Goal: Task Accomplishment & Management: Manage account settings

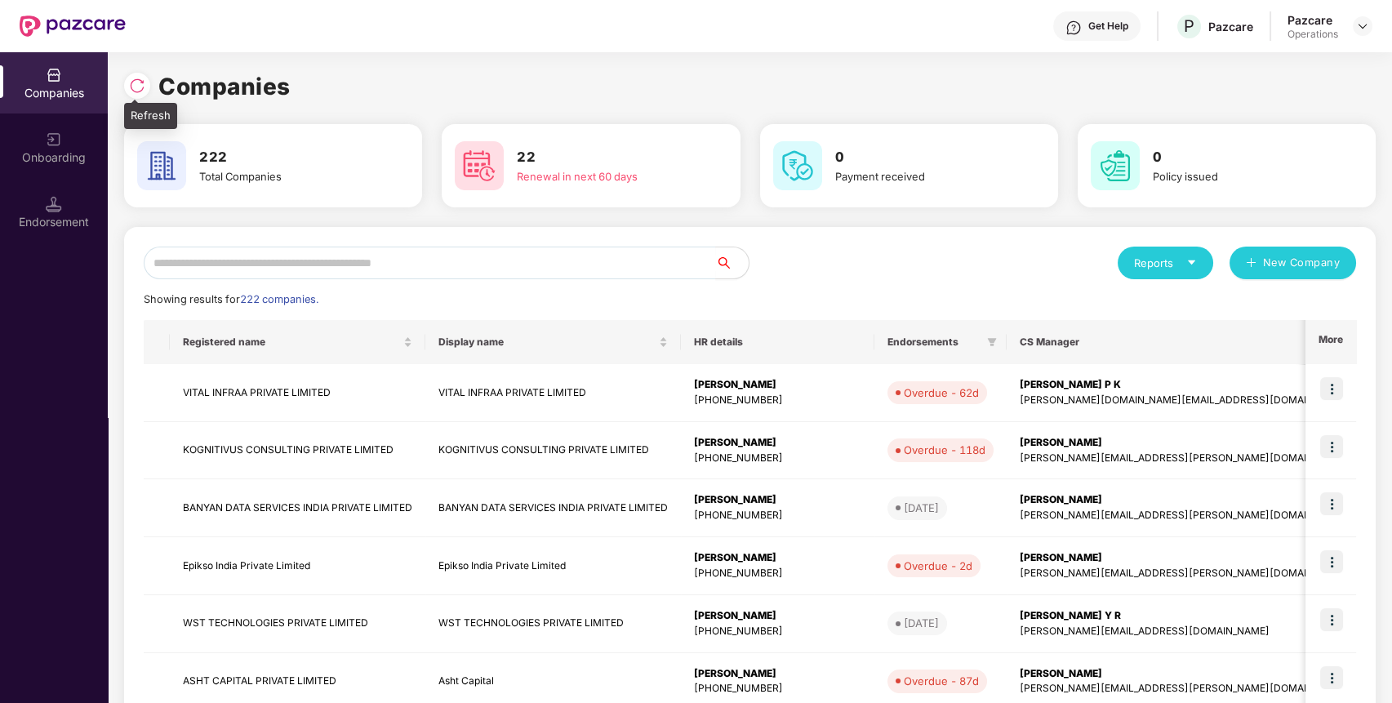
click at [129, 90] on img at bounding box center [137, 86] width 16 height 16
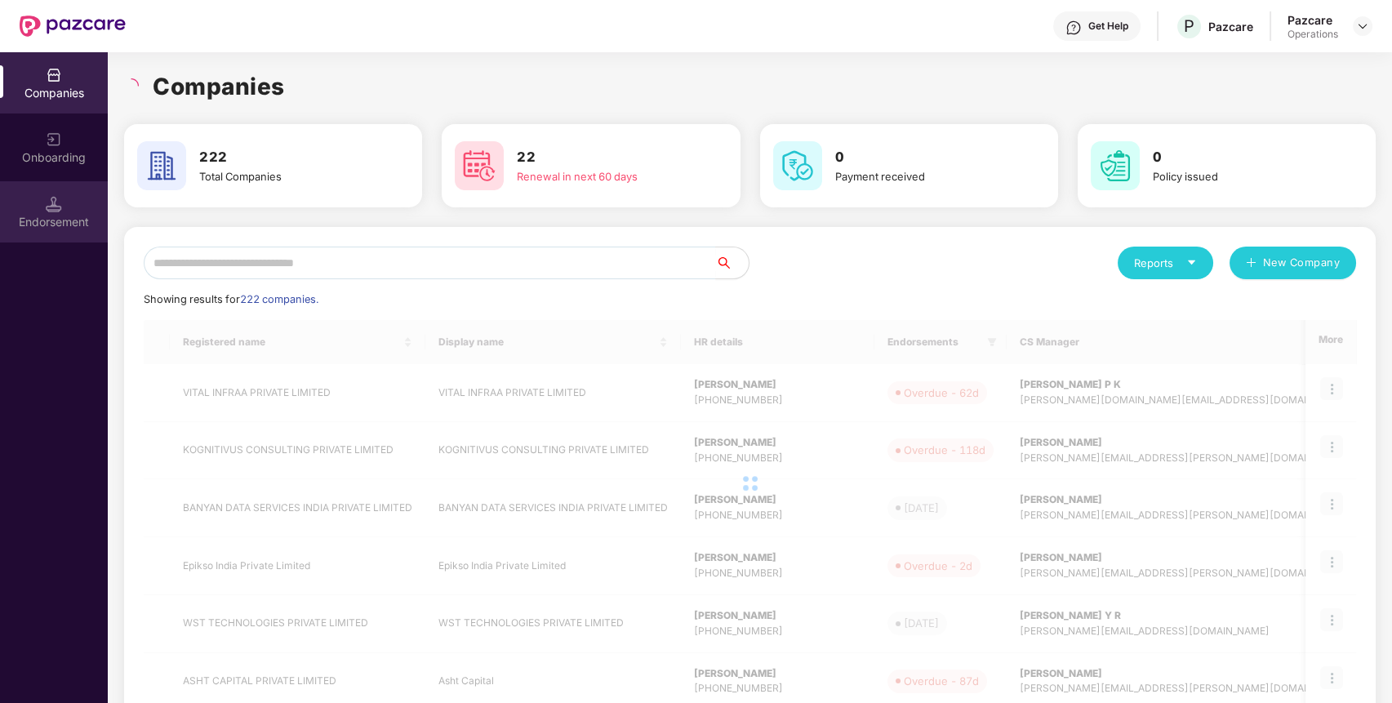
click at [29, 204] on div "Endorsement" at bounding box center [54, 211] width 108 height 61
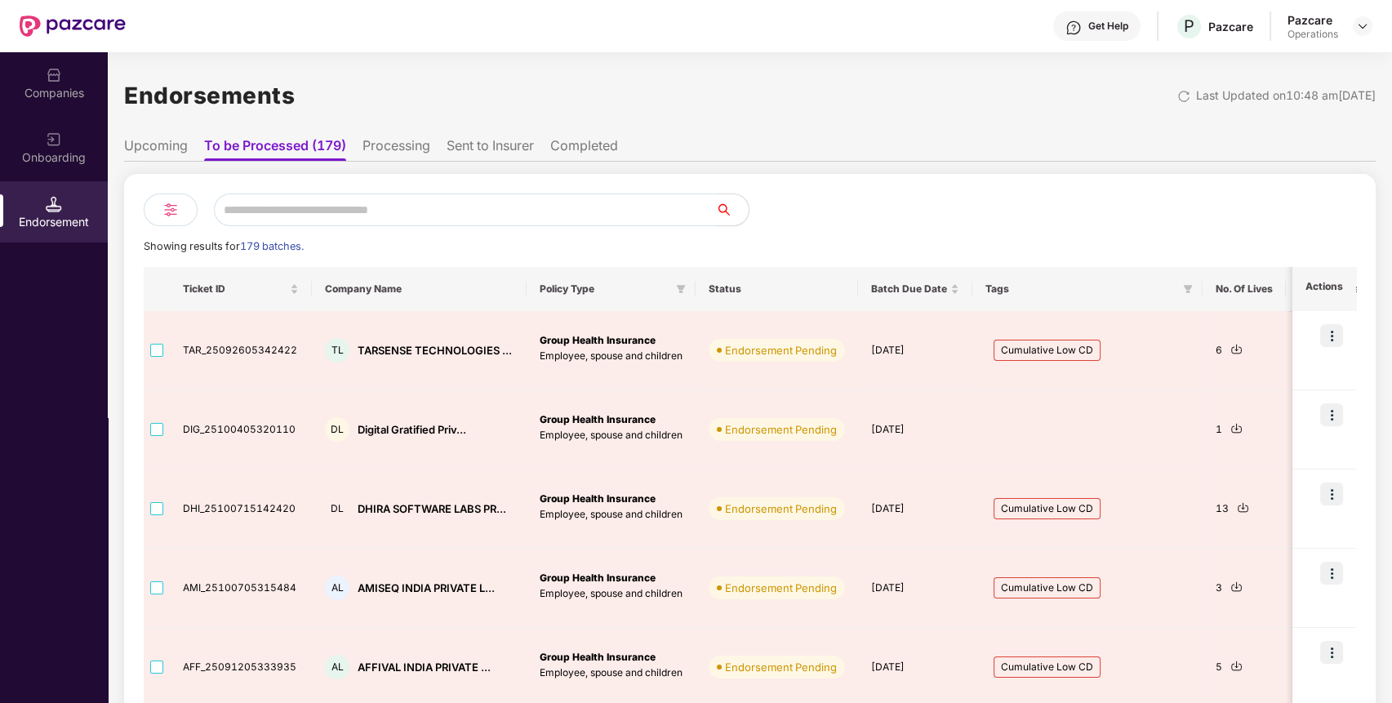
click at [329, 207] on input "text" at bounding box center [465, 210] width 502 height 33
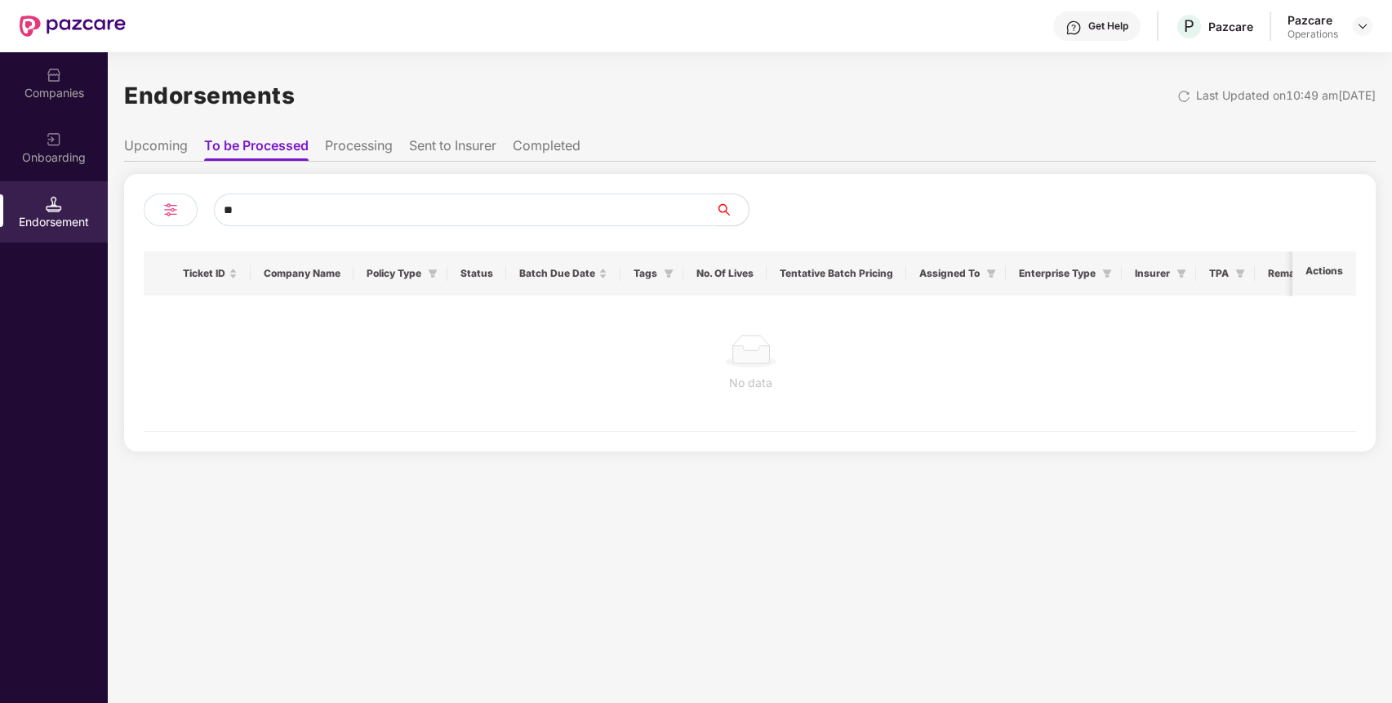
type input "*"
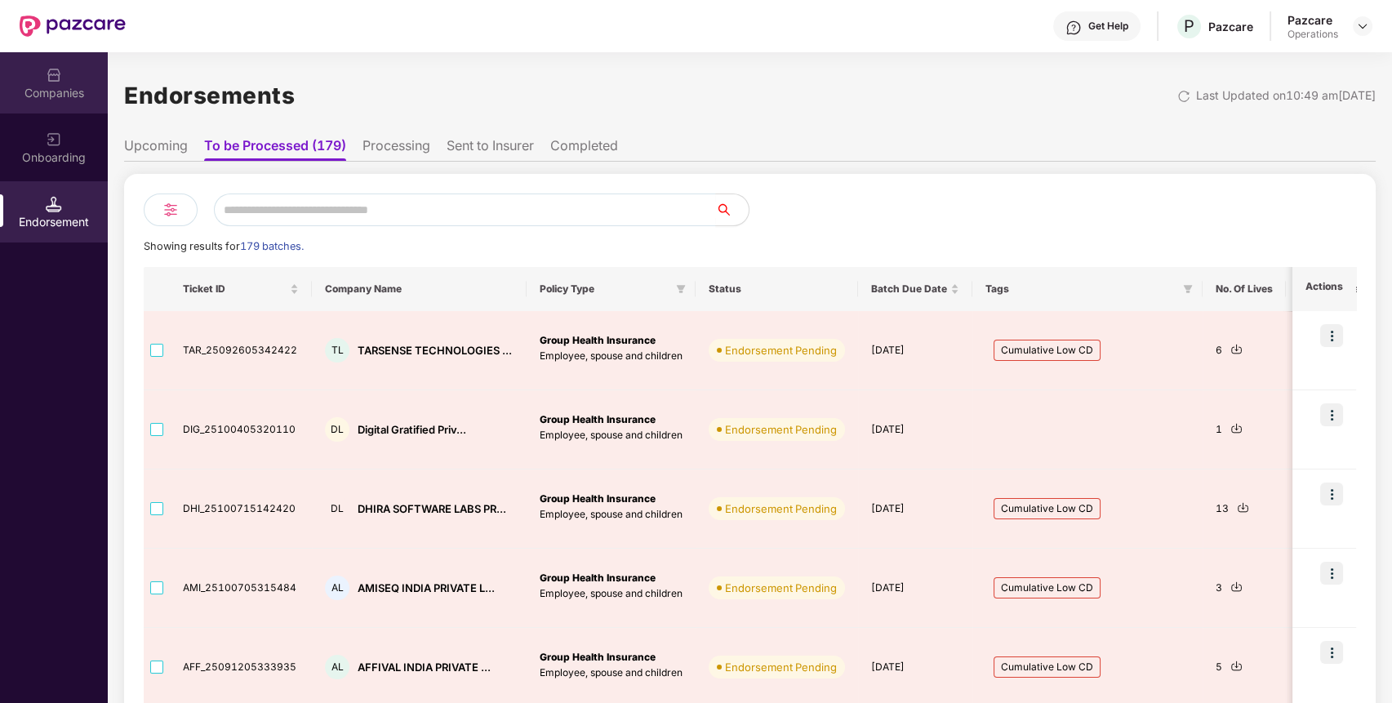
click at [38, 78] on div "Companies" at bounding box center [54, 82] width 108 height 61
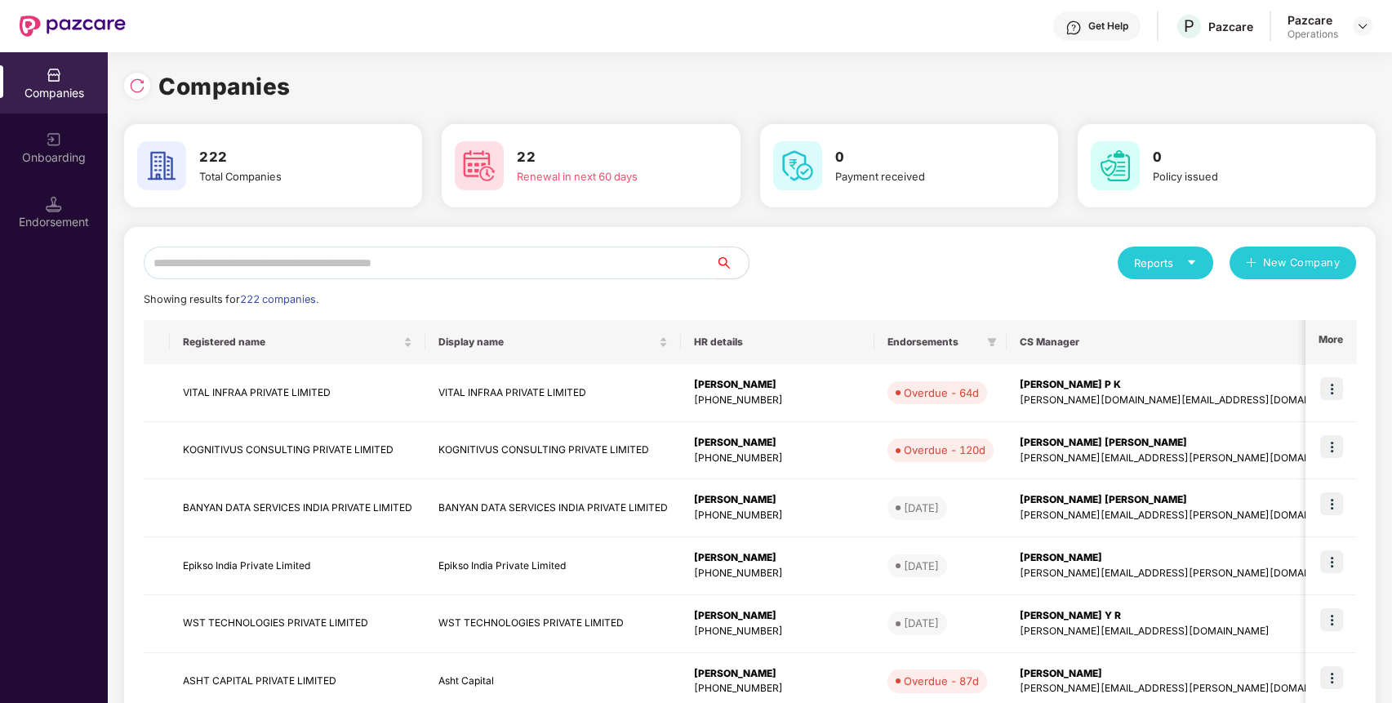
click at [261, 273] on input "text" at bounding box center [430, 263] width 572 height 33
paste input "**********"
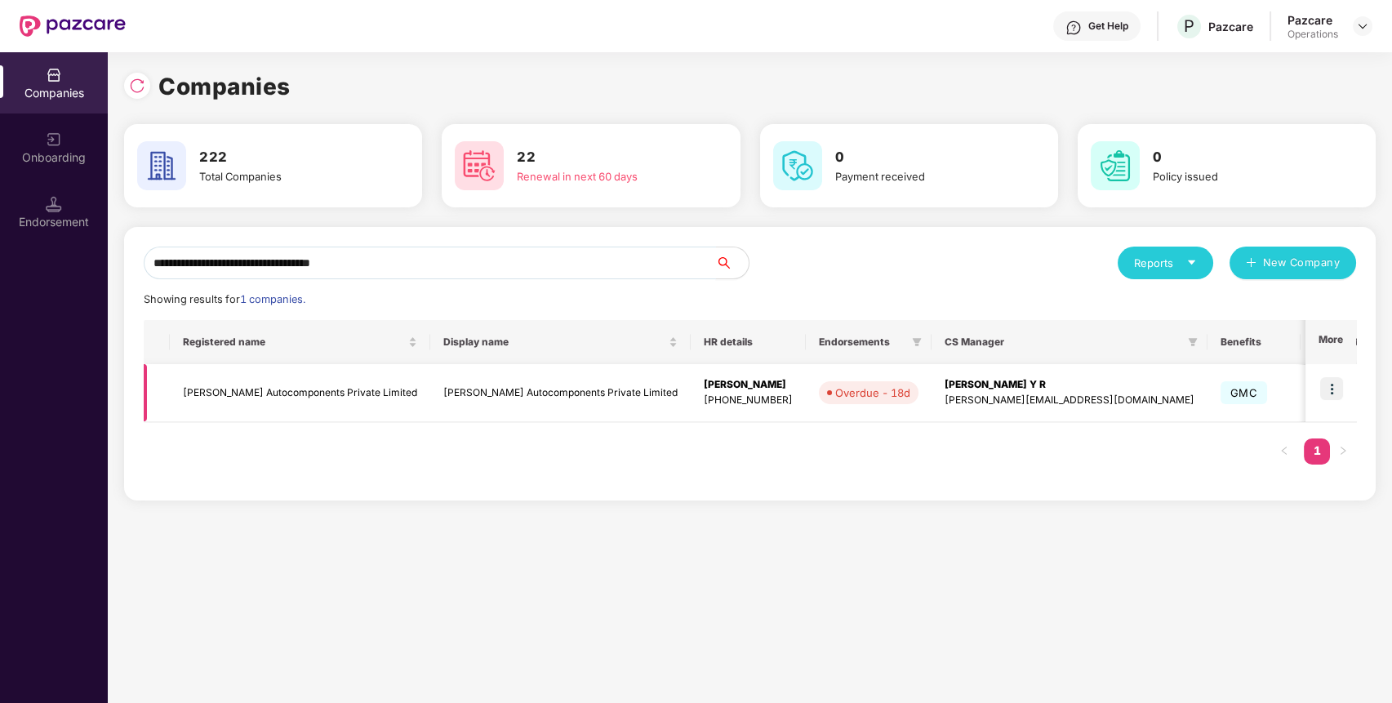
type input "**********"
click at [1339, 390] on img at bounding box center [1331, 388] width 23 height 23
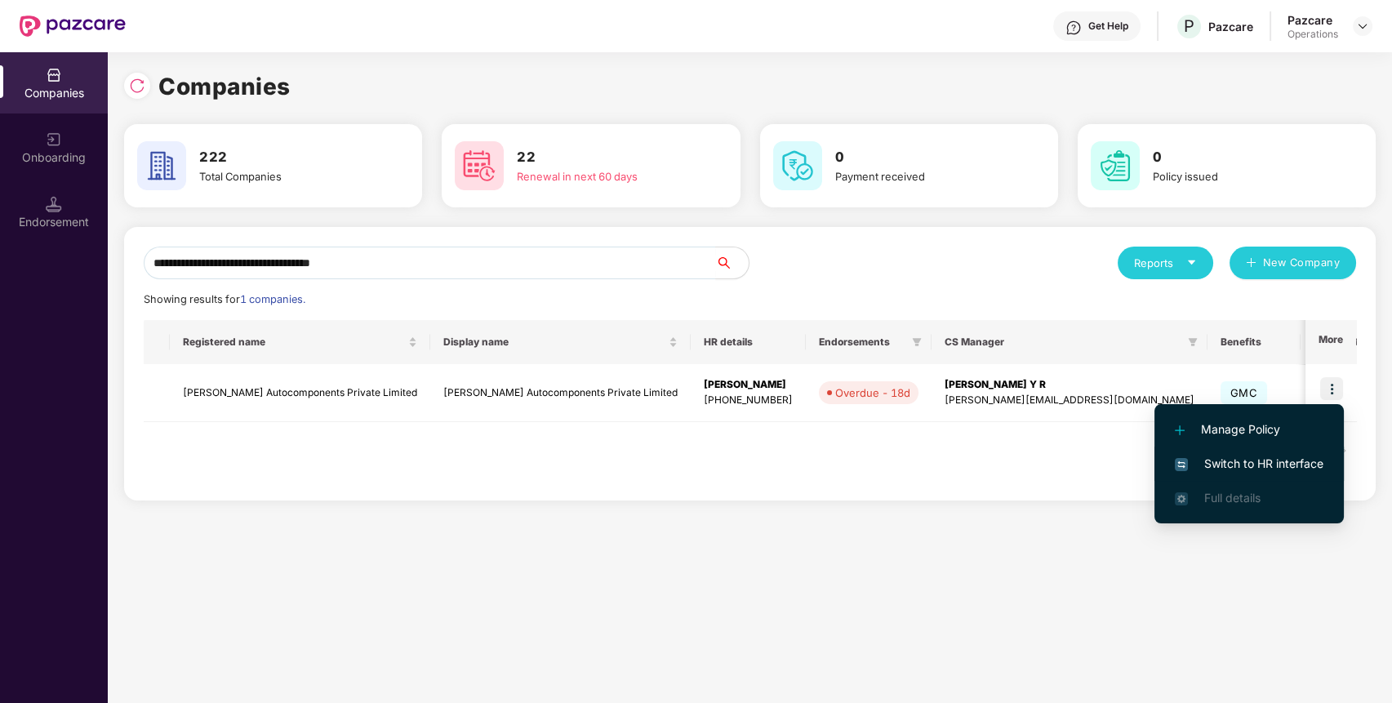
click at [1285, 452] on li "Switch to HR interface" at bounding box center [1249, 464] width 189 height 34
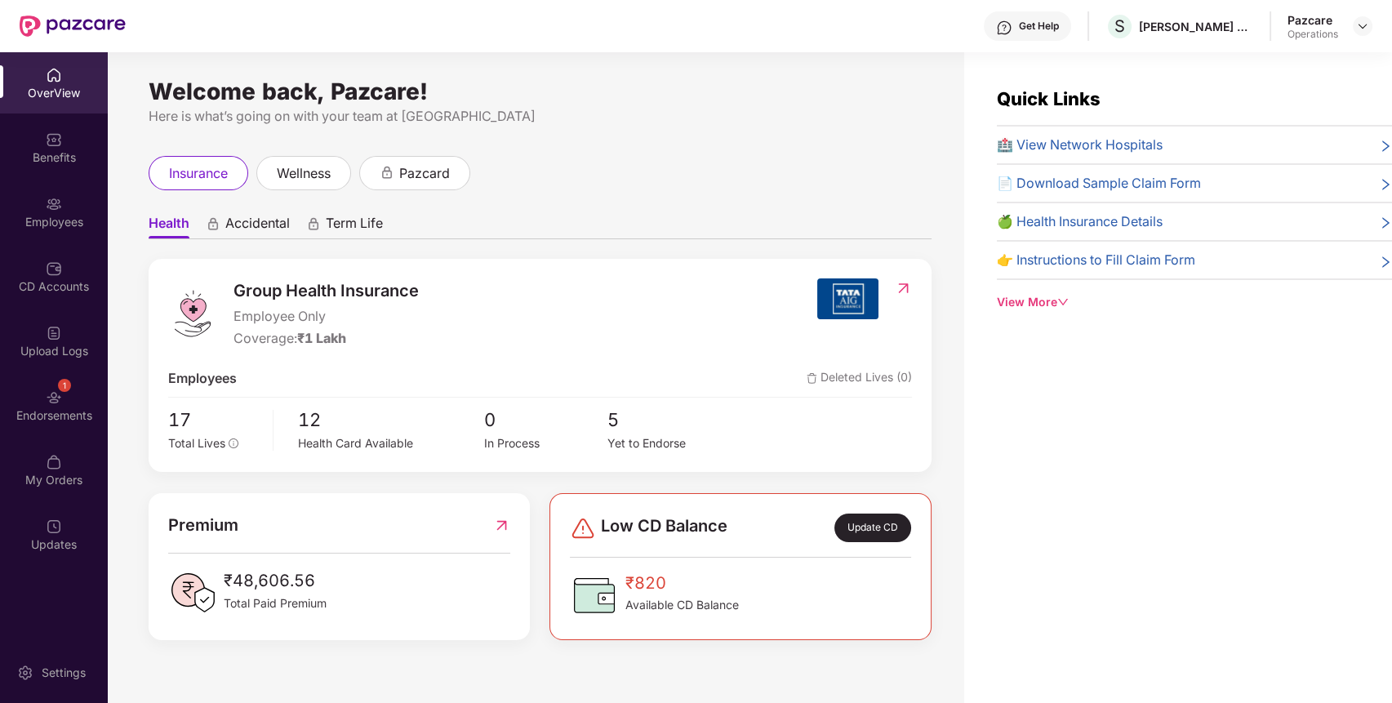
click at [64, 400] on div "1 Endorsements" at bounding box center [54, 405] width 108 height 61
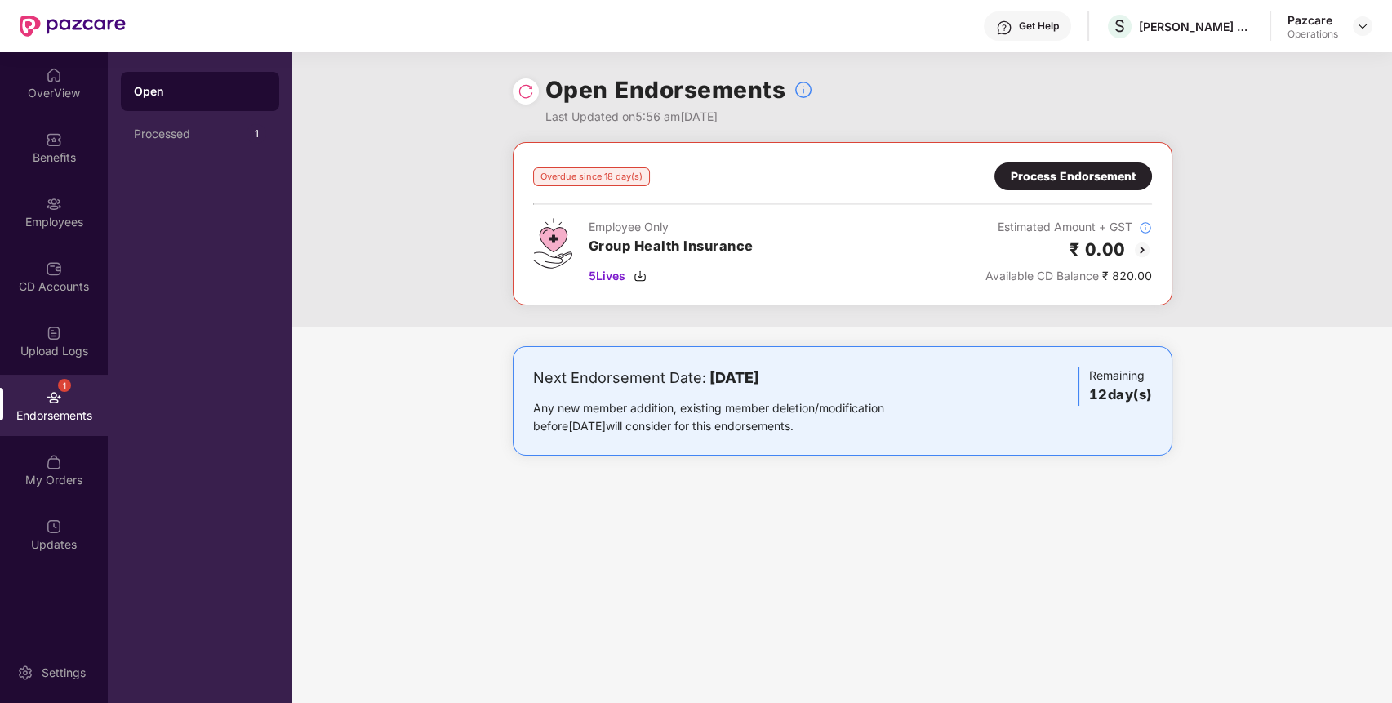
click at [1142, 250] on img at bounding box center [1143, 250] width 20 height 20
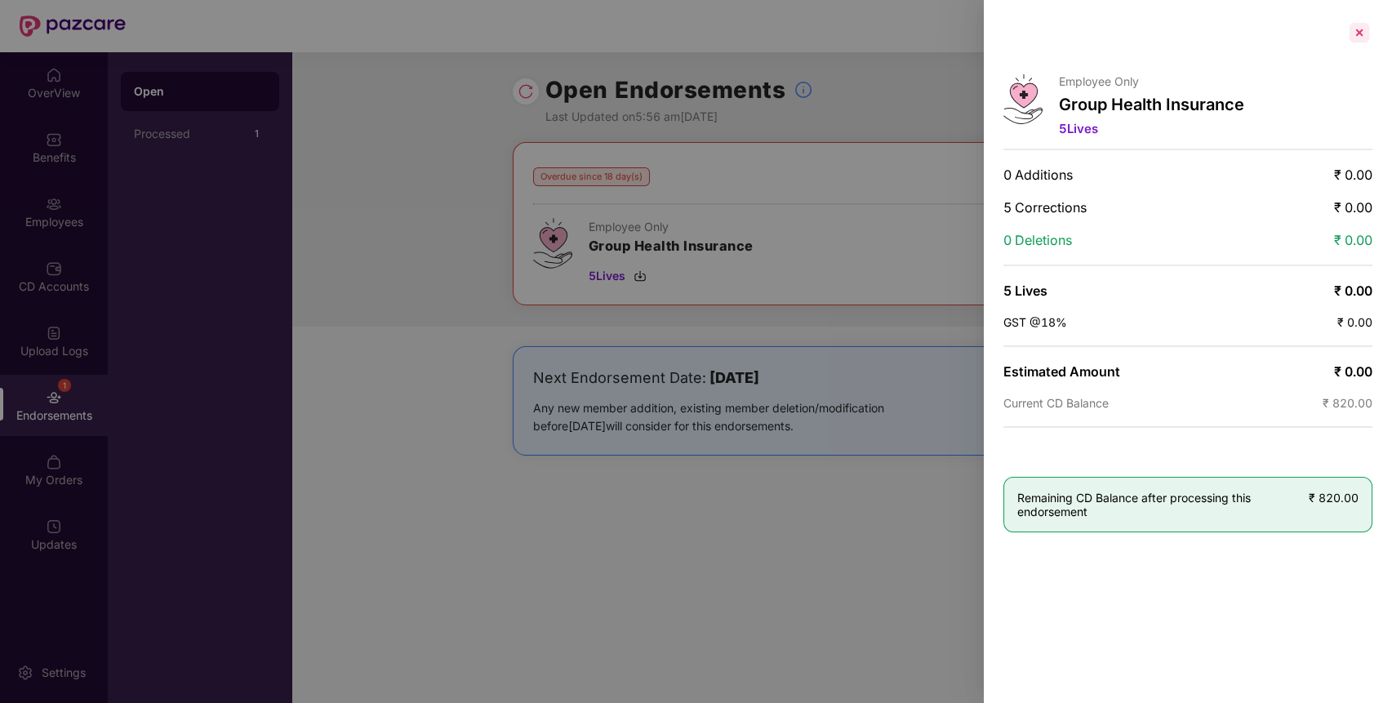
click at [1354, 28] on div at bounding box center [1360, 33] width 26 height 26
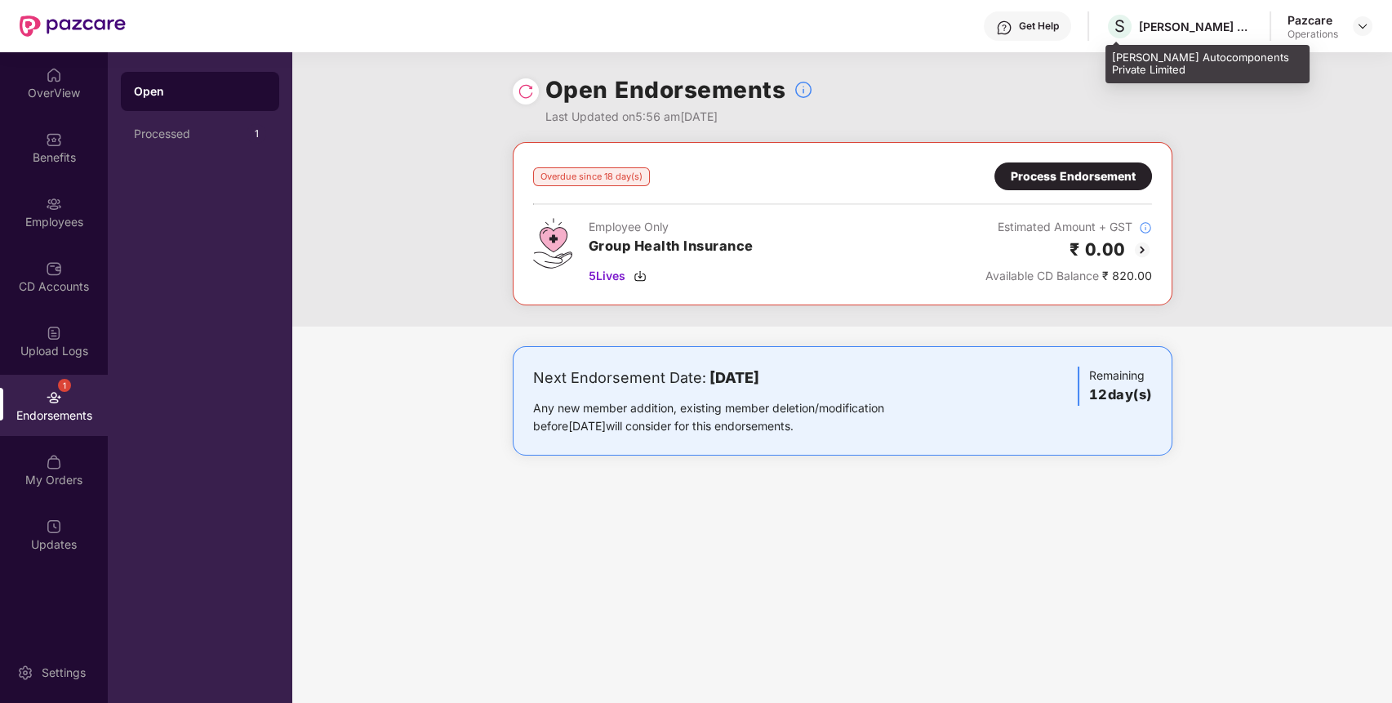
click at [1209, 20] on div "Sadguru Autocomponents Private Limited" at bounding box center [1196, 27] width 114 height 16
copy div "Sadguru Autocomponents Private Limited"
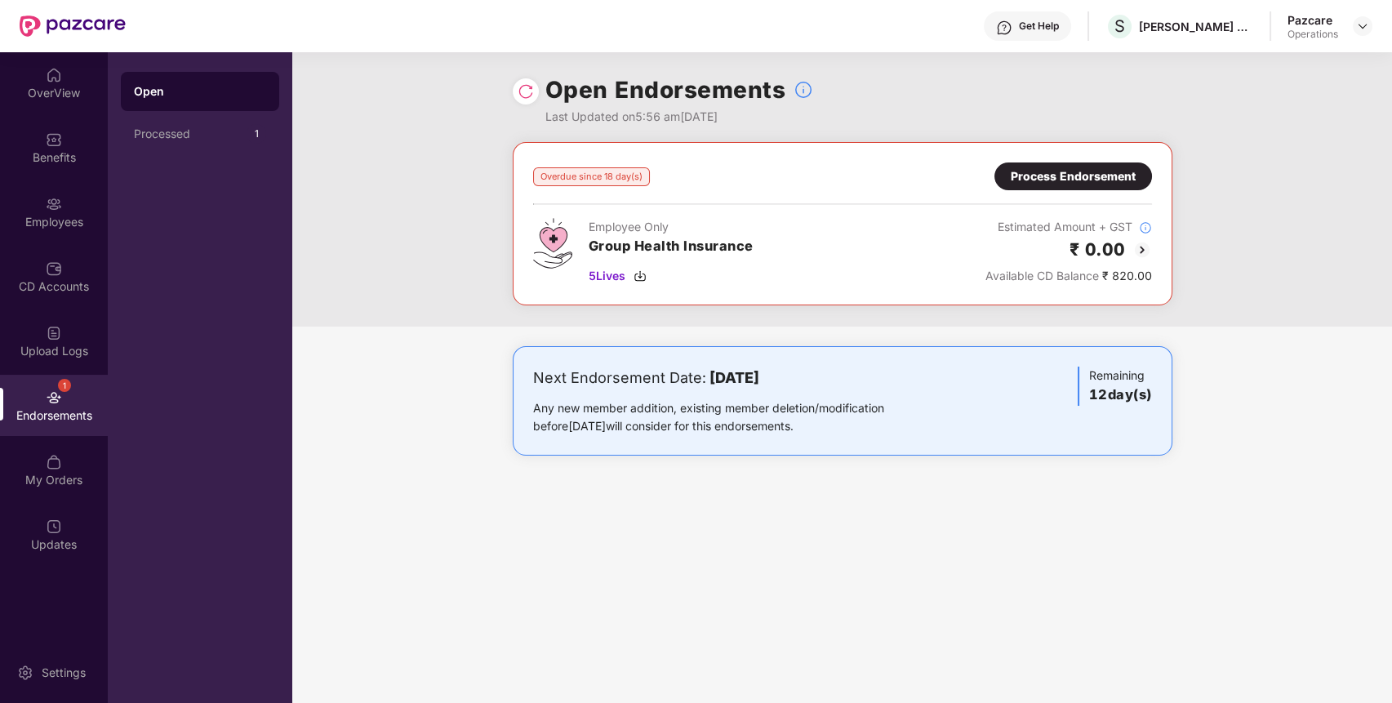
click at [1093, 175] on div "Process Endorsement" at bounding box center [1073, 176] width 125 height 18
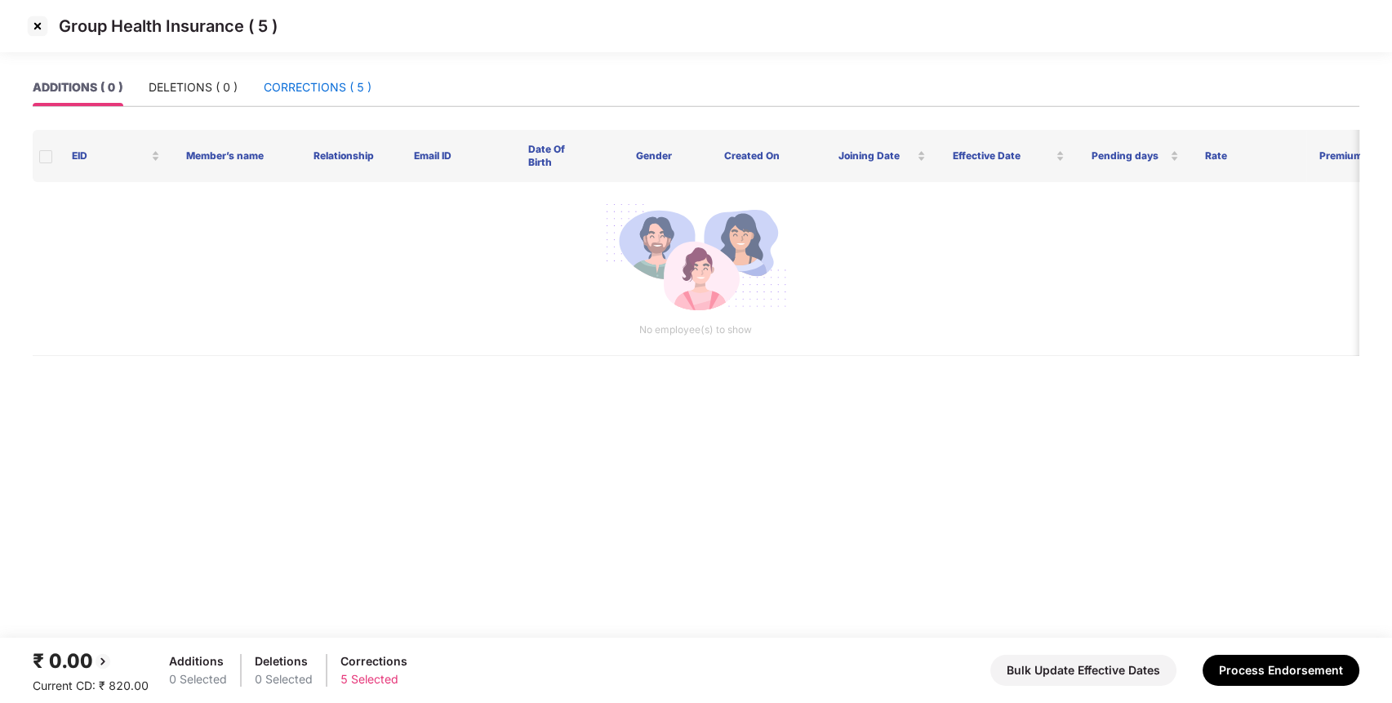
click at [320, 83] on div "CORRECTIONS ( 5 )" at bounding box center [318, 87] width 108 height 18
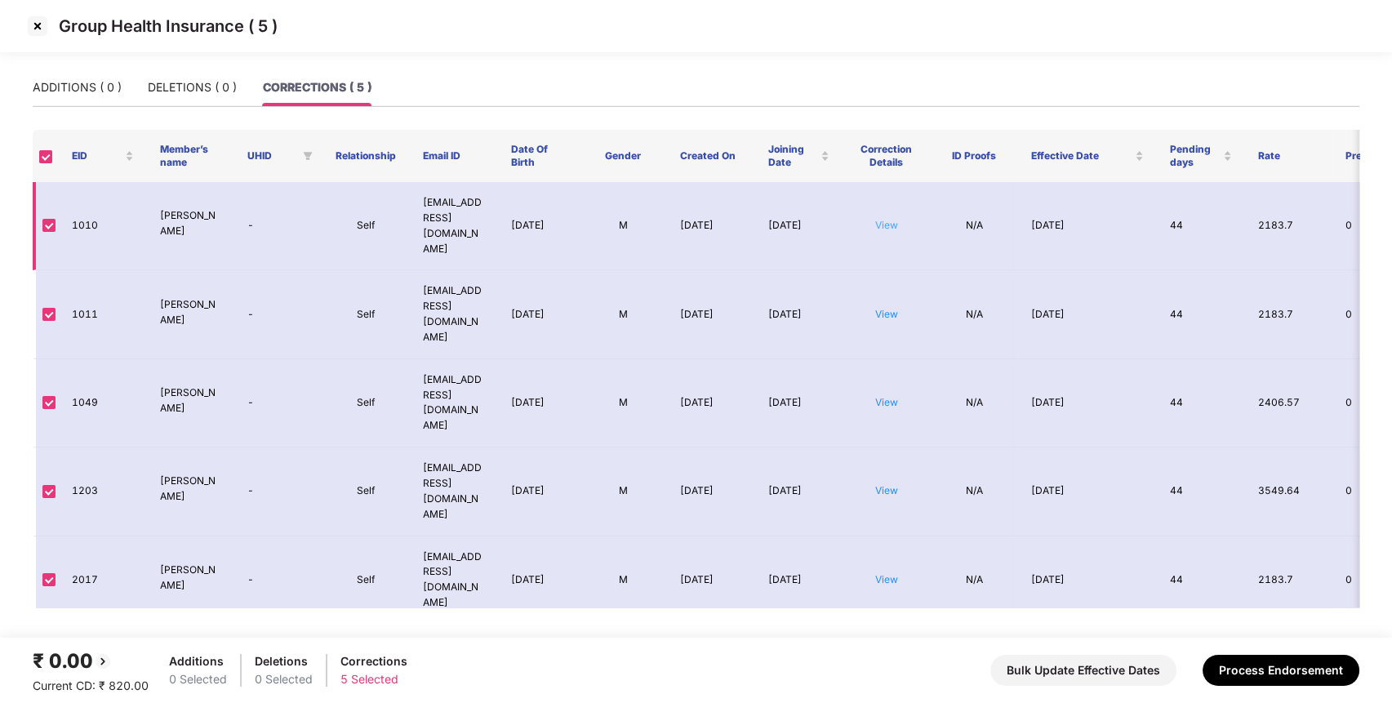
click at [885, 219] on link "View" at bounding box center [886, 225] width 23 height 12
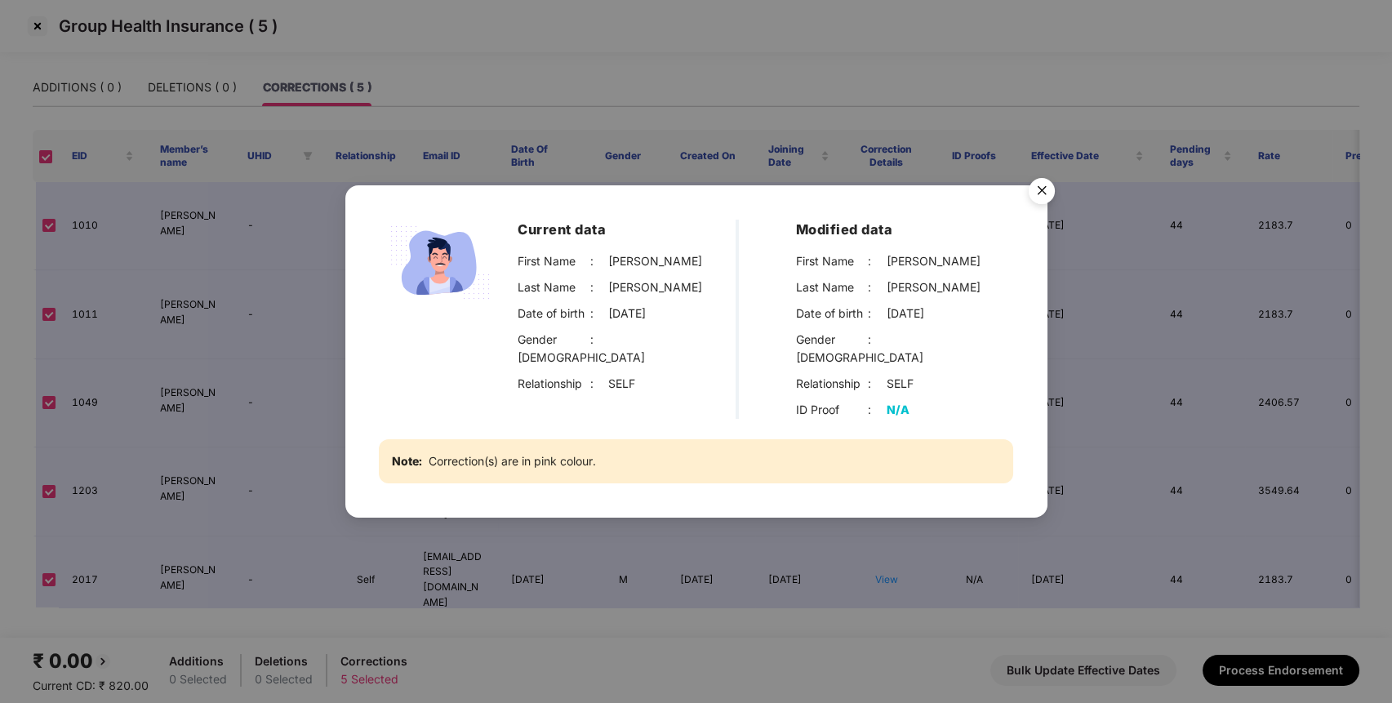
click at [1040, 194] on img "Close" at bounding box center [1042, 194] width 46 height 46
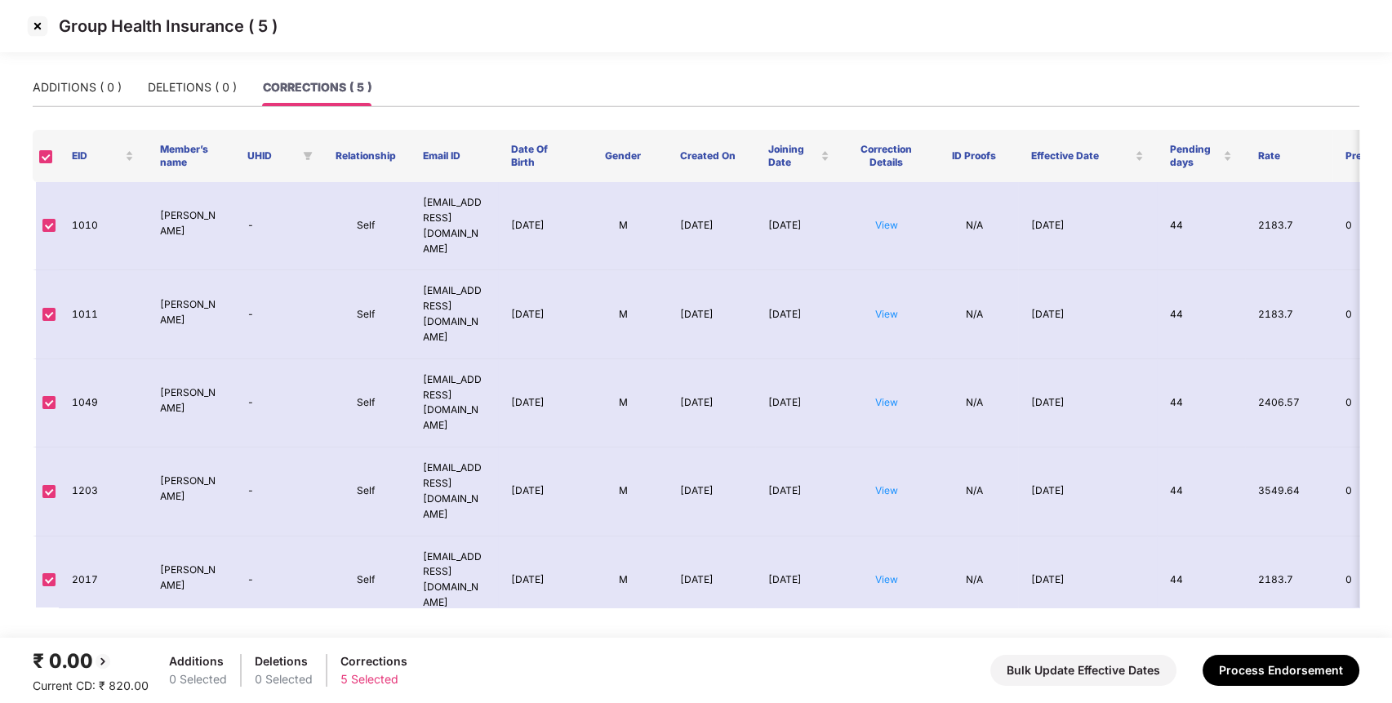
click at [41, 31] on img at bounding box center [37, 26] width 26 height 26
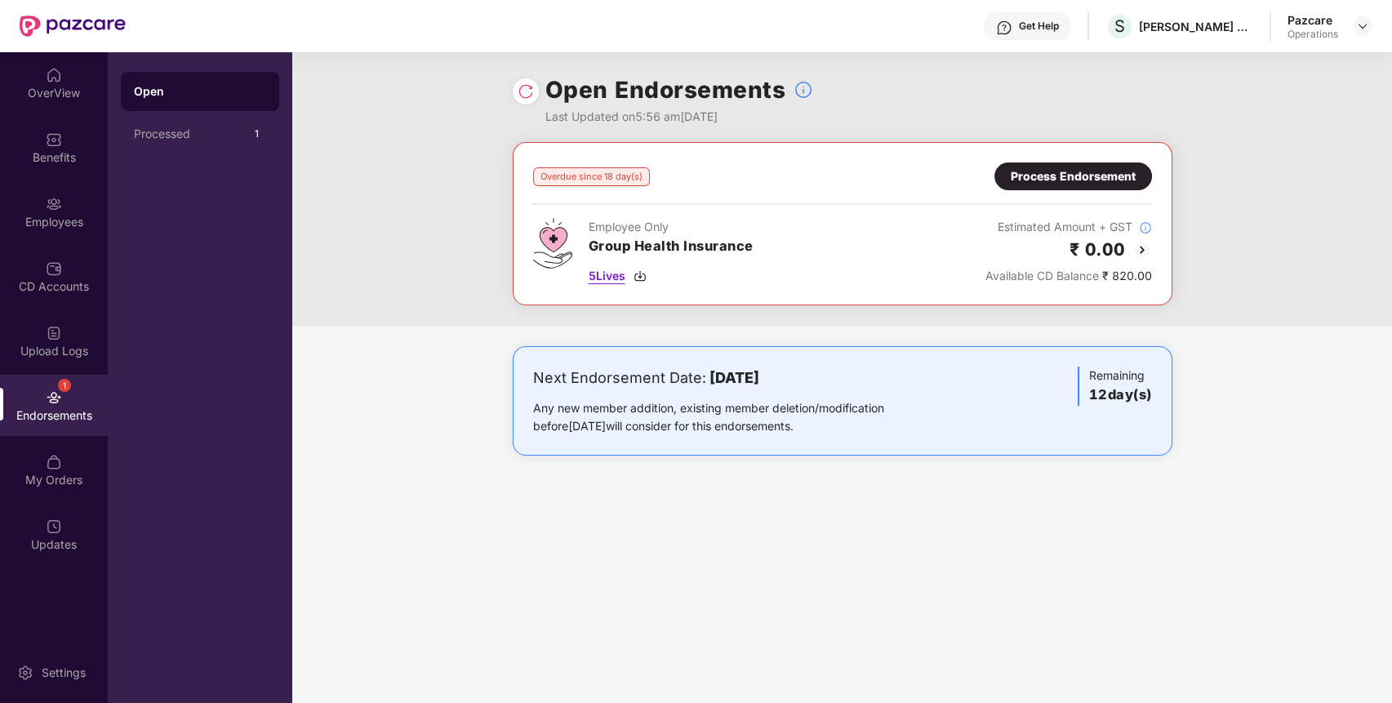
click at [642, 270] on img at bounding box center [640, 275] width 13 height 13
click at [1131, 179] on div "Process Endorsement" at bounding box center [1073, 176] width 125 height 18
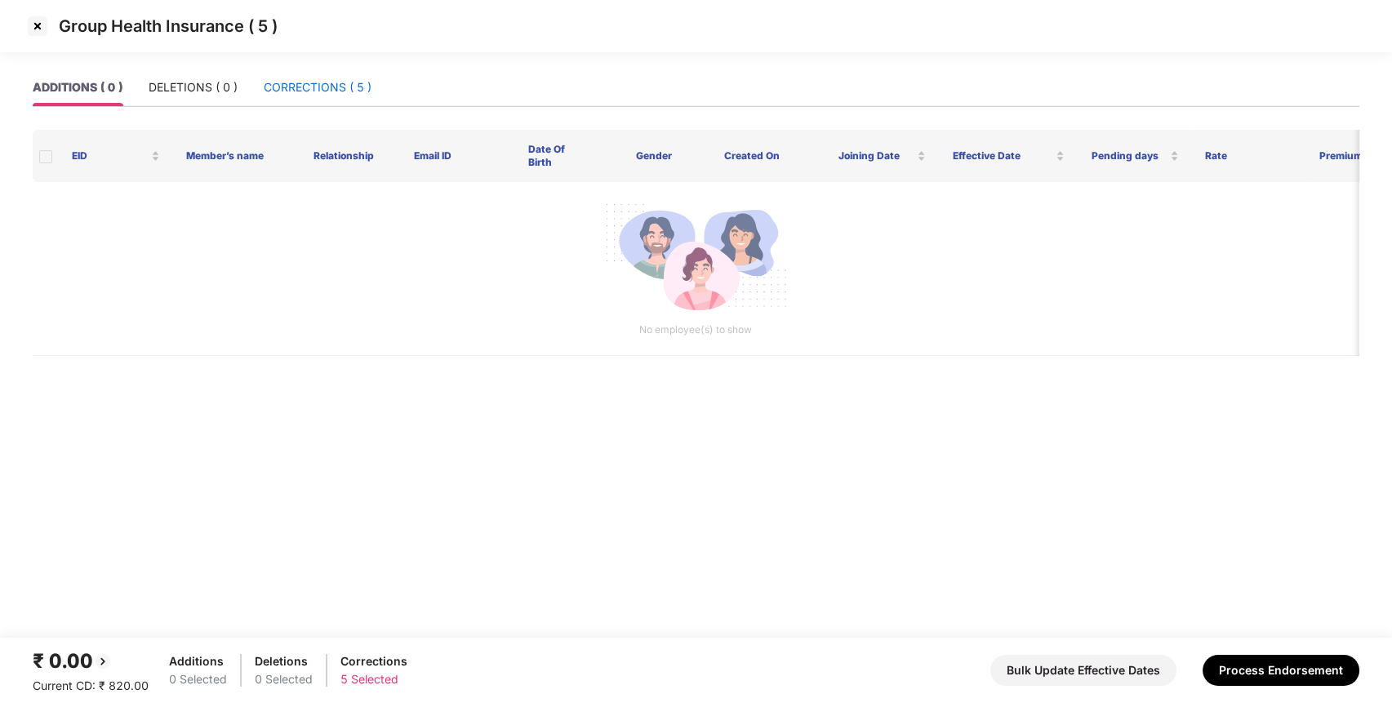
click at [284, 91] on div "CORRECTIONS ( 5 )" at bounding box center [318, 87] width 108 height 18
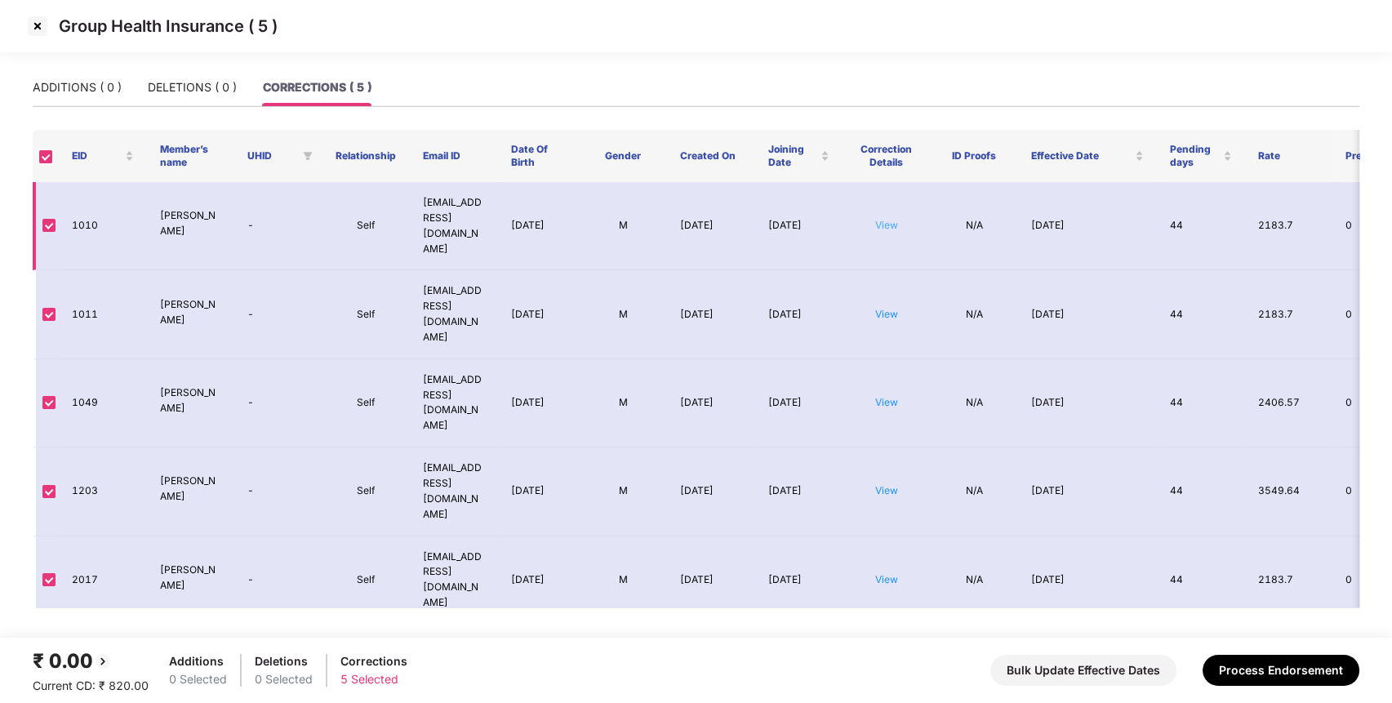
click at [888, 219] on link "View" at bounding box center [886, 225] width 23 height 12
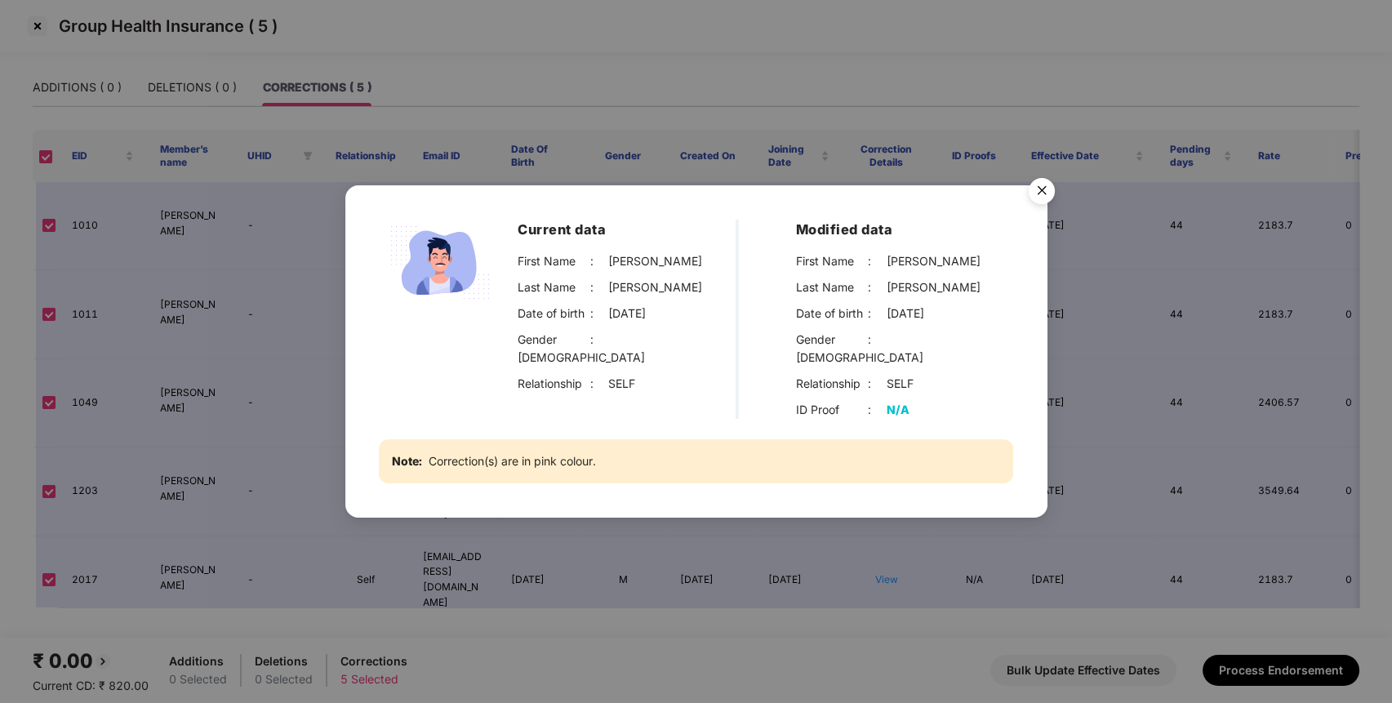
click at [1039, 193] on img "Close" at bounding box center [1042, 194] width 46 height 46
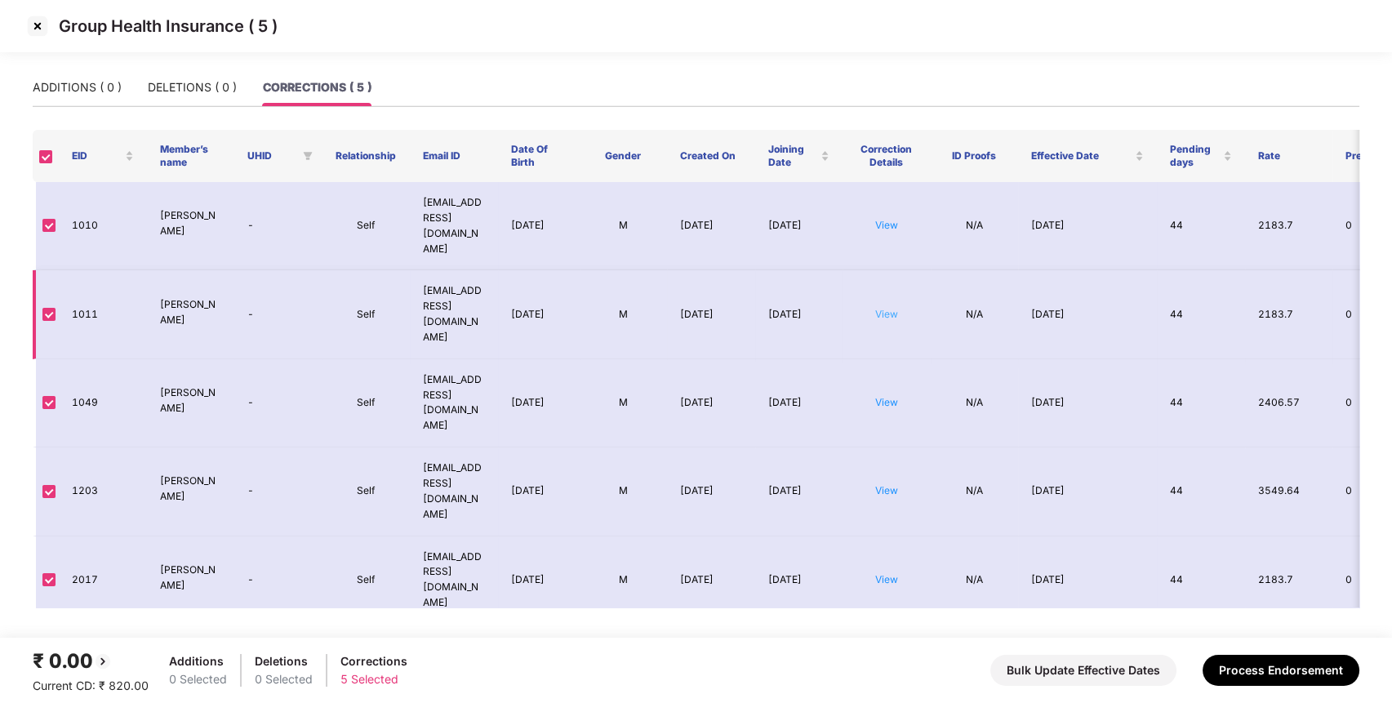
click at [888, 308] on link "View" at bounding box center [886, 314] width 23 height 12
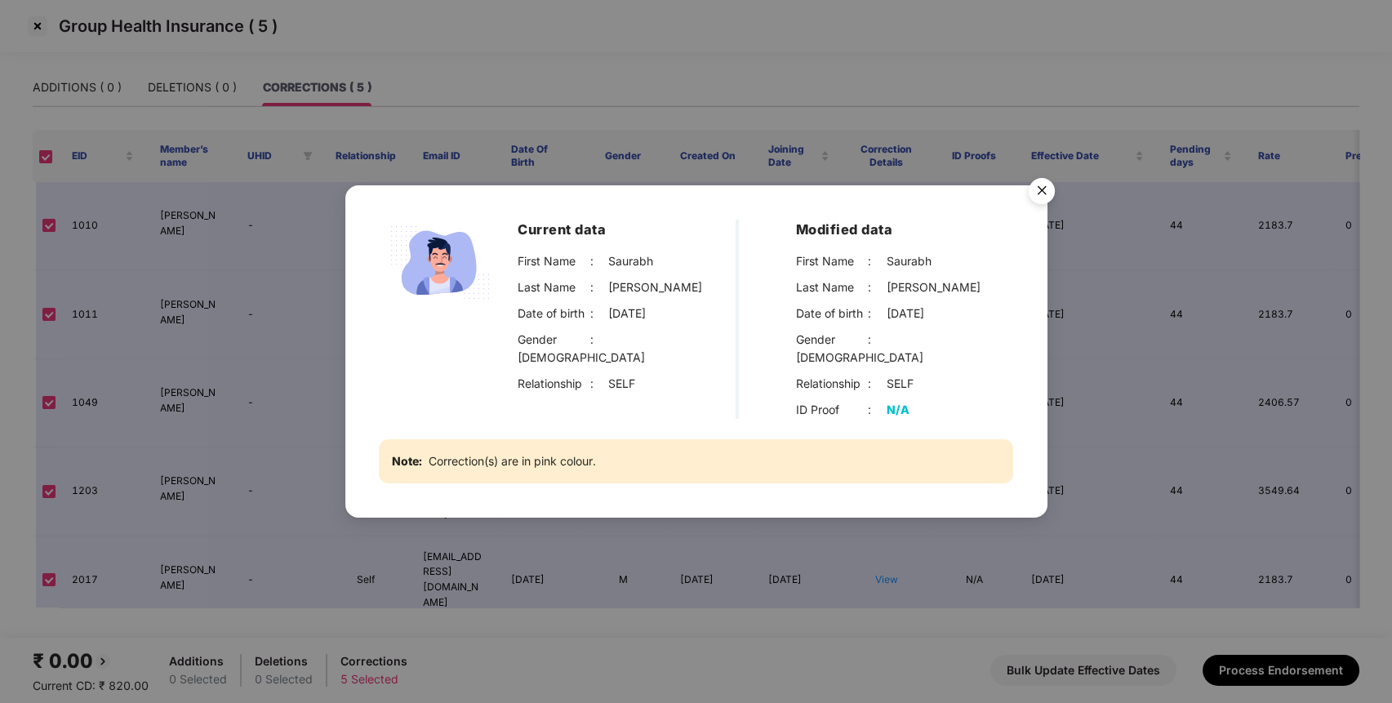
click at [1036, 199] on img "Close" at bounding box center [1042, 194] width 46 height 46
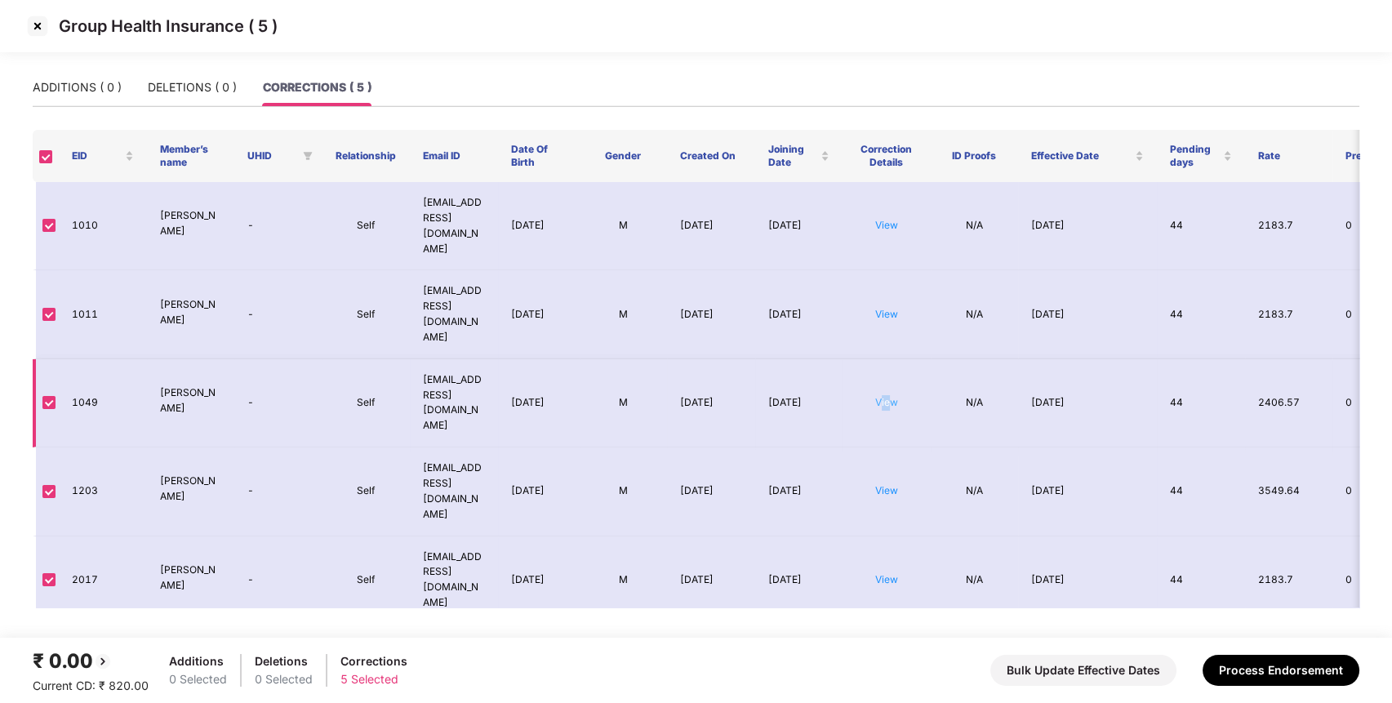
drag, startPoint x: 888, startPoint y: 358, endPoint x: 879, endPoint y: 367, distance: 13.9
click at [879, 367] on td "View" at bounding box center [887, 403] width 88 height 88
click at [879, 396] on link "View" at bounding box center [886, 402] width 23 height 12
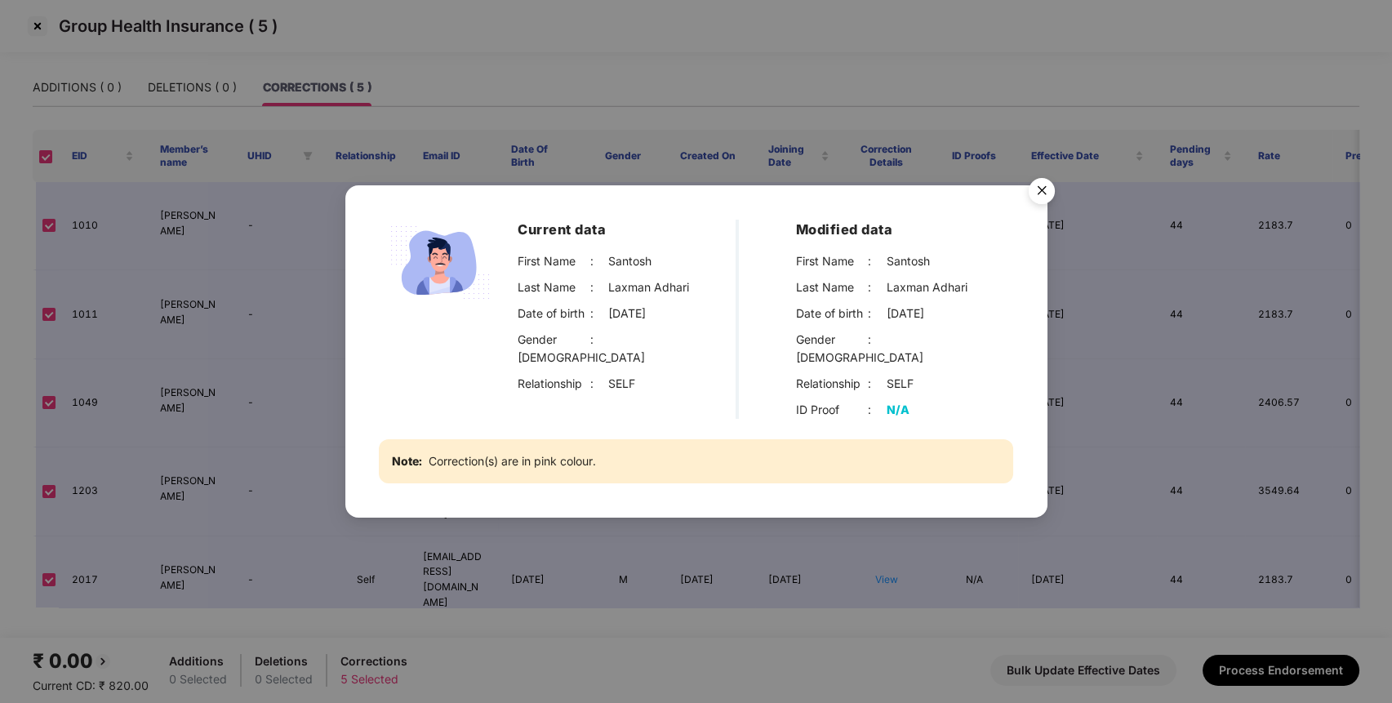
click at [1033, 216] on img "Close" at bounding box center [1042, 194] width 46 height 46
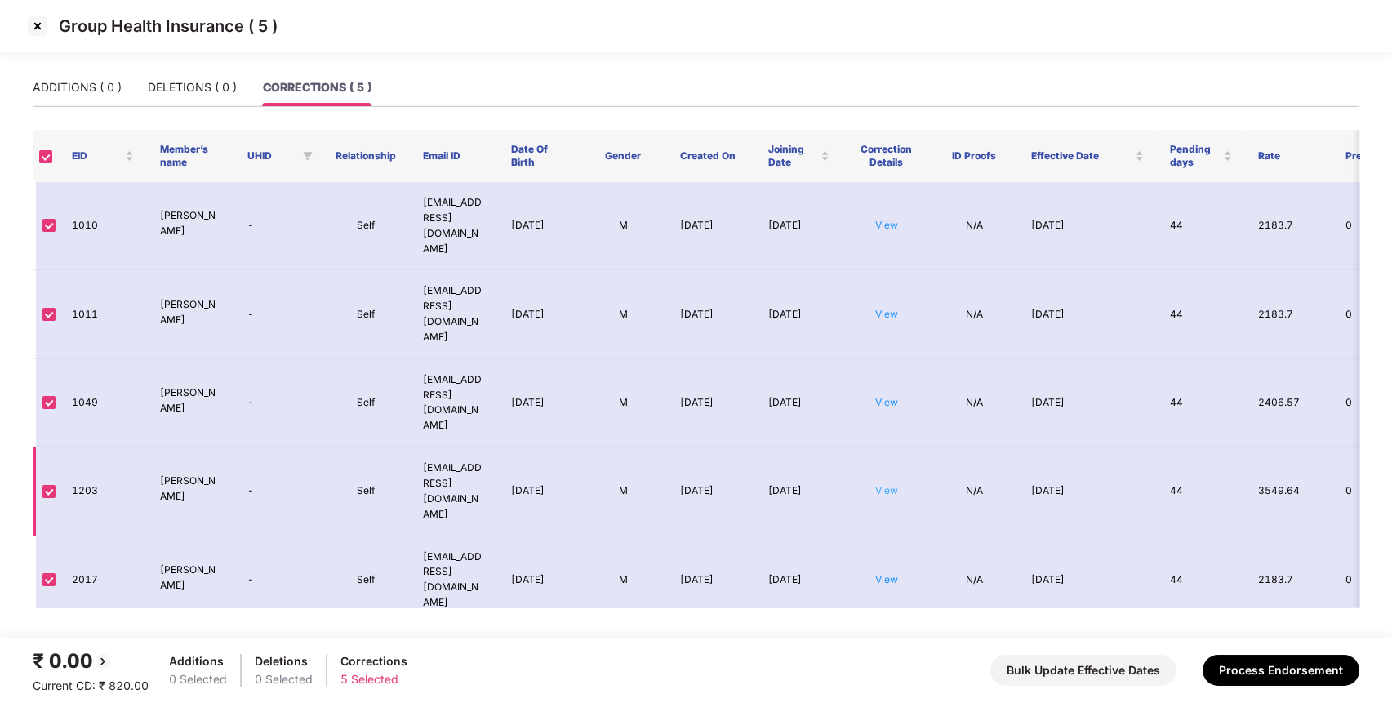
click at [885, 484] on link "View" at bounding box center [886, 490] width 23 height 12
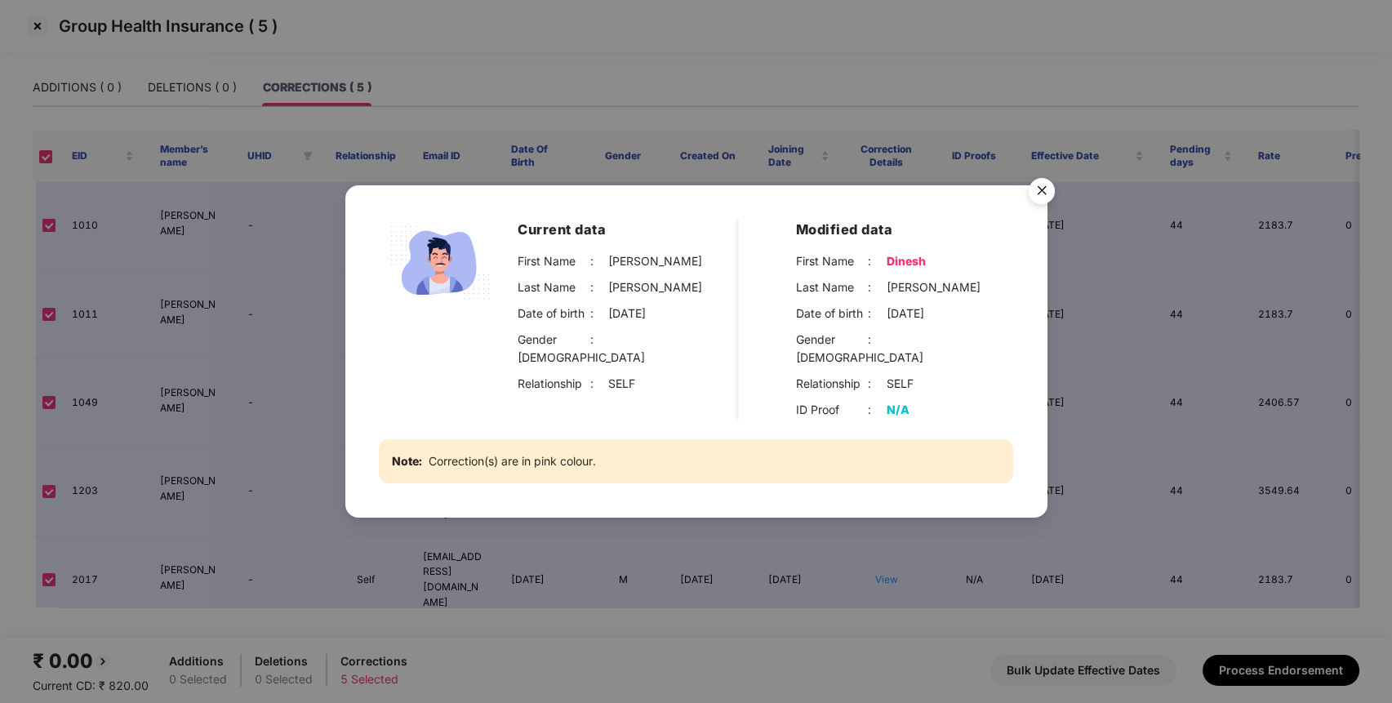
click at [1036, 197] on img "Close" at bounding box center [1042, 194] width 46 height 46
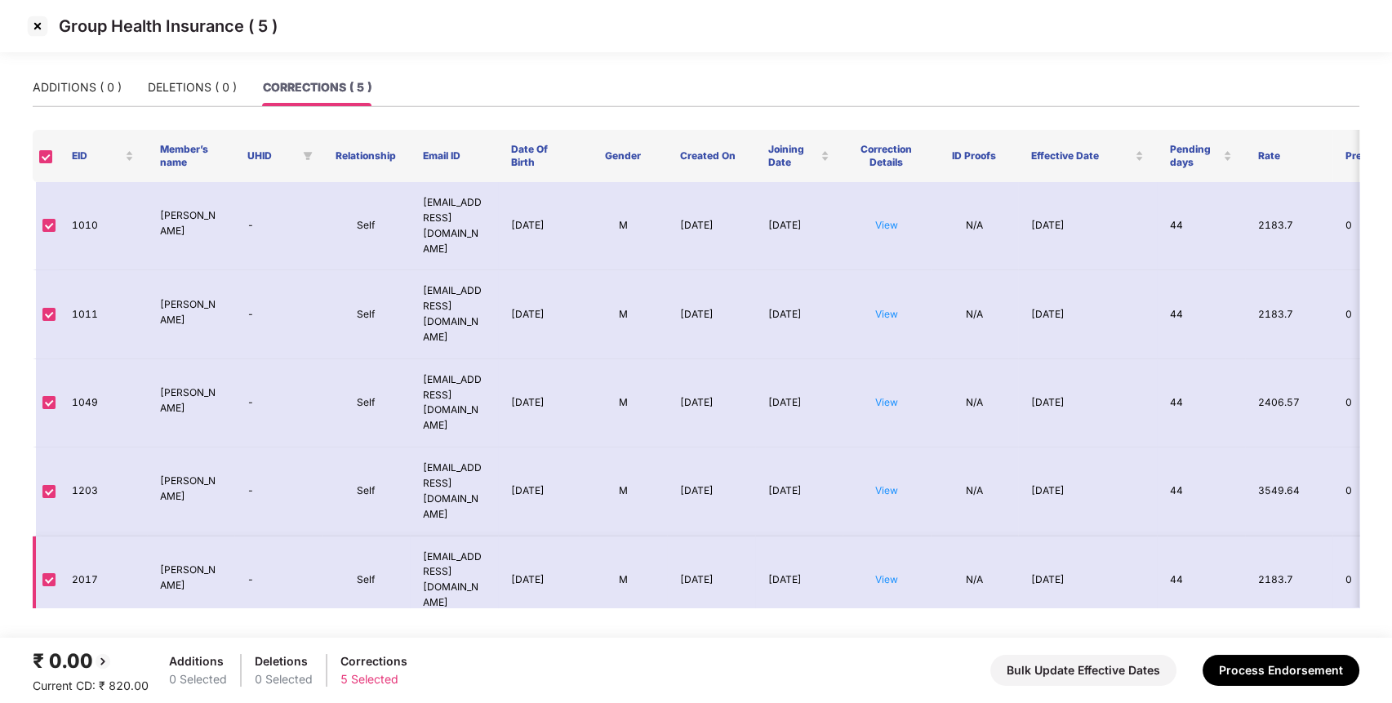
click at [877, 537] on td "View" at bounding box center [887, 581] width 88 height 88
click at [879, 573] on link "View" at bounding box center [886, 579] width 23 height 12
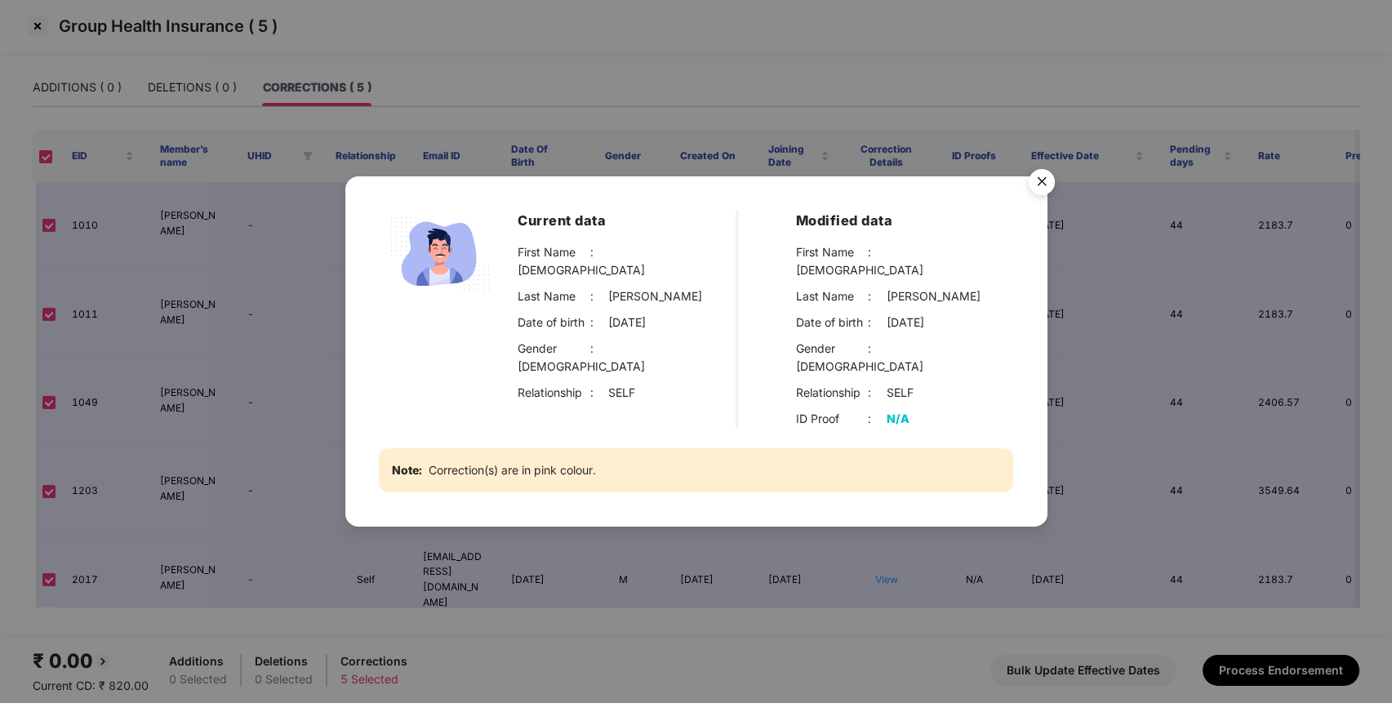
click at [1053, 198] on img "Close" at bounding box center [1042, 185] width 46 height 46
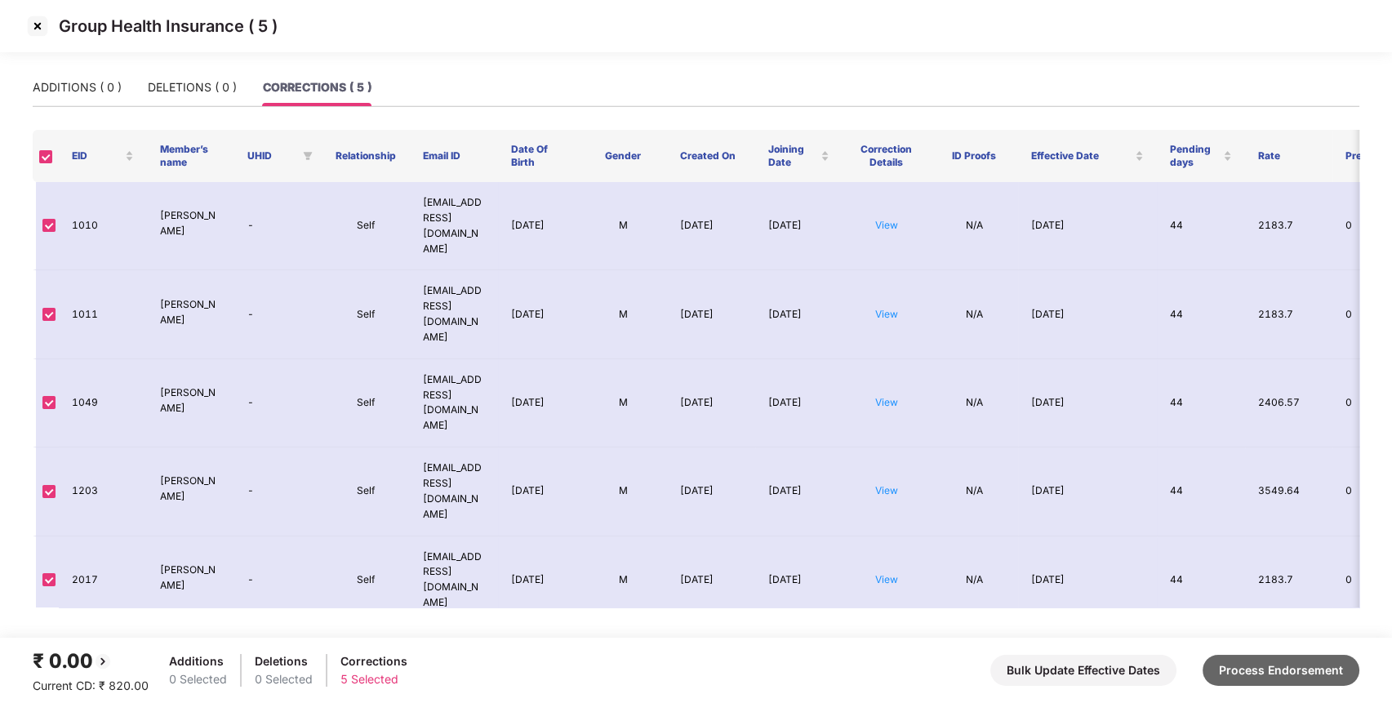
click at [1261, 672] on button "Process Endorsement" at bounding box center [1281, 670] width 157 height 31
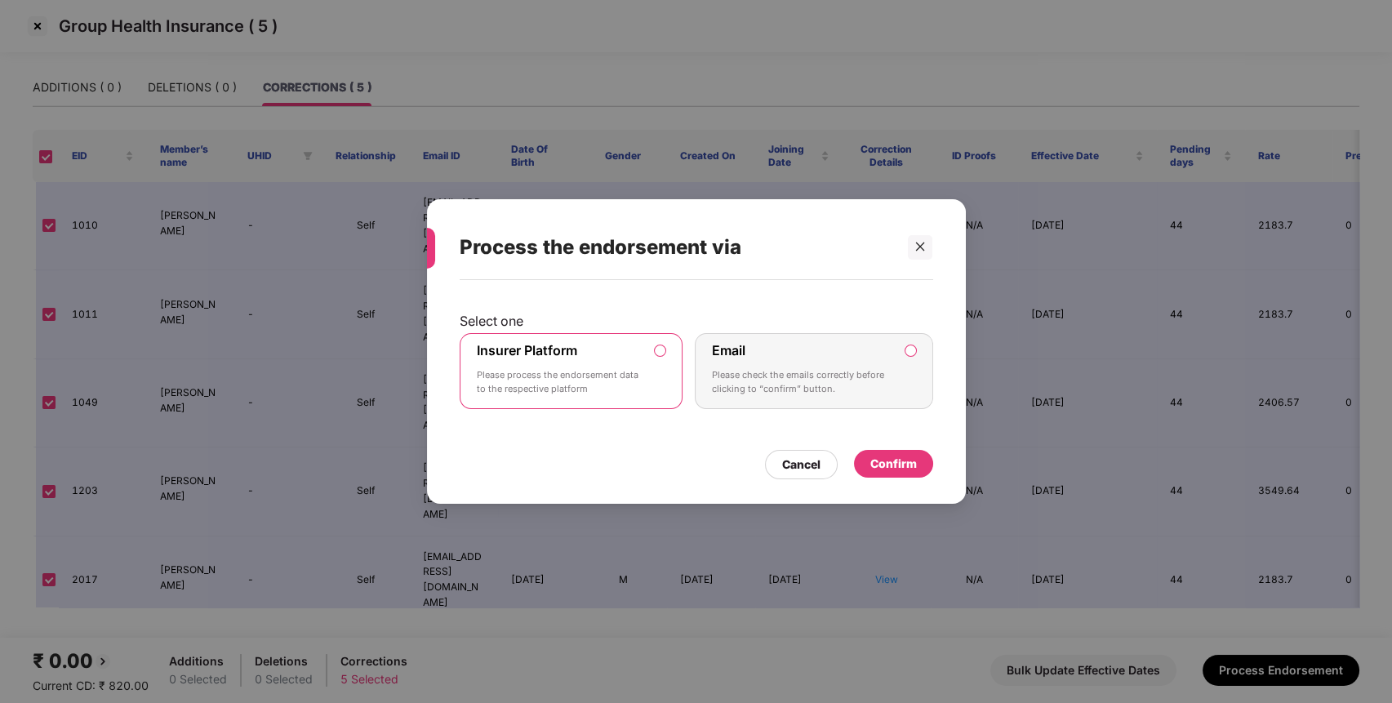
click at [899, 457] on div "Confirm" at bounding box center [894, 464] width 47 height 18
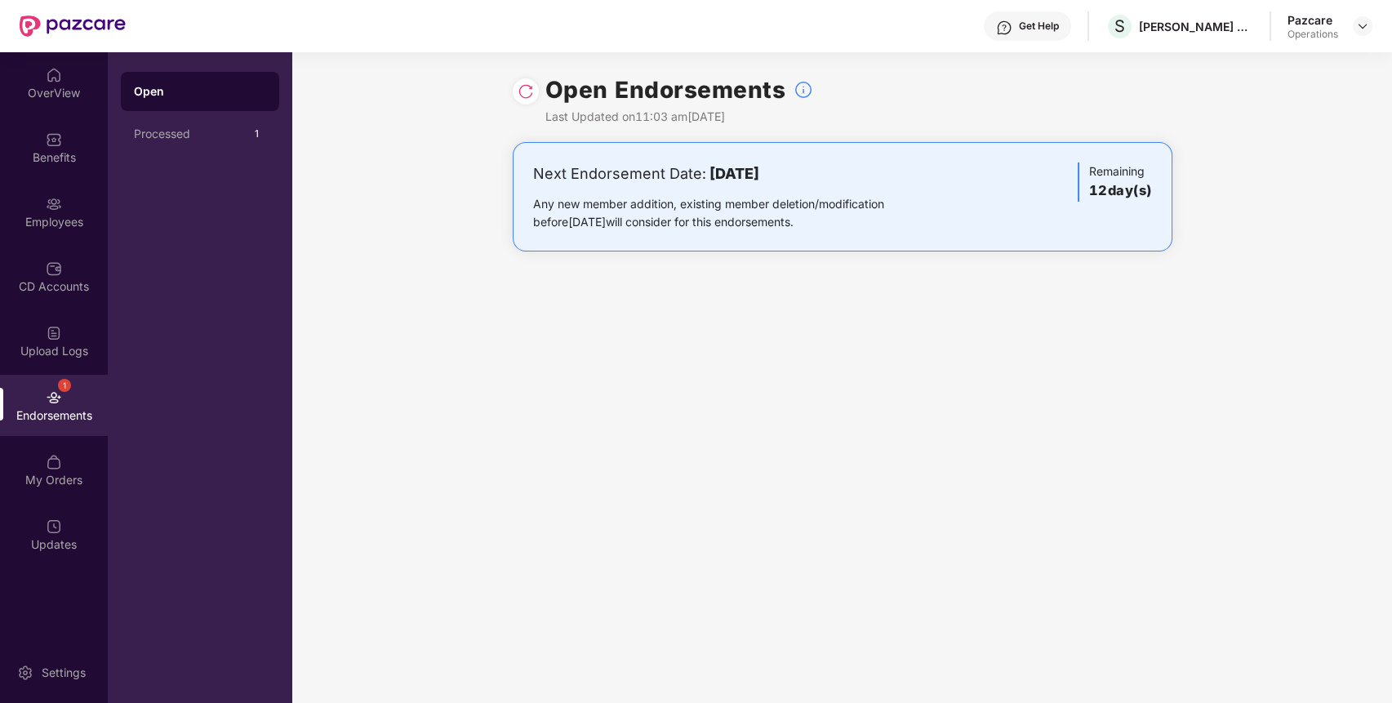
click at [212, 154] on div "Open Processed 1" at bounding box center [200, 377] width 185 height 651
click at [203, 145] on div "Processed 1" at bounding box center [200, 133] width 158 height 39
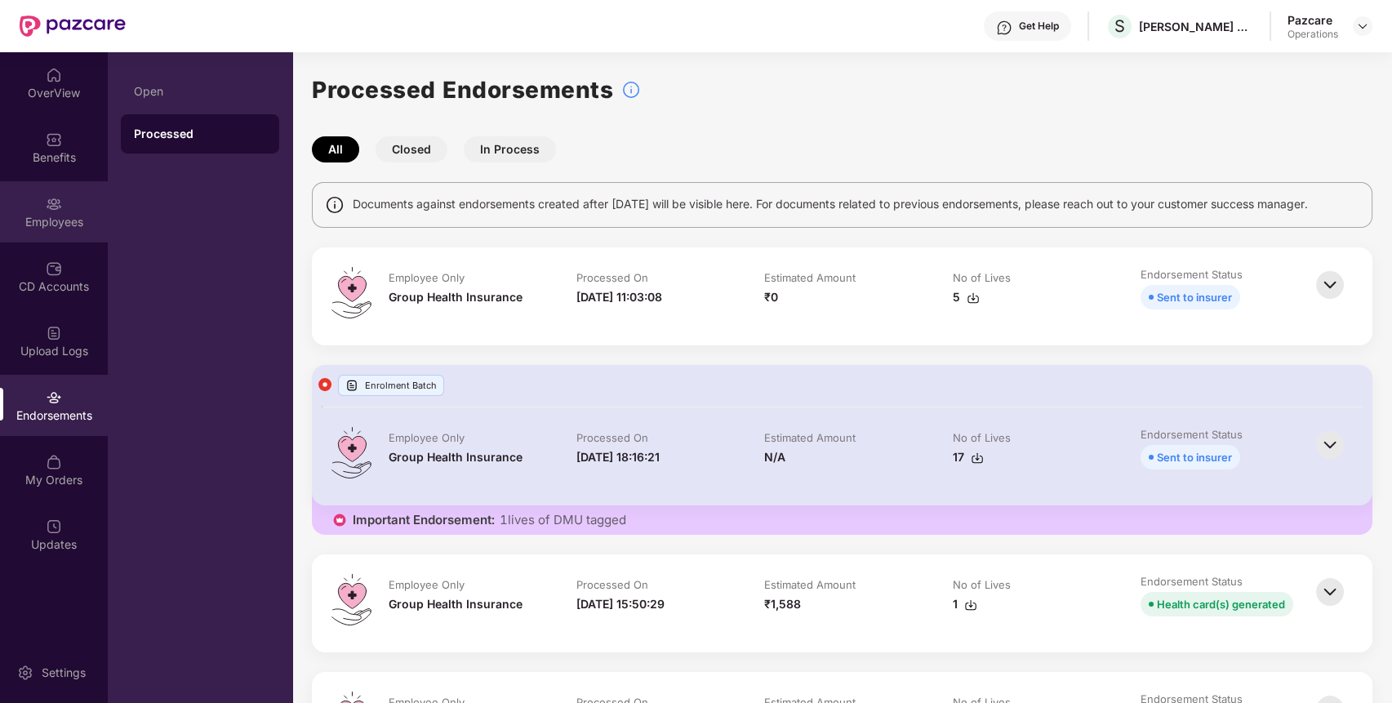
click at [52, 203] on img at bounding box center [54, 204] width 16 height 16
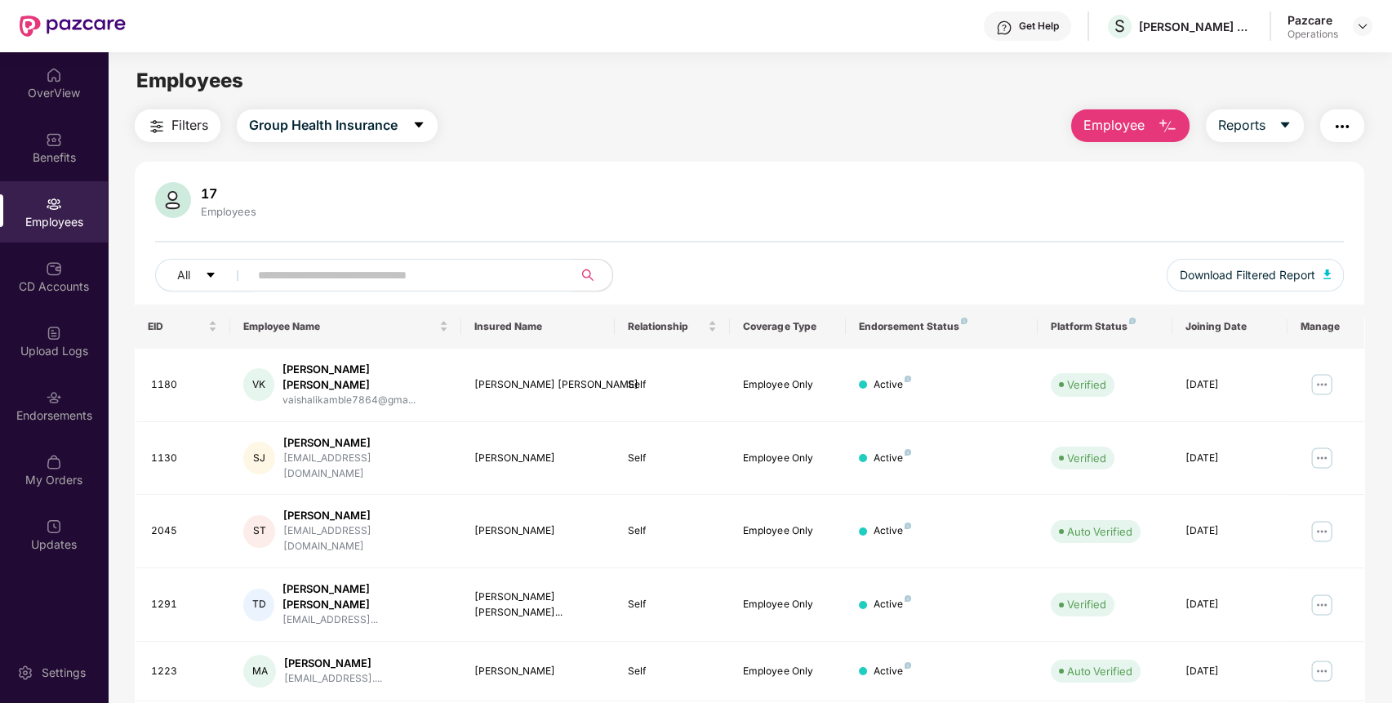
click at [1343, 124] on img "button" at bounding box center [1343, 127] width 20 height 20
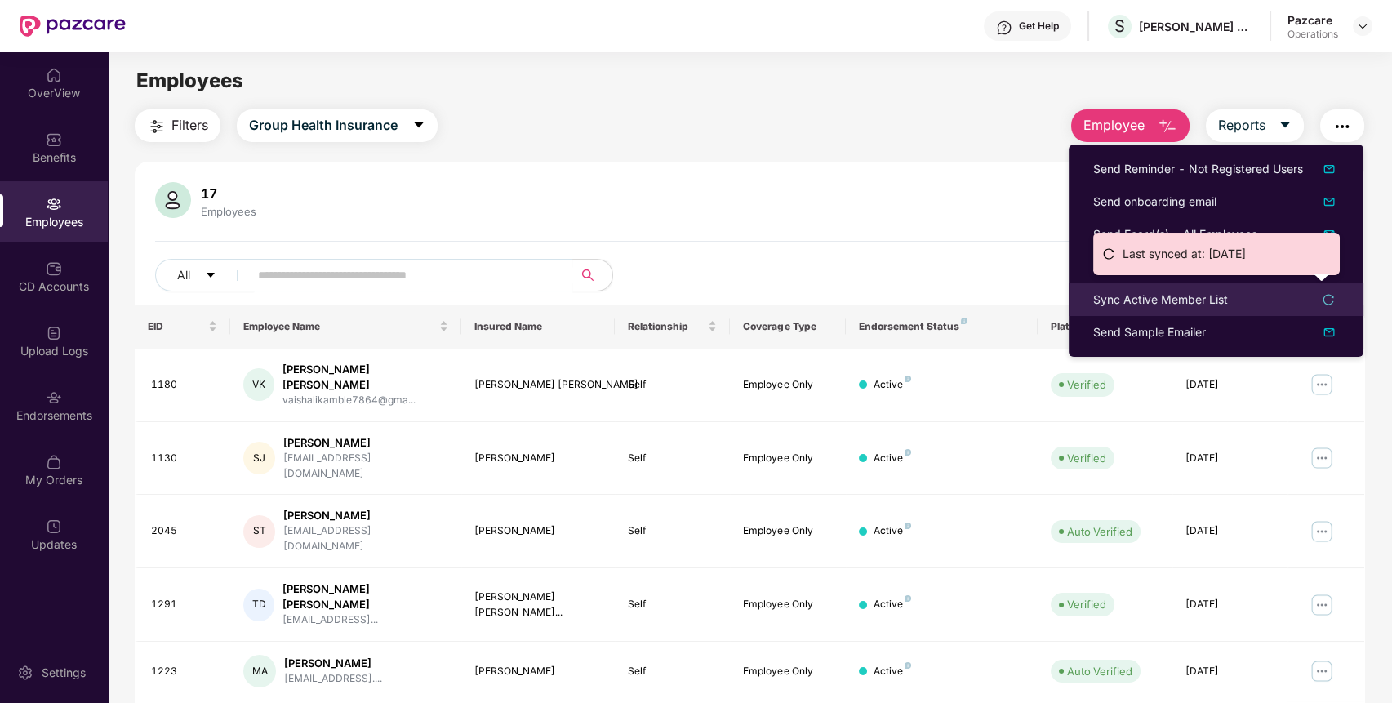
click at [1174, 301] on div "Sync Active Member List" at bounding box center [1160, 300] width 135 height 18
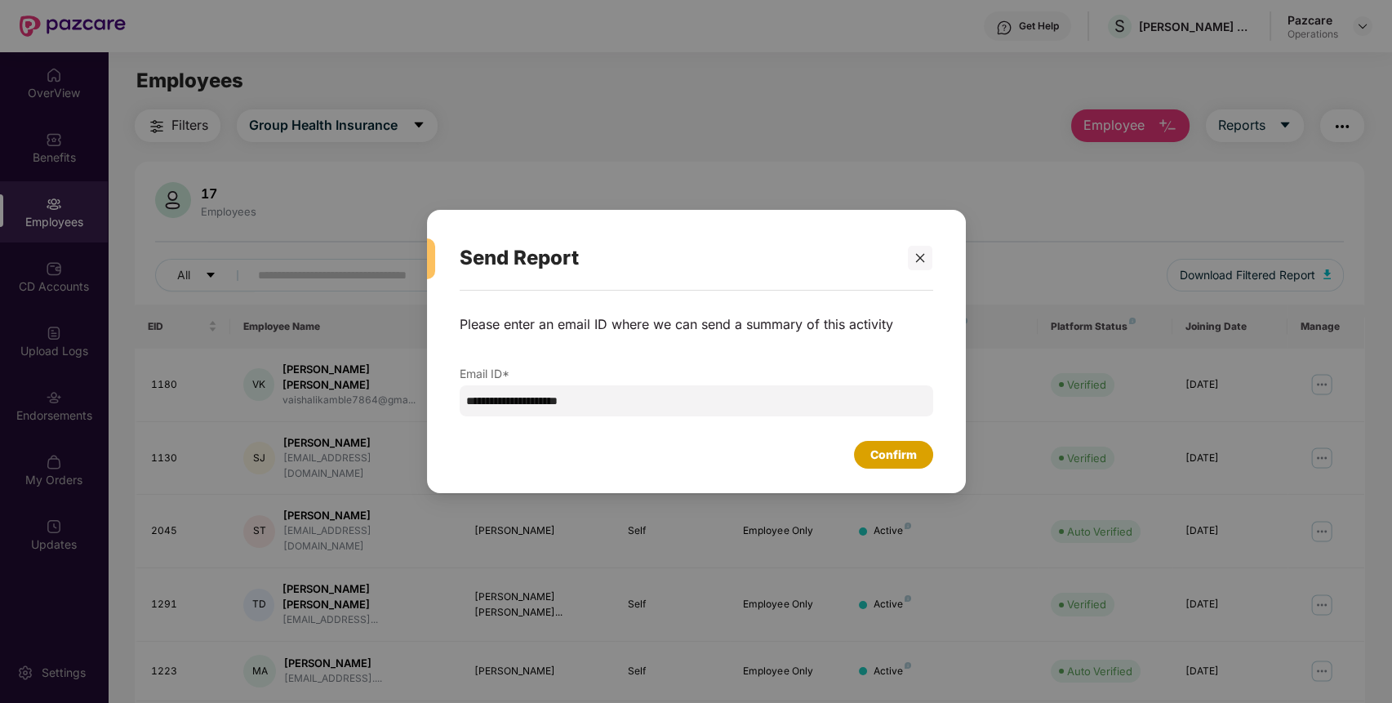
click at [876, 456] on div "Confirm" at bounding box center [894, 455] width 47 height 18
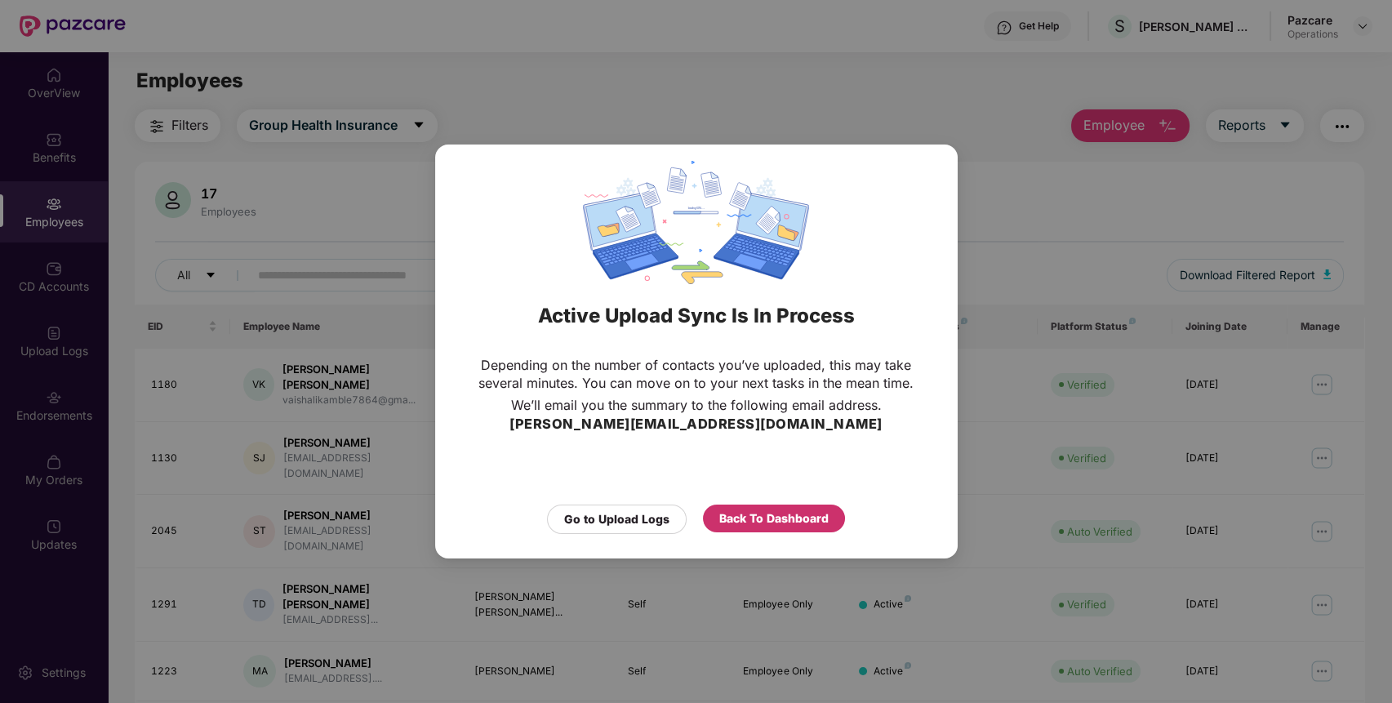
click at [761, 511] on div "Back To Dashboard" at bounding box center [773, 519] width 109 height 18
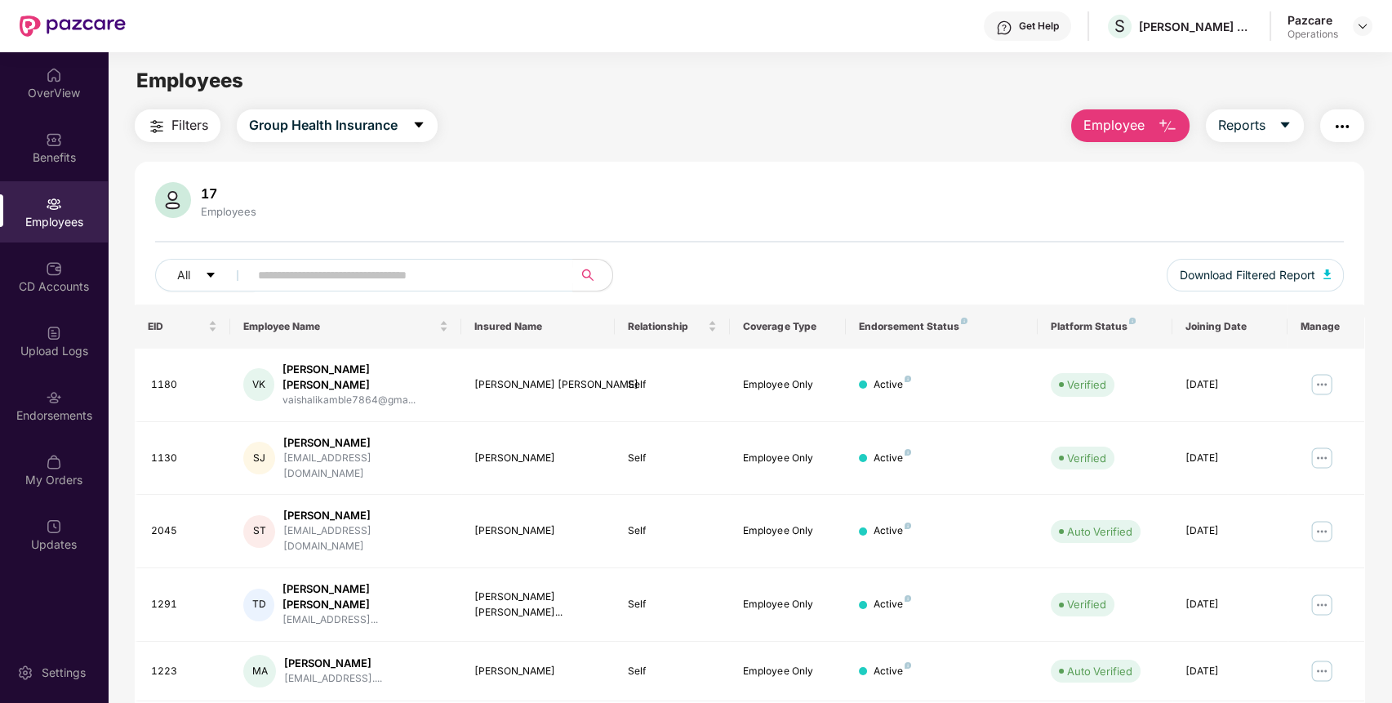
click at [187, 131] on span "Filters" at bounding box center [189, 125] width 37 height 20
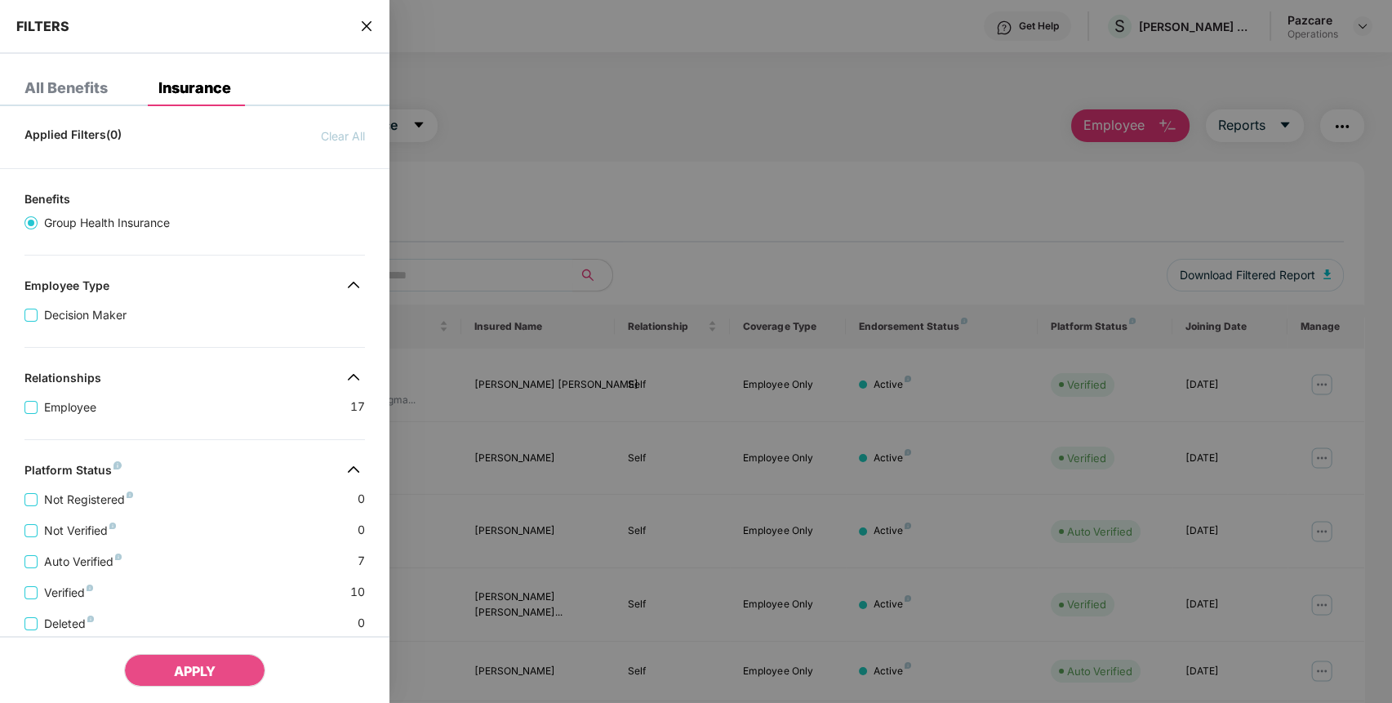
scroll to position [277, 0]
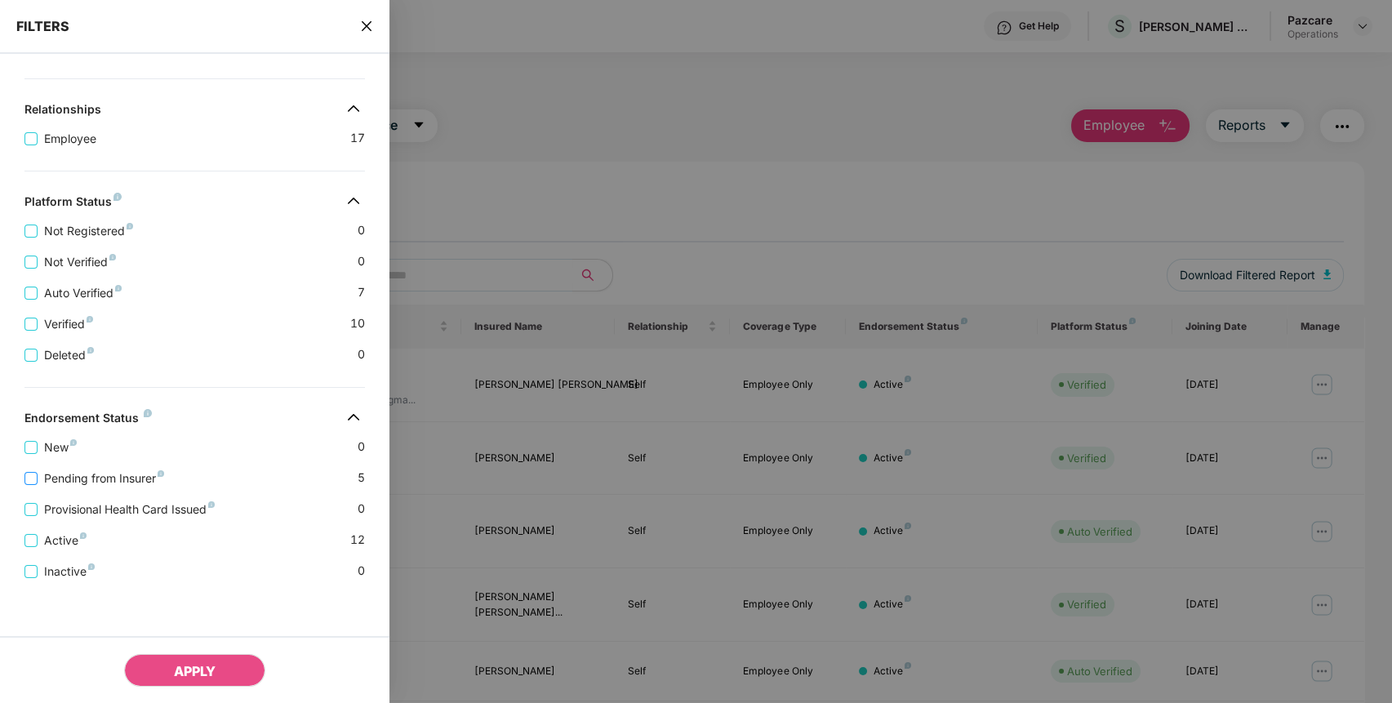
click at [163, 482] on span "Pending from Insurer" at bounding box center [104, 479] width 133 height 18
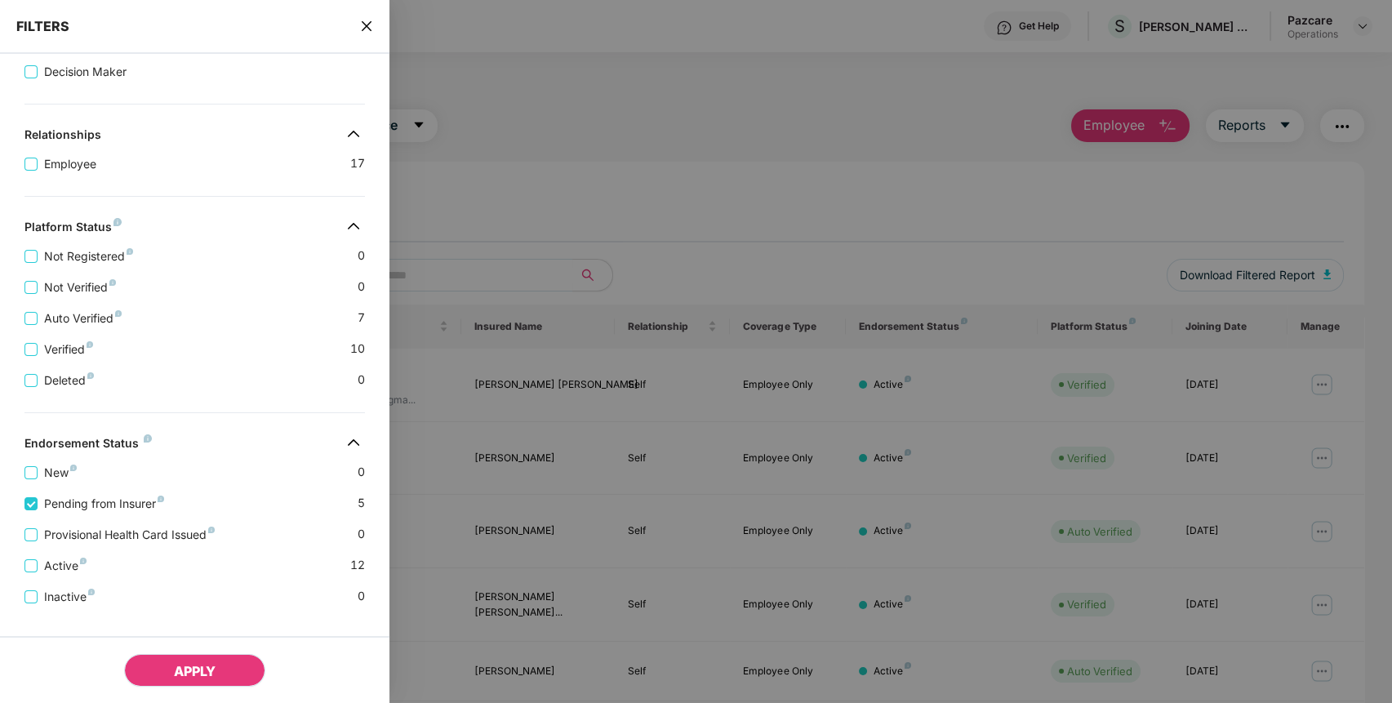
click at [182, 659] on button "APPLY" at bounding box center [194, 670] width 141 height 33
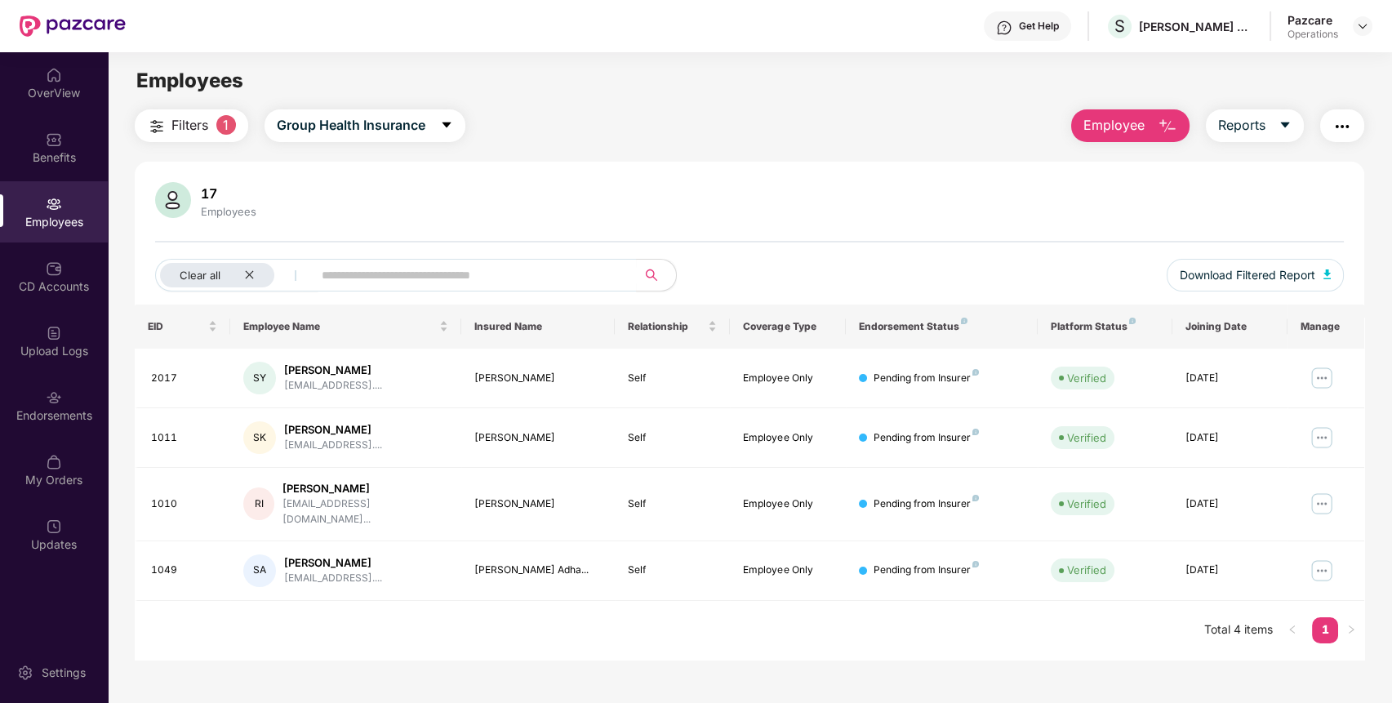
click at [1353, 117] on button "button" at bounding box center [1342, 125] width 44 height 33
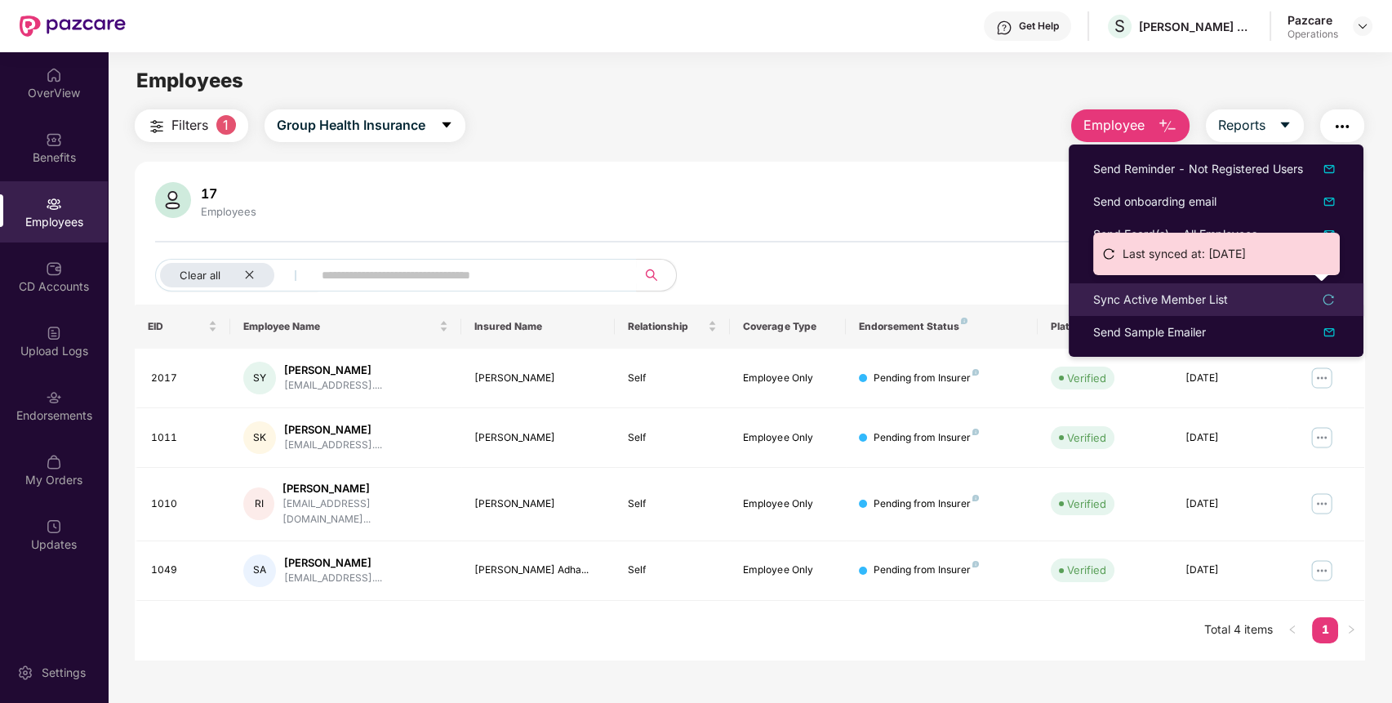
click at [1150, 297] on div "Sync Active Member List" at bounding box center [1160, 300] width 135 height 18
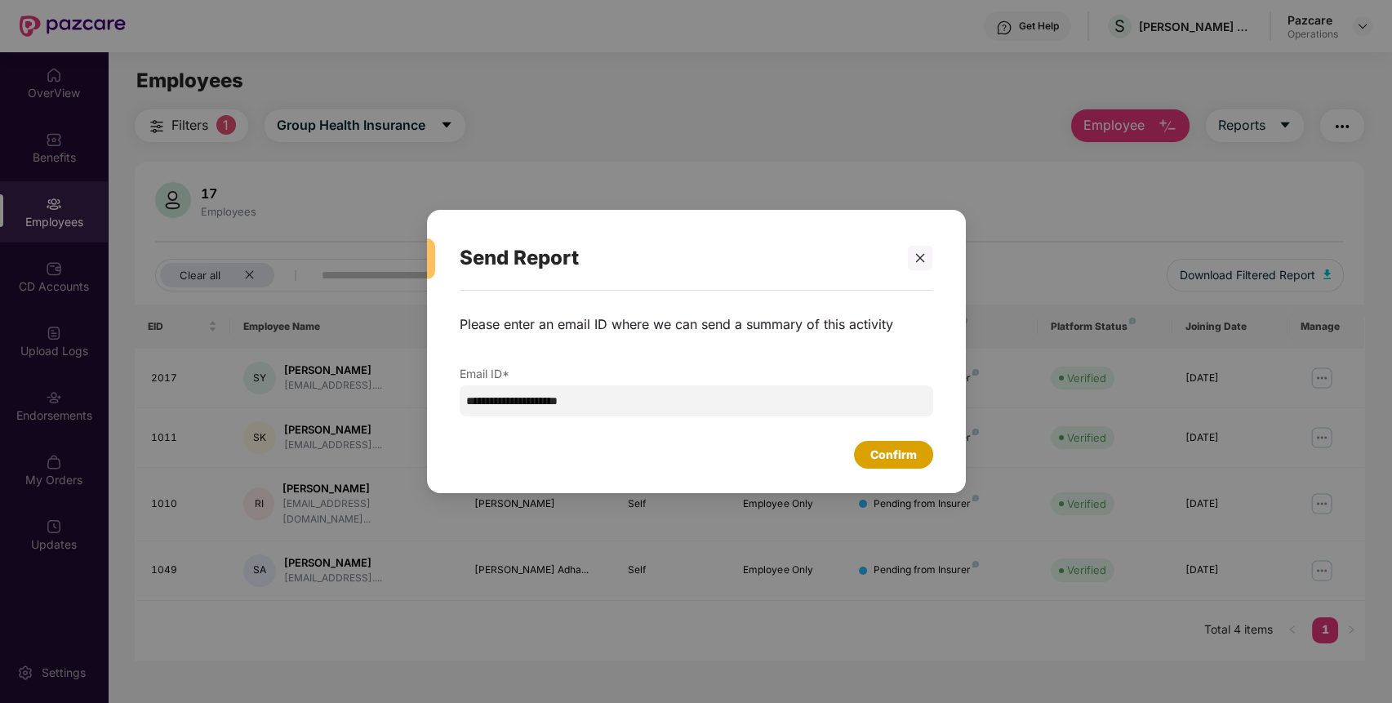
click at [910, 460] on div "Confirm" at bounding box center [894, 455] width 47 height 18
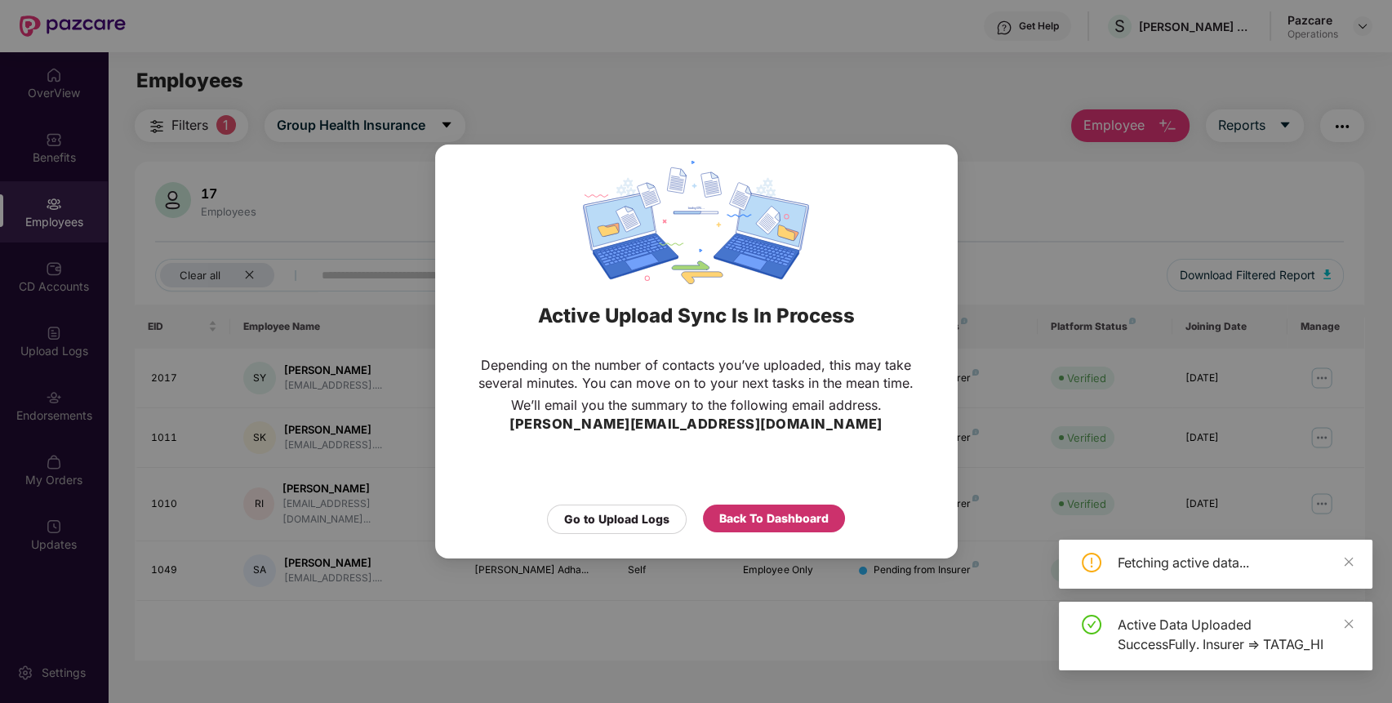
click at [756, 516] on div "Back To Dashboard" at bounding box center [773, 519] width 109 height 18
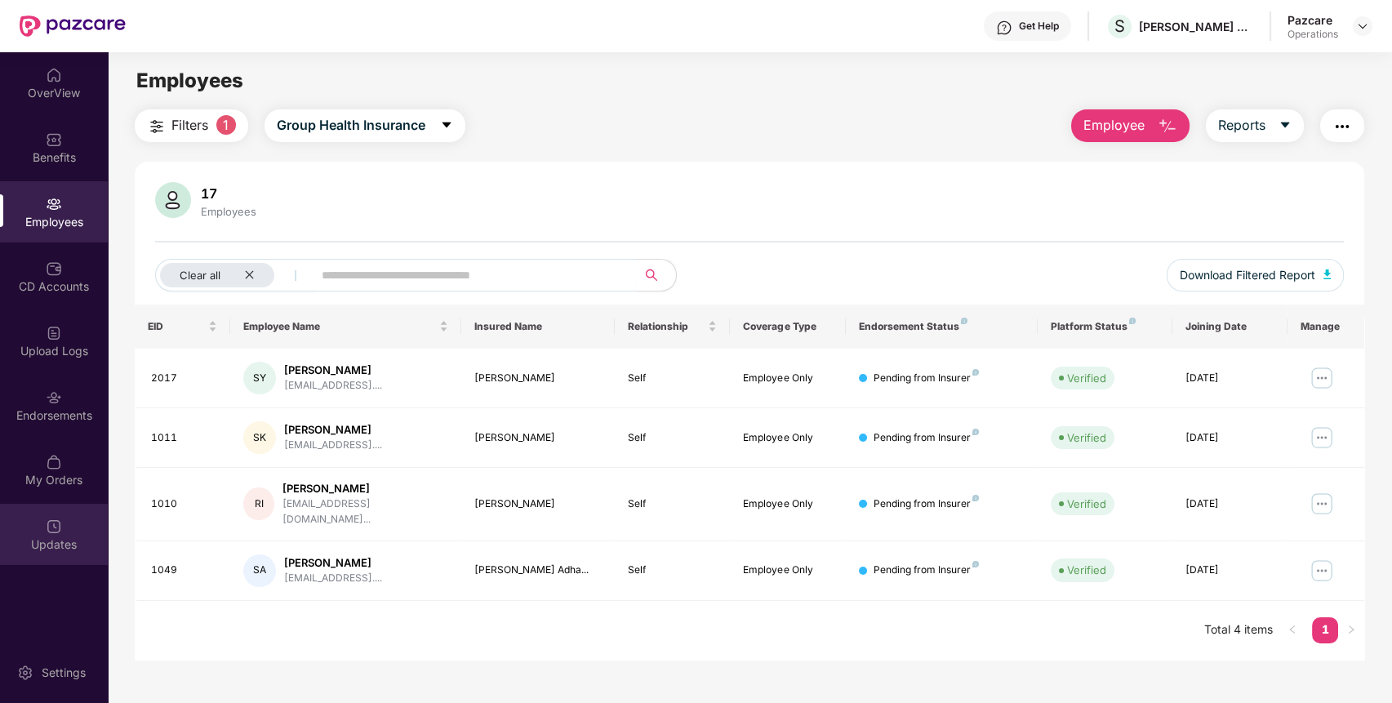
drag, startPoint x: 756, startPoint y: 516, endPoint x: 0, endPoint y: 559, distance: 757.4
drag, startPoint x: 0, startPoint y: 559, endPoint x: 650, endPoint y: 161, distance: 762.5
click at [650, 162] on div "17 Employees Clear all Download Filtered Report EID Employee Name Insured Name …" at bounding box center [750, 411] width 1231 height 498
click at [923, 126] on div "Filters 1 Group Health Insurance Employee Reports" at bounding box center [750, 125] width 1231 height 33
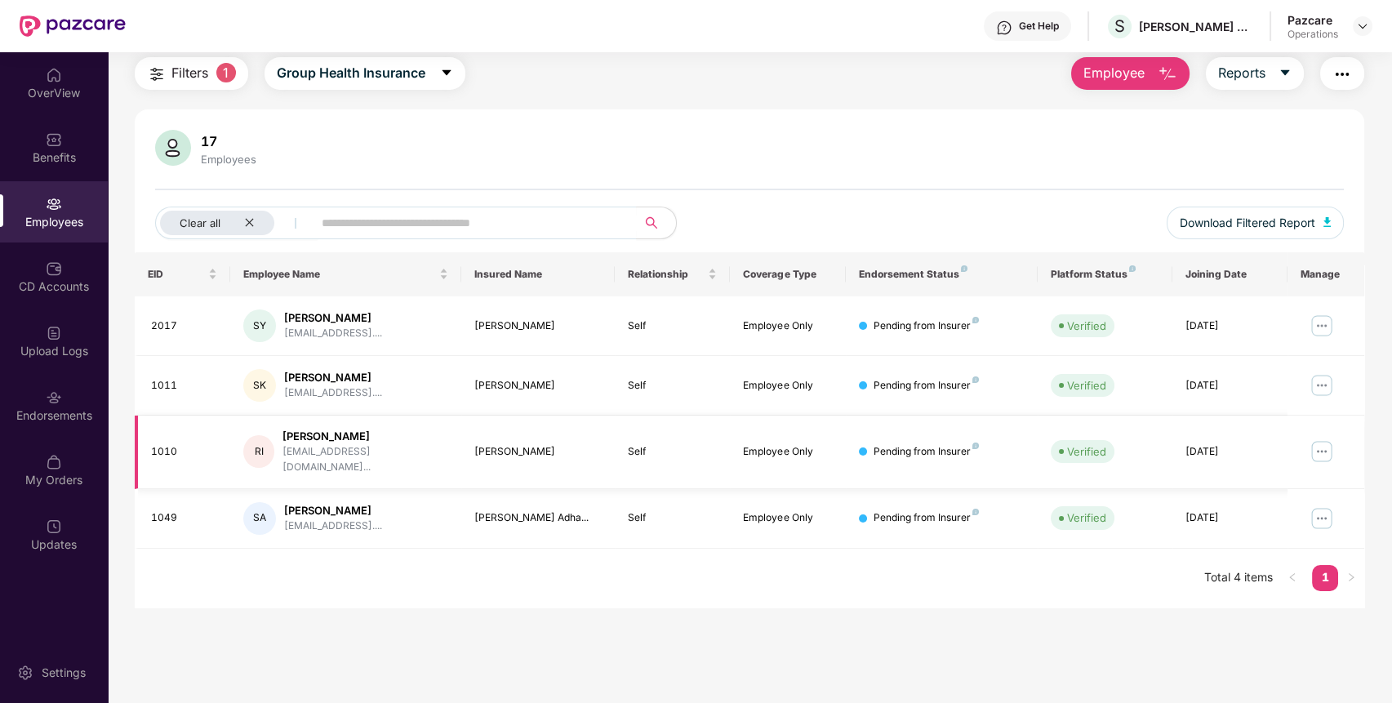
scroll to position [0, 0]
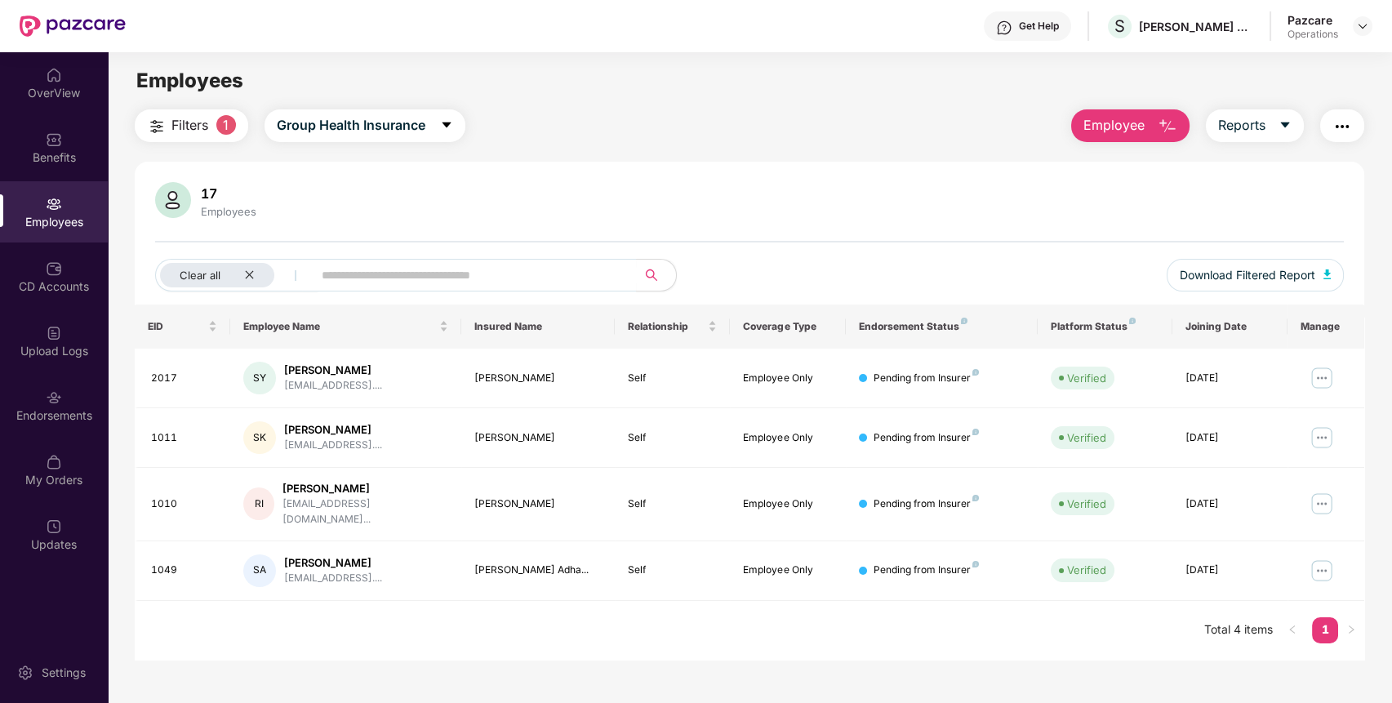
click at [1346, 129] on img "button" at bounding box center [1343, 127] width 20 height 20
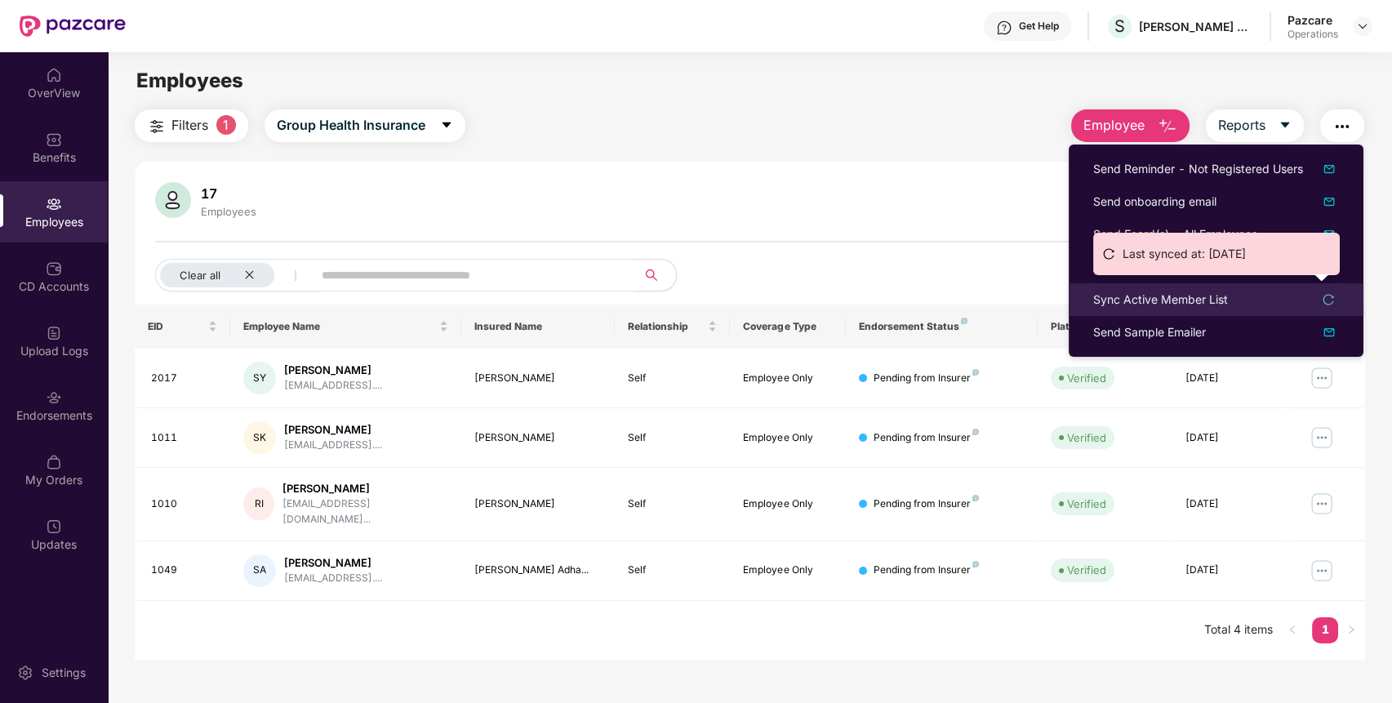
click at [1121, 297] on div "Sync Active Member List" at bounding box center [1160, 300] width 135 height 18
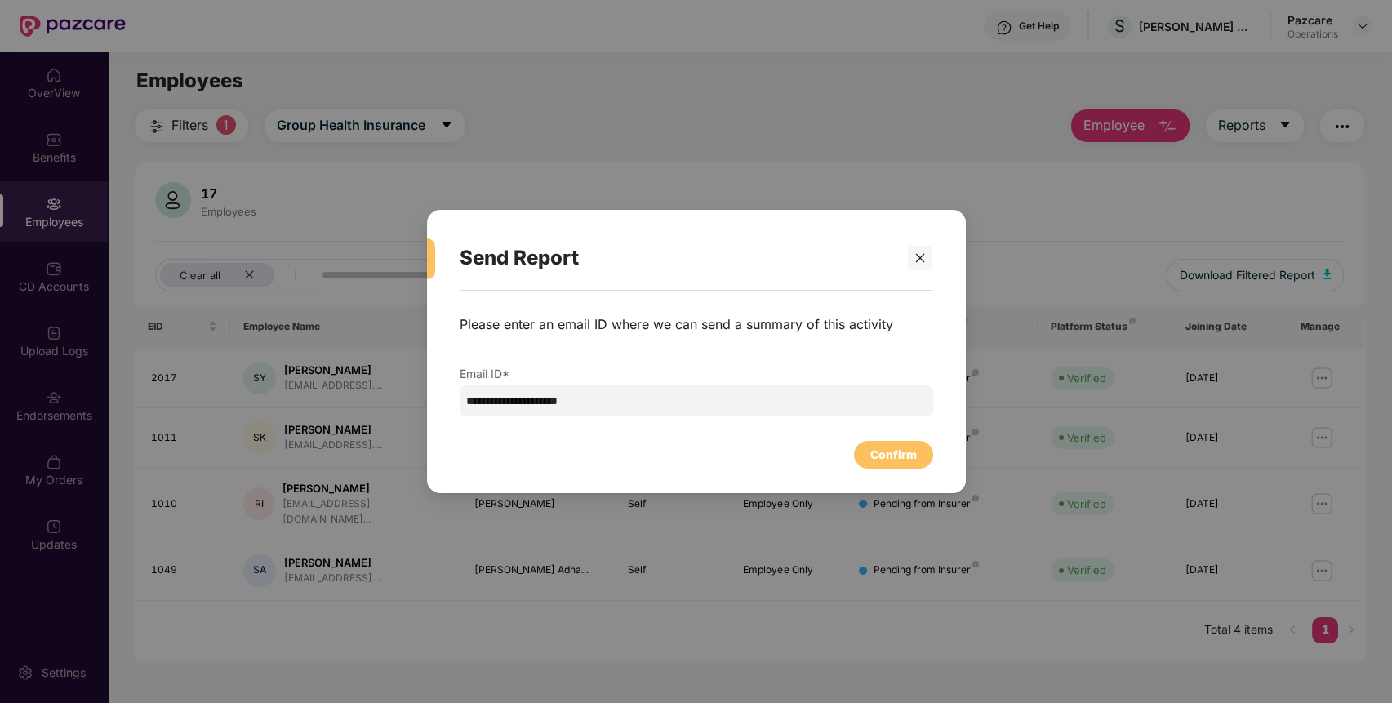
click at [882, 471] on div "**********" at bounding box center [696, 384] width 539 height 186
click at [881, 449] on div "Confirm" at bounding box center [894, 455] width 47 height 18
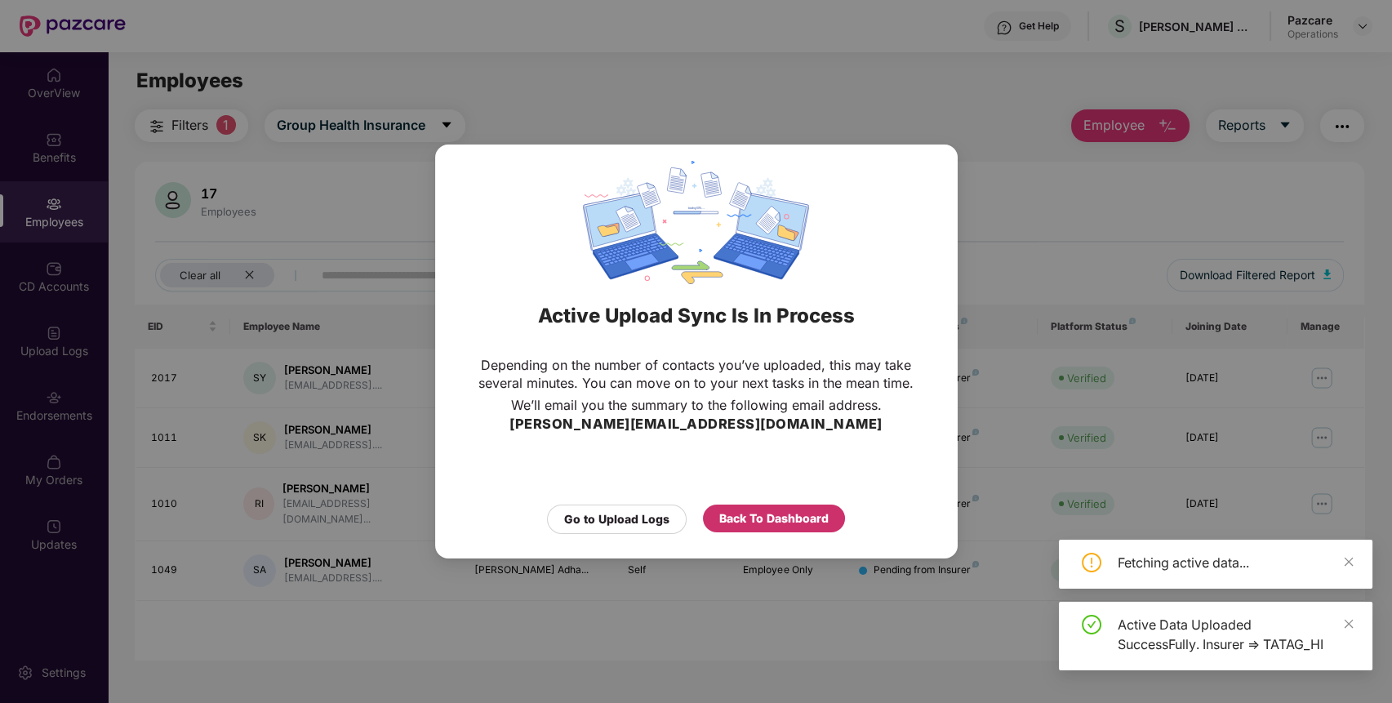
click at [783, 525] on div "Back To Dashboard" at bounding box center [773, 519] width 109 height 18
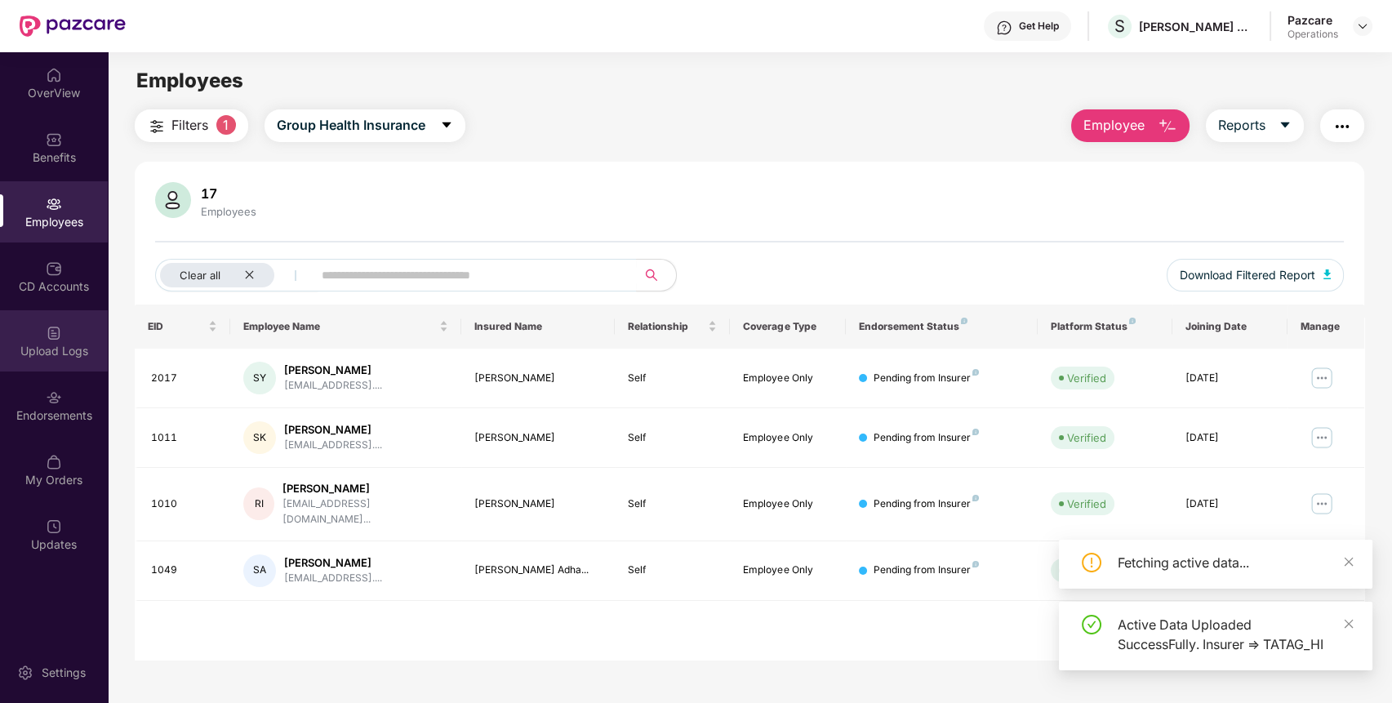
click at [39, 346] on div "Upload Logs" at bounding box center [54, 351] width 108 height 16
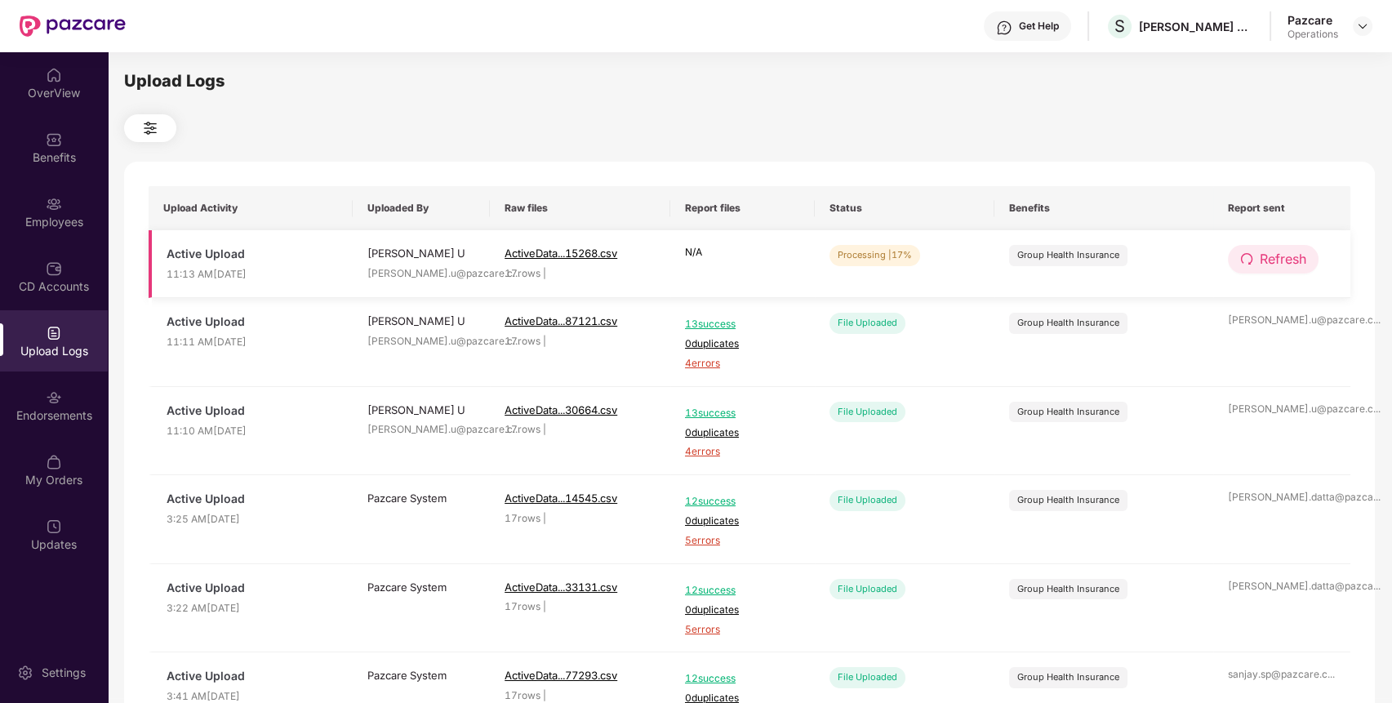
click at [1254, 260] on button "Refresh" at bounding box center [1273, 259] width 91 height 29
click at [1254, 260] on button "Refresh" at bounding box center [1274, 259] width 92 height 29
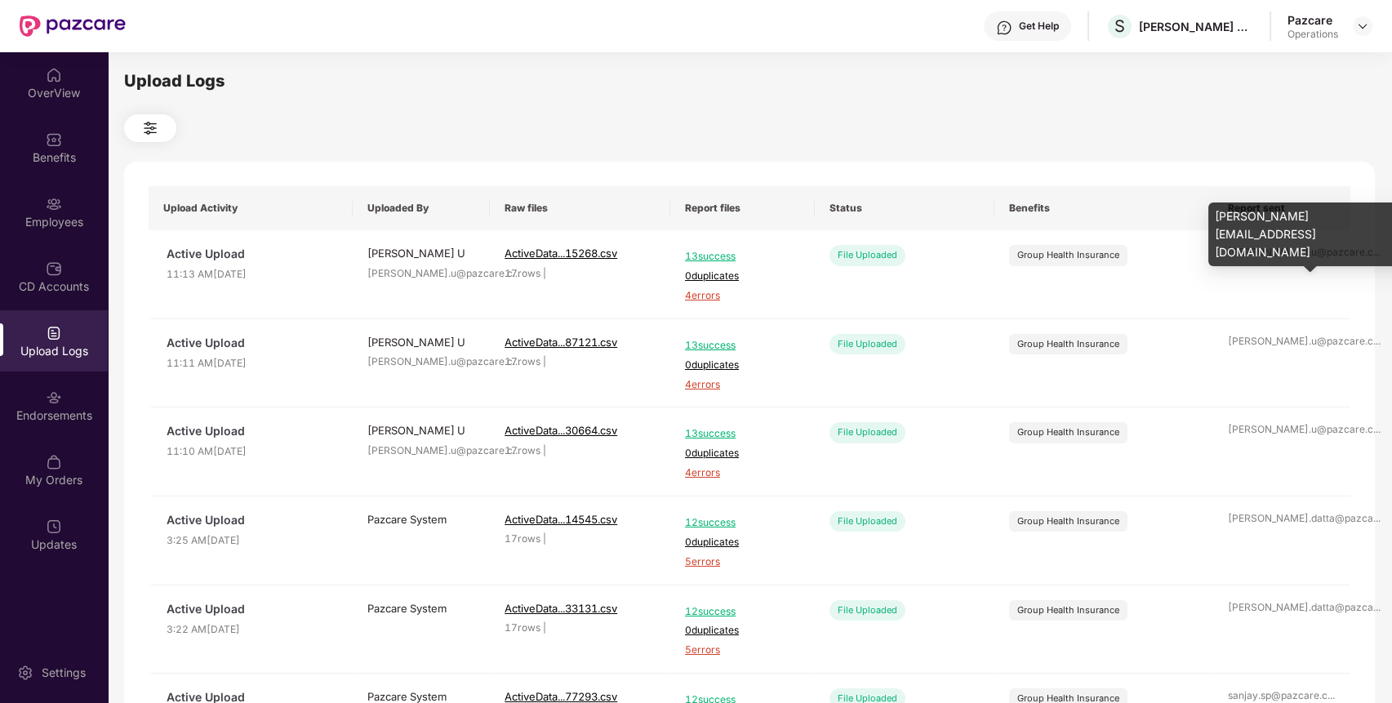
click at [1254, 260] on div "nischith.u@pazcare.c ..." at bounding box center [1282, 253] width 108 height 16
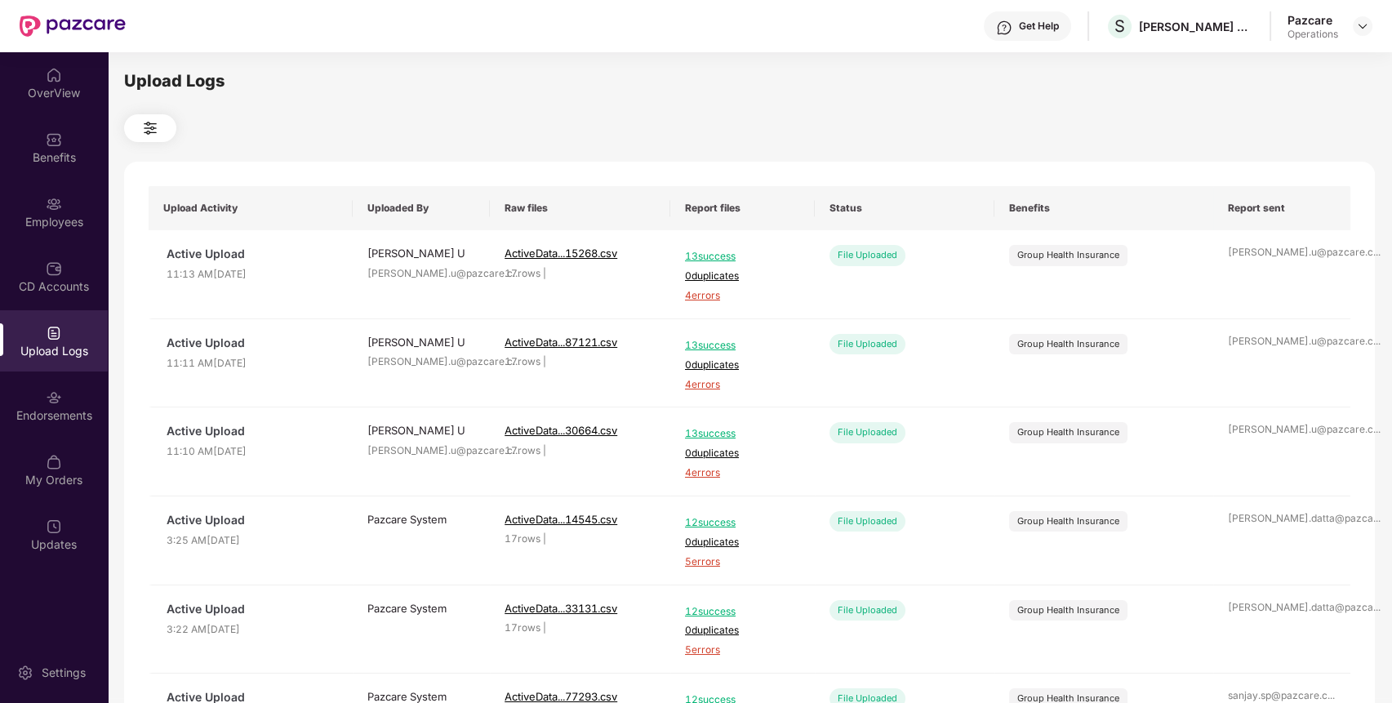
click at [790, 112] on div "Upload Logs Upload Activity Uploaded By Raw files Report files Status Benefits …" at bounding box center [749, 375] width 1251 height 613
click at [1365, 28] on img at bounding box center [1362, 26] width 13 height 13
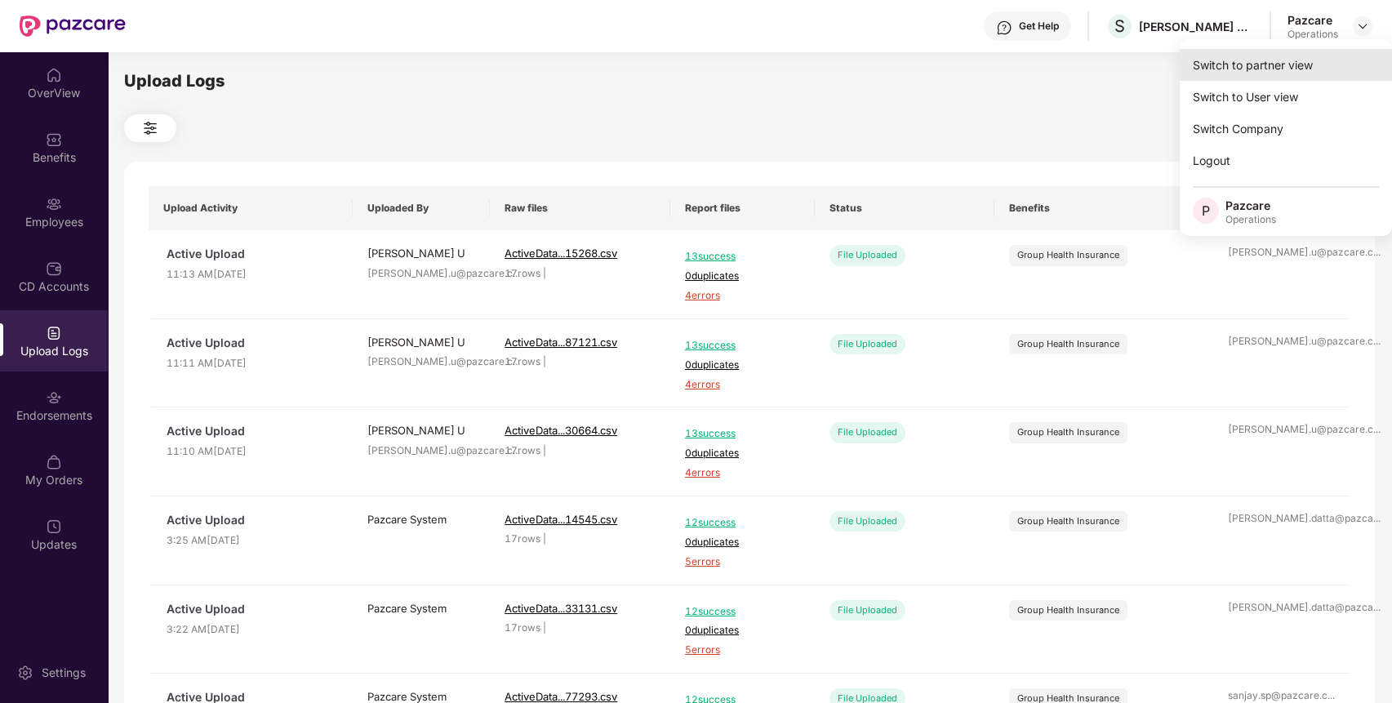
click at [1241, 66] on div "Switch to partner view" at bounding box center [1286, 65] width 212 height 32
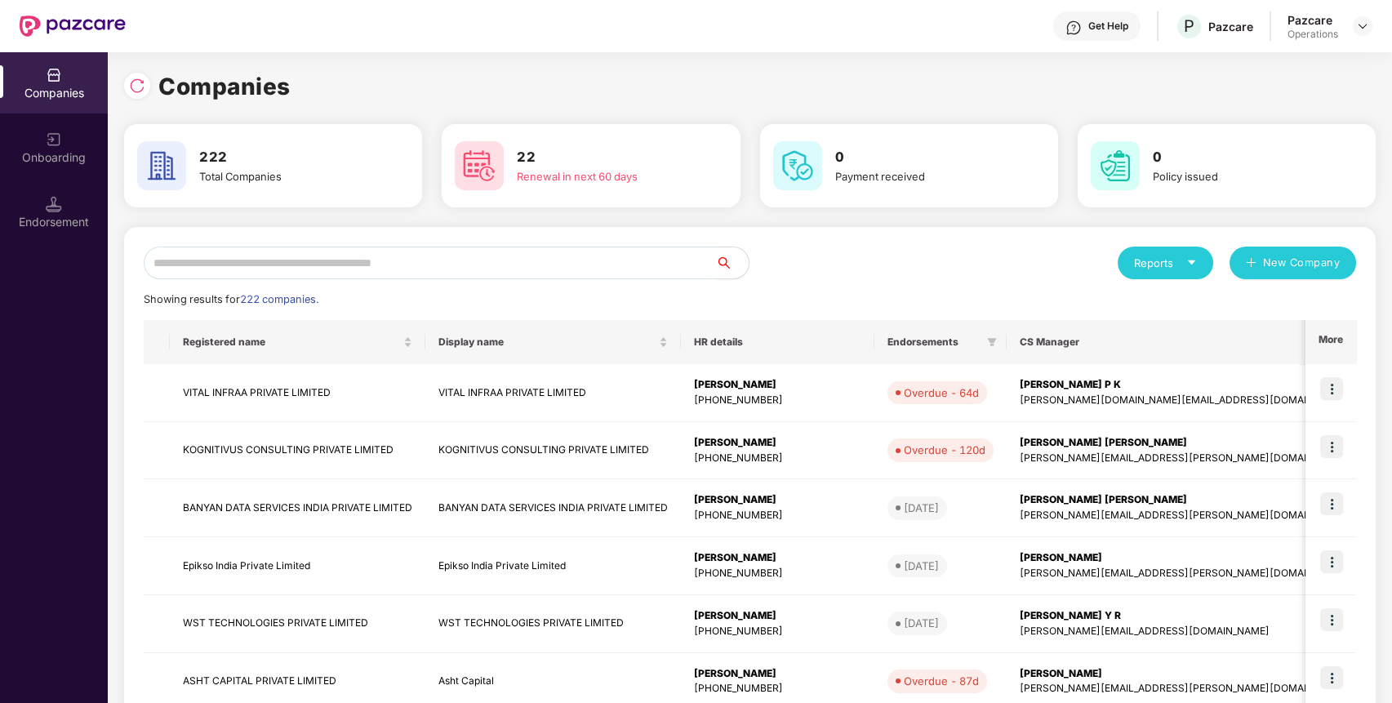
click at [247, 265] on input "text" at bounding box center [430, 263] width 572 height 33
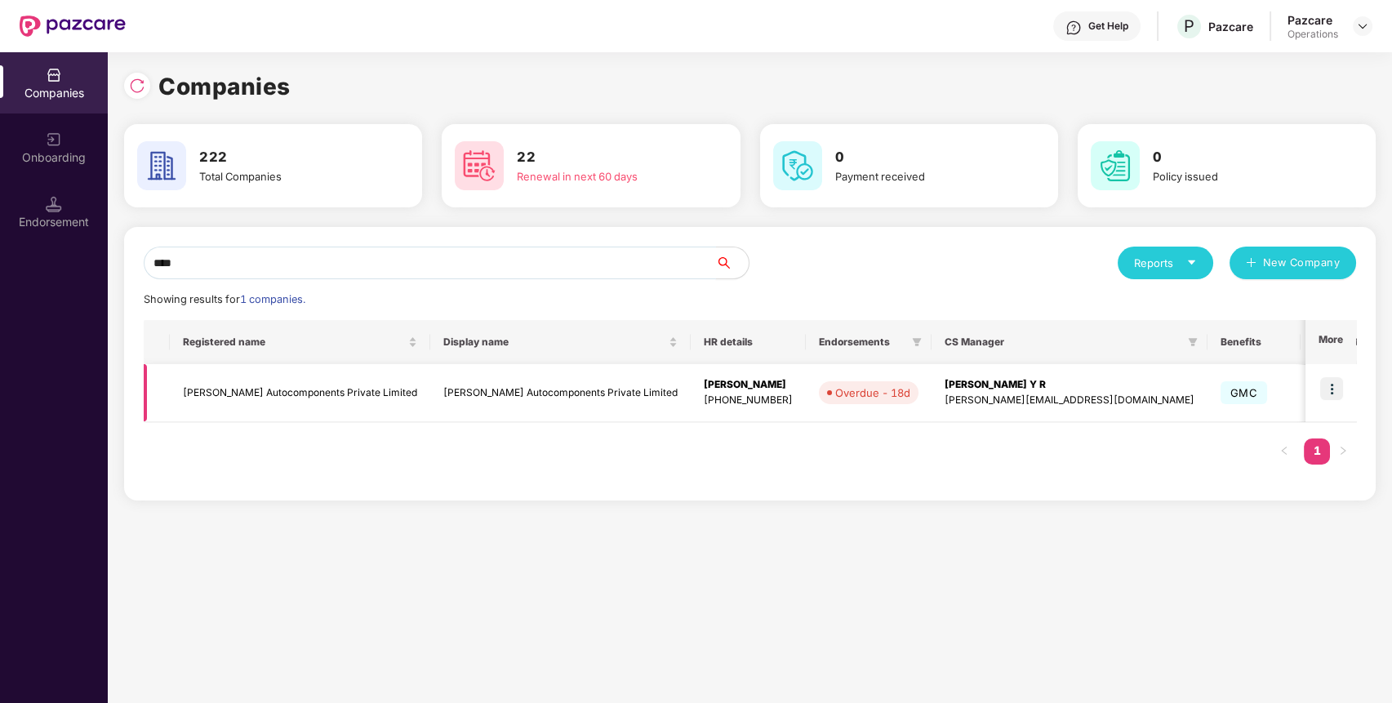
type input "****"
click at [264, 401] on td "Sadguru Autocomponents Private Limited" at bounding box center [300, 393] width 261 height 58
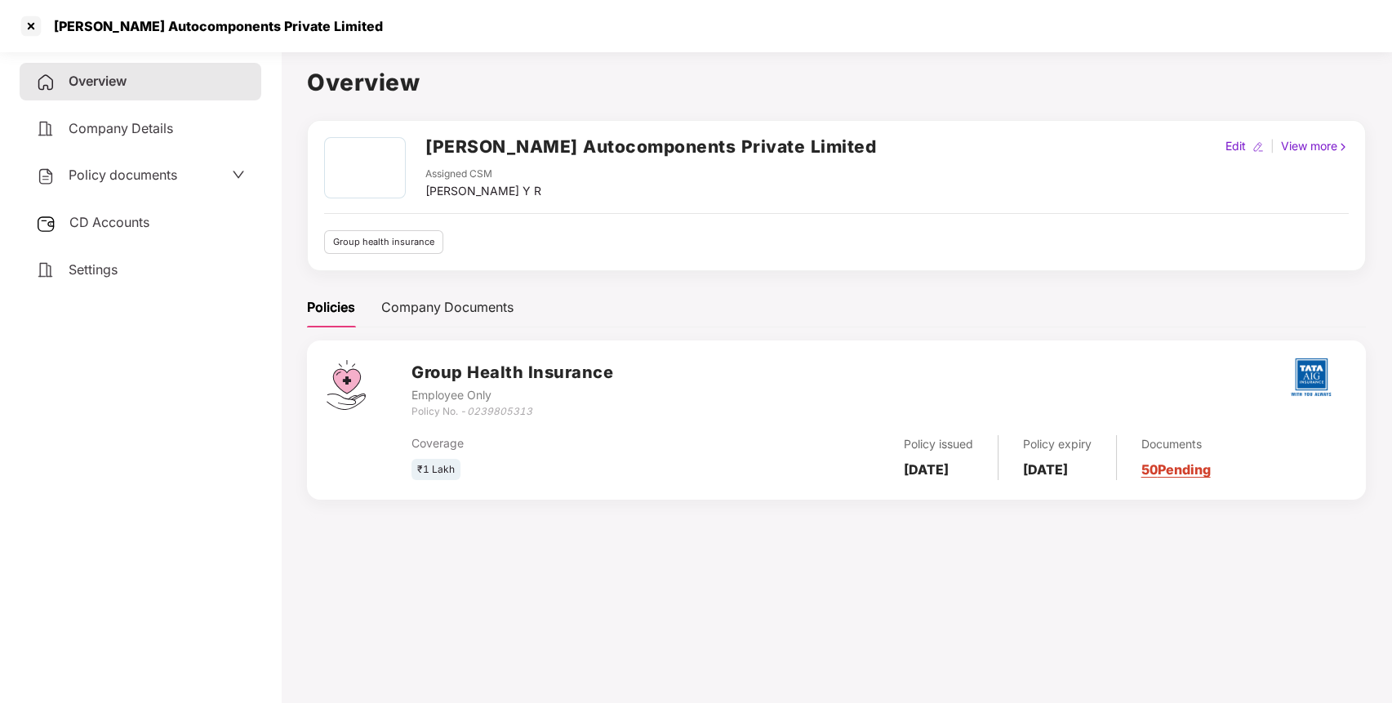
click at [144, 176] on span "Policy documents" at bounding box center [123, 175] width 109 height 16
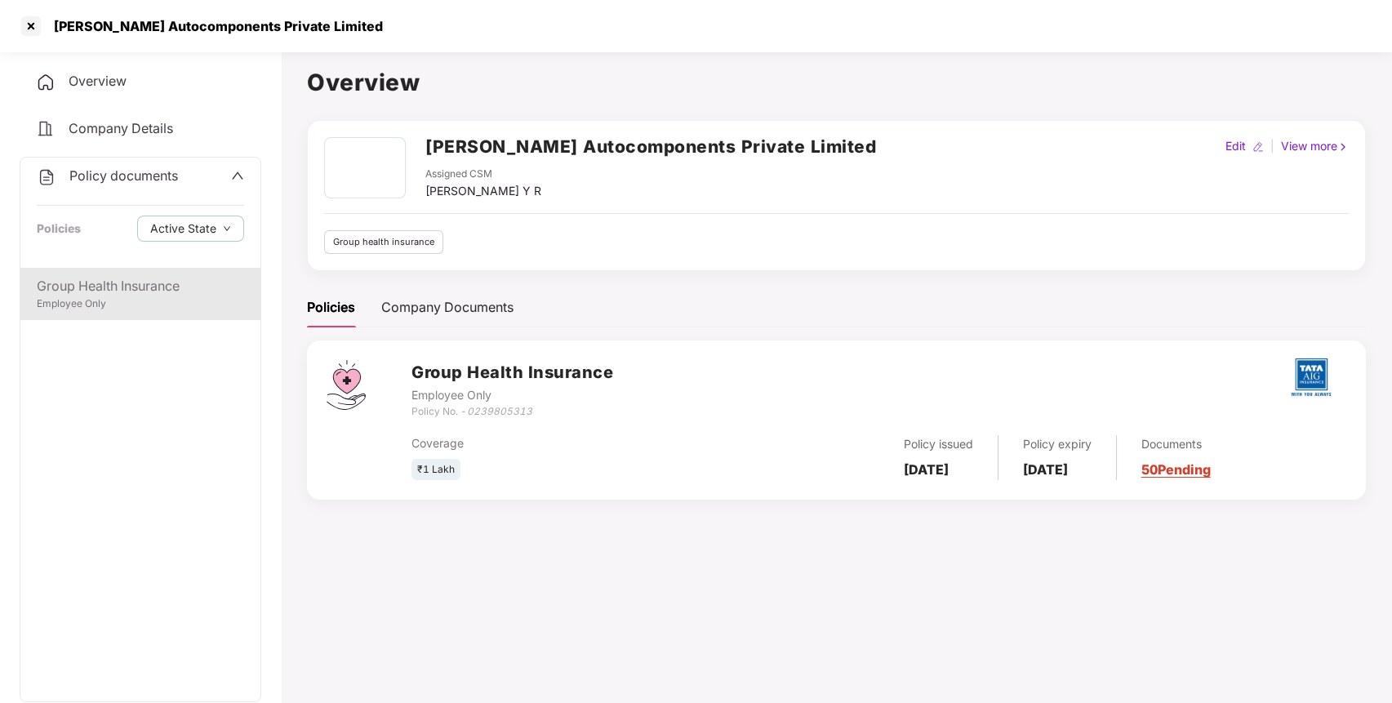
click at [136, 308] on div "Employee Only" at bounding box center [140, 304] width 207 height 16
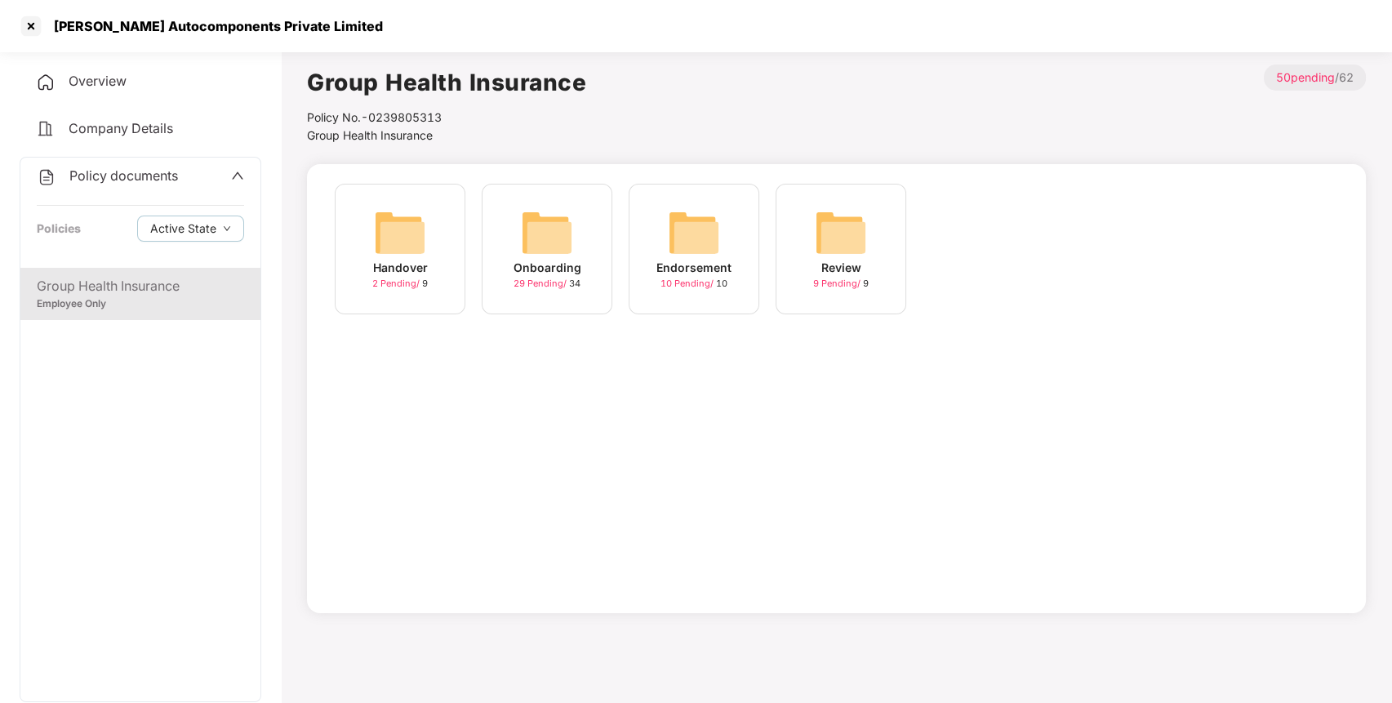
click at [681, 234] on img at bounding box center [694, 233] width 52 height 52
click at [706, 223] on img at bounding box center [694, 233] width 52 height 52
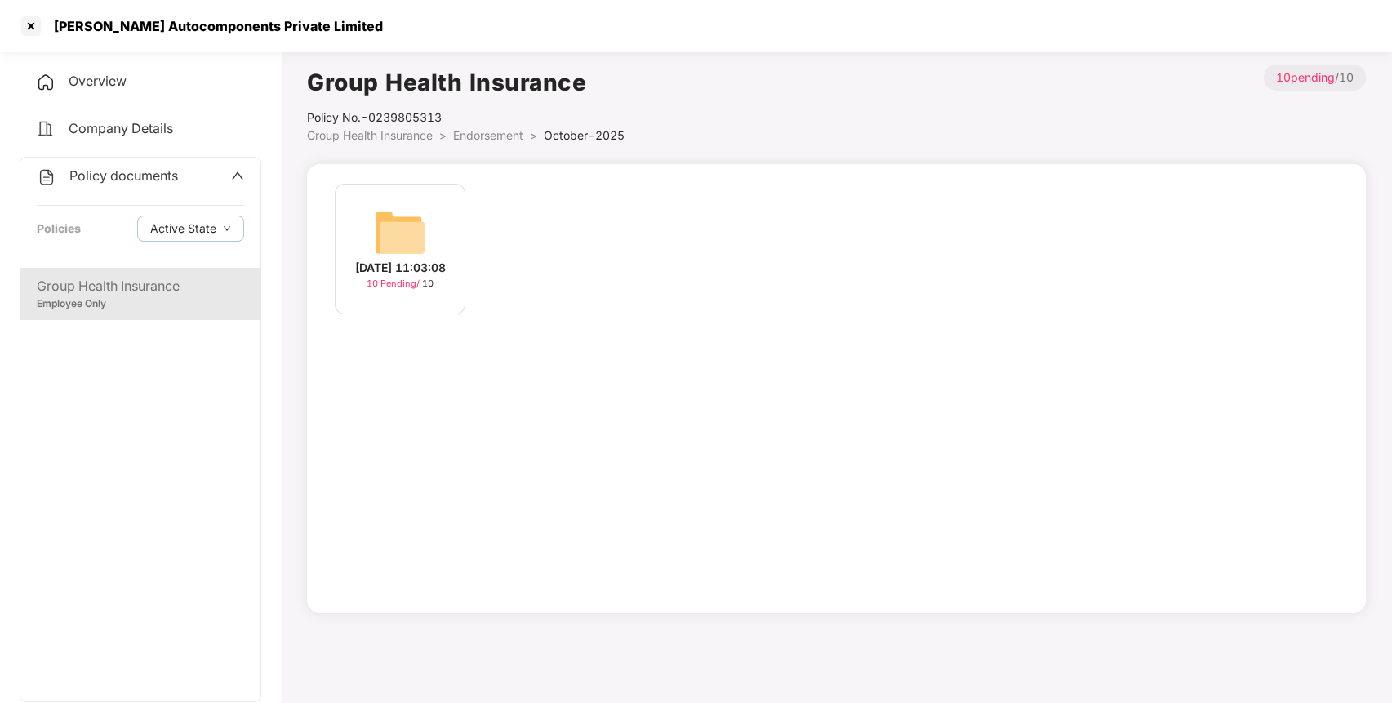
click at [391, 220] on img at bounding box center [400, 233] width 52 height 52
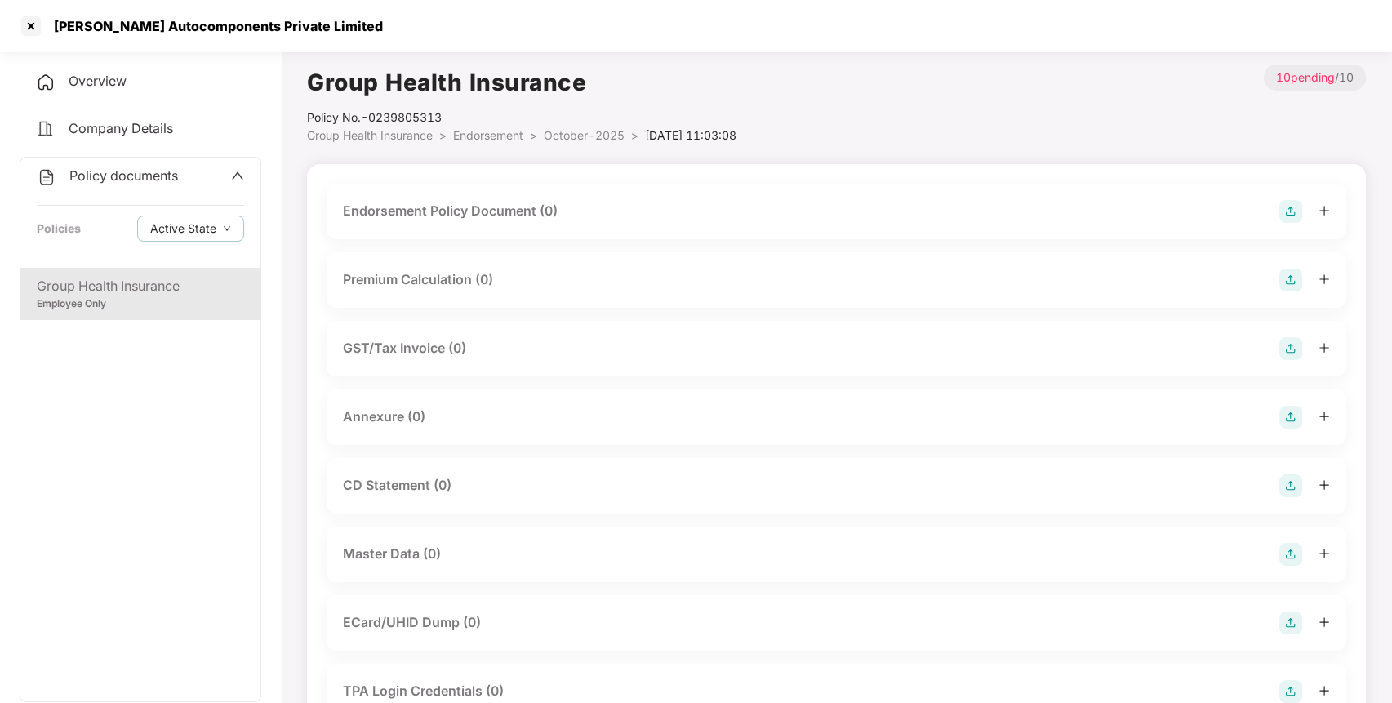
click at [1283, 209] on img at bounding box center [1291, 211] width 23 height 23
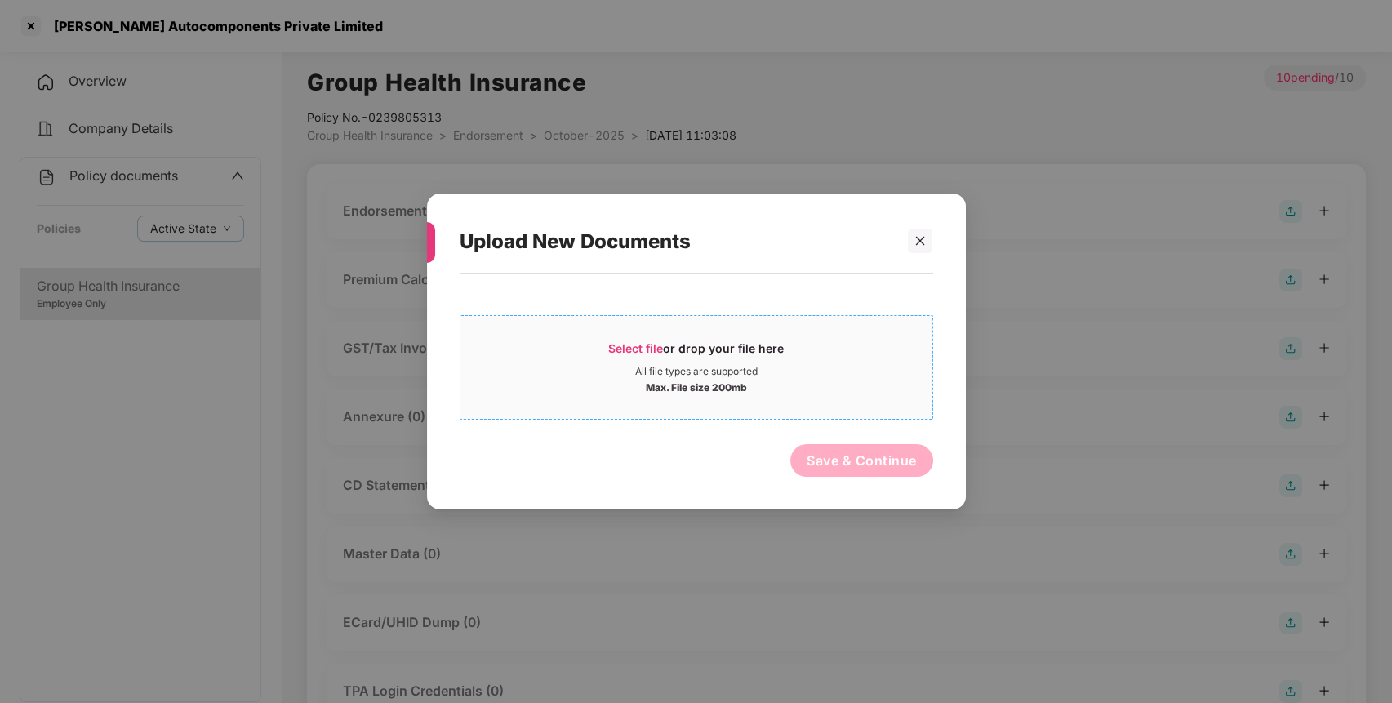
click at [626, 346] on span "Select file" at bounding box center [635, 348] width 55 height 14
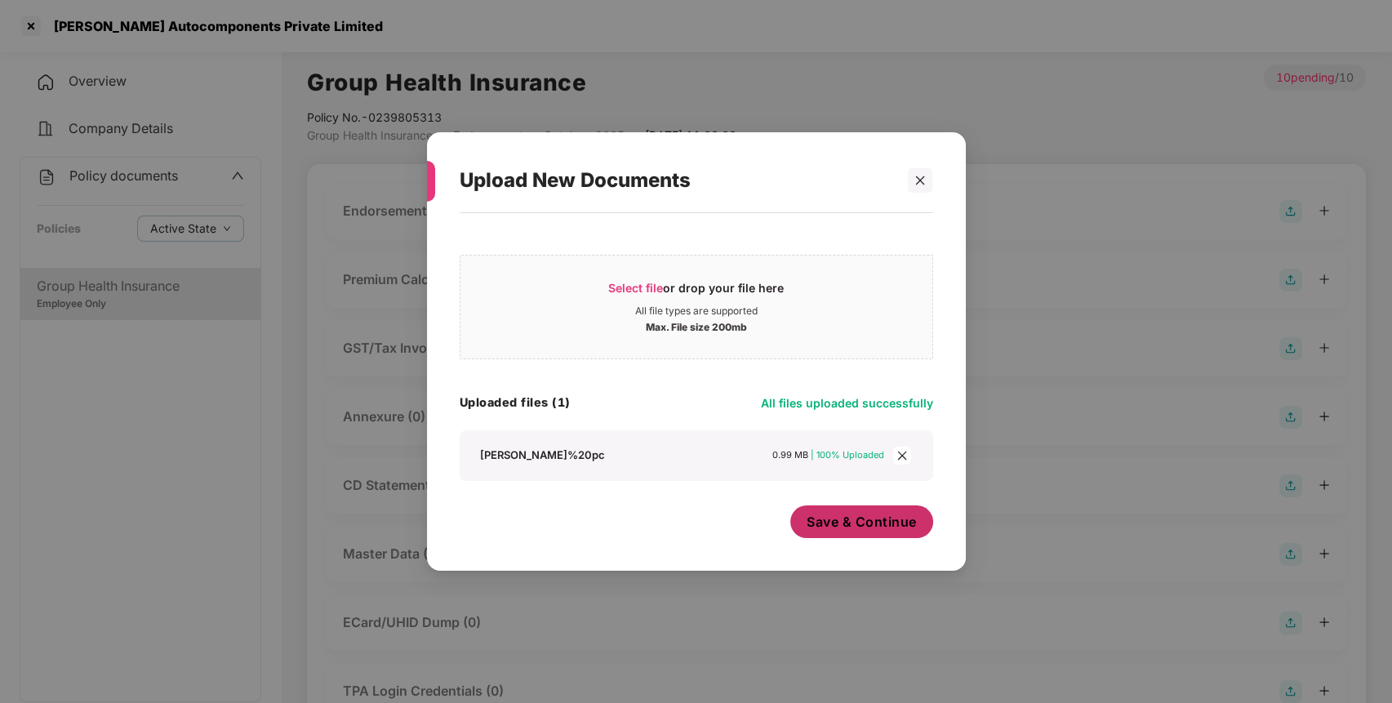
click at [843, 524] on span "Save & Continue" at bounding box center [862, 522] width 110 height 18
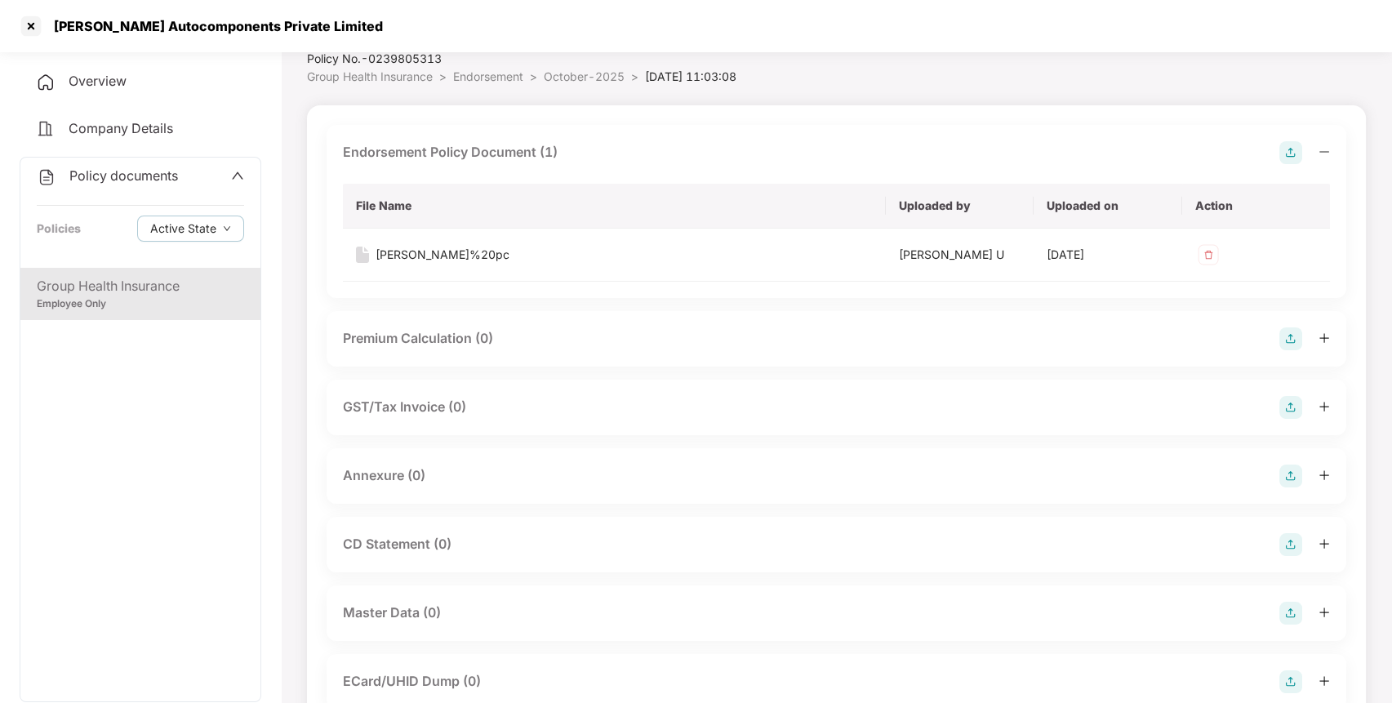
scroll to position [65, 0]
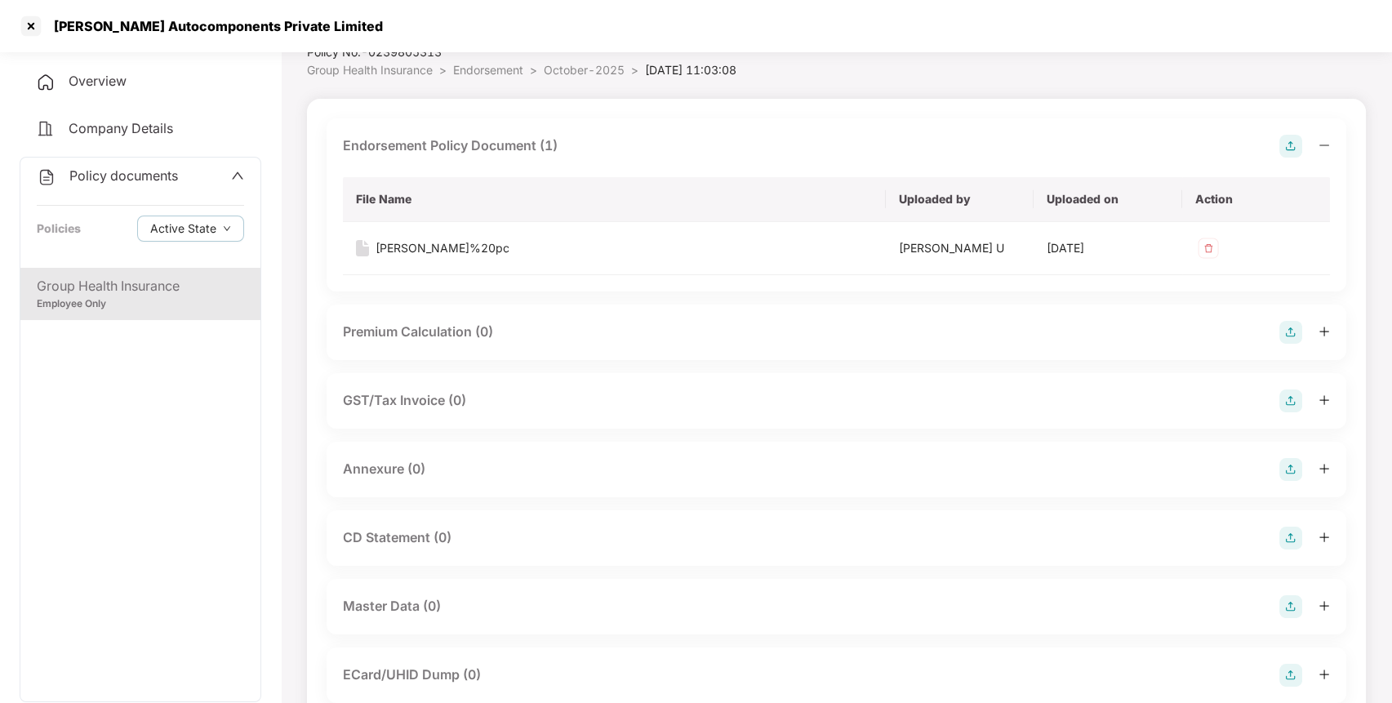
click at [1285, 470] on img at bounding box center [1291, 469] width 23 height 23
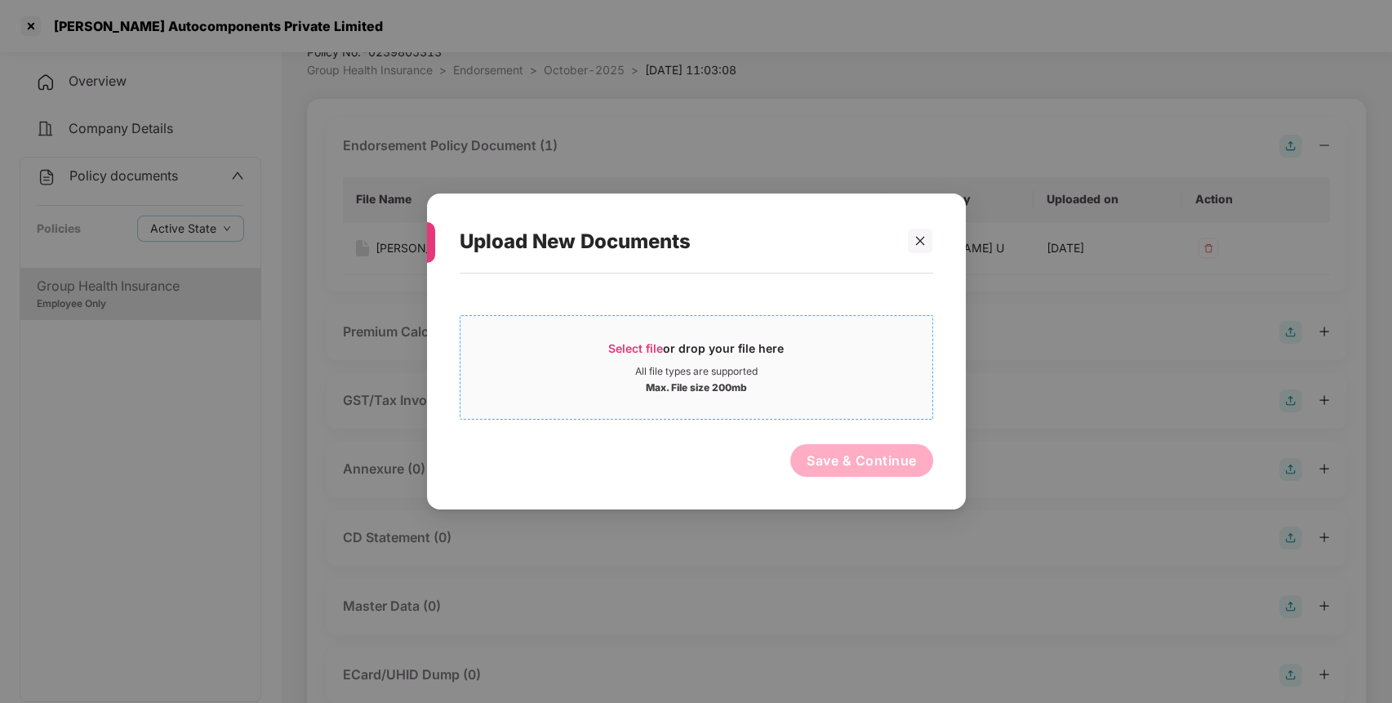
click at [630, 351] on span "Select file" at bounding box center [635, 348] width 55 height 14
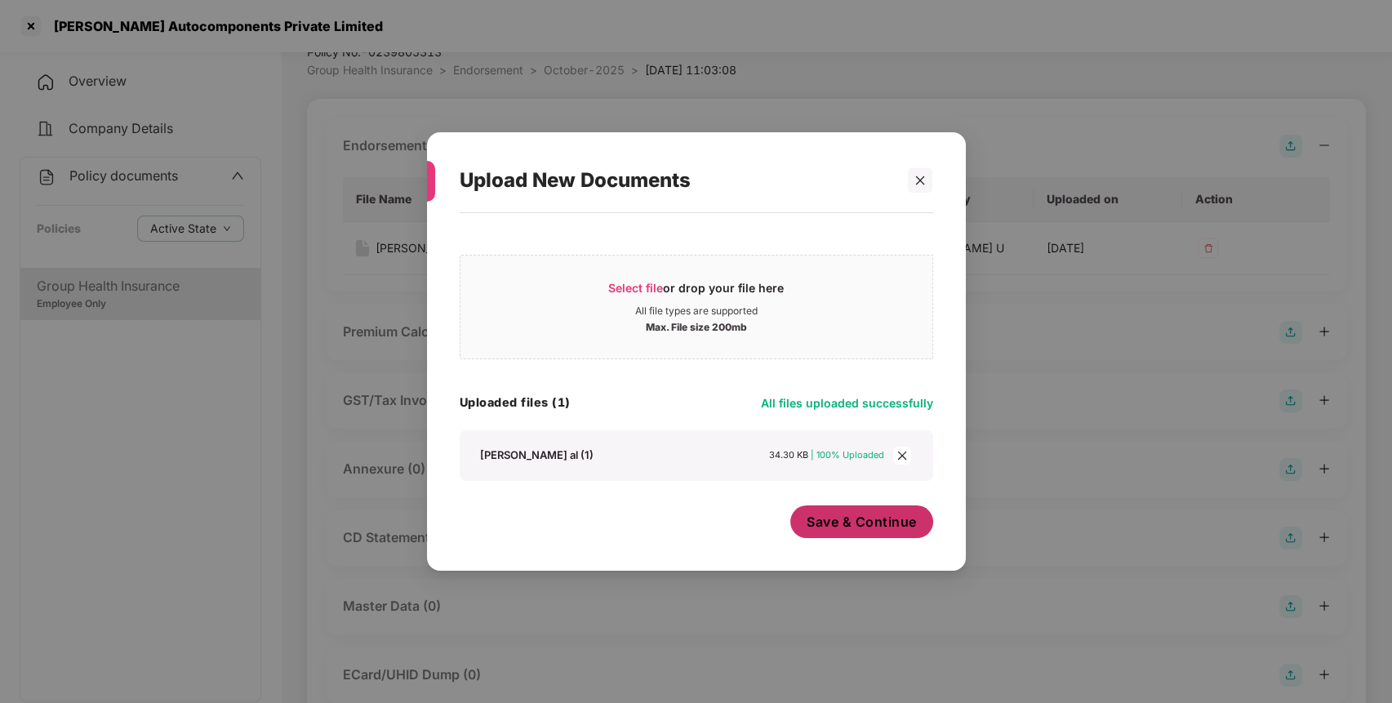
click at [847, 517] on span "Save & Continue" at bounding box center [862, 522] width 110 height 18
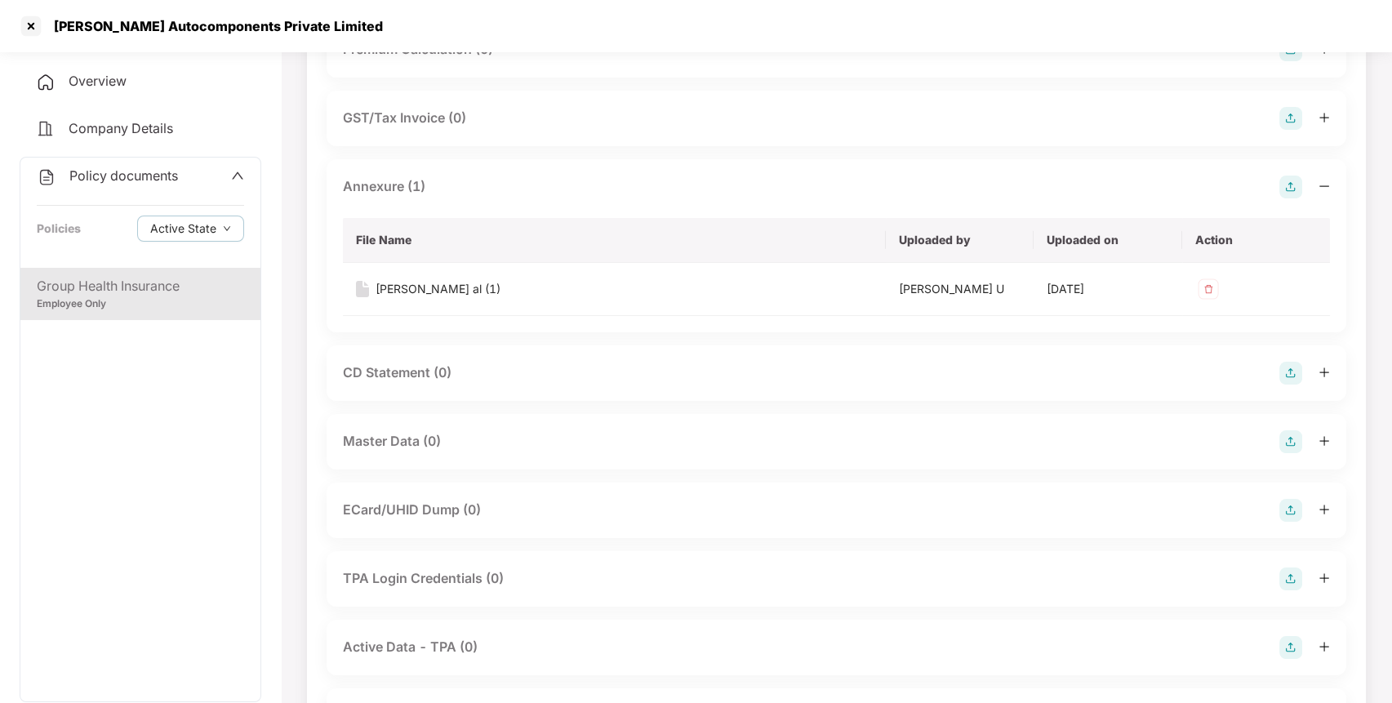
scroll to position [350, 0]
click at [1287, 439] on img at bounding box center [1291, 439] width 23 height 23
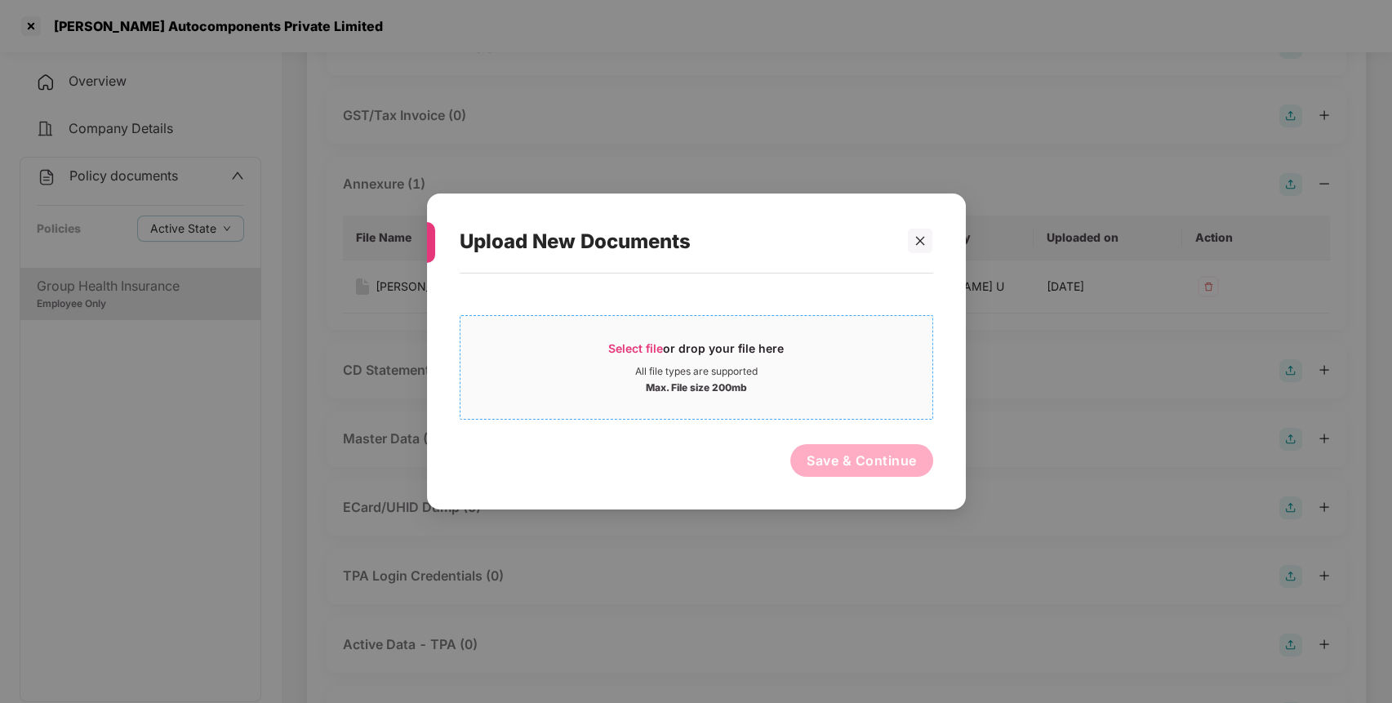
click at [616, 340] on span "Select file or drop your file here All file types are supported Max. File size …" at bounding box center [697, 367] width 472 height 78
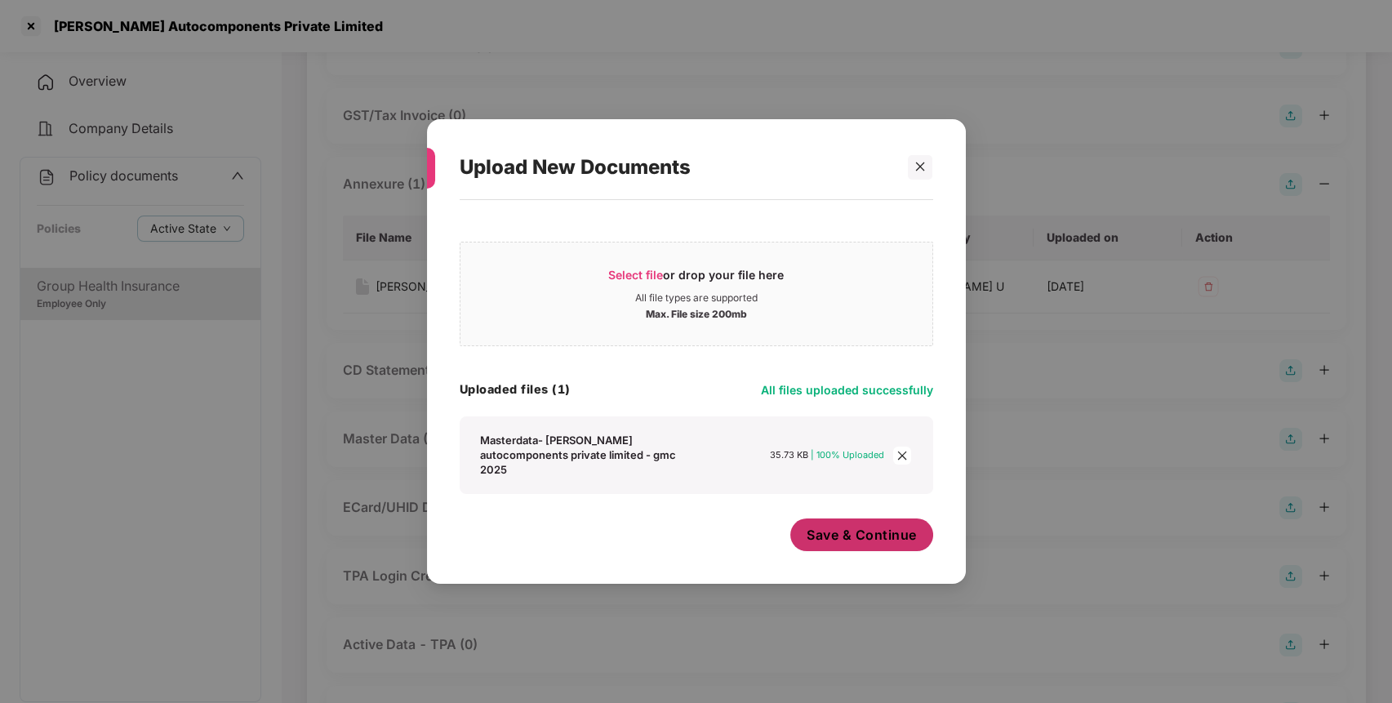
click at [833, 519] on button "Save & Continue" at bounding box center [861, 535] width 143 height 33
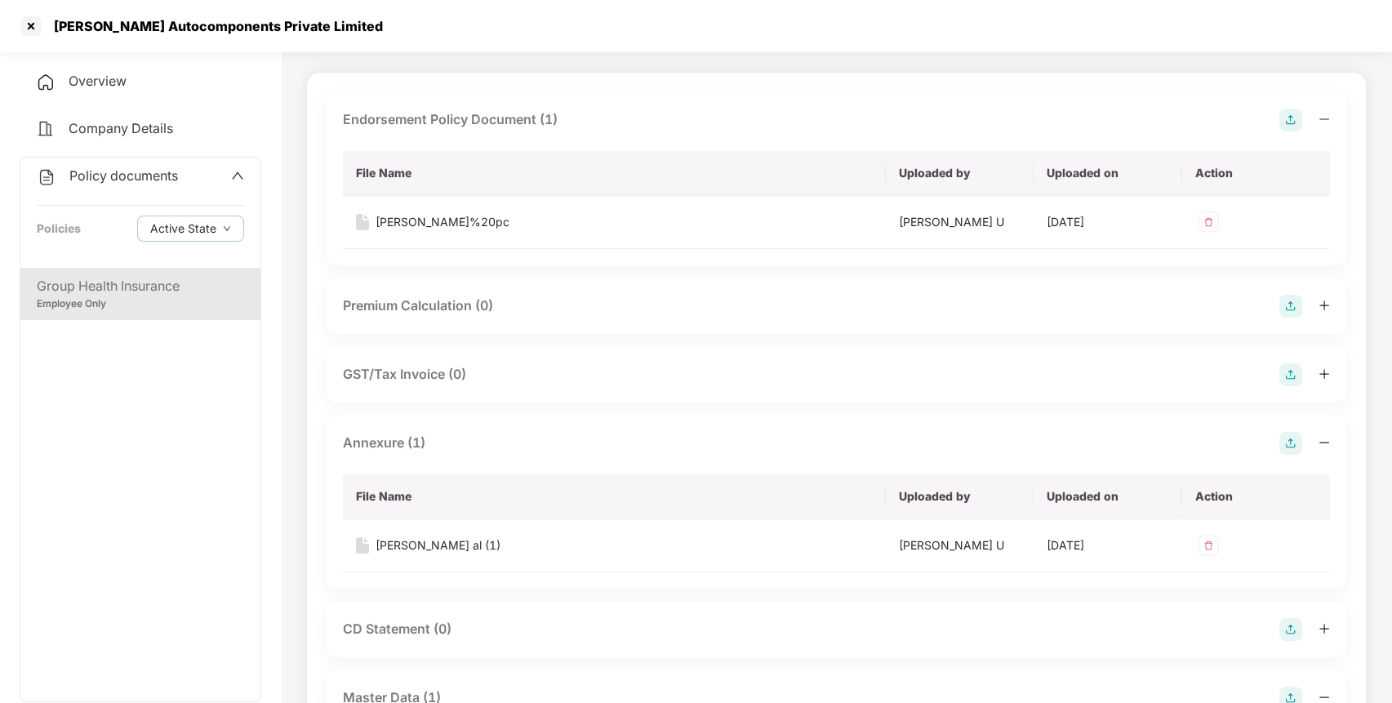
scroll to position [0, 0]
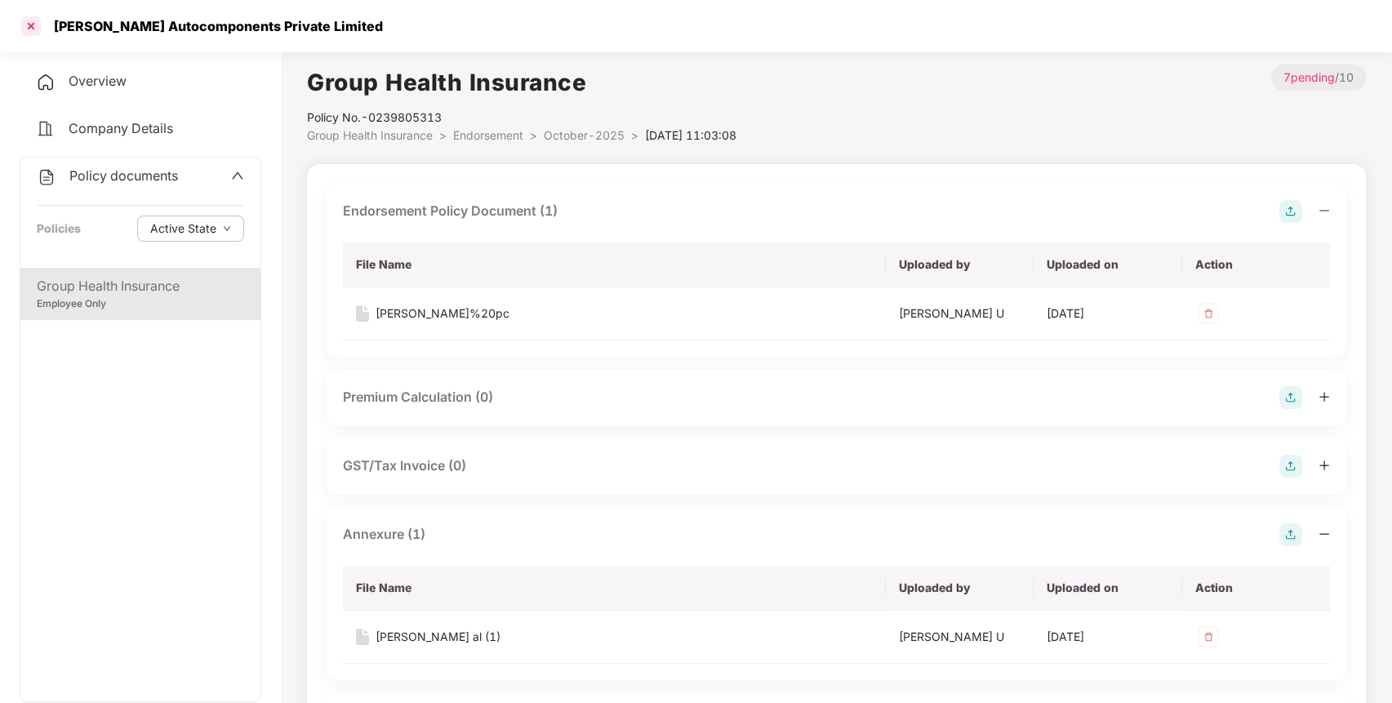
click at [27, 29] on div at bounding box center [31, 26] width 26 height 26
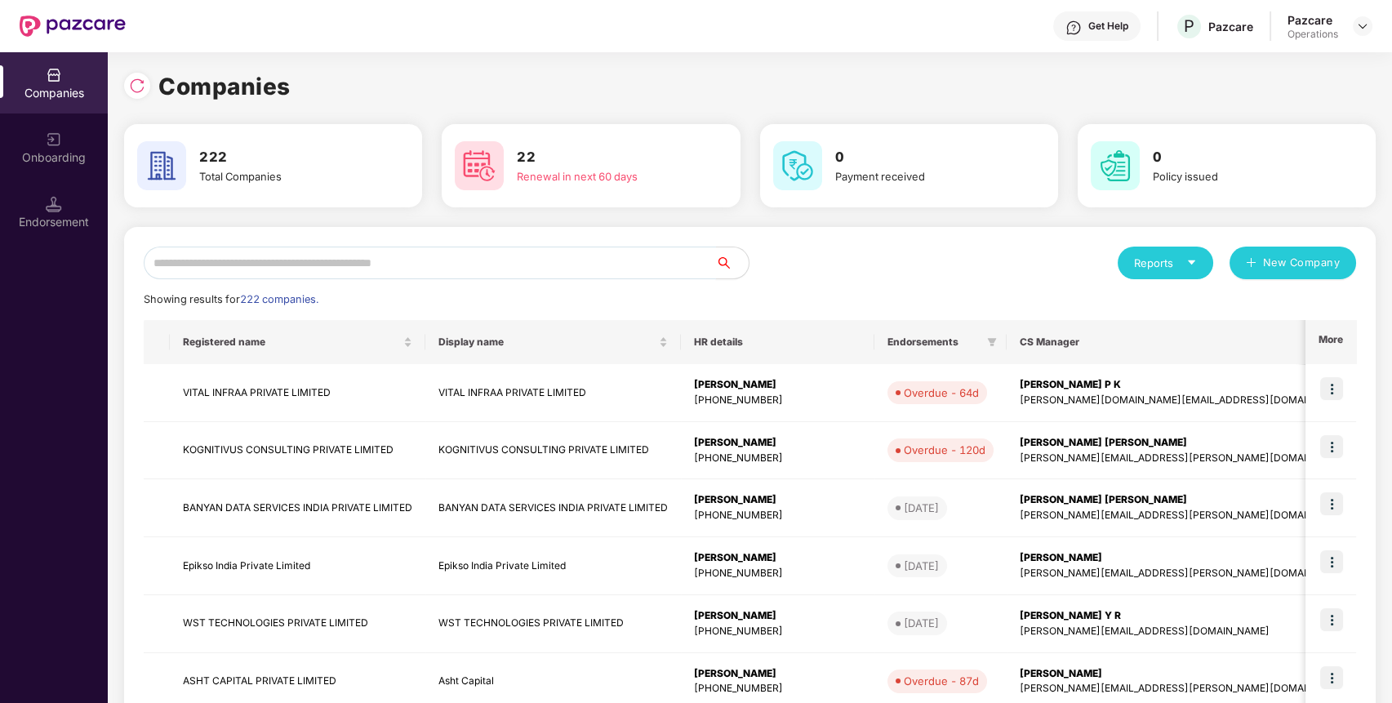
click at [425, 263] on input "text" at bounding box center [430, 263] width 572 height 33
type input "*"
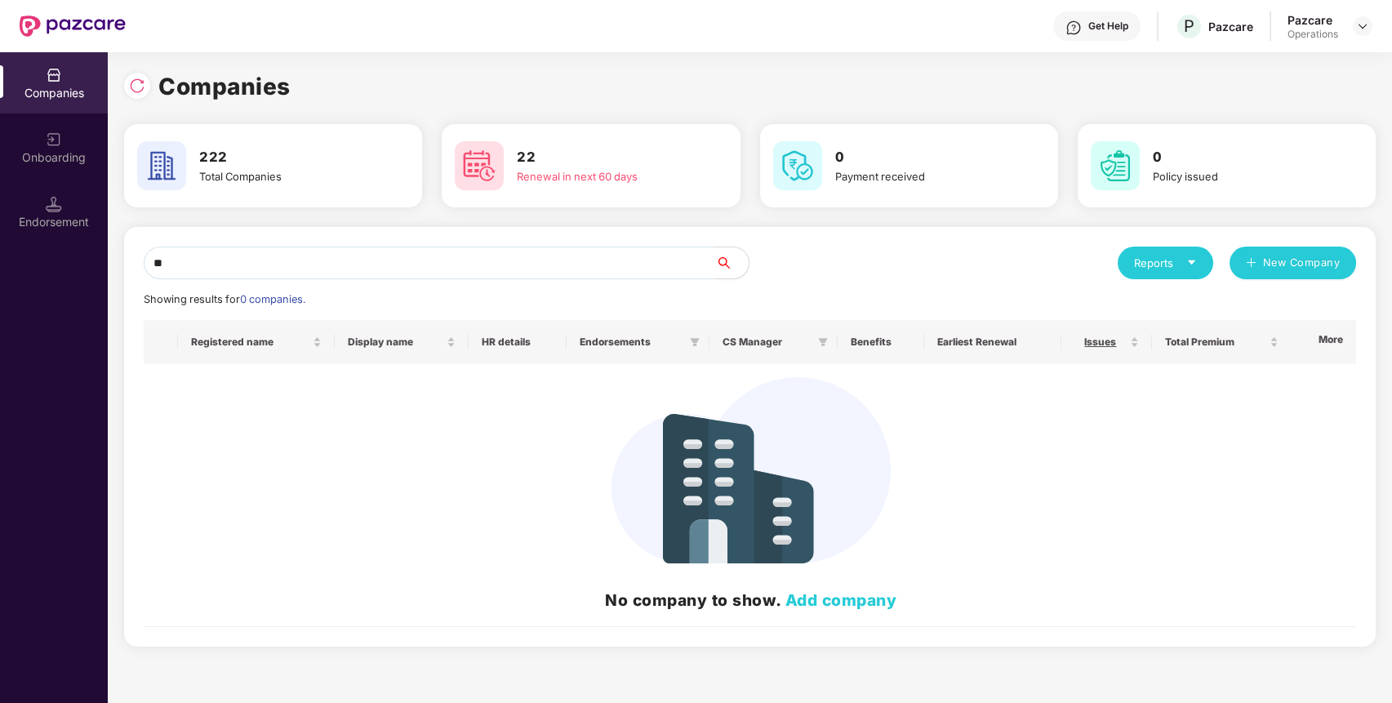
type input "*"
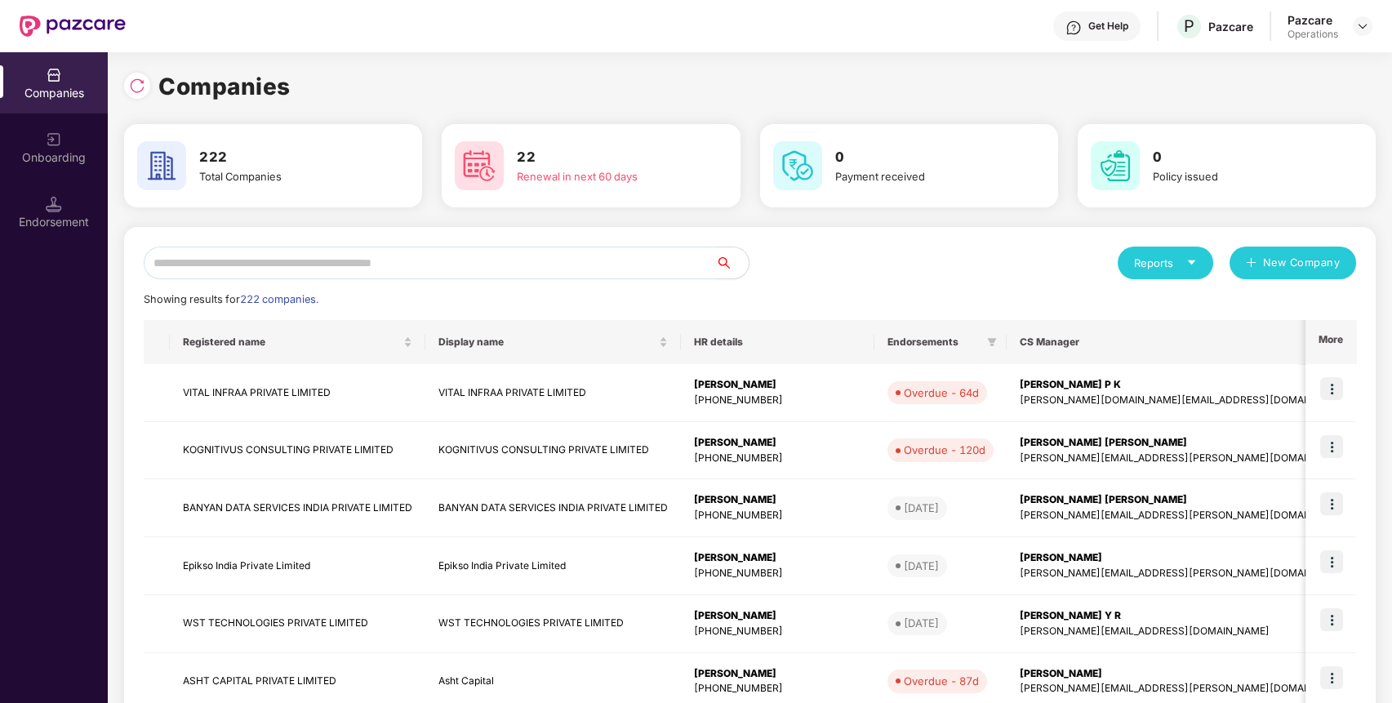
paste input "**********"
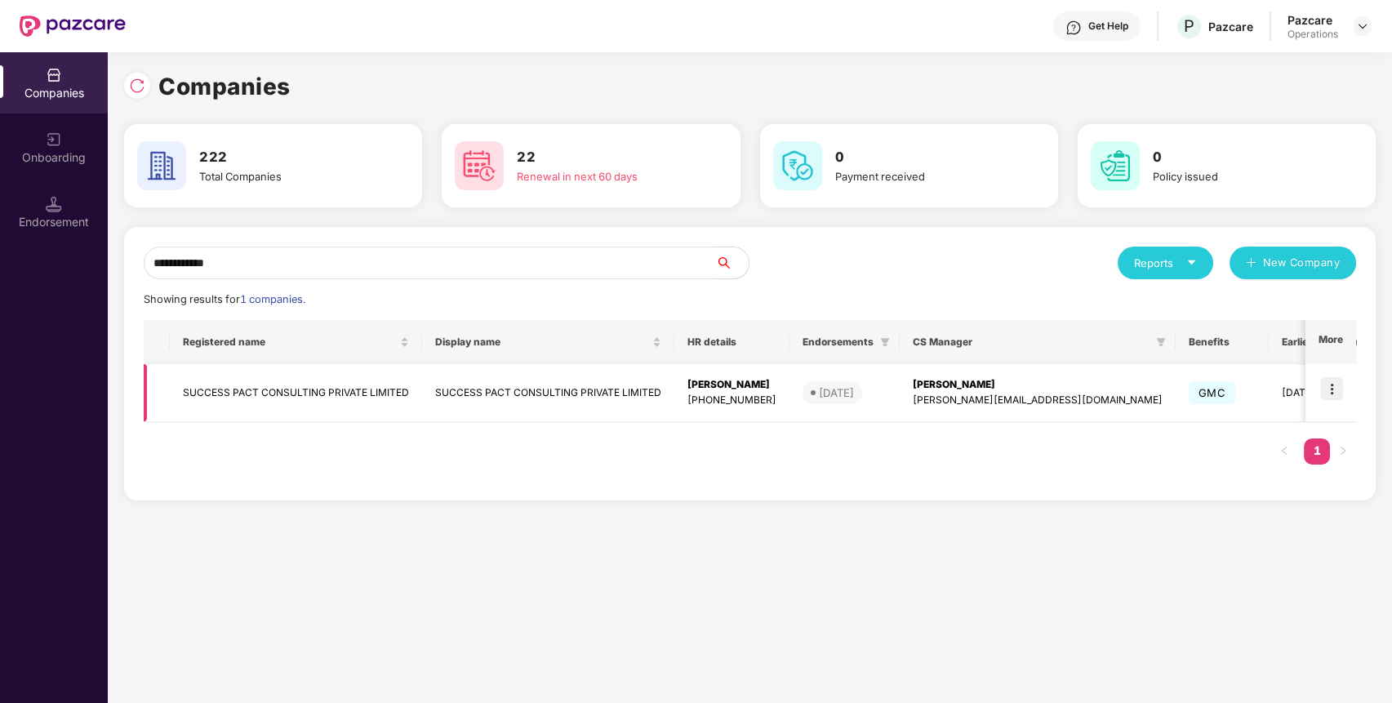
type input "**********"
click at [273, 384] on td "SUCCESS PACT CONSULTING PRIVATE LIMITED" at bounding box center [296, 393] width 252 height 58
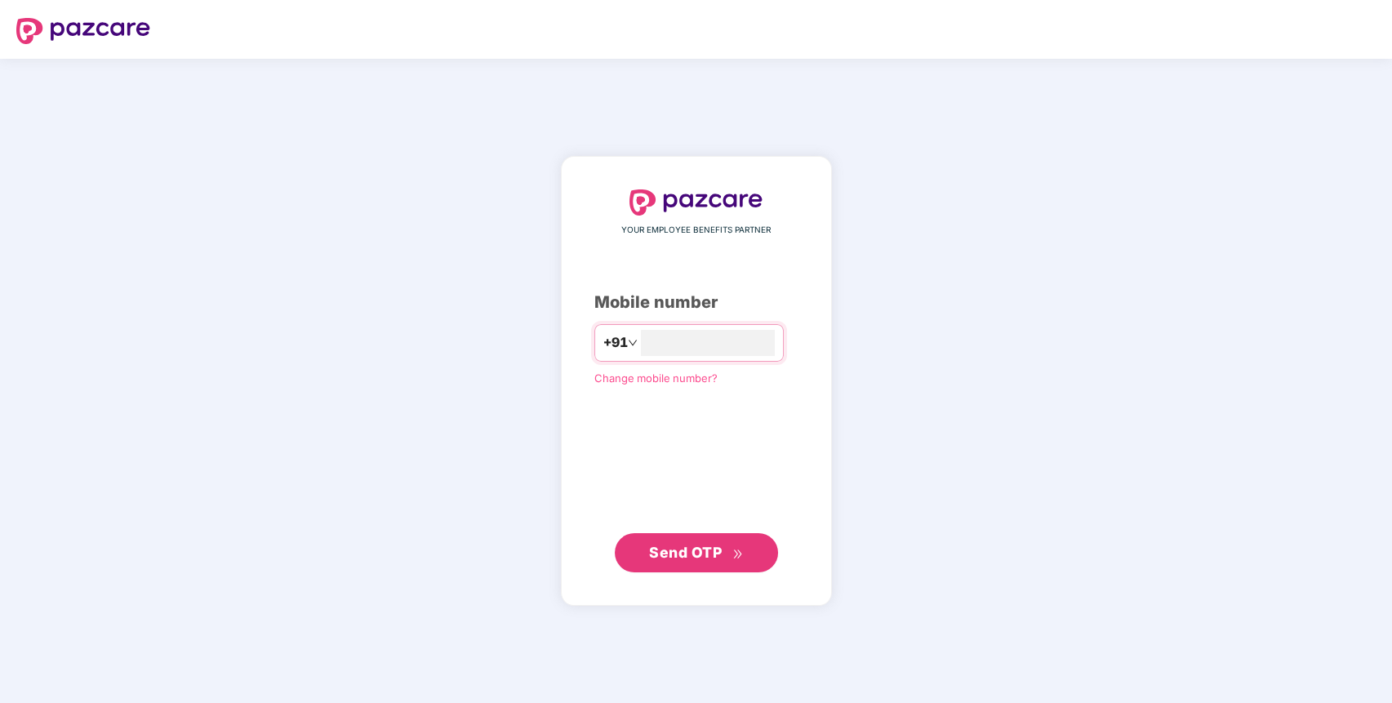
type input "**********"
click at [681, 555] on span "Send OTP" at bounding box center [685, 552] width 73 height 17
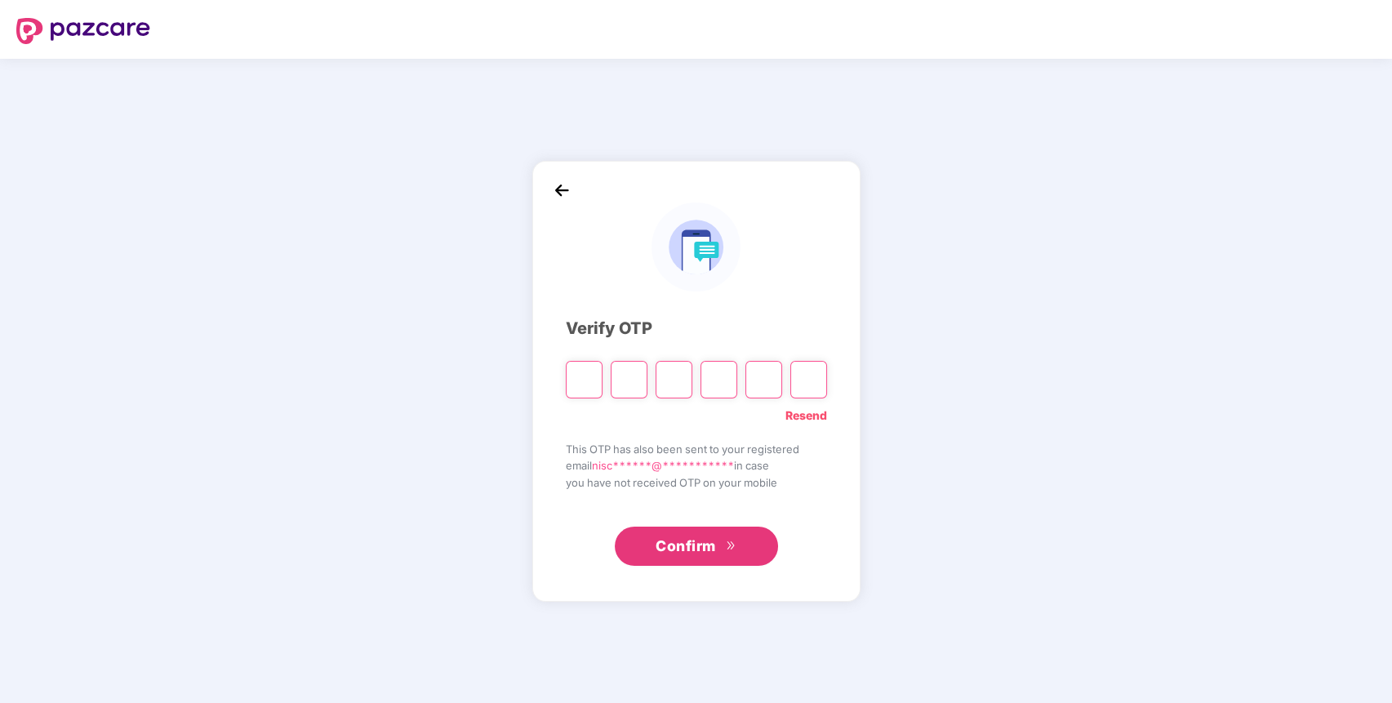
type input "*"
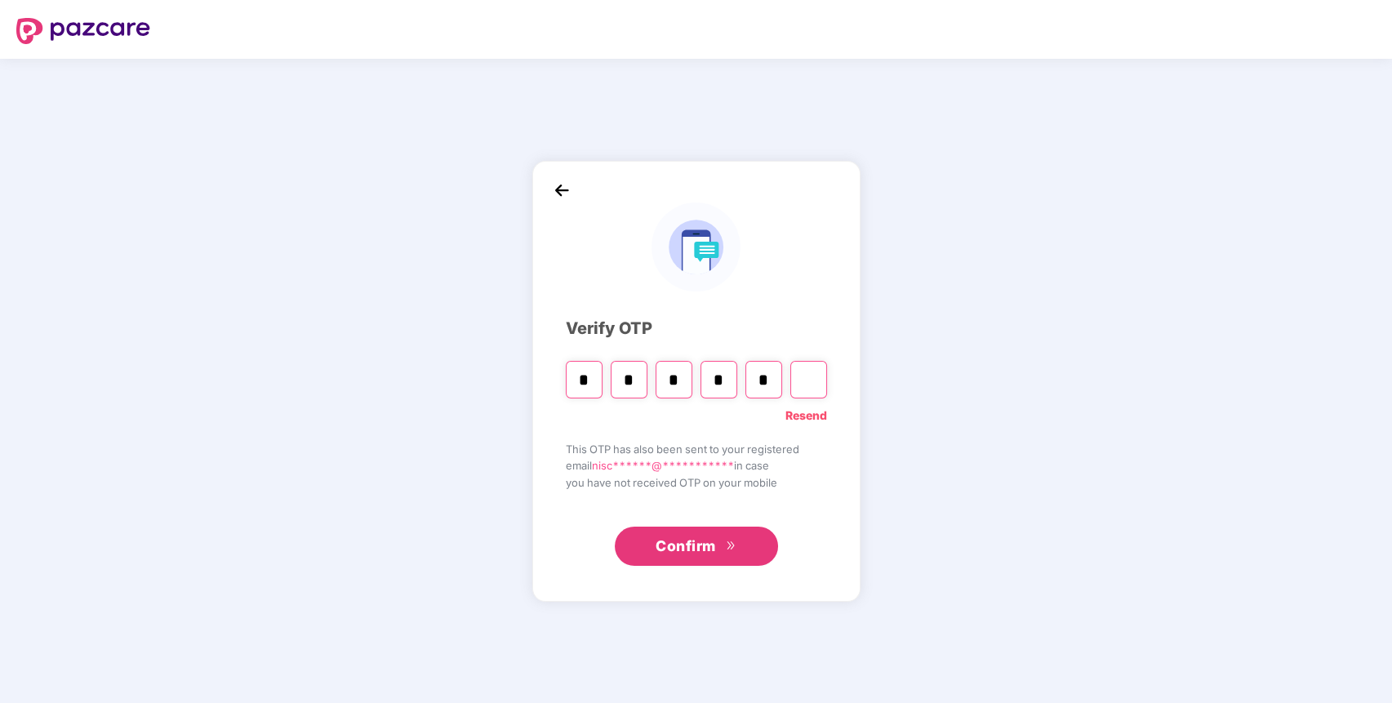
type input "*"
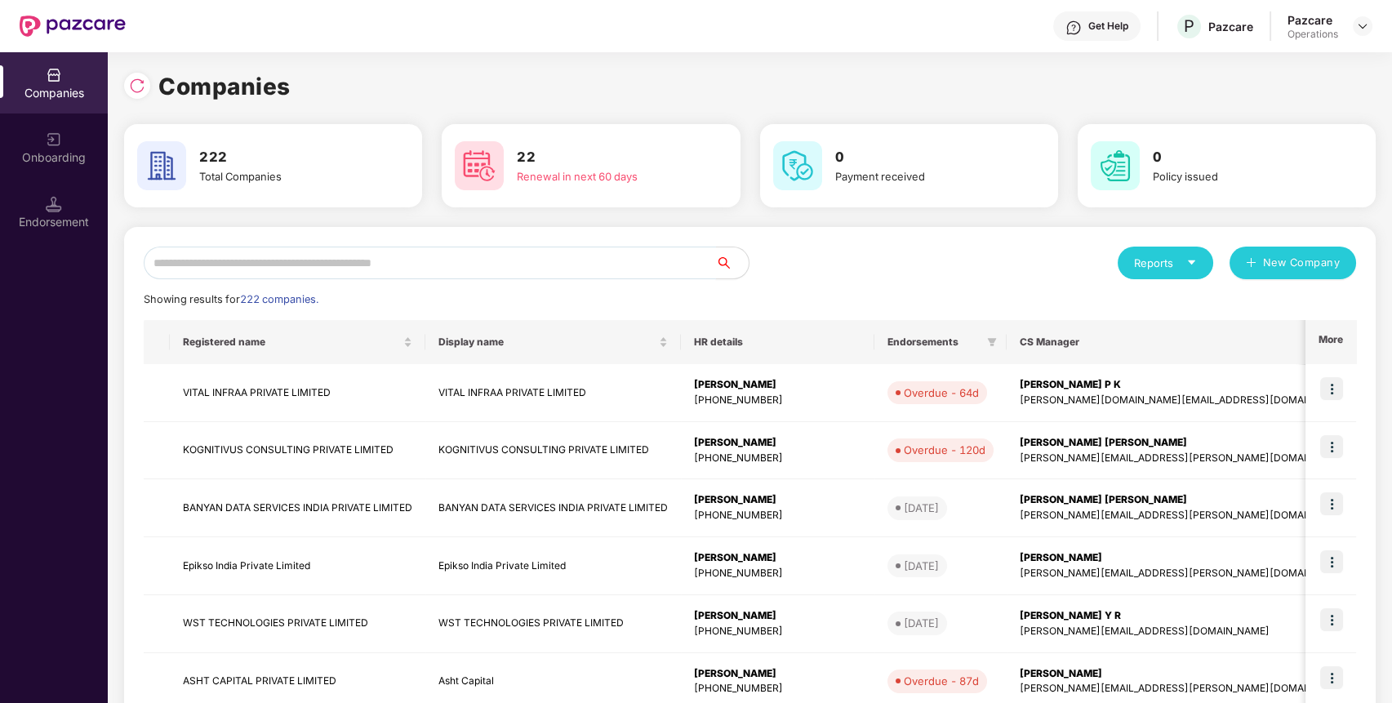
click at [472, 277] on input "text" at bounding box center [430, 263] width 572 height 33
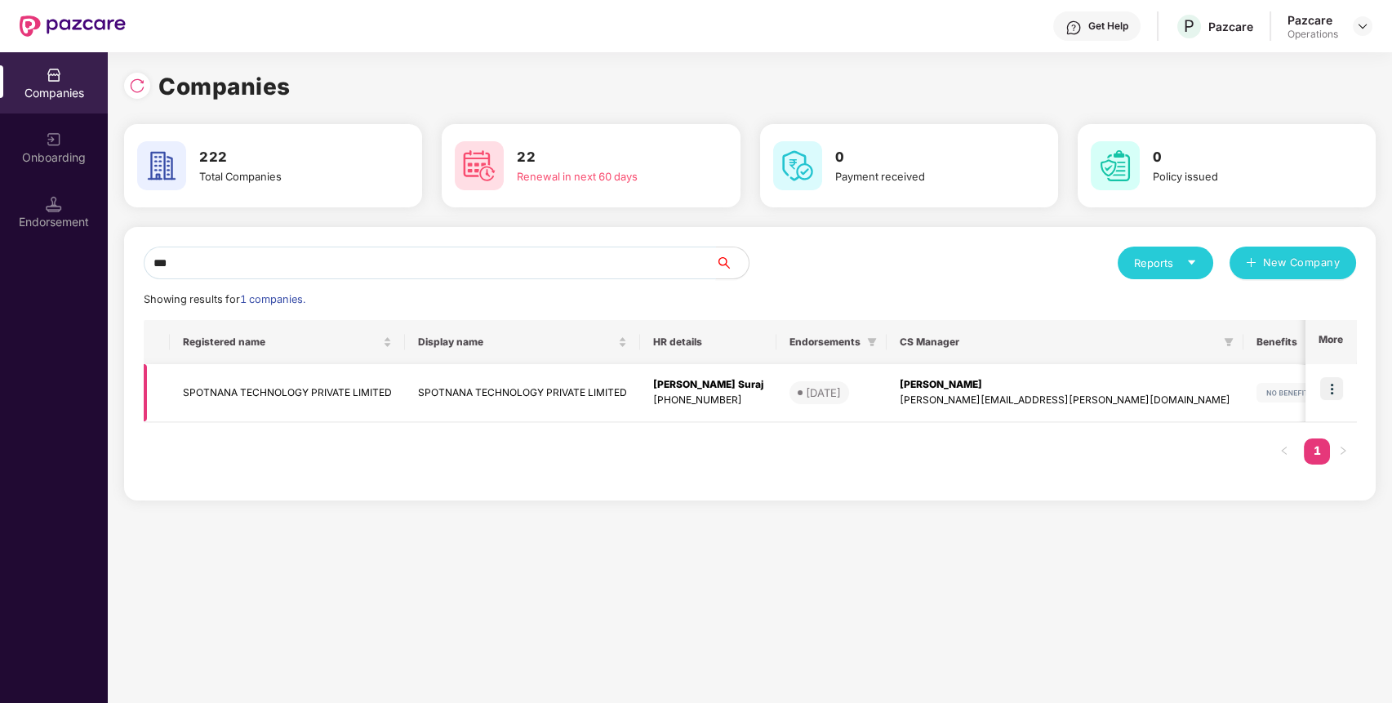
type input "***"
click at [324, 394] on td "SPOTNANA TECHNOLOGY PRIVATE LIMITED" at bounding box center [287, 393] width 235 height 58
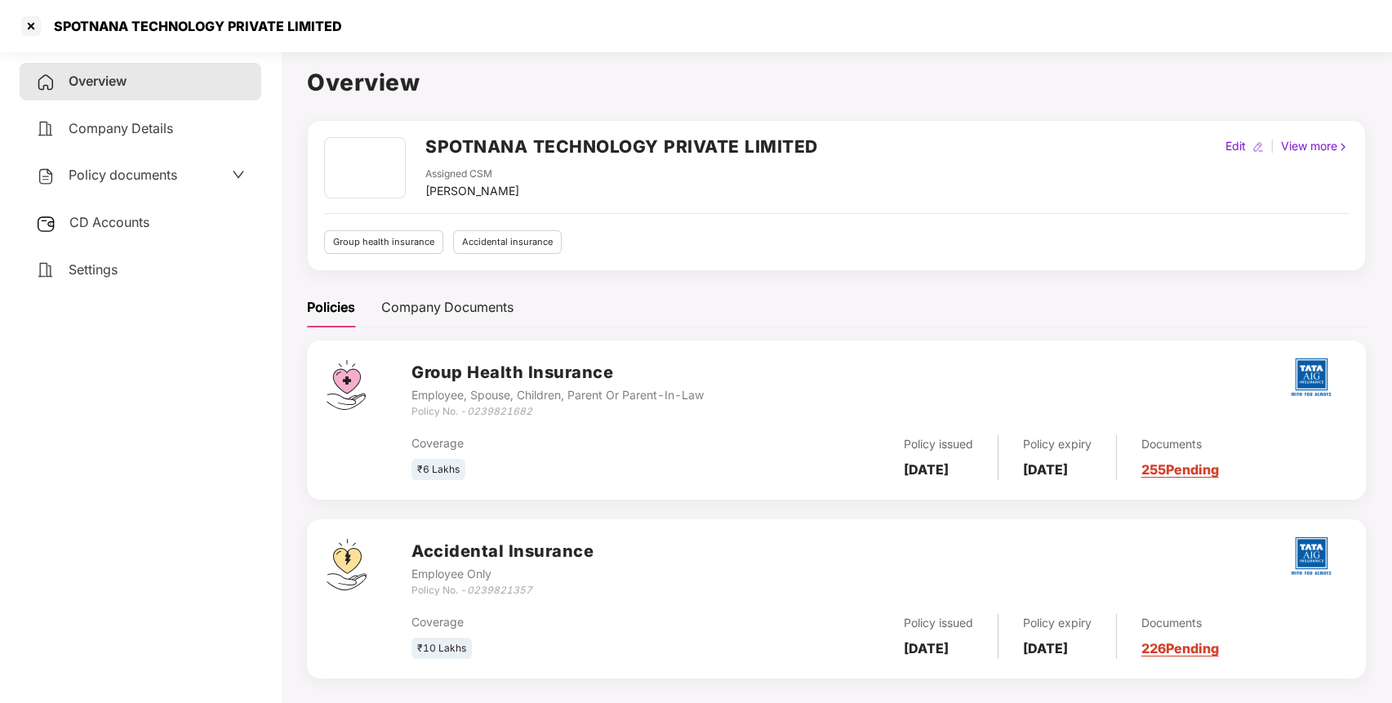
click at [118, 179] on span "Policy documents" at bounding box center [123, 175] width 109 height 16
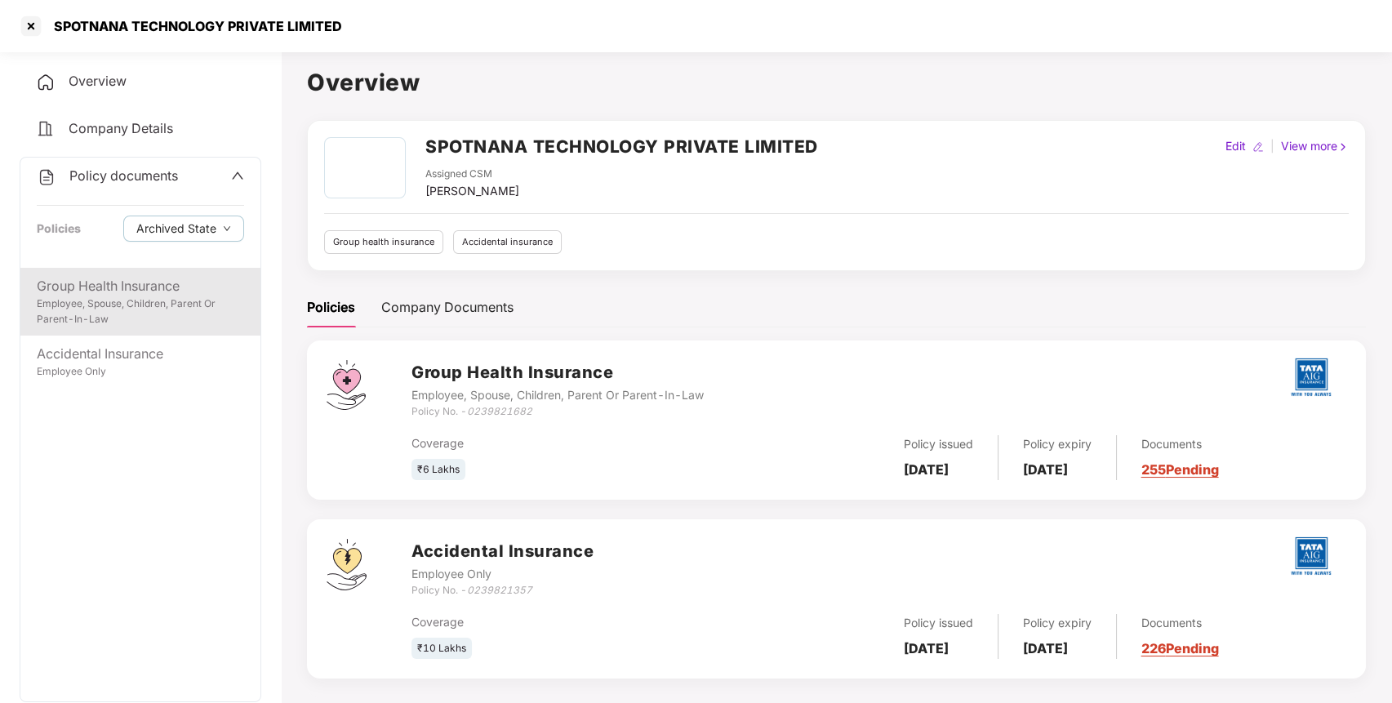
click at [85, 303] on div "Employee, Spouse, Children, Parent Or Parent-In-Law" at bounding box center [140, 311] width 207 height 31
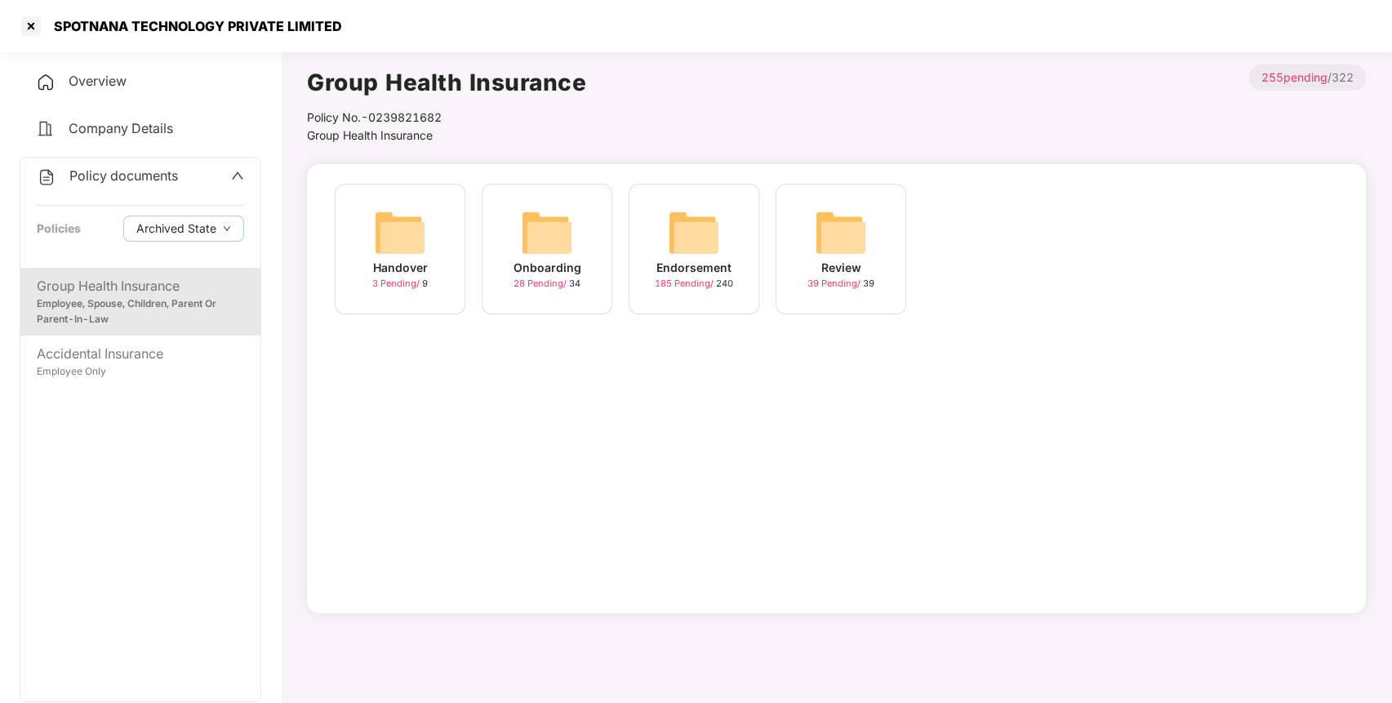
click at [680, 220] on img at bounding box center [694, 233] width 52 height 52
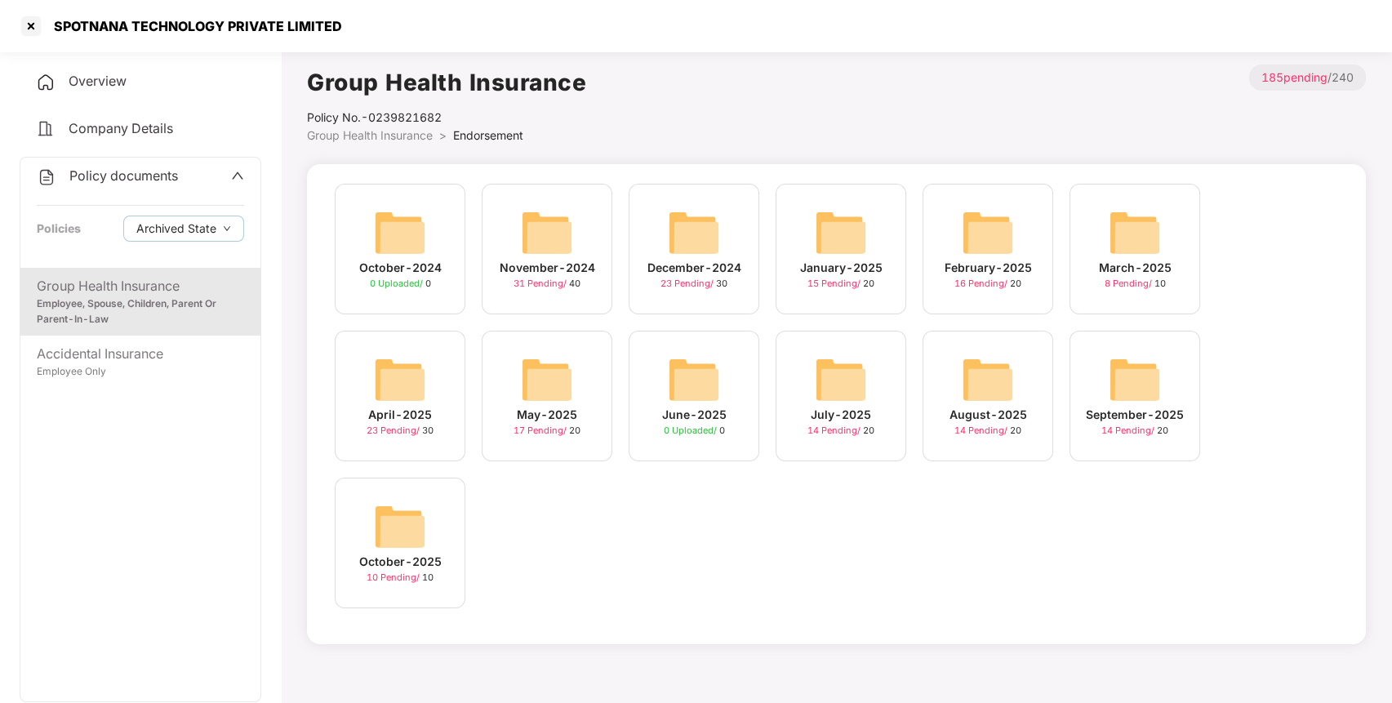
click at [386, 502] on img at bounding box center [400, 527] width 52 height 52
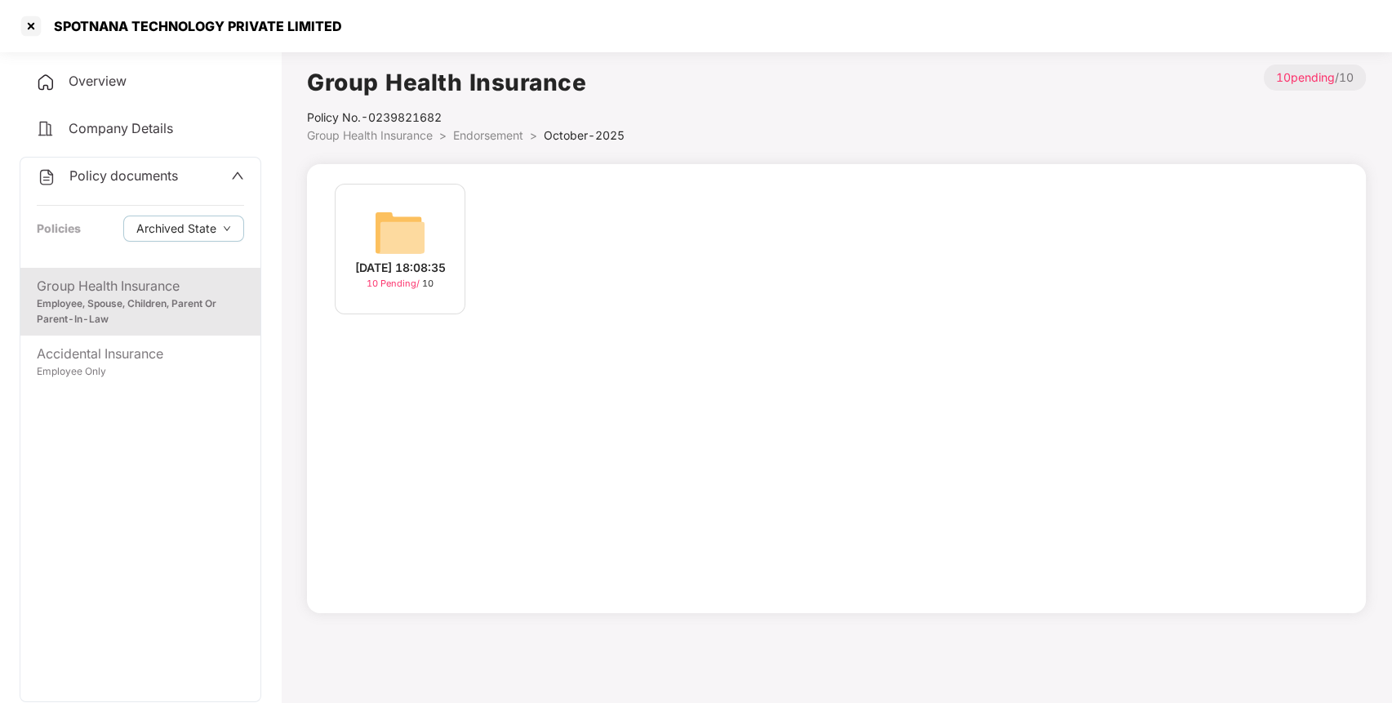
click at [392, 224] on img at bounding box center [400, 233] width 52 height 52
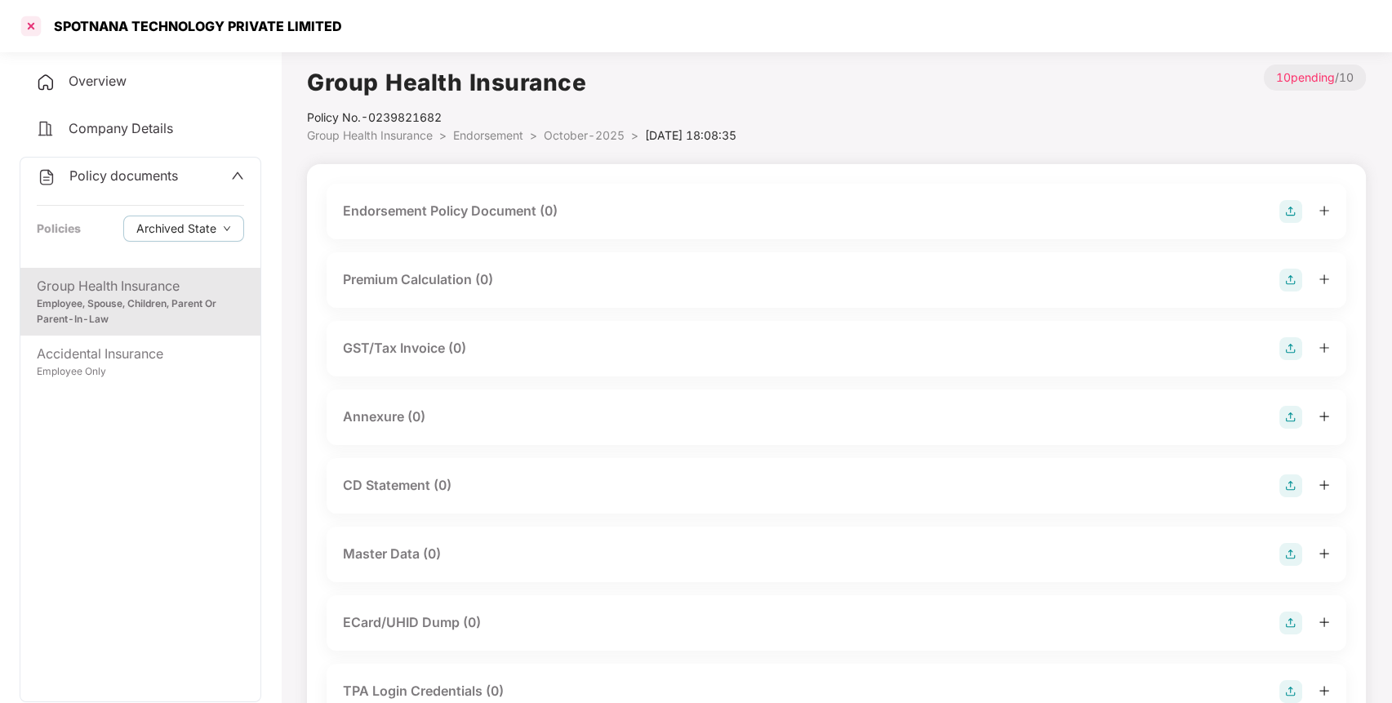
click at [33, 26] on div at bounding box center [31, 26] width 26 height 26
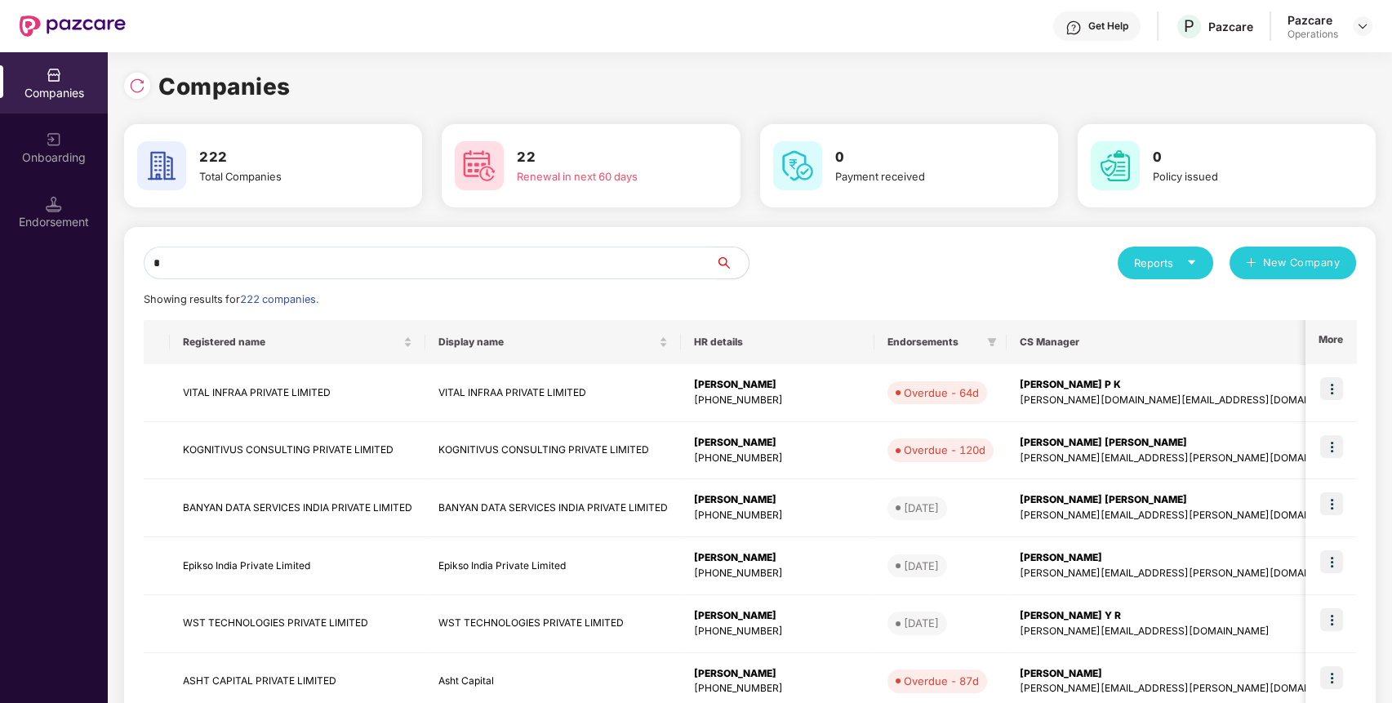
click at [541, 261] on input "*" at bounding box center [430, 263] width 572 height 33
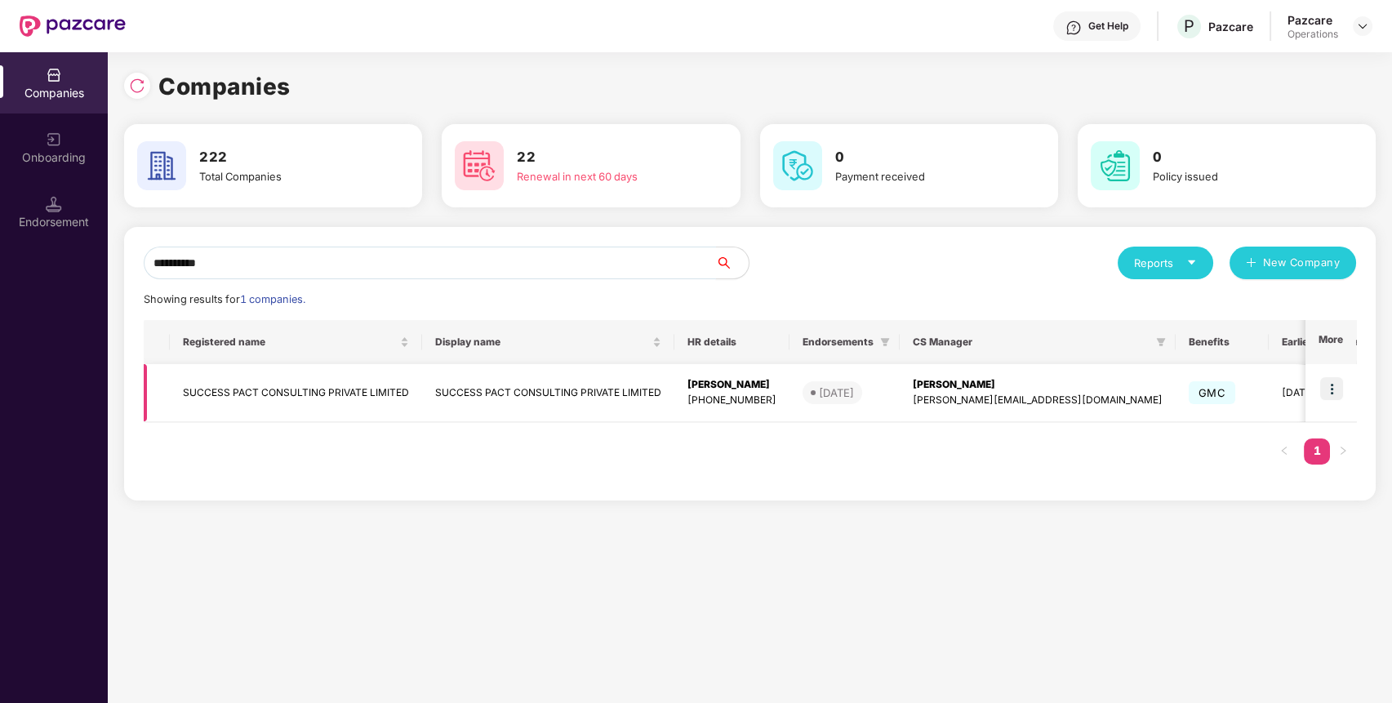
type input "**********"
click at [323, 394] on td "SUCCESS PACT CONSULTING PRIVATE LIMITED" at bounding box center [296, 393] width 252 height 58
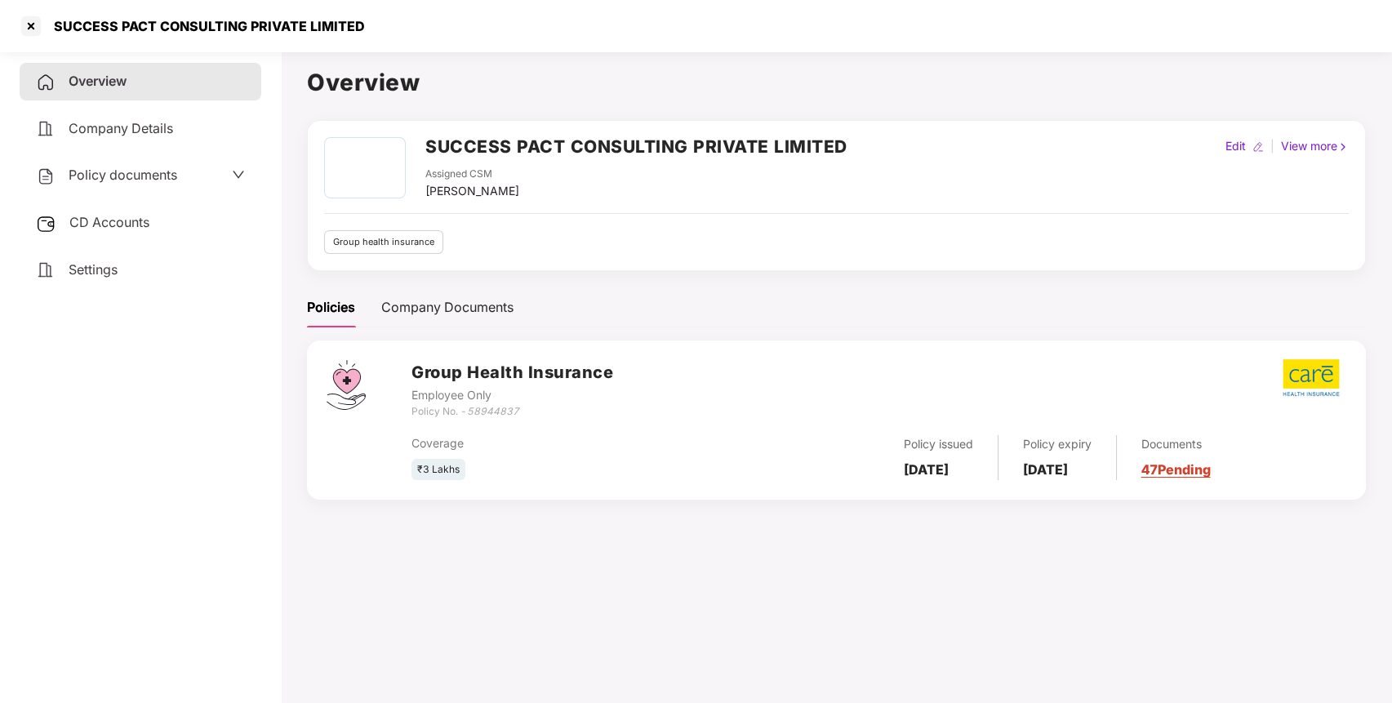
click at [493, 148] on h2 "SUCCESS PACT CONSULTING PRIVATE LIMITED" at bounding box center [636, 146] width 422 height 27
click at [495, 412] on icon "58944837" at bounding box center [493, 411] width 52 height 12
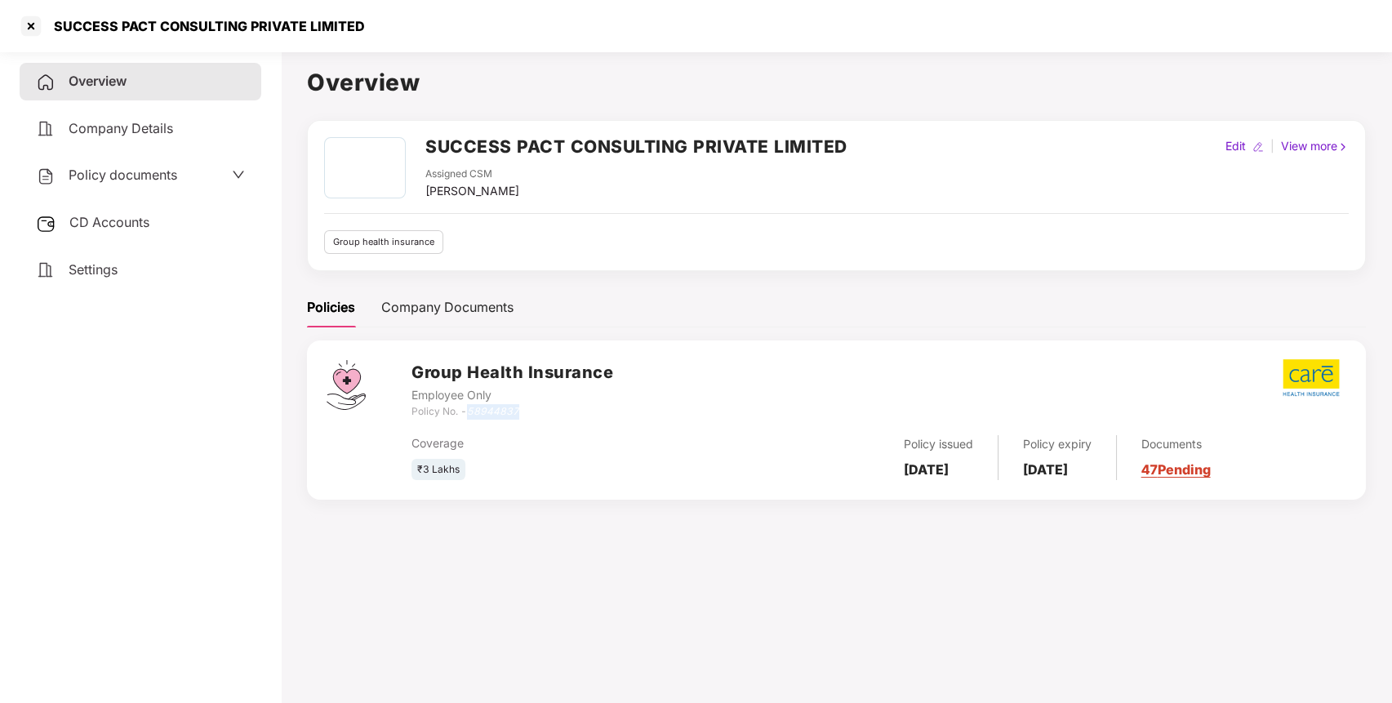
click at [495, 412] on icon "58944837" at bounding box center [493, 411] width 52 height 12
copy icon "58944837"
click at [113, 19] on div "SUCCESS PACT CONSULTING PRIVATE LIMITED" at bounding box center [204, 26] width 321 height 16
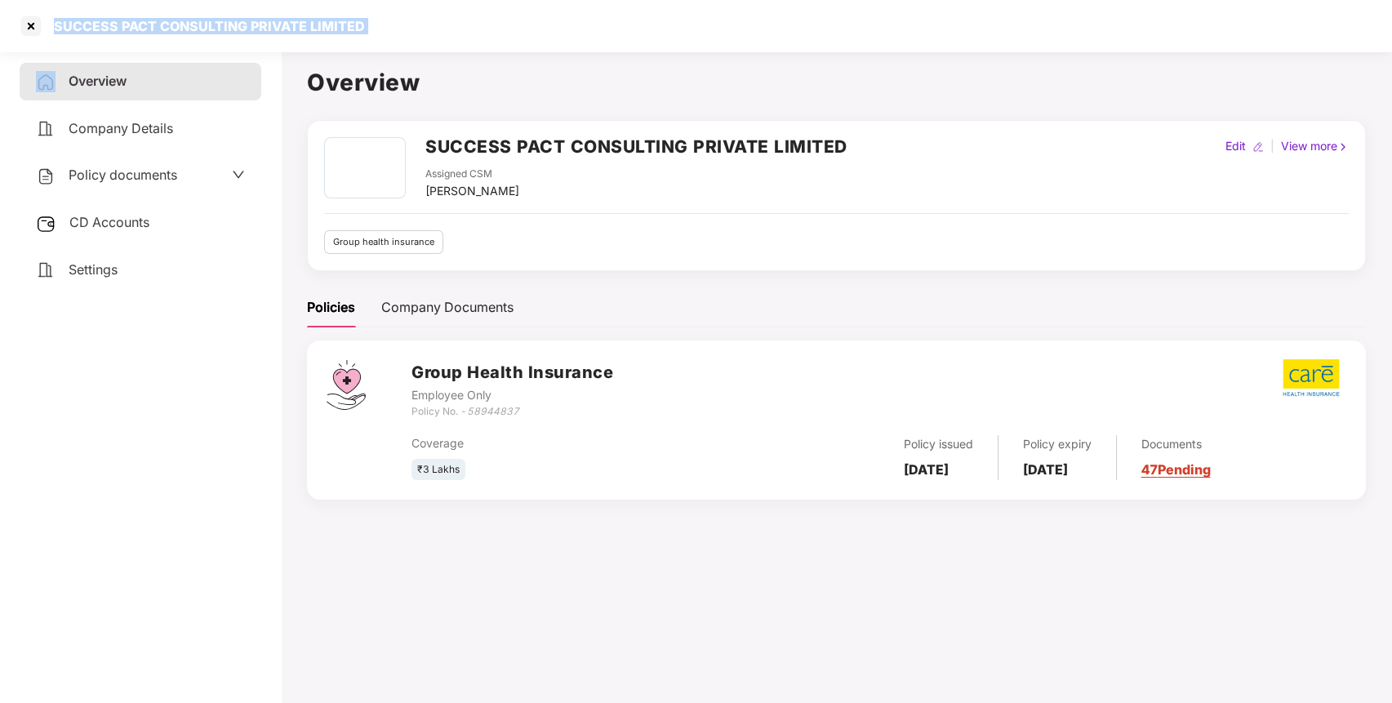
copy div "SUCCESS PACT CONSULTING PRIVATE LIMITED"
click at [26, 38] on div at bounding box center [31, 26] width 26 height 26
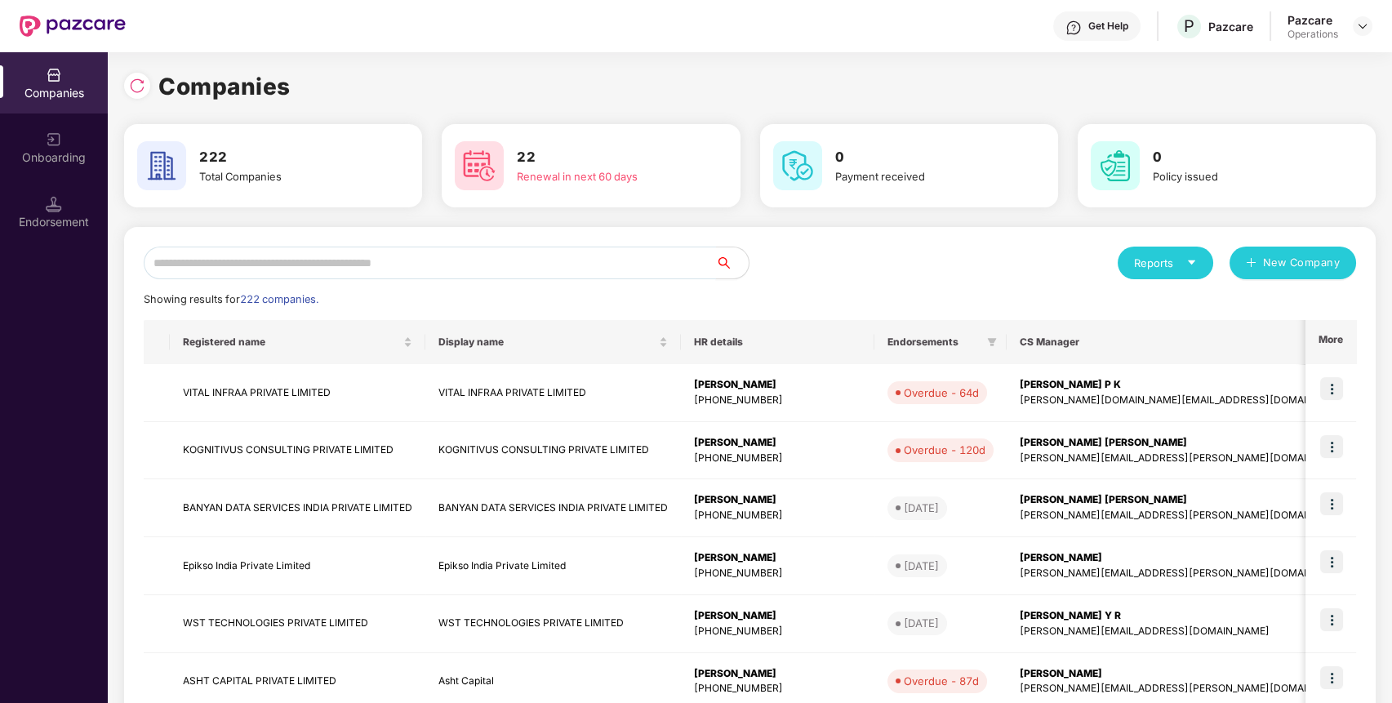
paste input "**********"
click at [488, 268] on input "**********" at bounding box center [430, 263] width 572 height 33
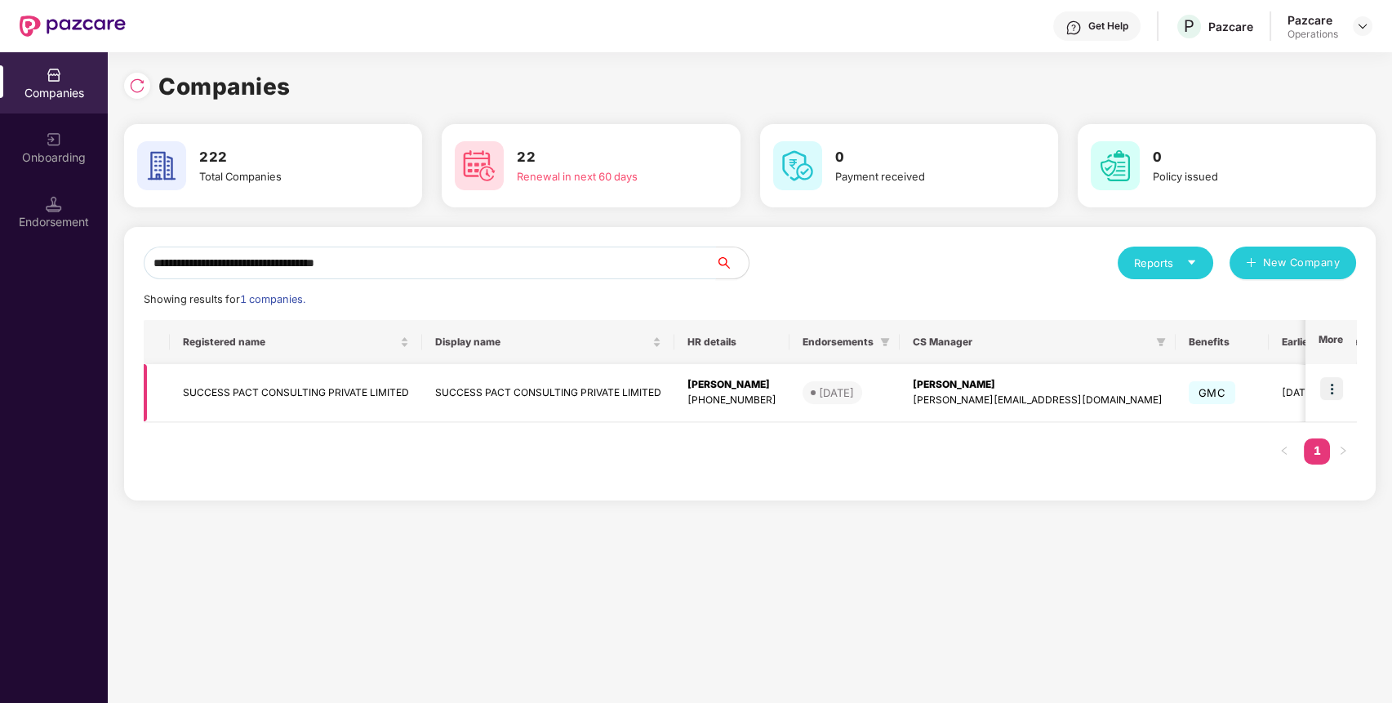
type input "**********"
click at [1331, 379] on img at bounding box center [1331, 388] width 23 height 23
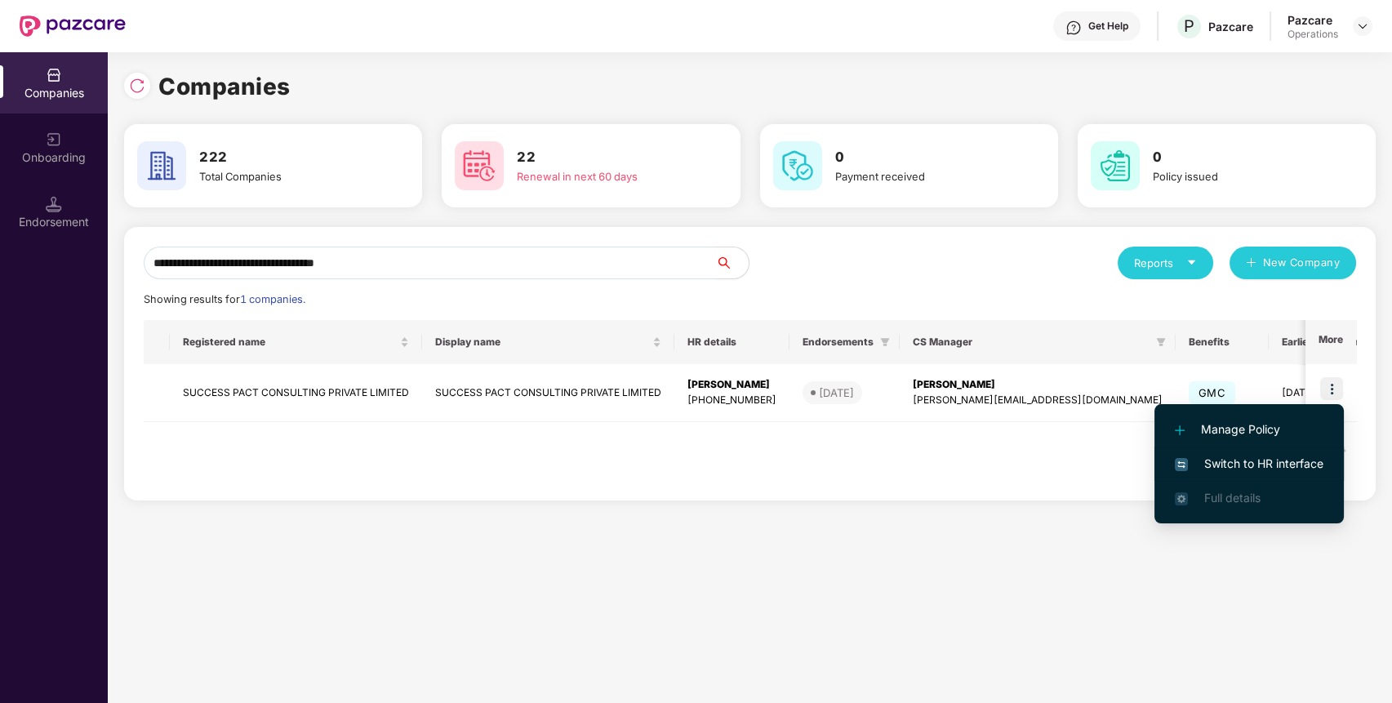
click at [1237, 464] on span "Switch to HR interface" at bounding box center [1249, 464] width 149 height 18
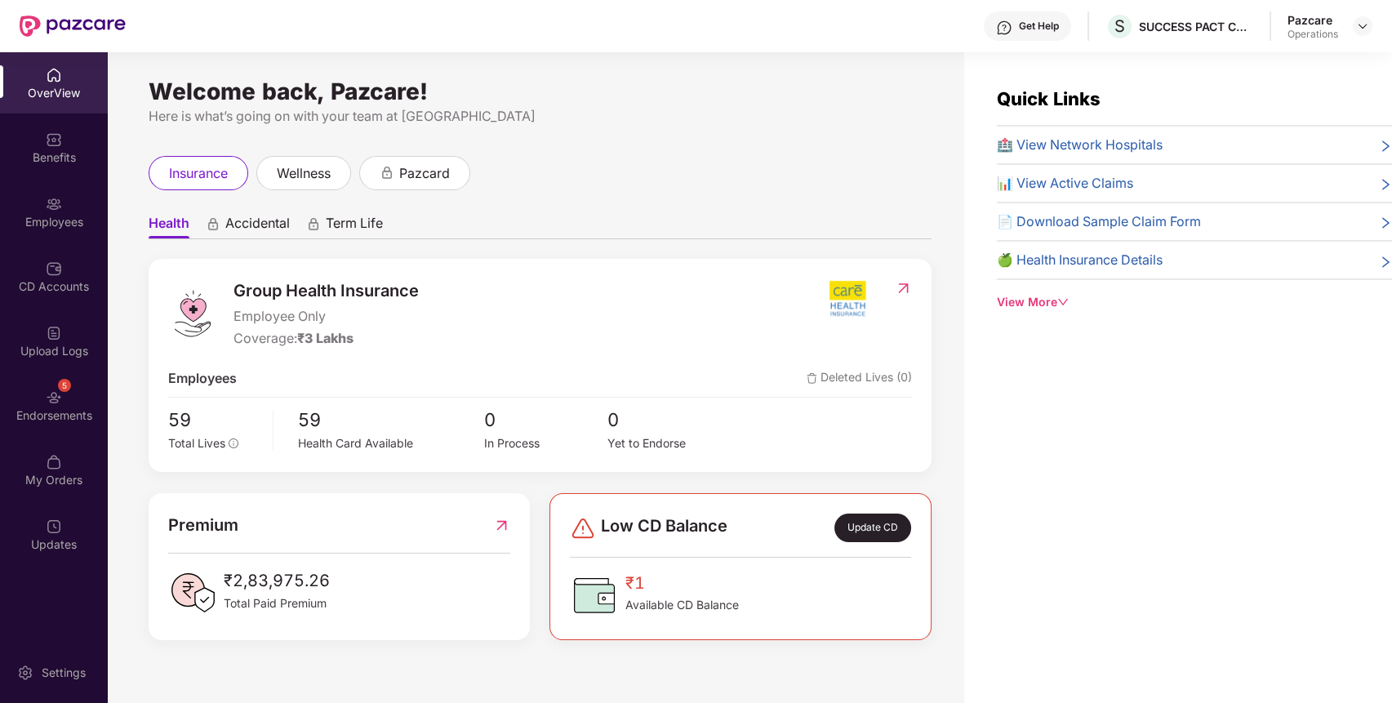
click at [17, 412] on div "Endorsements" at bounding box center [54, 415] width 108 height 16
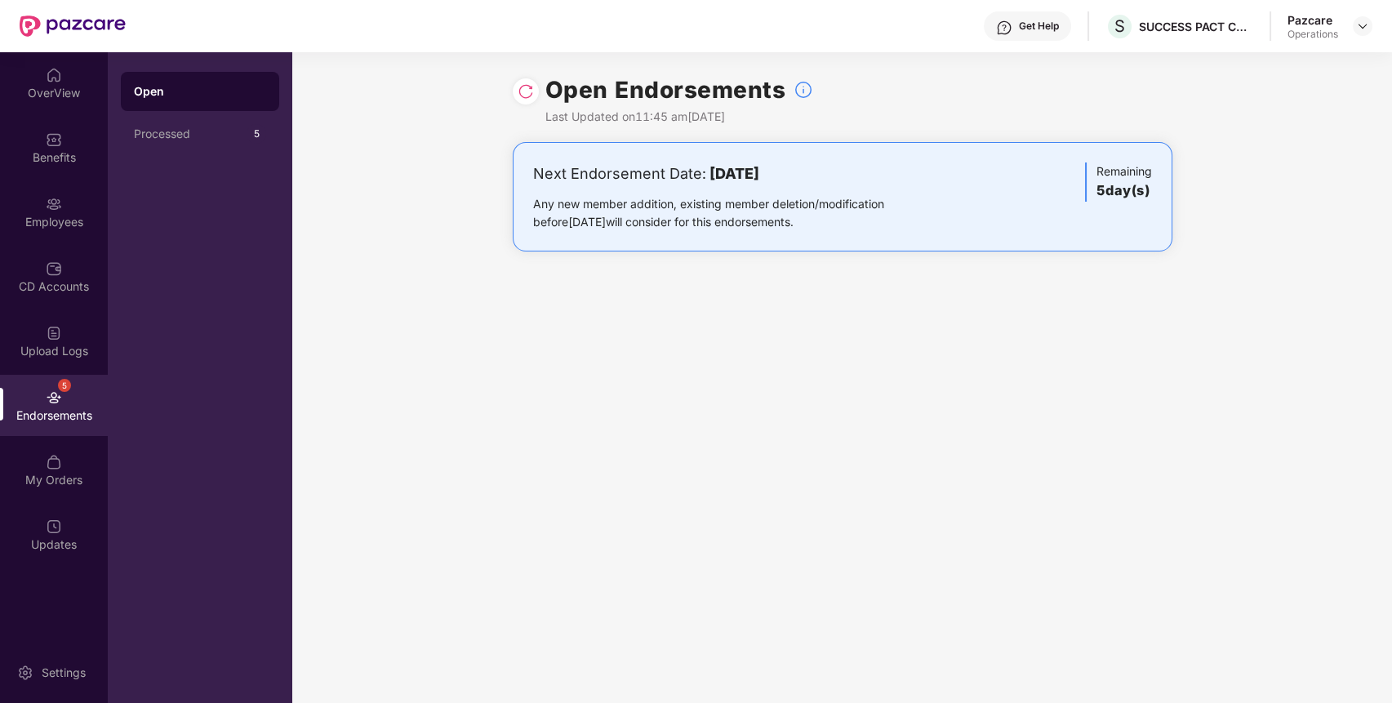
click at [513, 96] on div at bounding box center [526, 91] width 26 height 26
click at [139, 137] on div "Processed" at bounding box center [190, 133] width 113 height 13
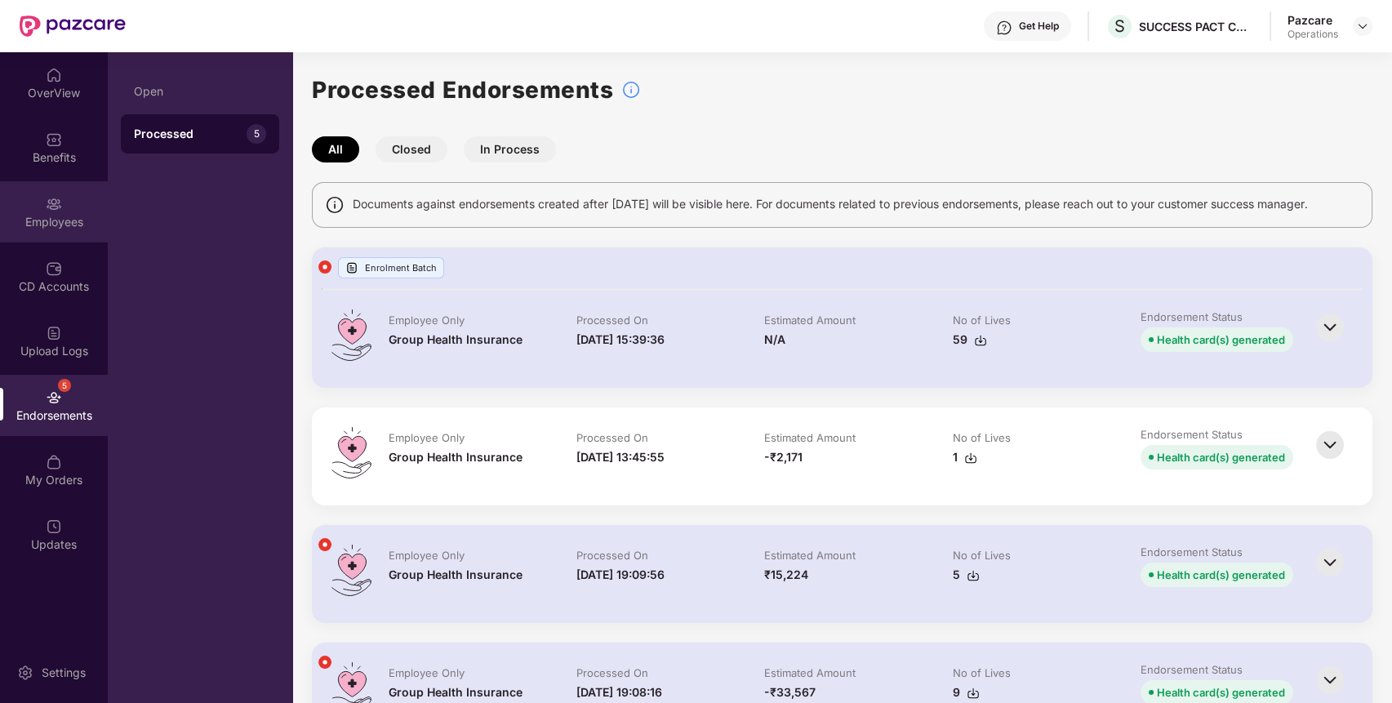
click at [51, 192] on div "Employees" at bounding box center [54, 211] width 108 height 61
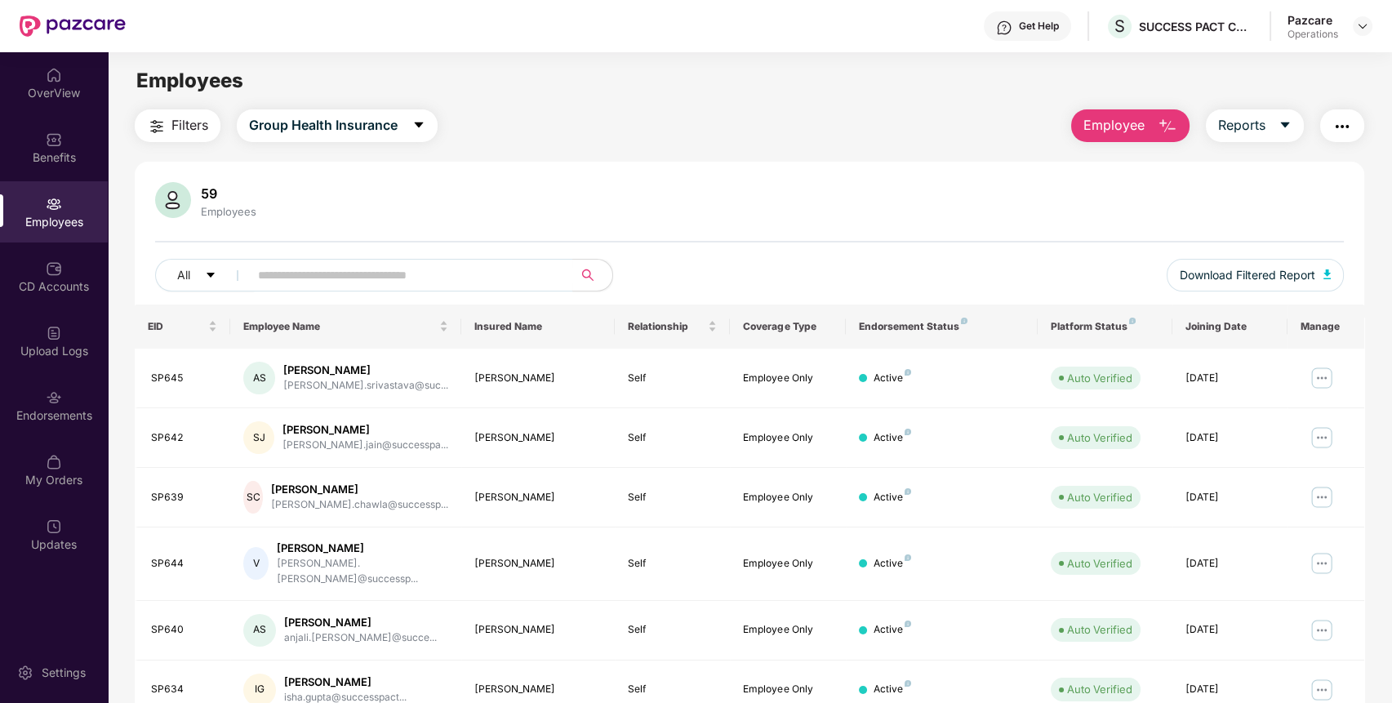
click at [171, 120] on span "Filters" at bounding box center [189, 125] width 37 height 20
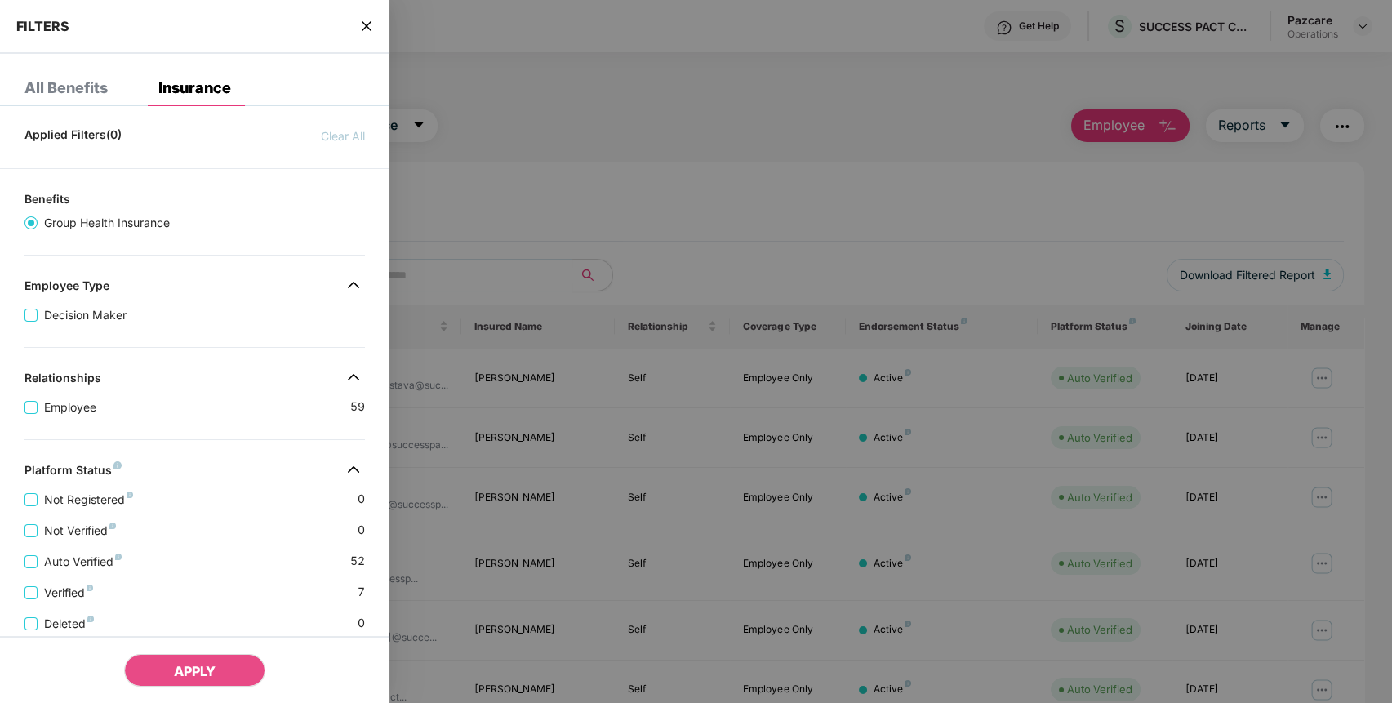
scroll to position [277, 0]
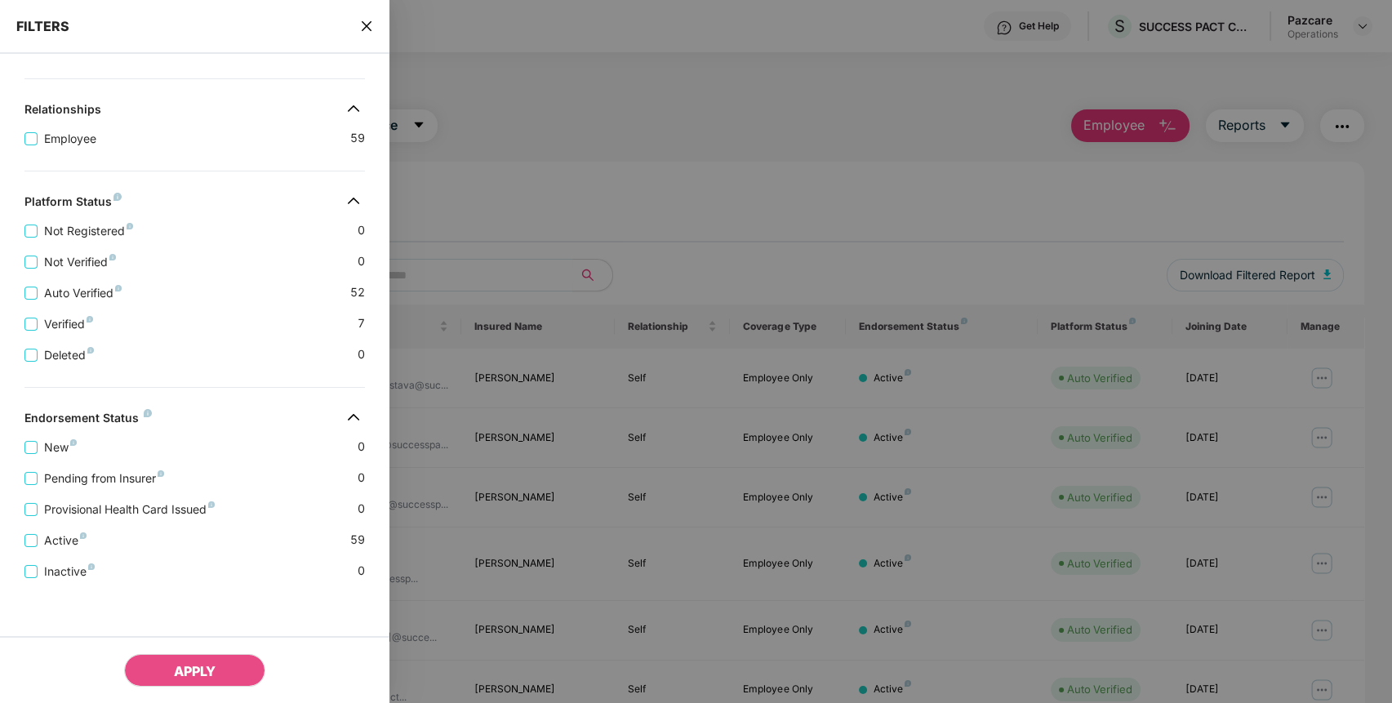
click at [657, 131] on div at bounding box center [696, 351] width 1392 height 703
click at [365, 29] on icon "close" at bounding box center [367, 26] width 10 height 10
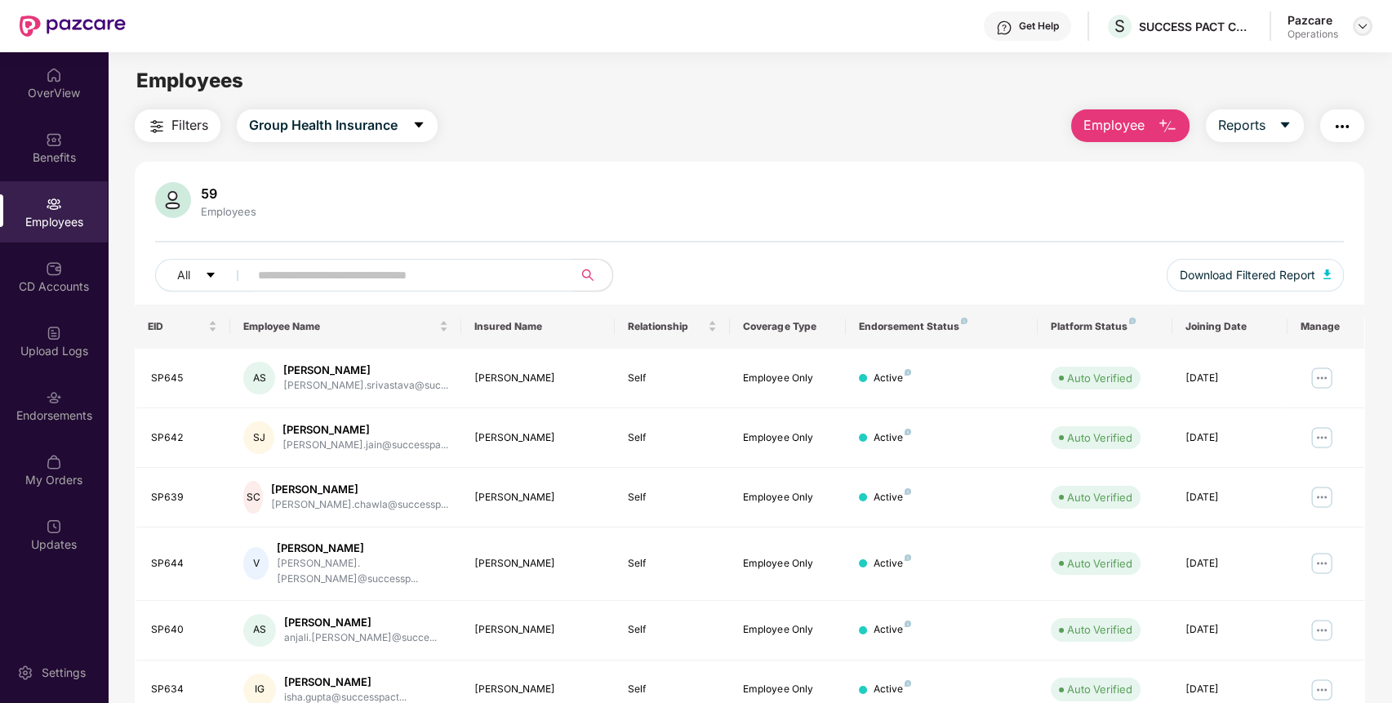
click at [1365, 29] on img at bounding box center [1362, 26] width 13 height 13
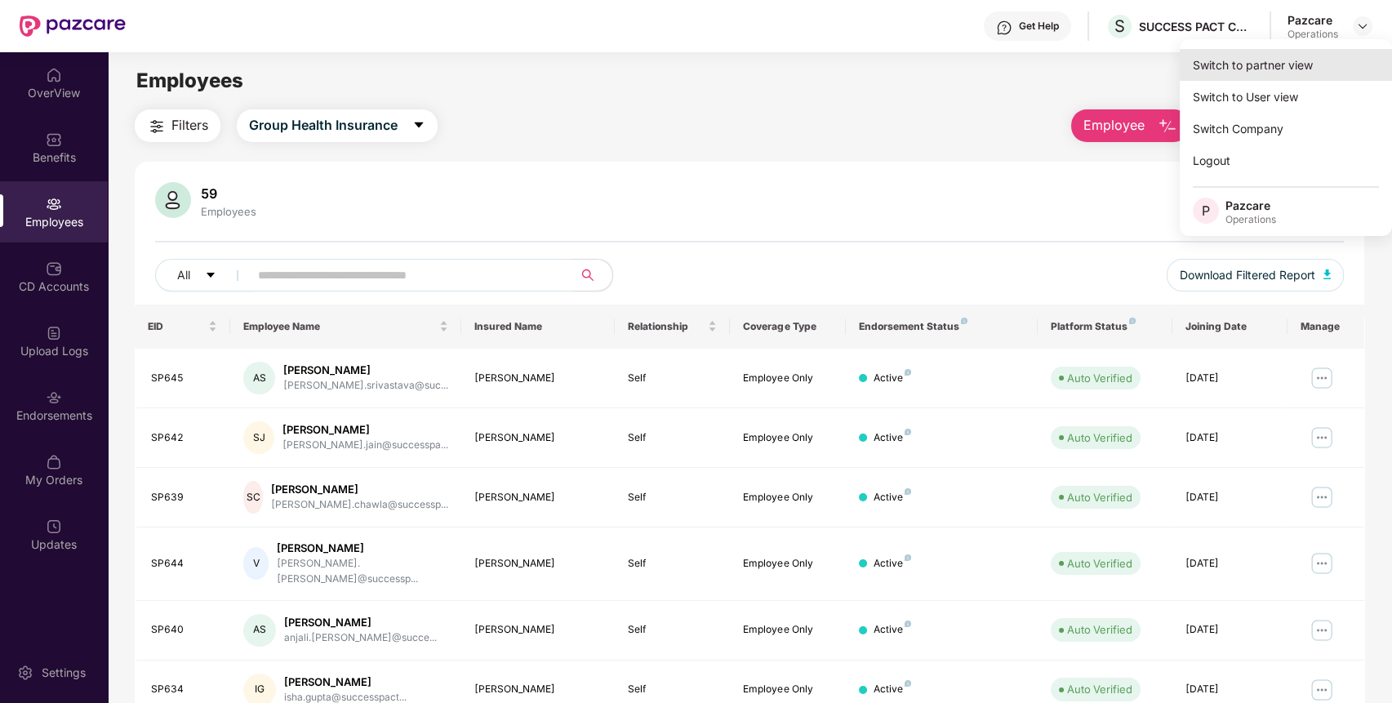
click at [1274, 59] on div "Switch to partner view" at bounding box center [1286, 65] width 212 height 32
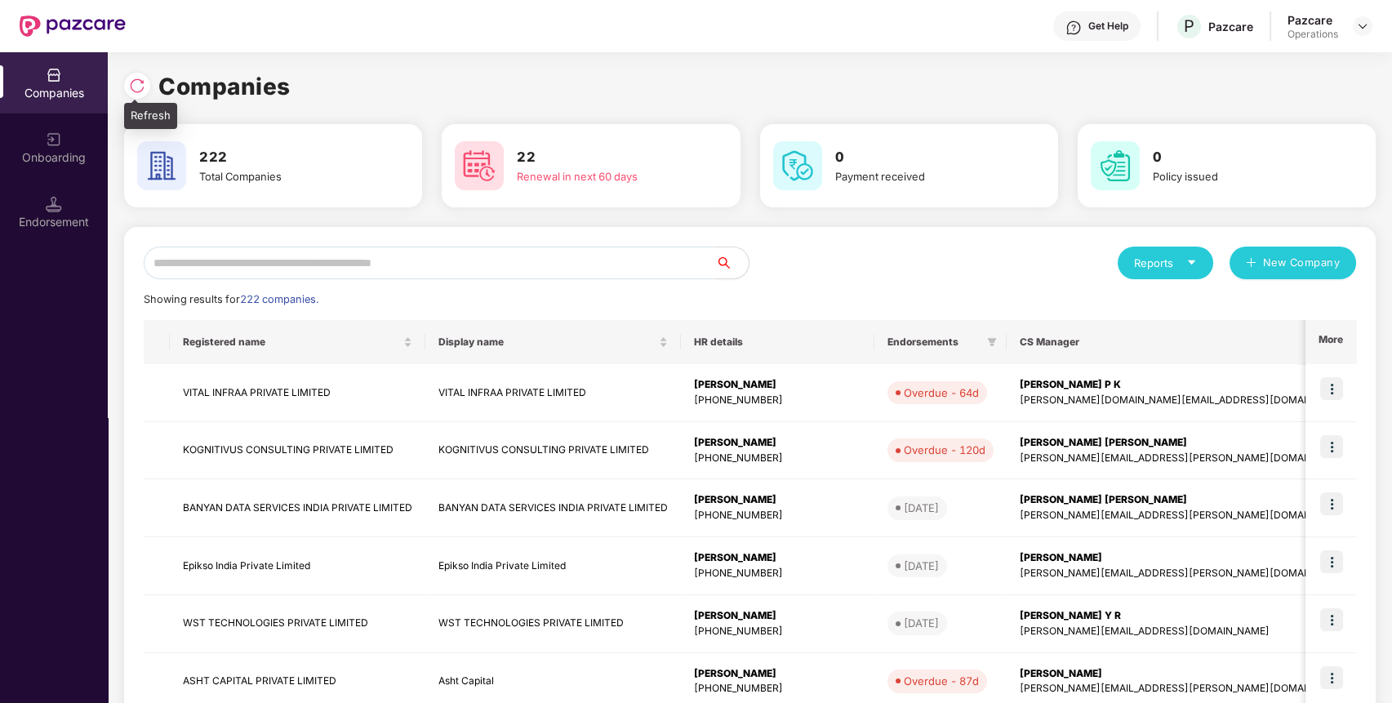
click at [144, 79] on img at bounding box center [137, 86] width 16 height 16
click at [561, 251] on input "text" at bounding box center [430, 263] width 572 height 33
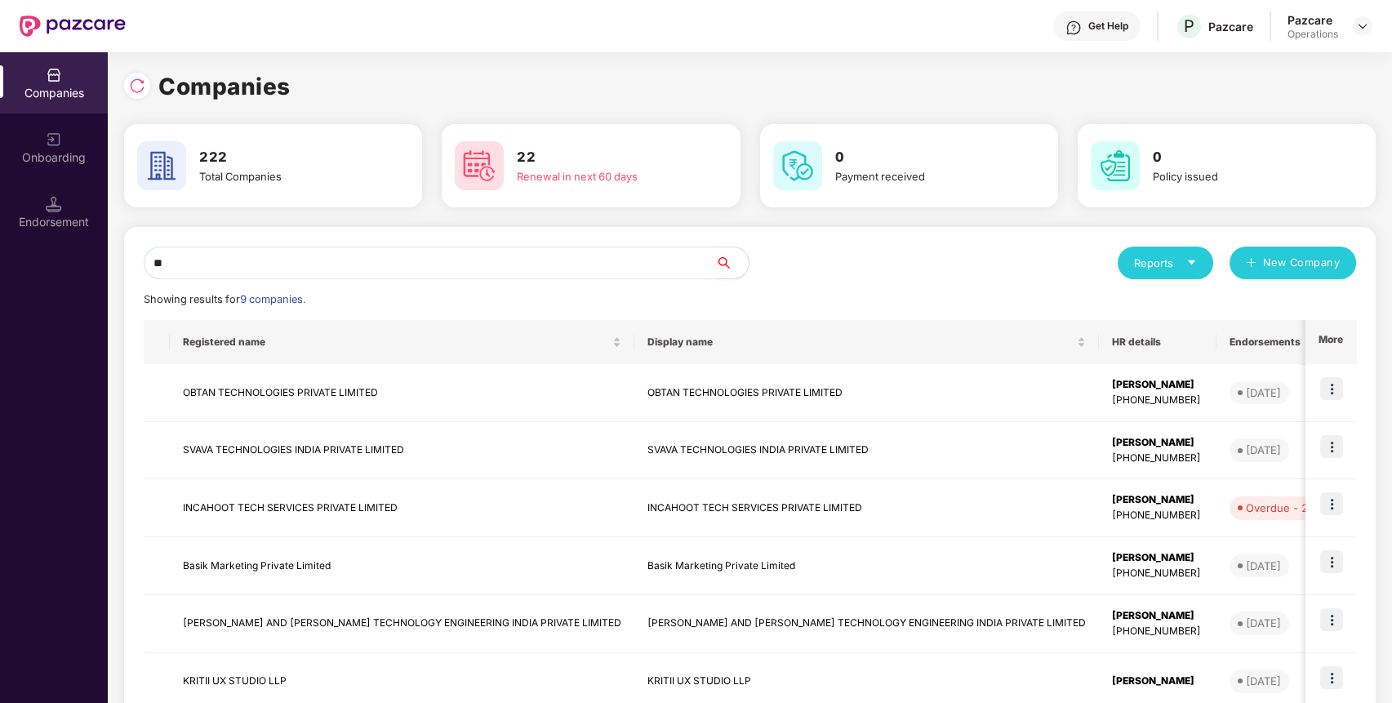
type input "*"
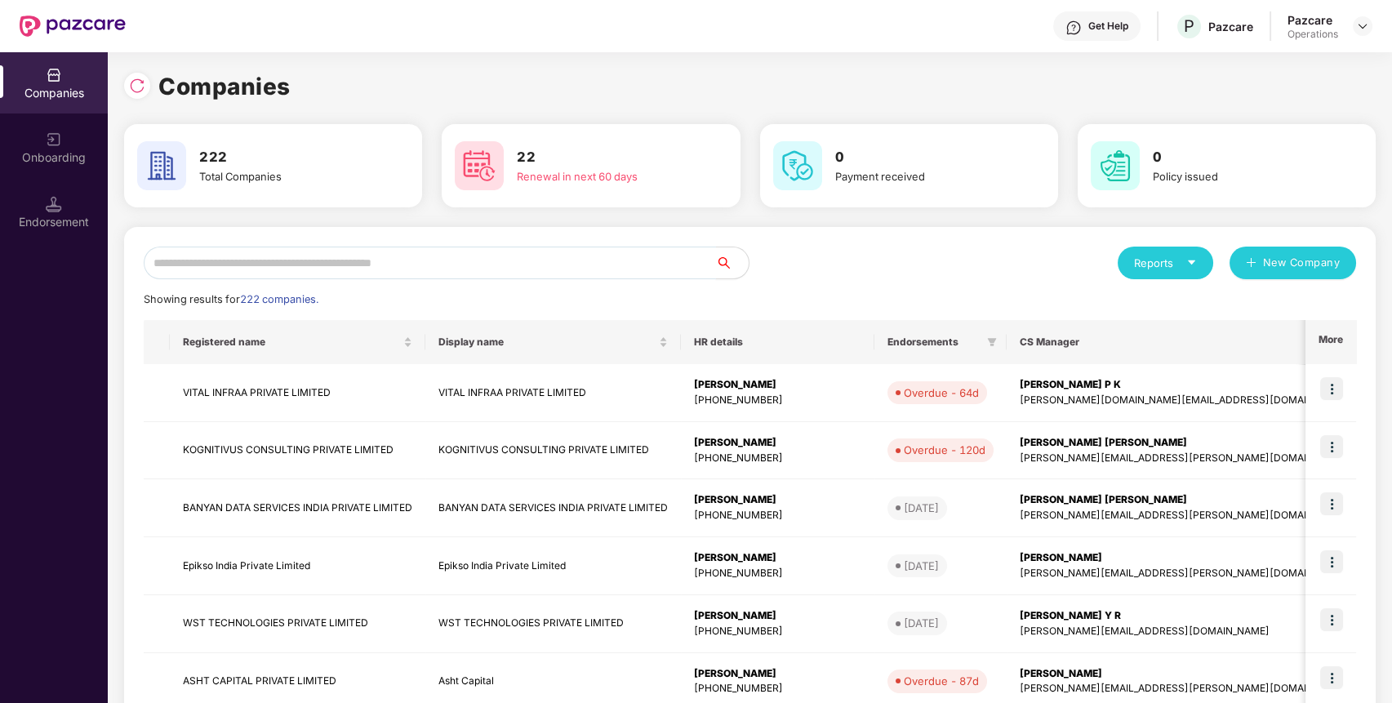
click at [561, 251] on input "text" at bounding box center [430, 263] width 572 height 33
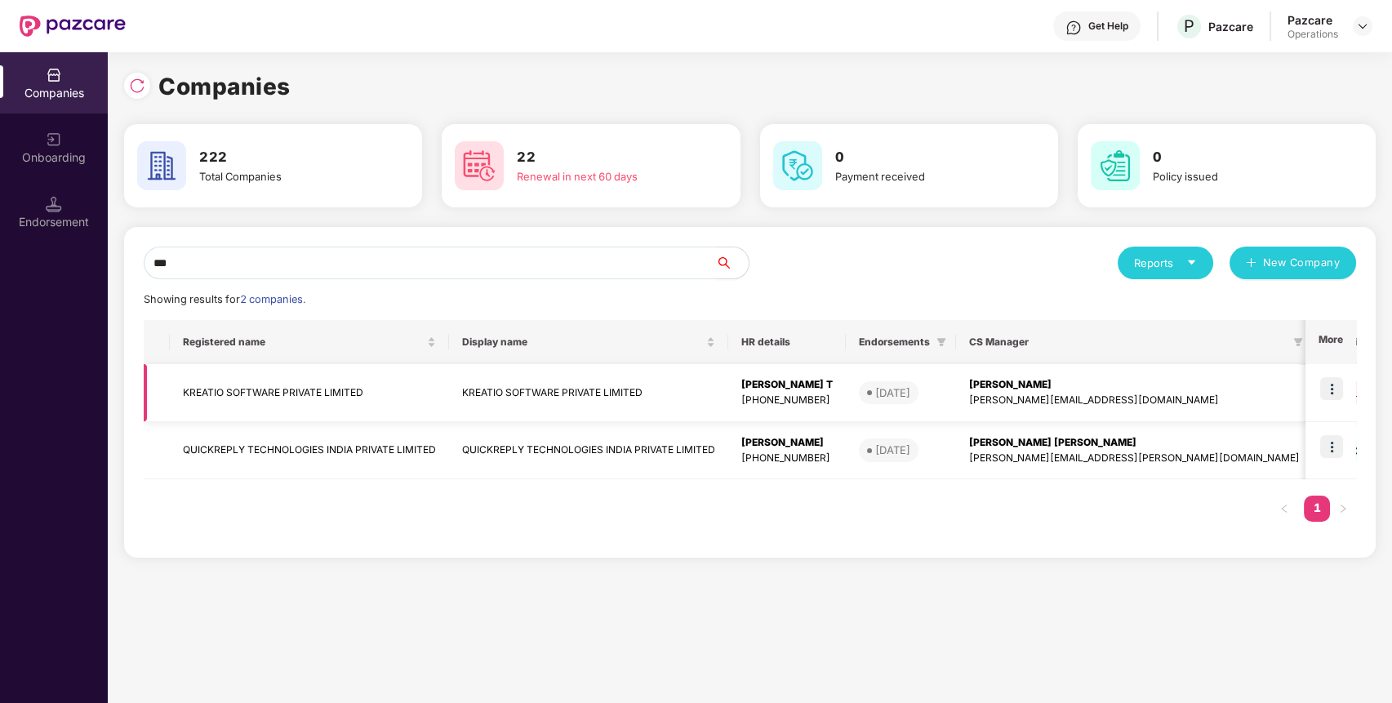
type input "***"
click at [1329, 376] on td at bounding box center [1331, 393] width 51 height 58
click at [1334, 384] on img at bounding box center [1331, 388] width 23 height 23
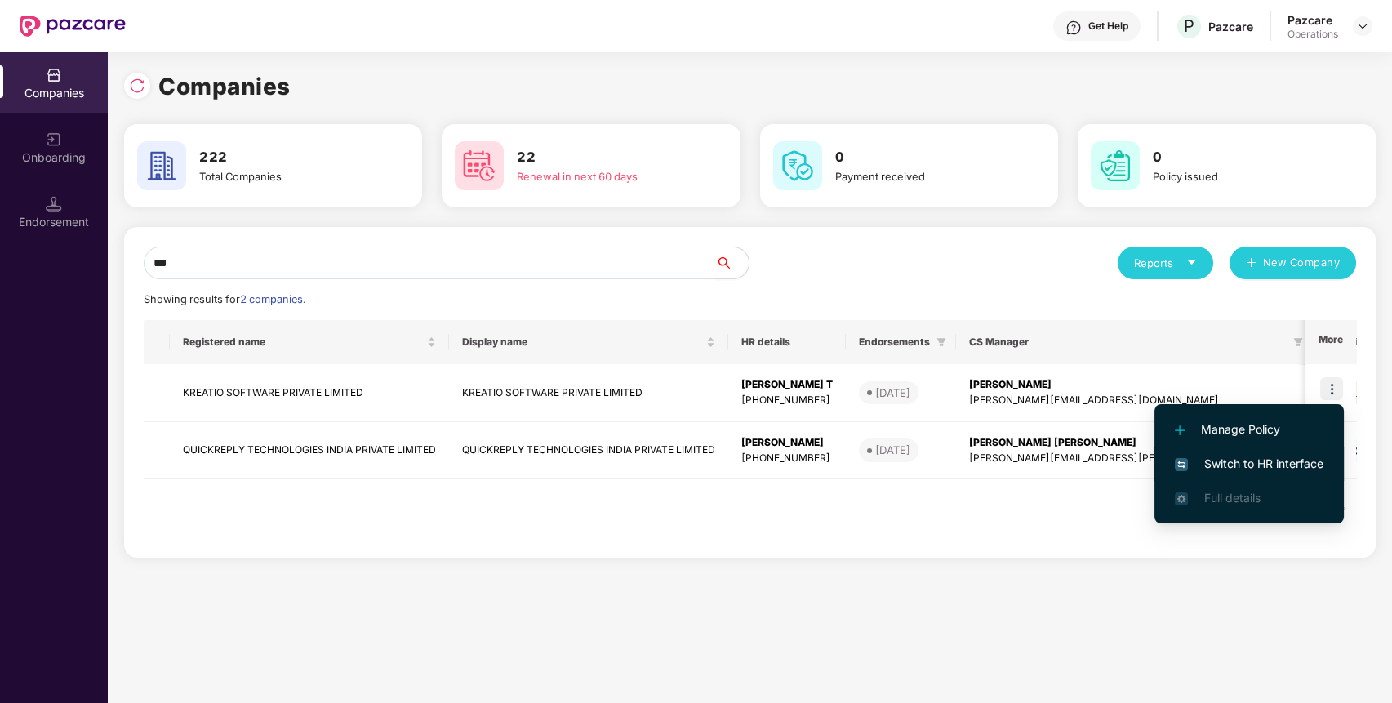
click at [1233, 470] on span "Switch to HR interface" at bounding box center [1249, 464] width 149 height 18
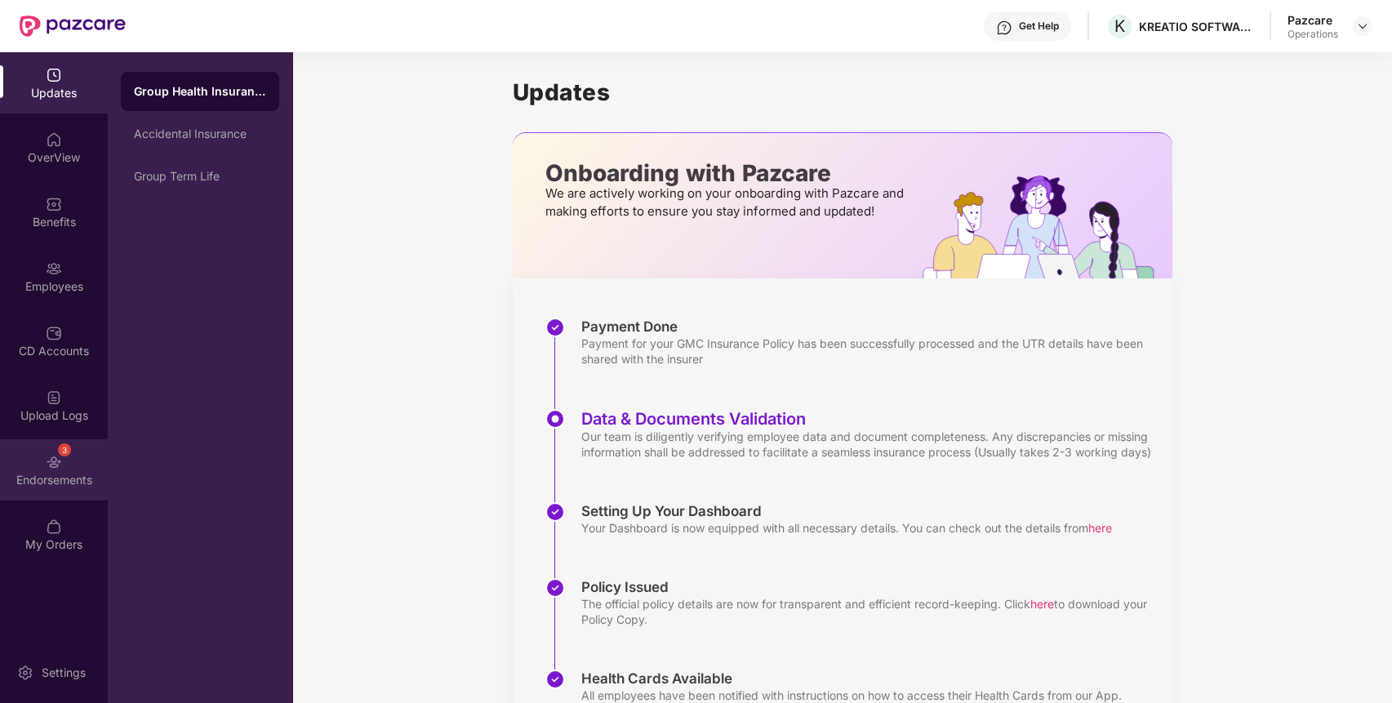
click at [46, 443] on div "3 Endorsements" at bounding box center [54, 469] width 108 height 61
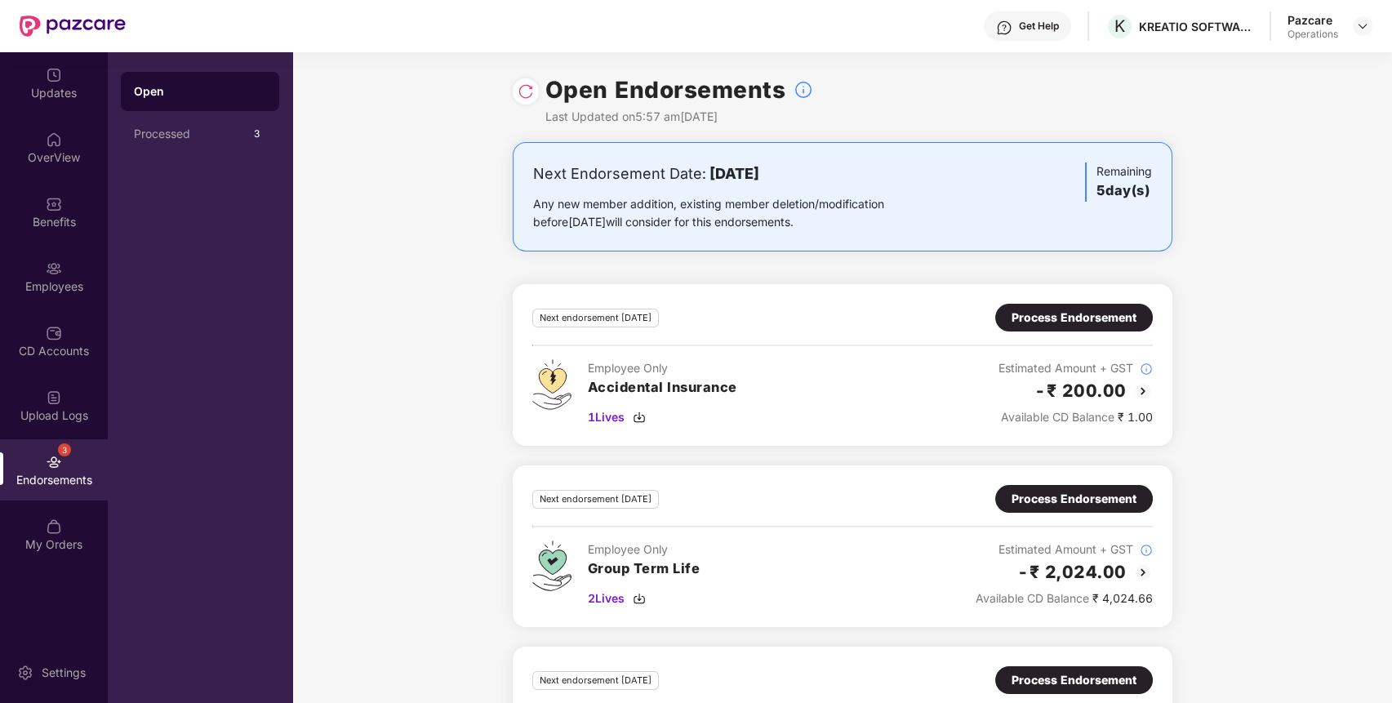
scroll to position [124, 0]
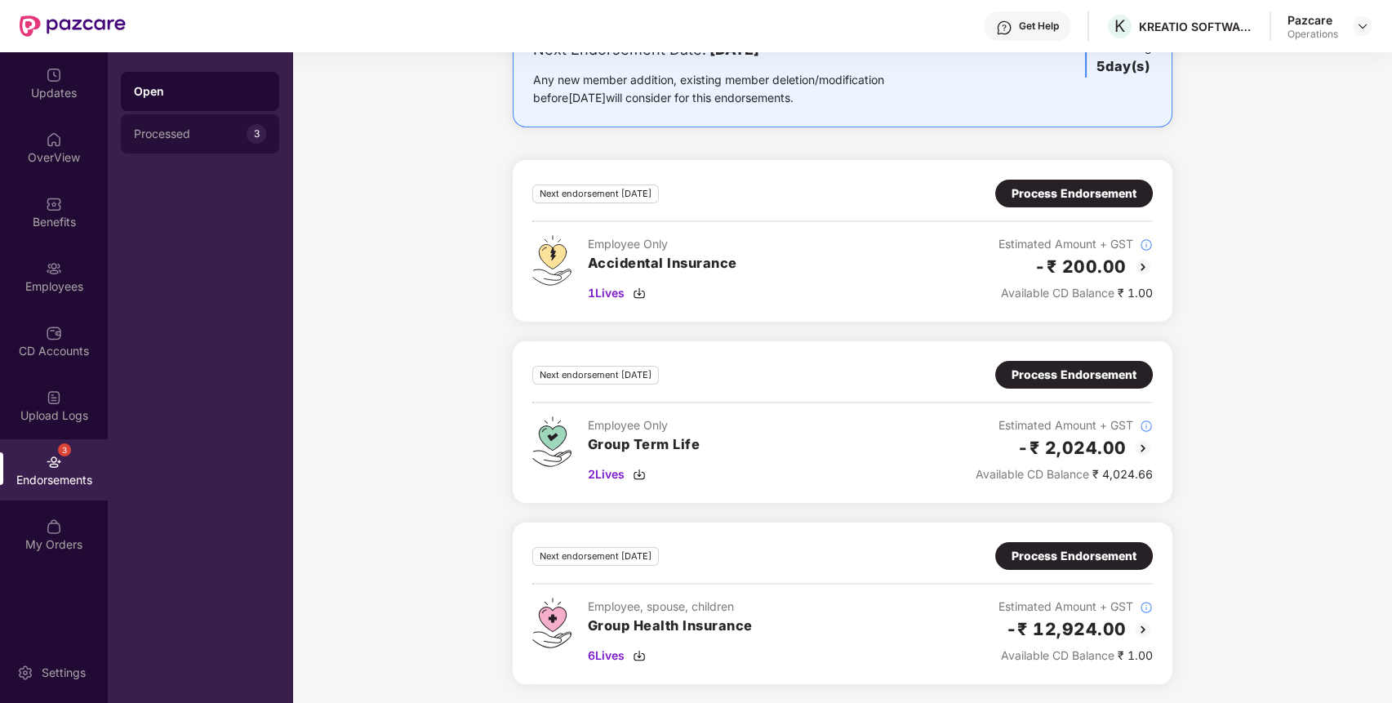
click at [170, 135] on div "Processed" at bounding box center [190, 133] width 113 height 13
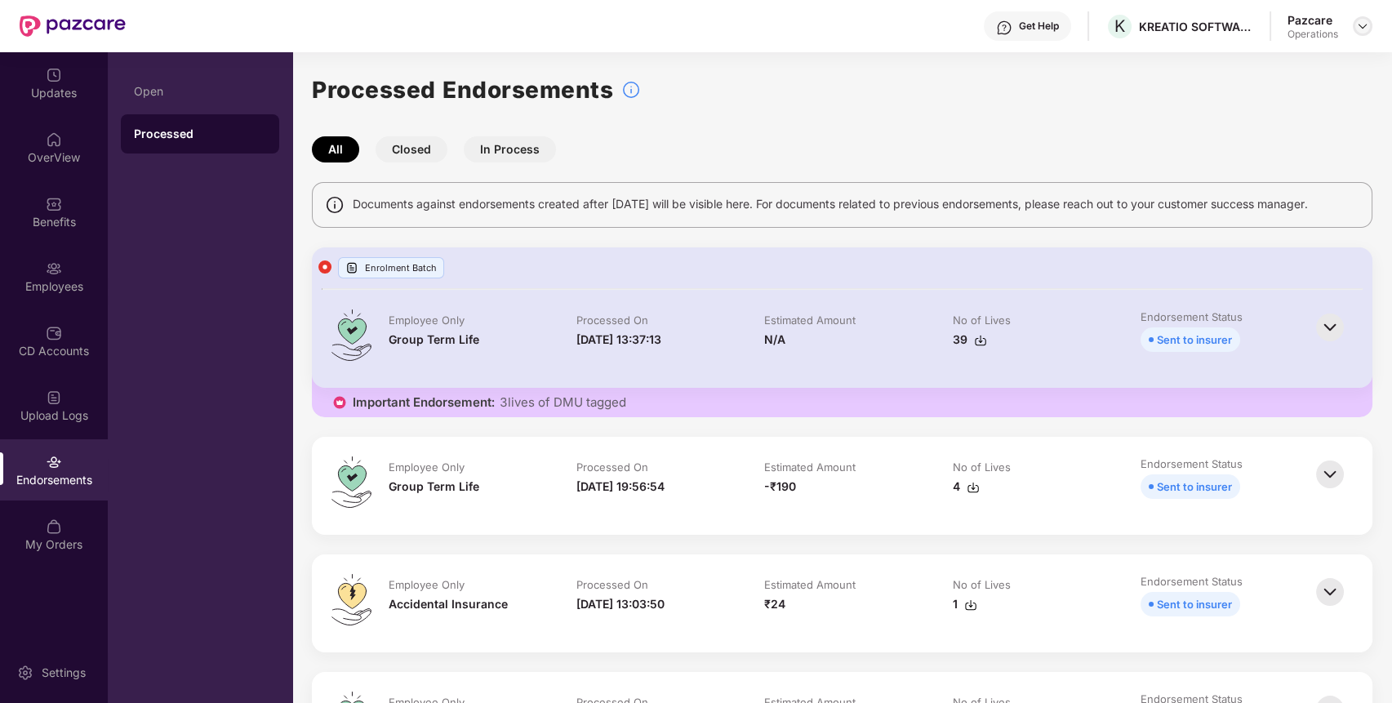
click at [1359, 28] on img at bounding box center [1362, 26] width 13 height 13
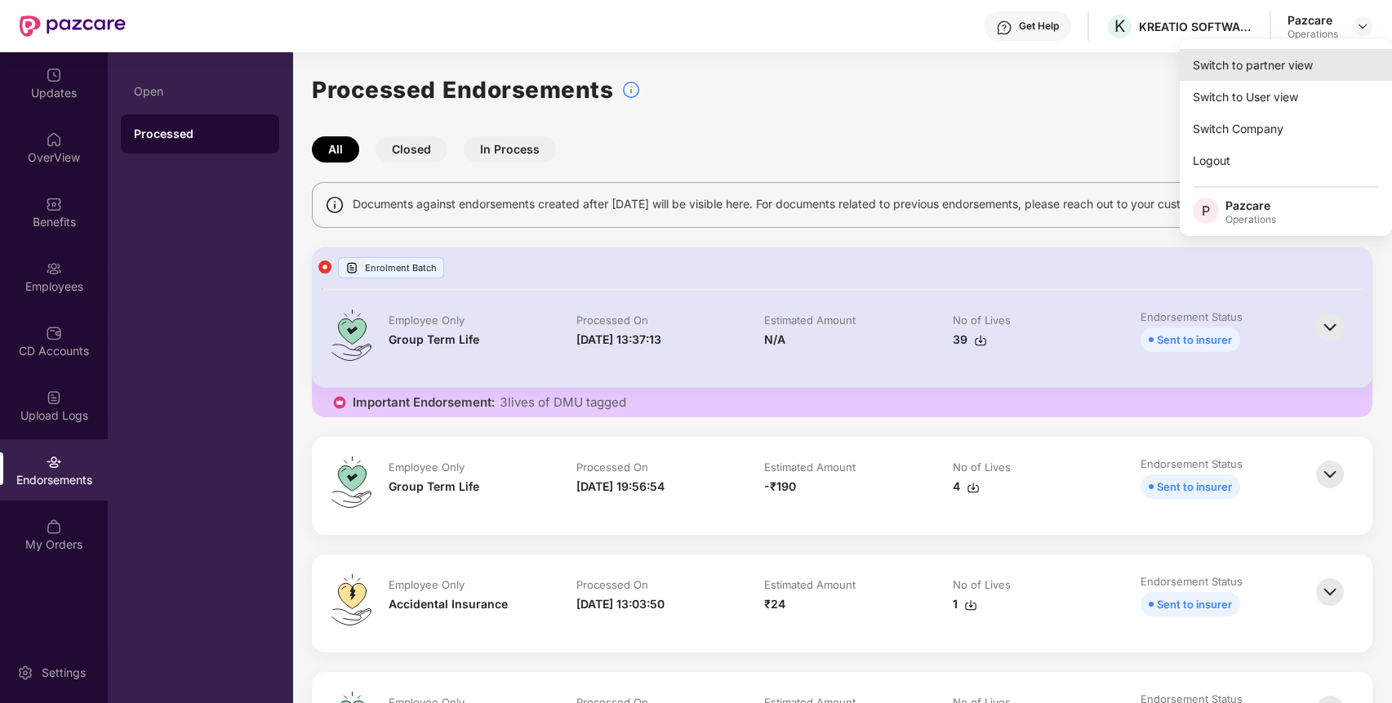
click at [1287, 63] on div "Switch to partner view" at bounding box center [1286, 65] width 212 height 32
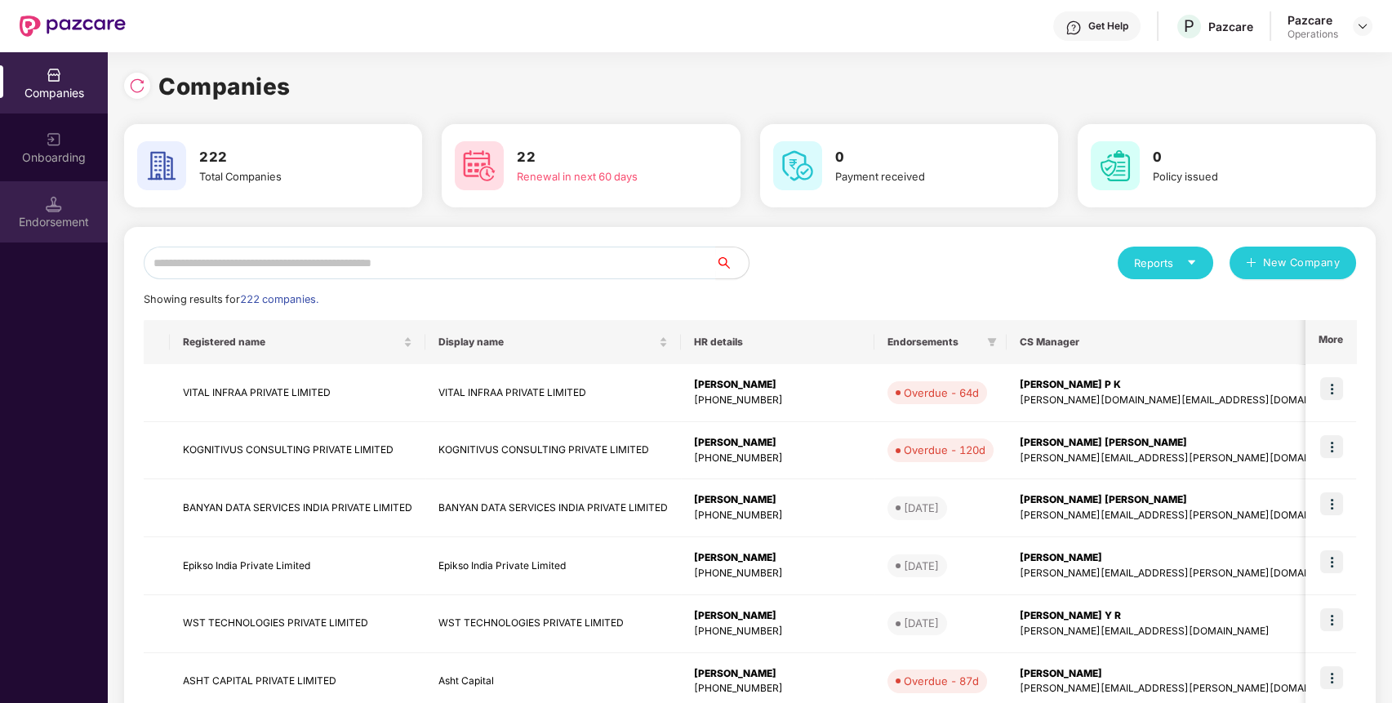
click at [74, 207] on div "Endorsement" at bounding box center [54, 211] width 108 height 61
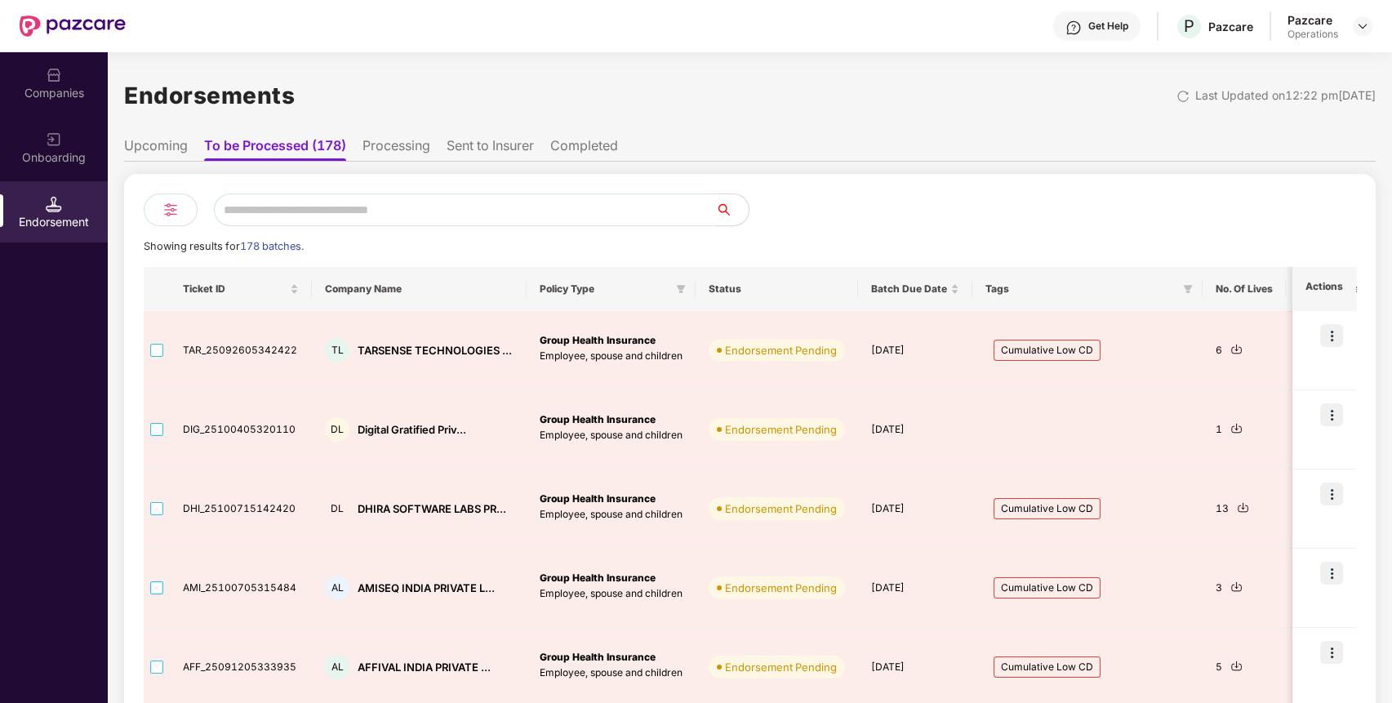
click at [318, 210] on input "text" at bounding box center [465, 210] width 502 height 33
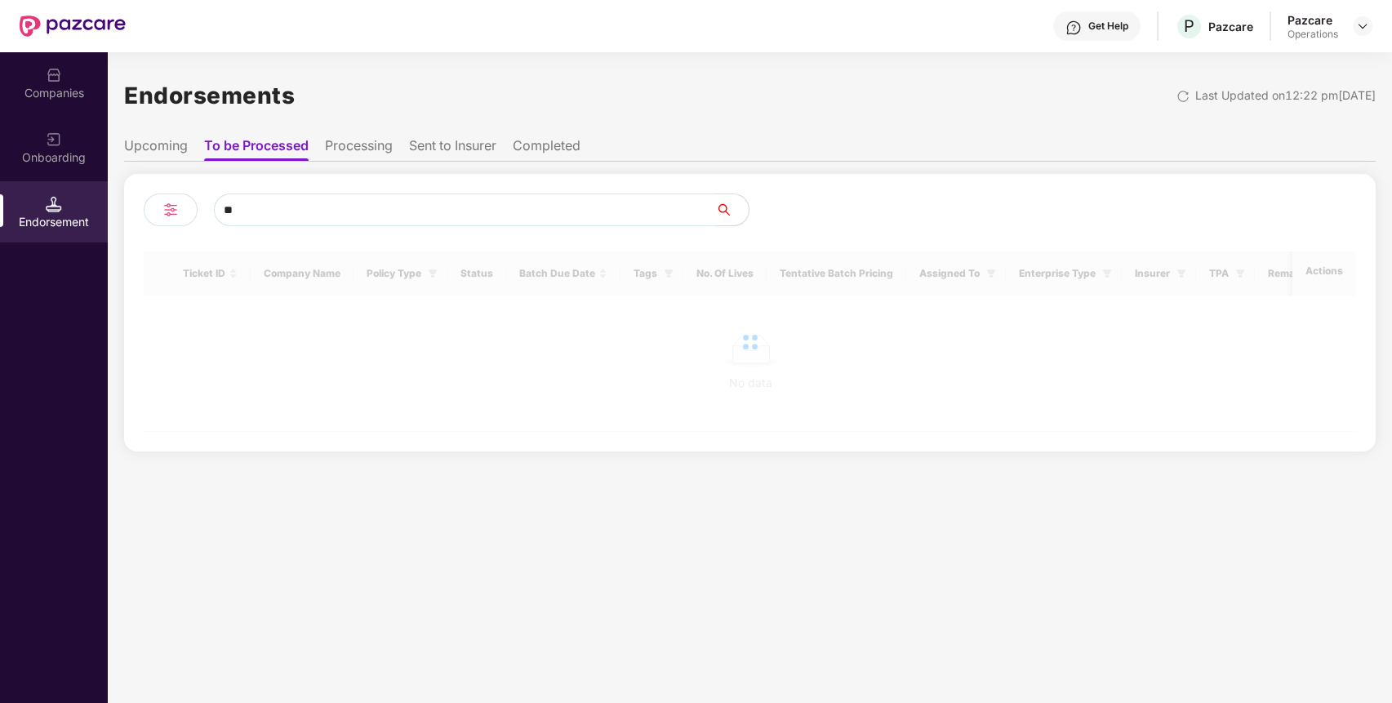
type input "*"
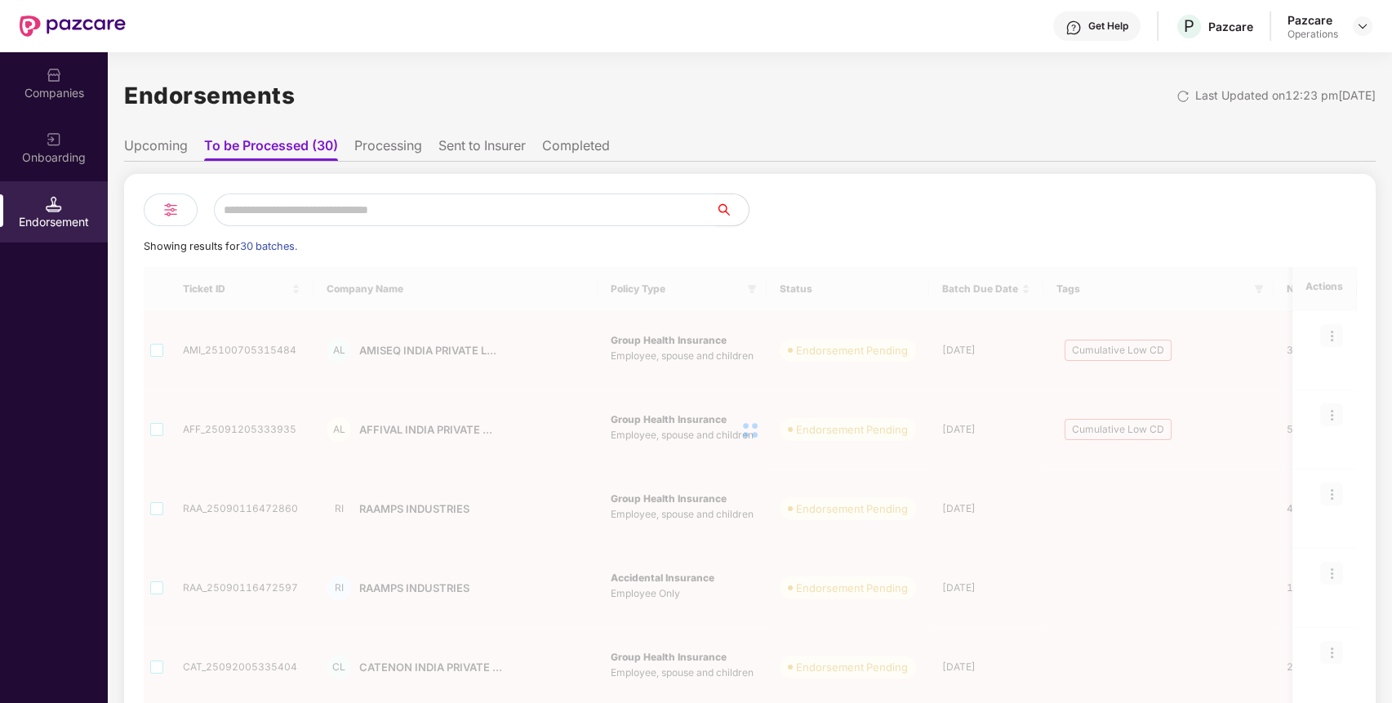
click at [165, 146] on li "Upcoming" at bounding box center [156, 149] width 64 height 24
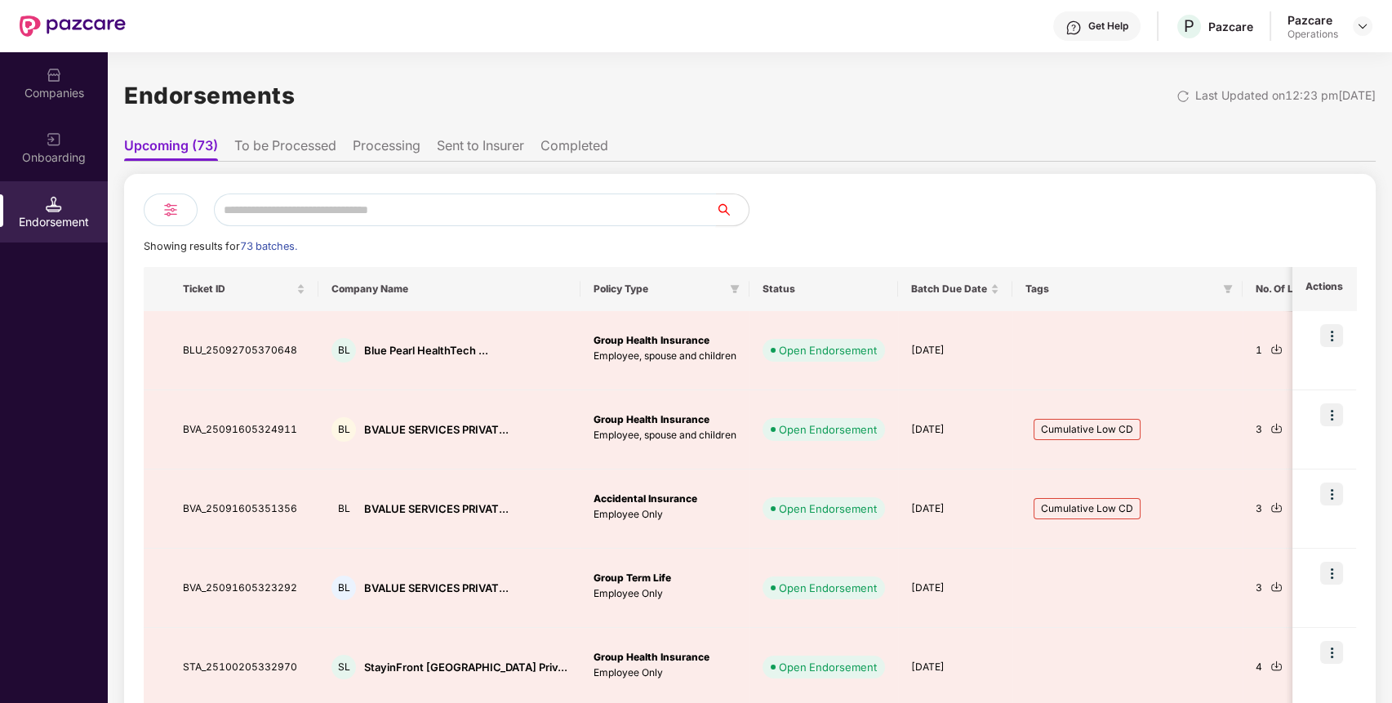
click at [349, 218] on input "text" at bounding box center [465, 210] width 502 height 33
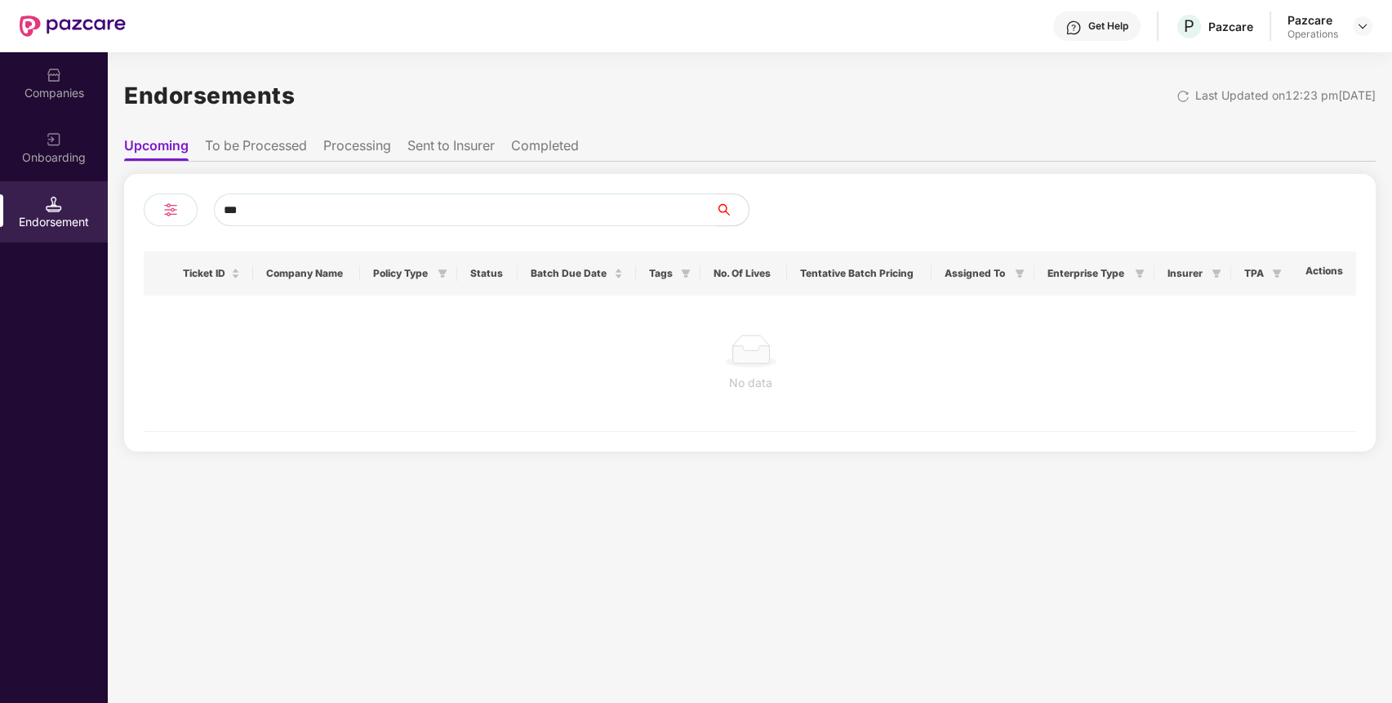
click at [307, 208] on input "***" at bounding box center [465, 210] width 502 height 33
paste input "**********"
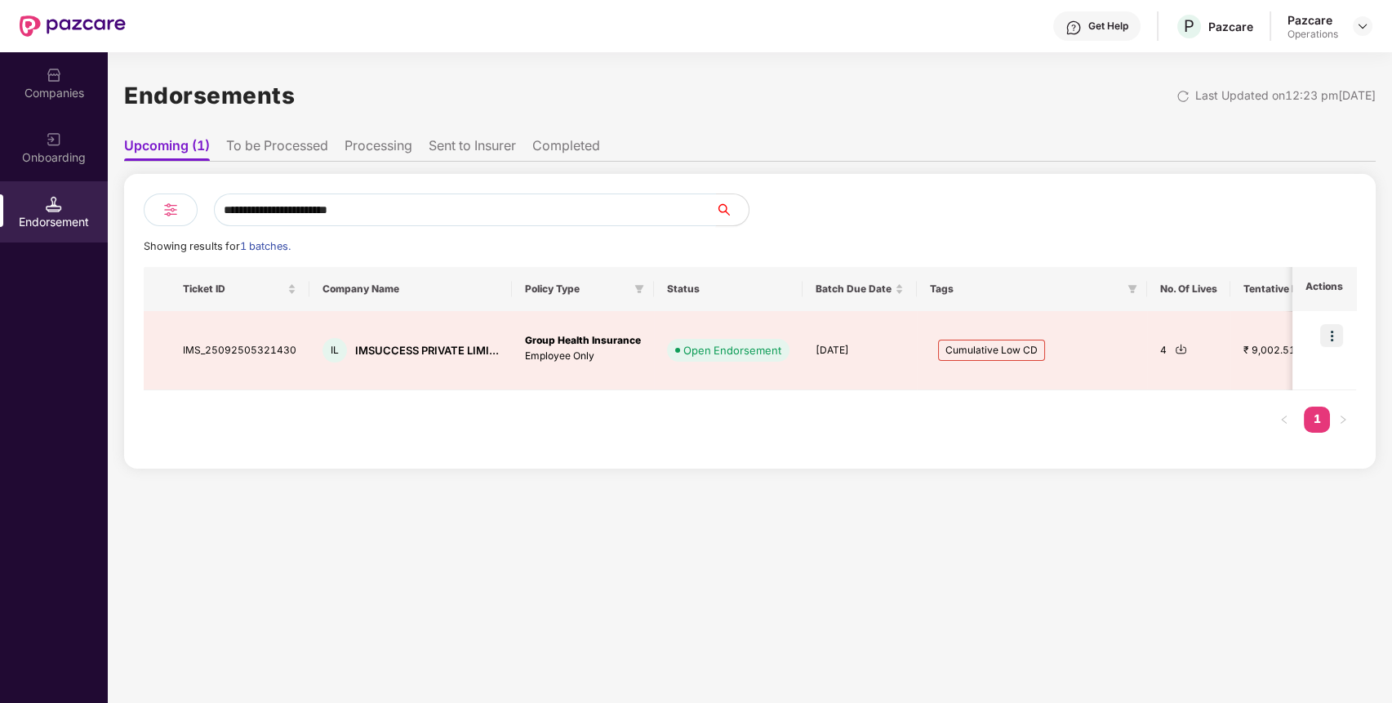
type input "**********"
click at [253, 140] on li "To be Processed" at bounding box center [277, 149] width 102 height 24
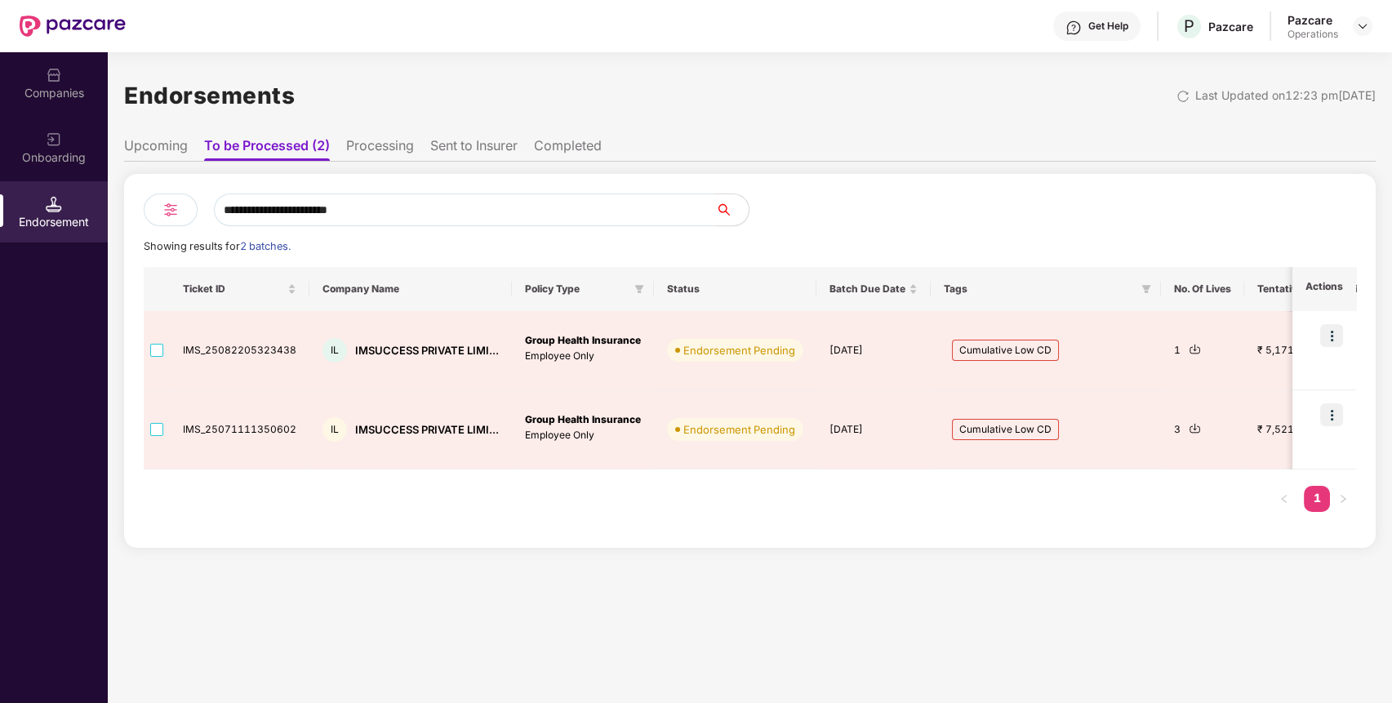
click at [142, 136] on ul "Upcoming To be Processed (2) Processing Sent to Insurer Completed" at bounding box center [750, 145] width 1252 height 33
click at [157, 145] on li "Upcoming" at bounding box center [156, 149] width 64 height 24
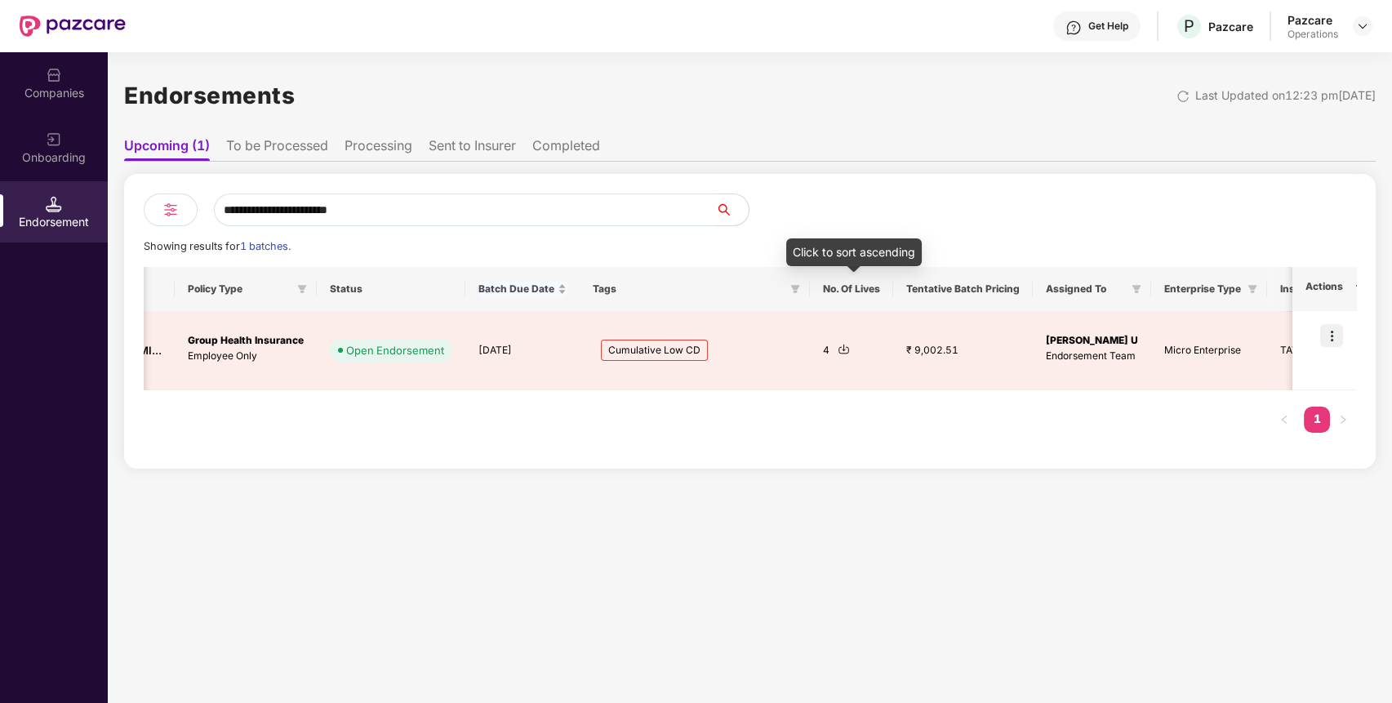
scroll to position [0, 339]
click at [296, 154] on li "To be Processed" at bounding box center [277, 149] width 102 height 24
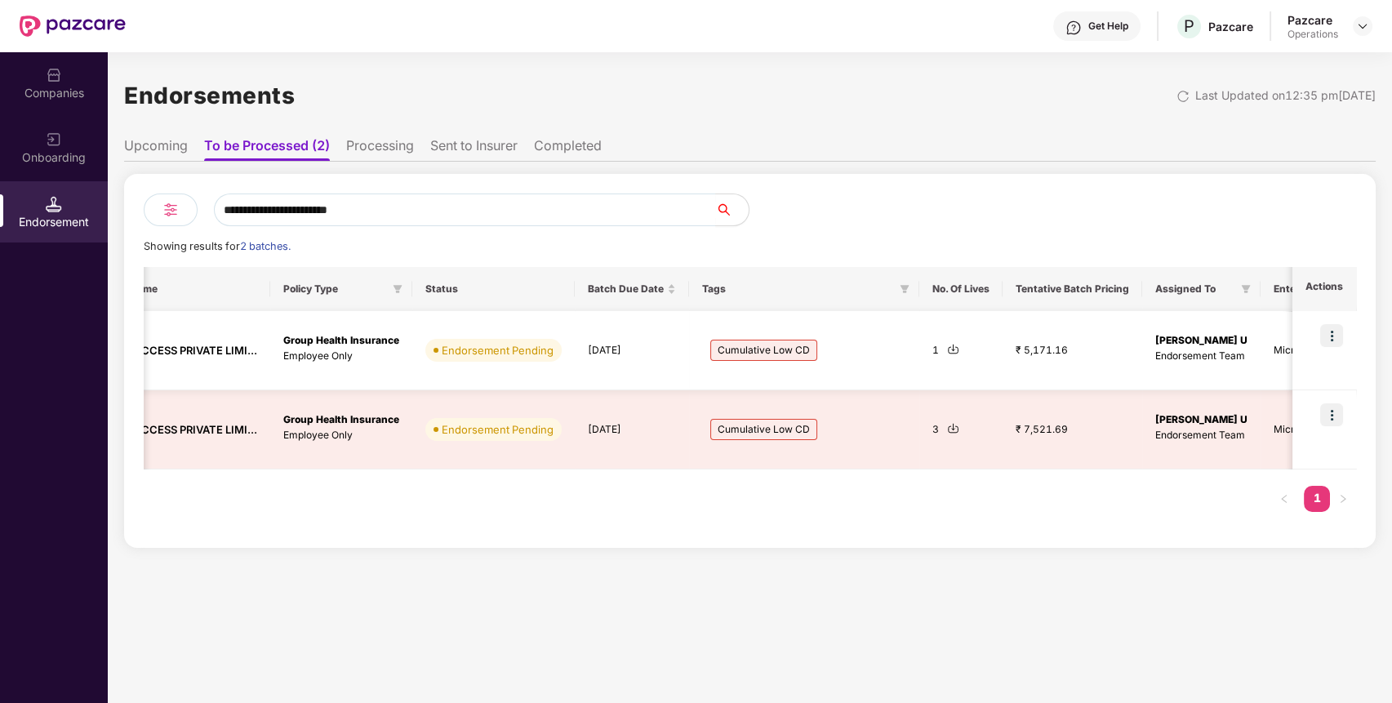
scroll to position [0, 243]
click at [948, 346] on img at bounding box center [952, 349] width 12 height 12
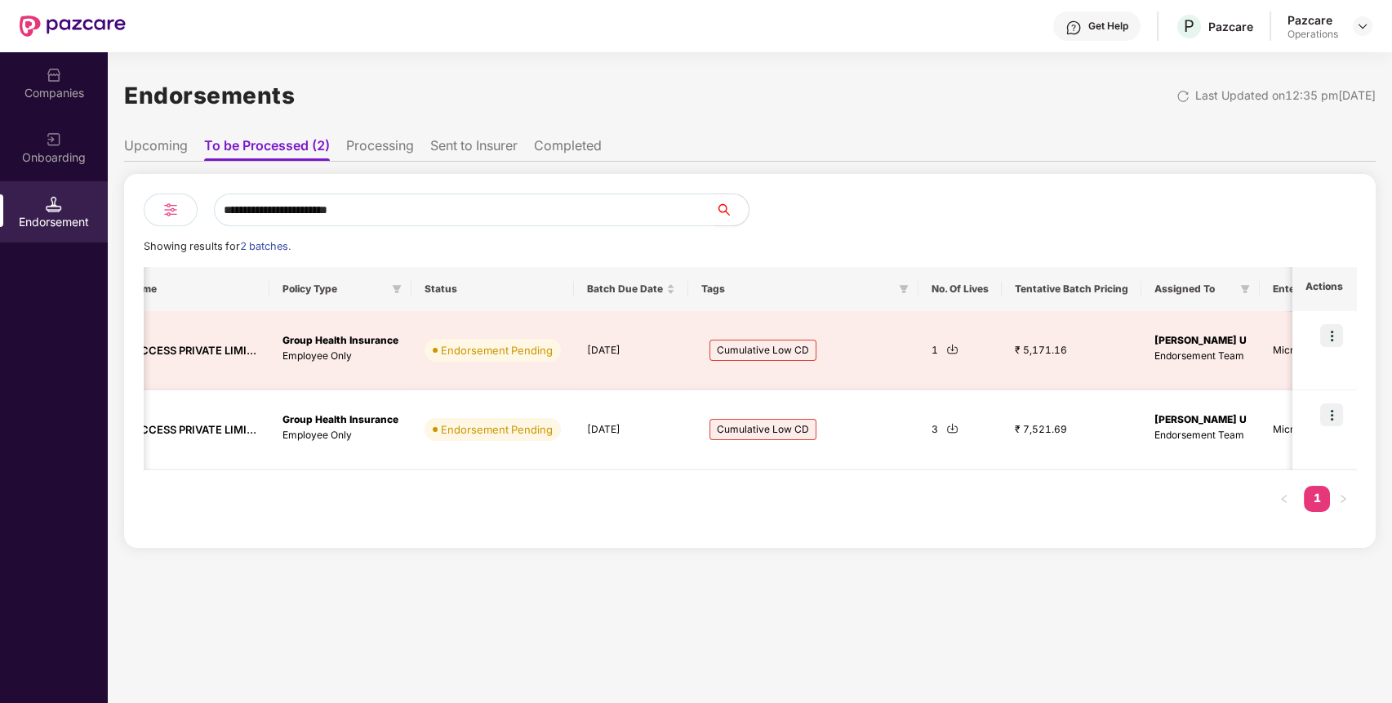
click at [947, 429] on img at bounding box center [952, 428] width 12 height 12
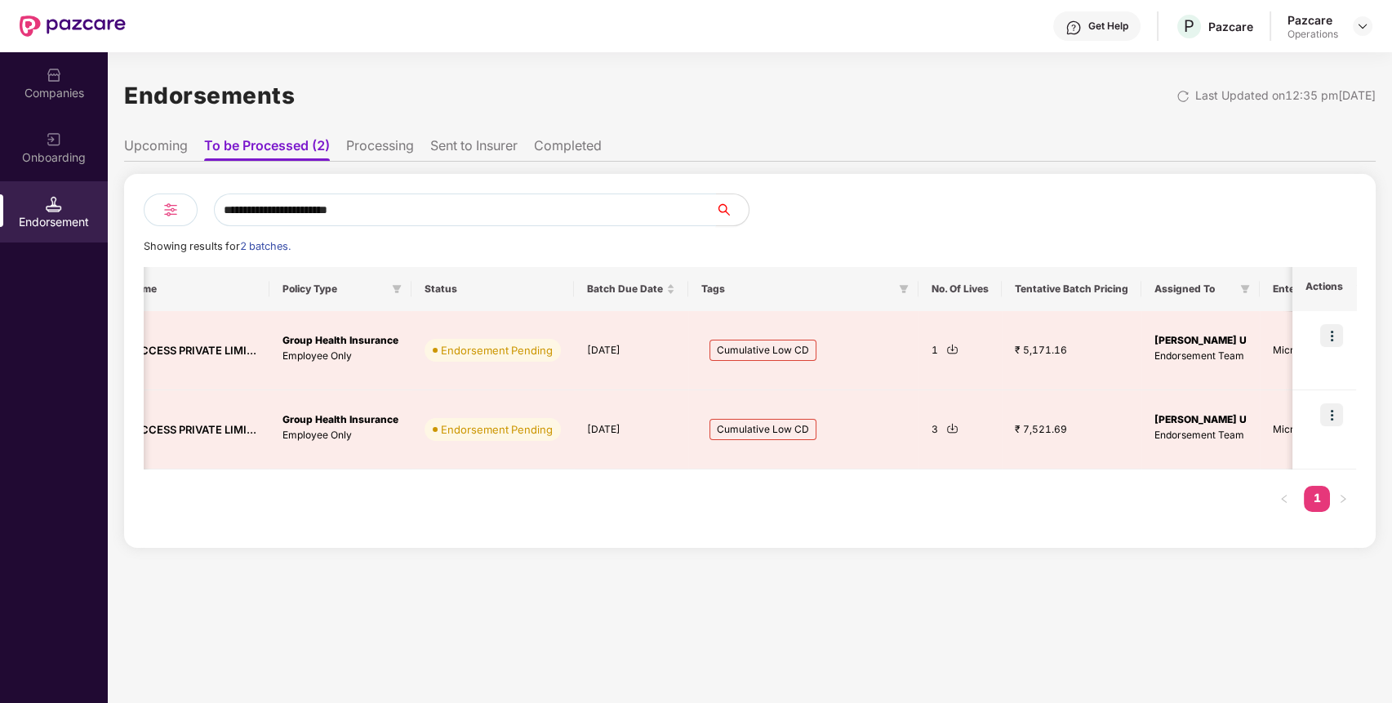
click at [264, 207] on input "**********" at bounding box center [465, 210] width 502 height 33
click at [66, 72] on div "Companies" at bounding box center [54, 82] width 108 height 61
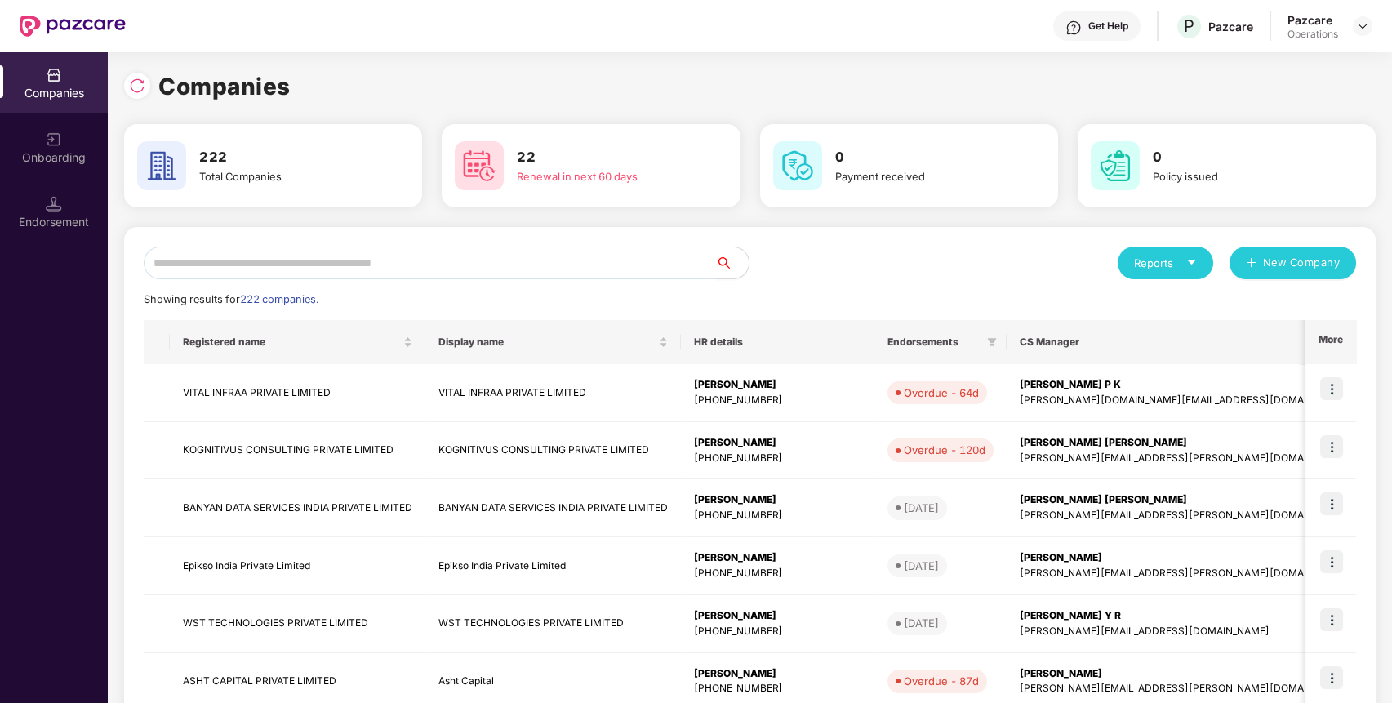
paste input "**********"
click at [391, 258] on input "text" at bounding box center [430, 263] width 572 height 33
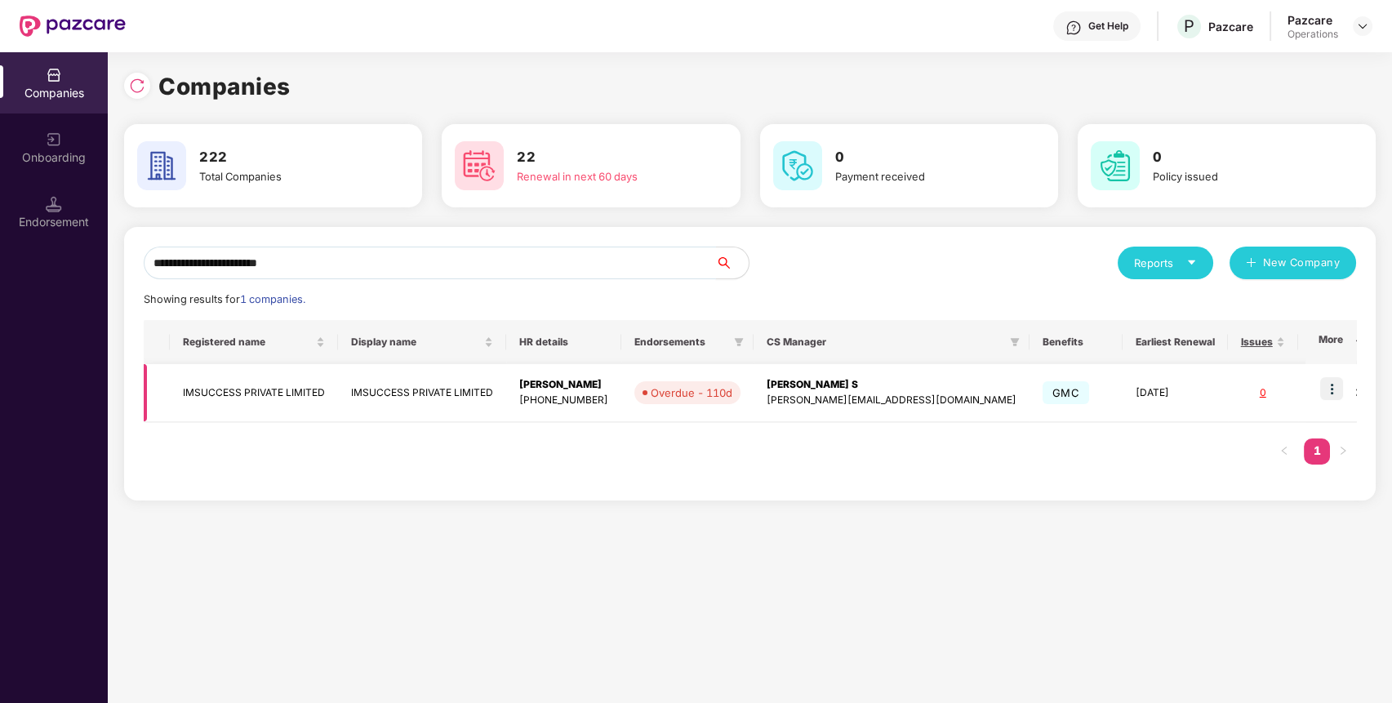
type input "**********"
click at [1338, 386] on img at bounding box center [1331, 388] width 23 height 23
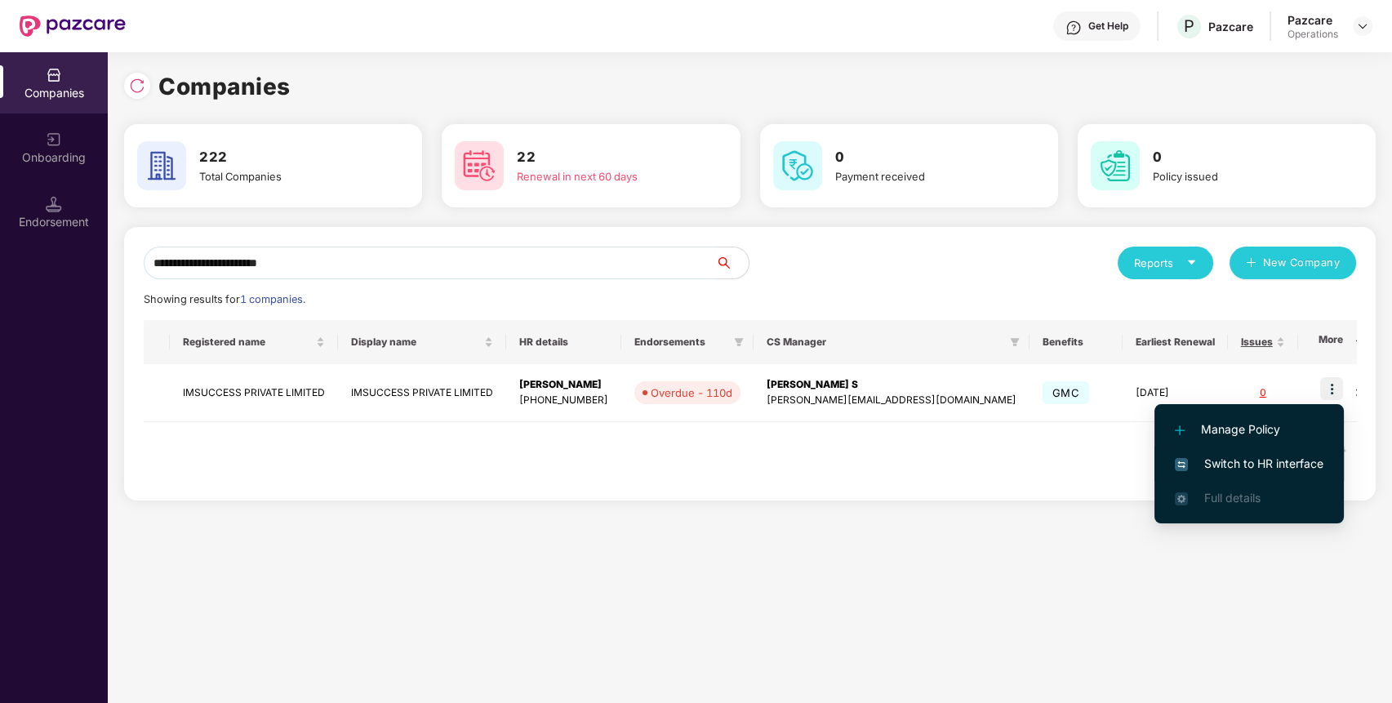
click at [1239, 458] on span "Switch to HR interface" at bounding box center [1249, 464] width 149 height 18
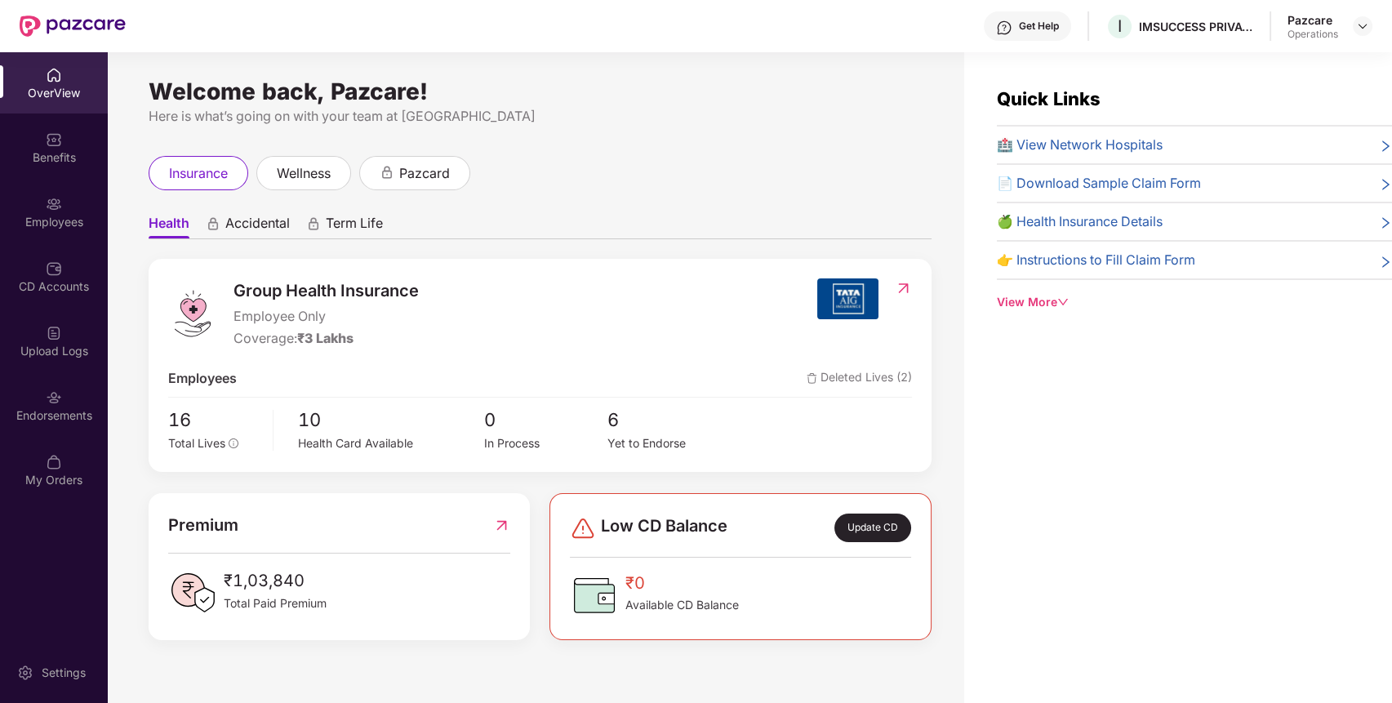
click at [62, 423] on div "Endorsements" at bounding box center [54, 415] width 108 height 16
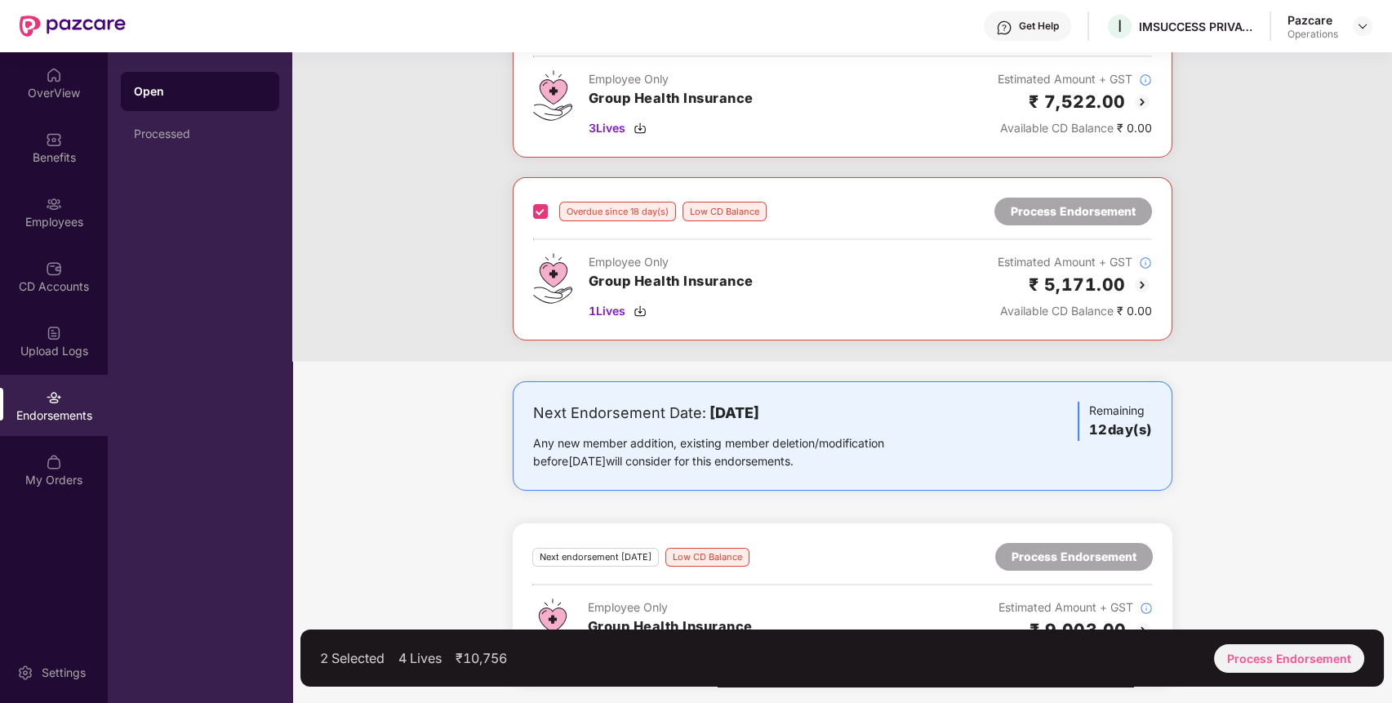
scroll to position [0, 0]
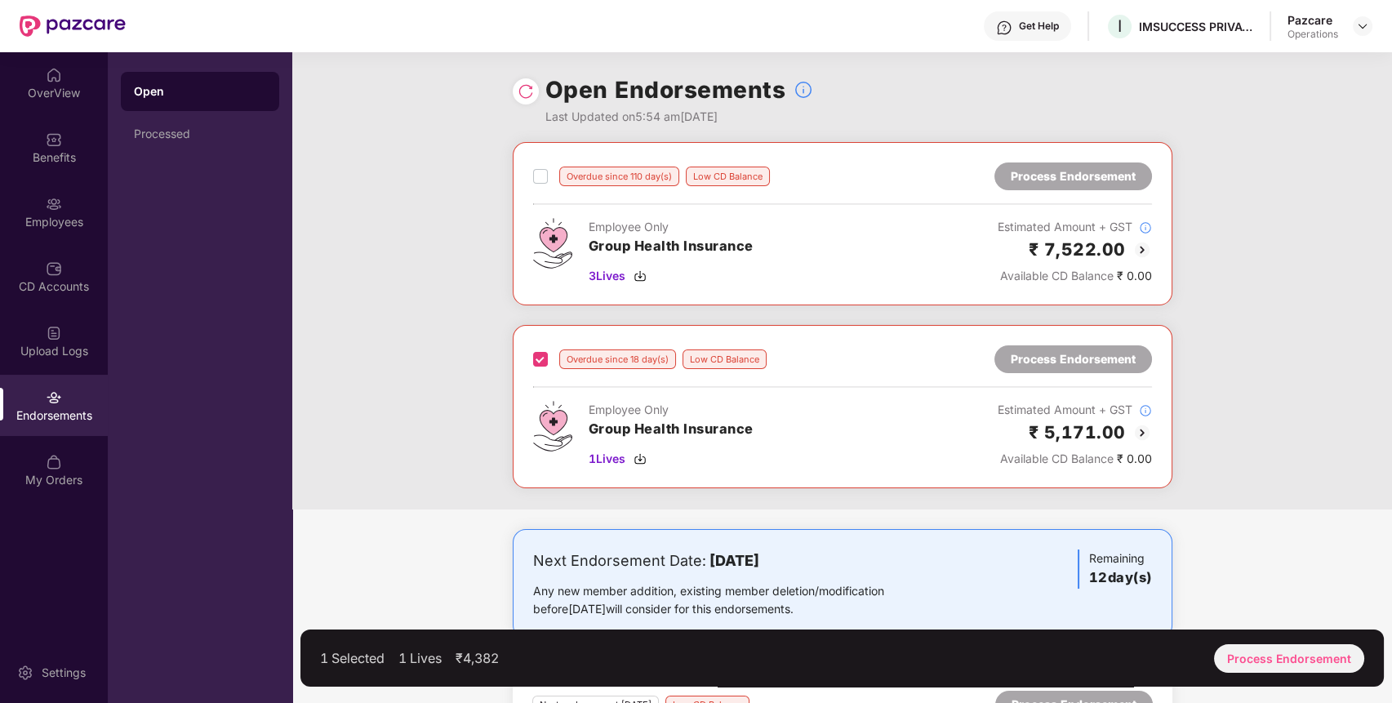
click at [542, 347] on div "Overdue since 18 day(s) Low CD Balance Process Endorsement" at bounding box center [842, 359] width 619 height 28
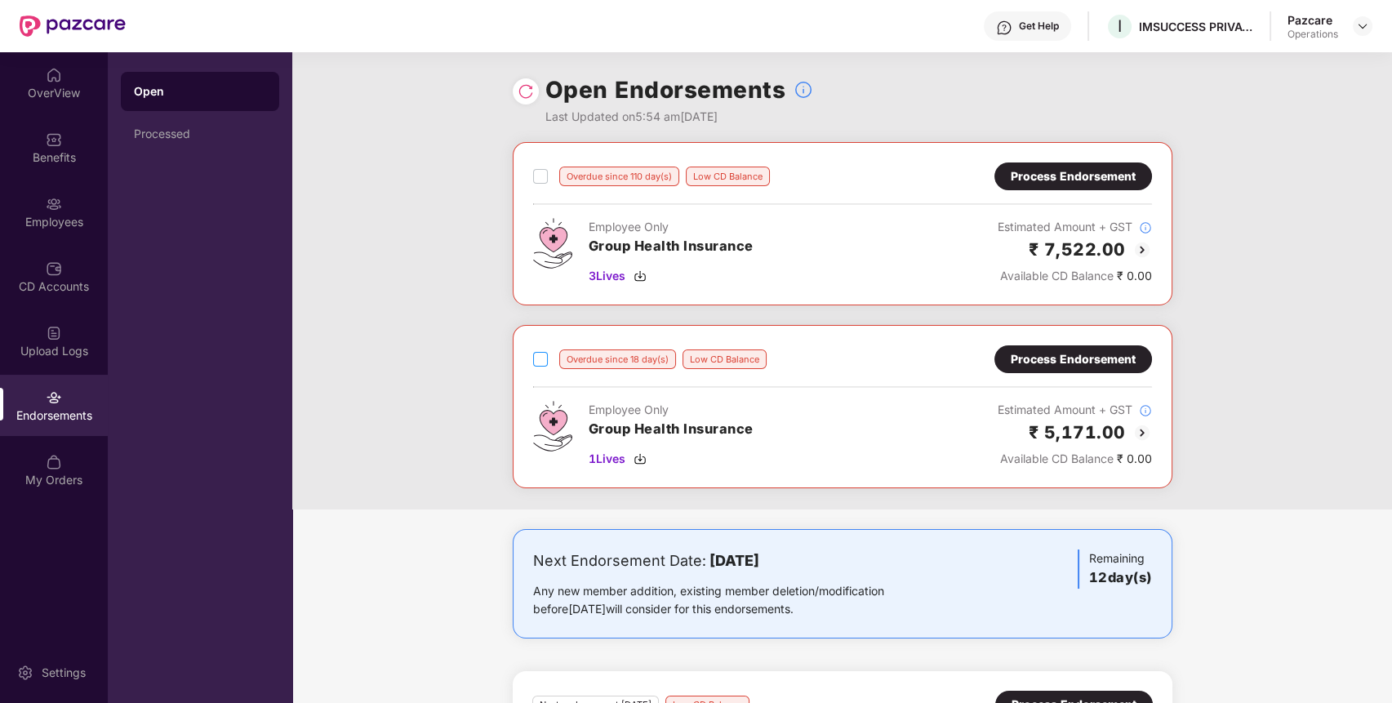
scroll to position [148, 0]
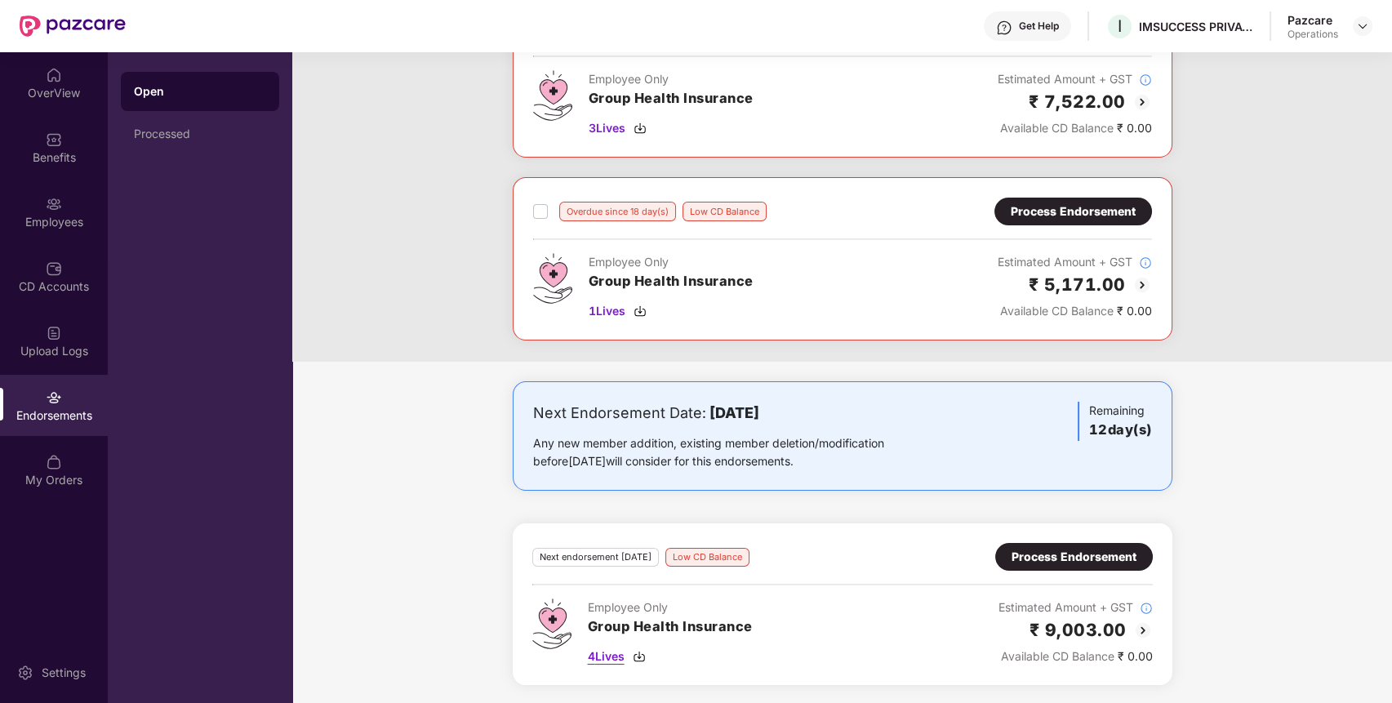
click at [639, 653] on img at bounding box center [639, 656] width 13 height 13
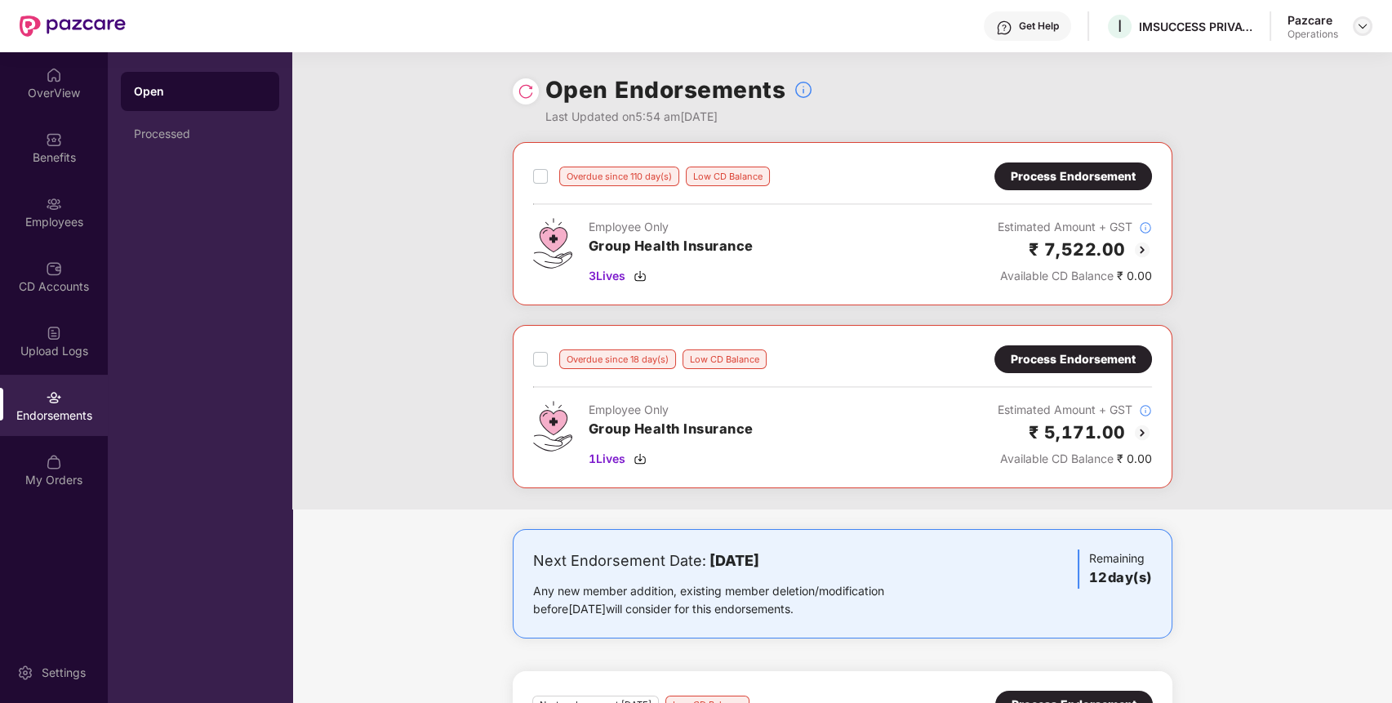
click at [1356, 27] on img at bounding box center [1362, 26] width 13 height 13
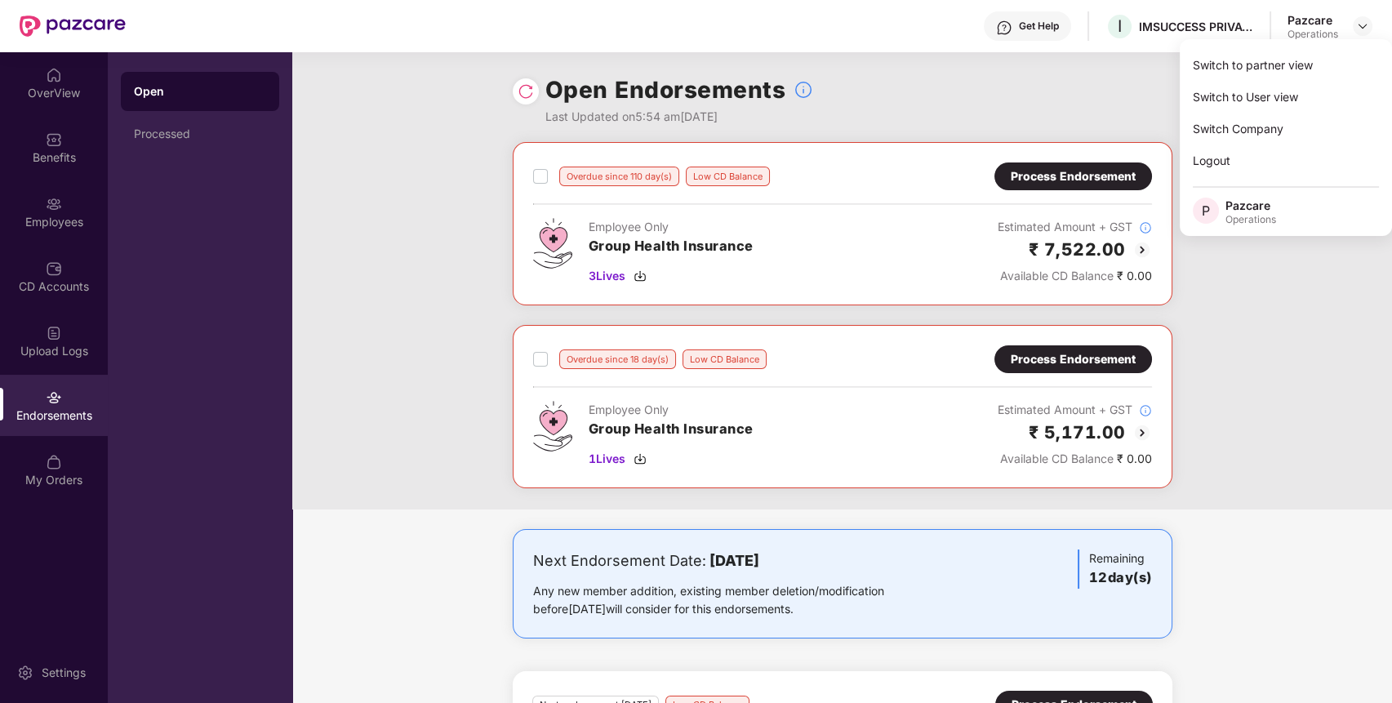
click at [1213, 314] on div "Overdue since 110 day(s) Low CD Balance Process Endorsement Employee Only Group…" at bounding box center [842, 325] width 1100 height 367
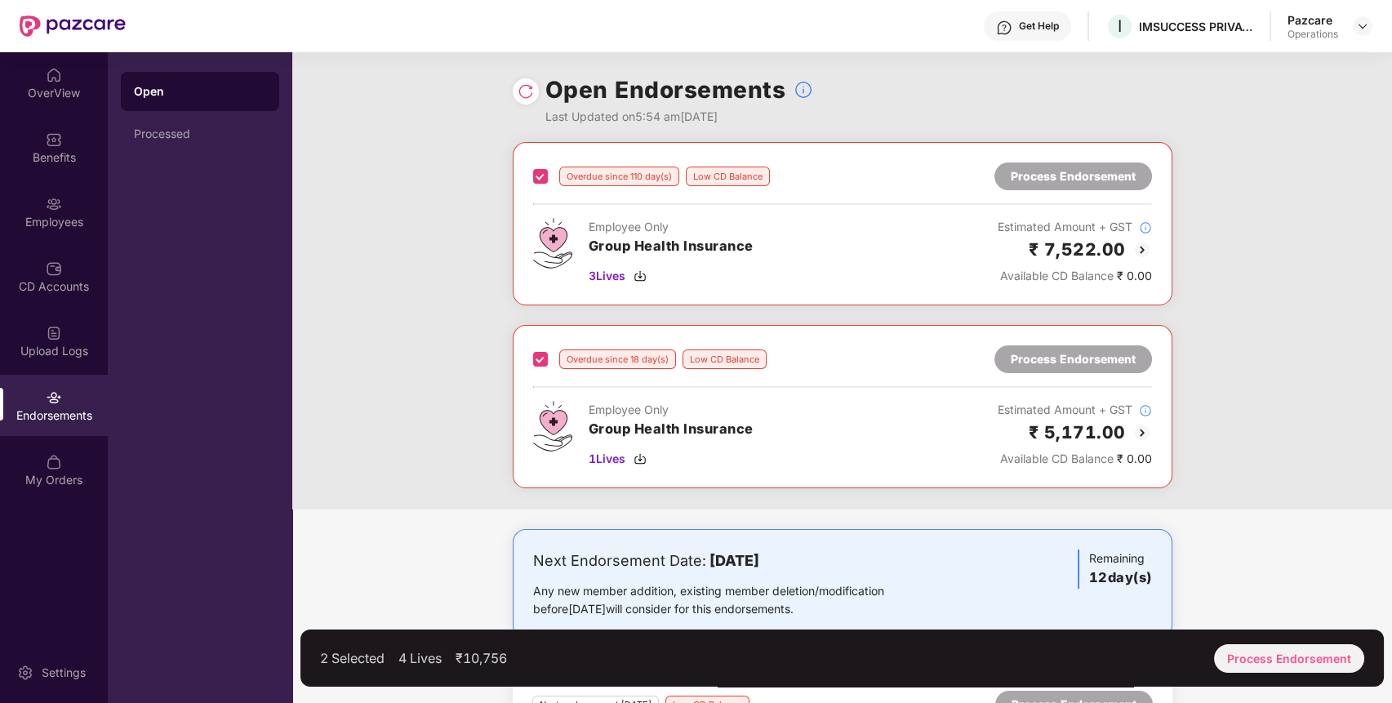
scroll to position [148, 0]
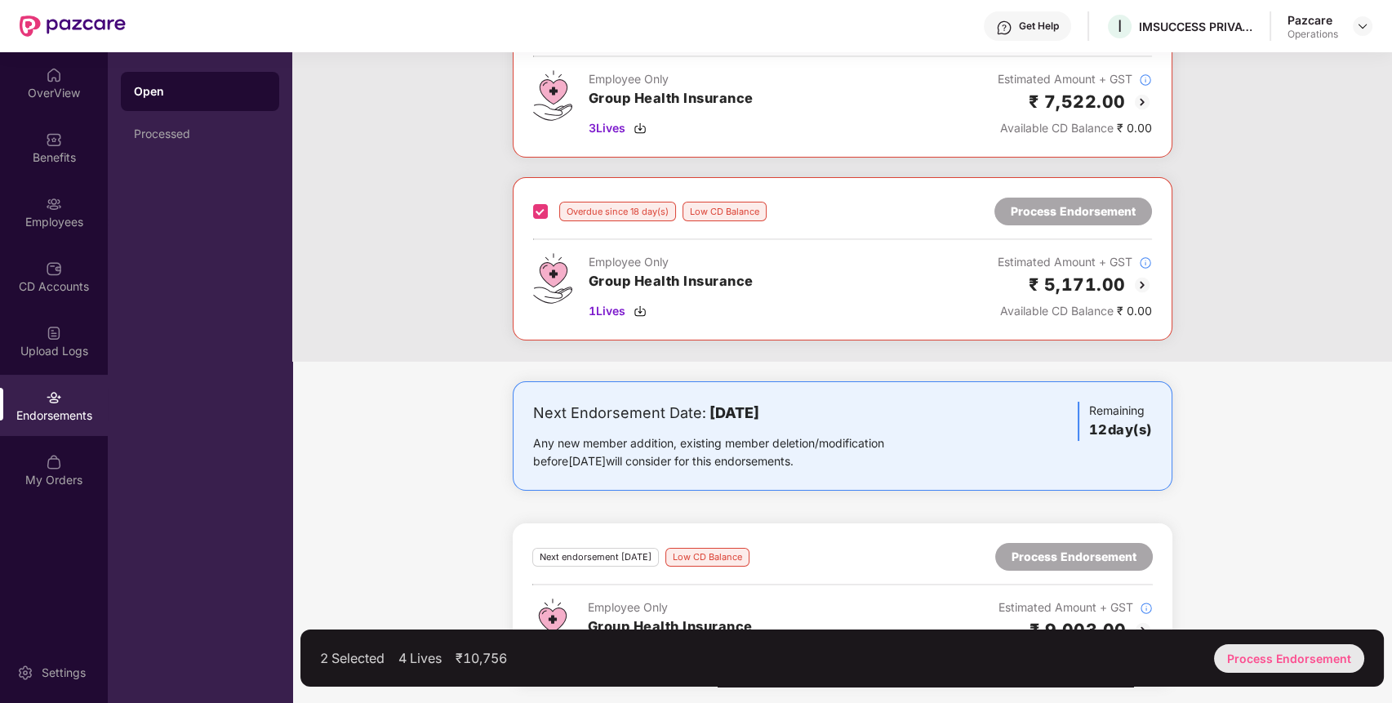
click at [1280, 647] on div "Process Endorsement" at bounding box center [1289, 658] width 150 height 29
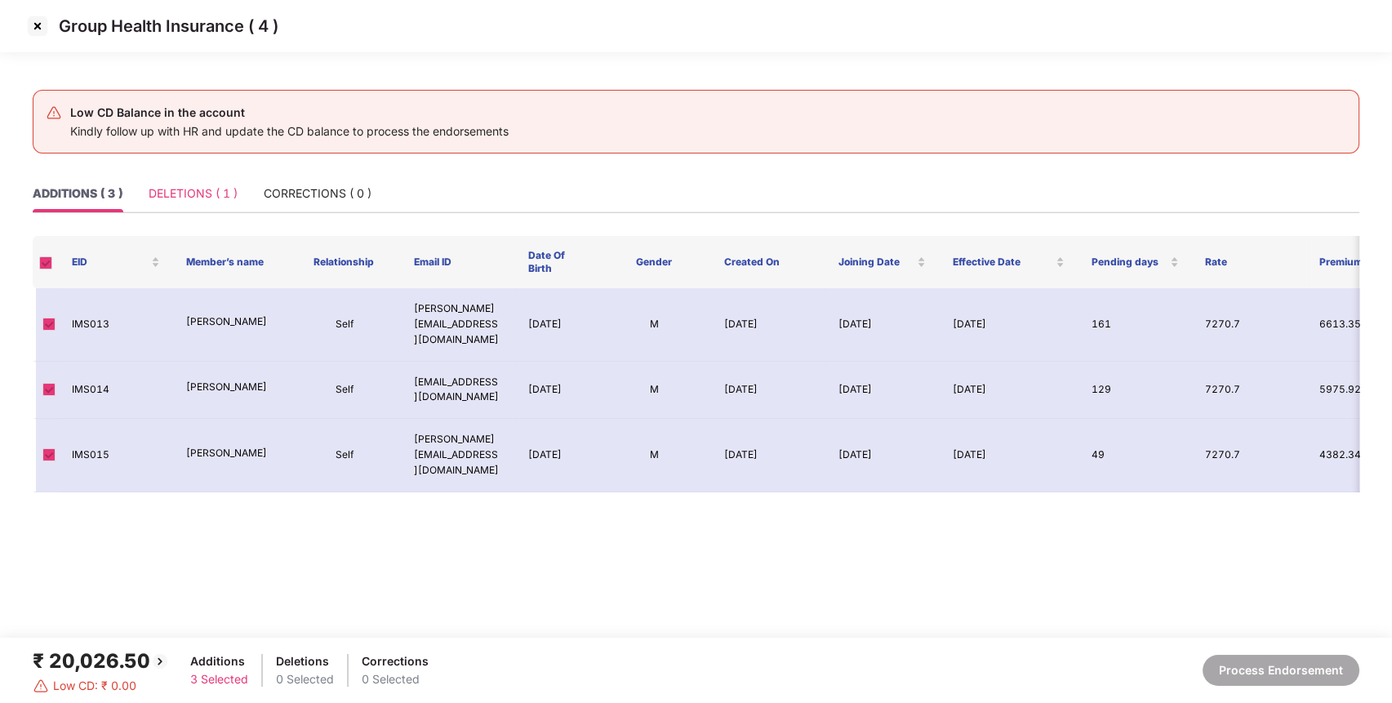
click at [203, 203] on div "DELETIONS ( 1 )" at bounding box center [193, 194] width 89 height 38
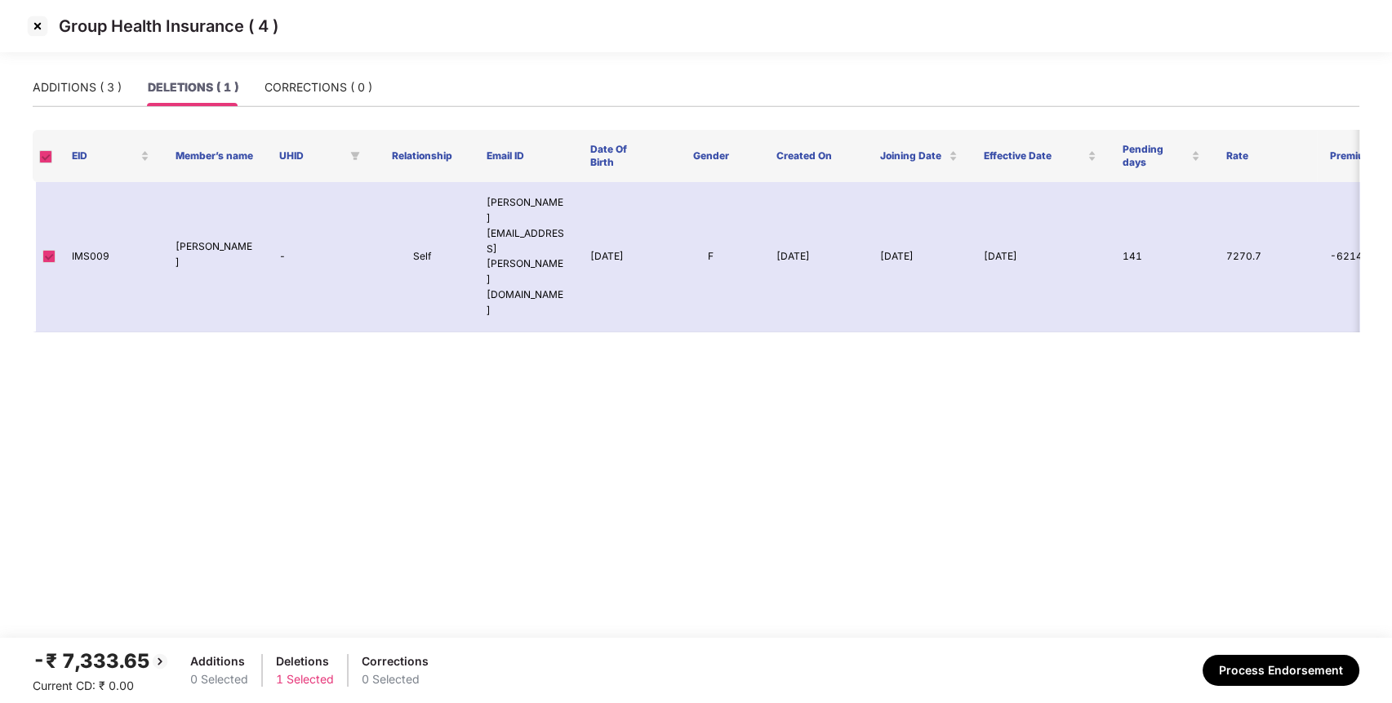
click at [31, 25] on img at bounding box center [37, 26] width 26 height 26
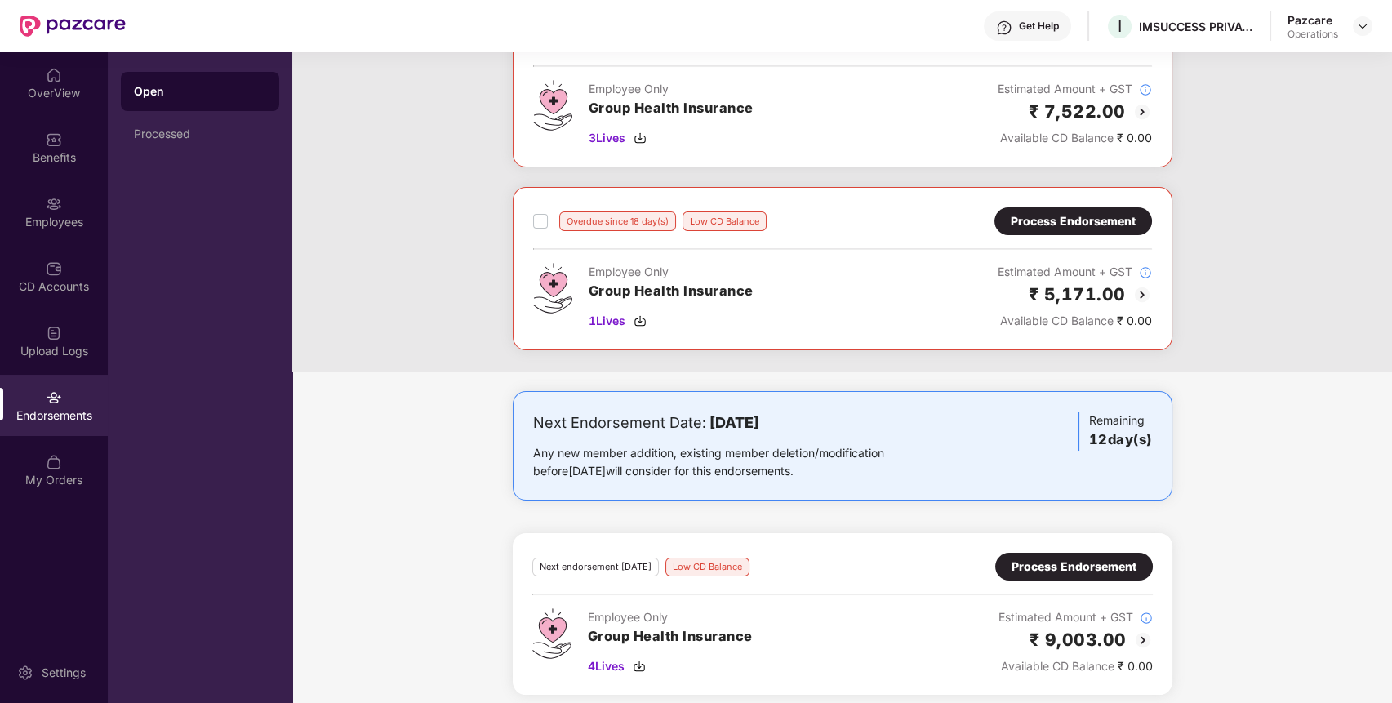
scroll to position [148, 0]
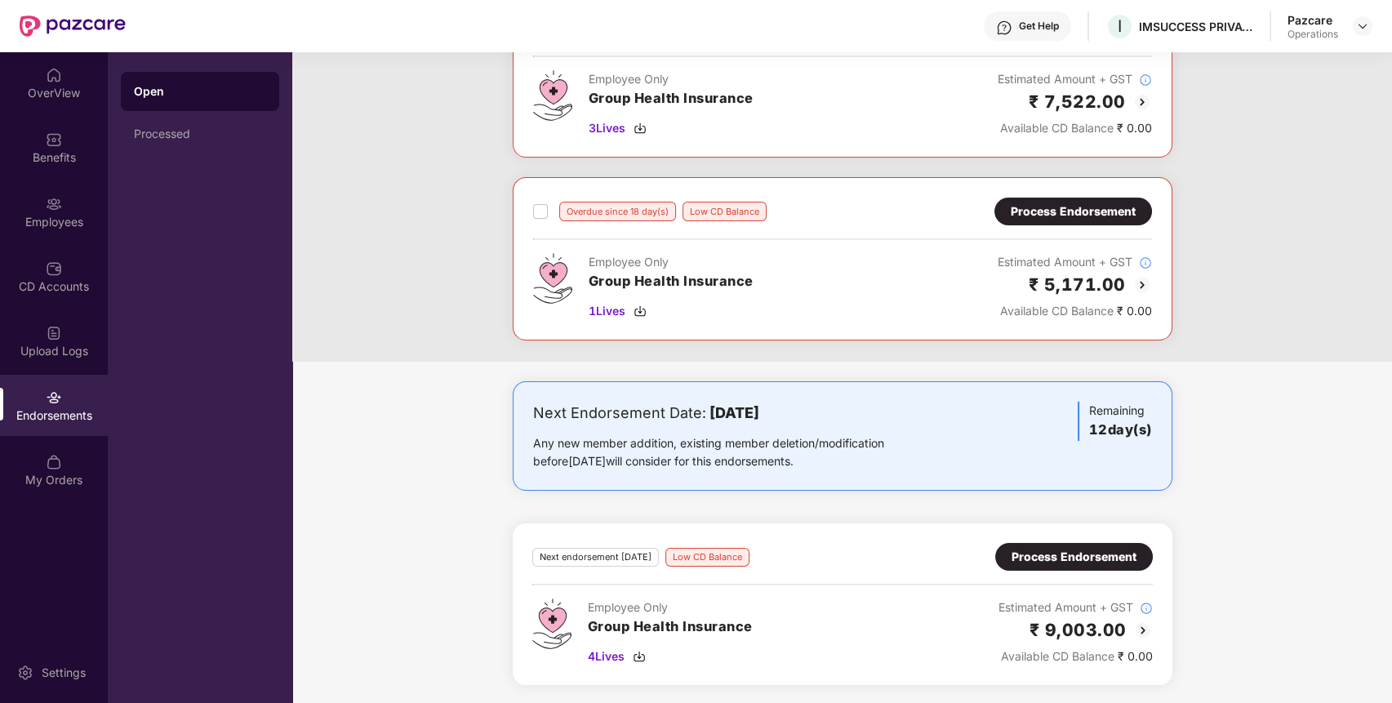
click at [1037, 548] on div "Process Endorsement" at bounding box center [1074, 557] width 125 height 18
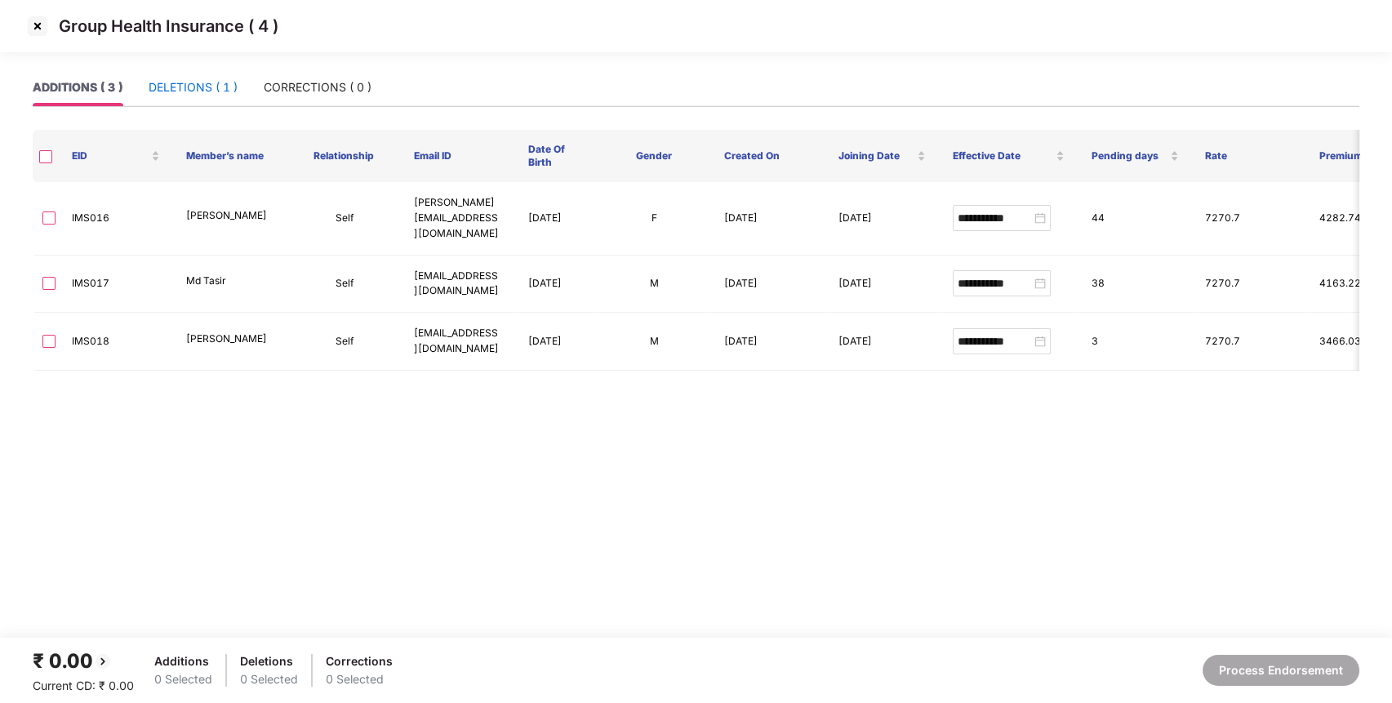
click at [203, 85] on div "DELETIONS ( 1 )" at bounding box center [193, 87] width 89 height 18
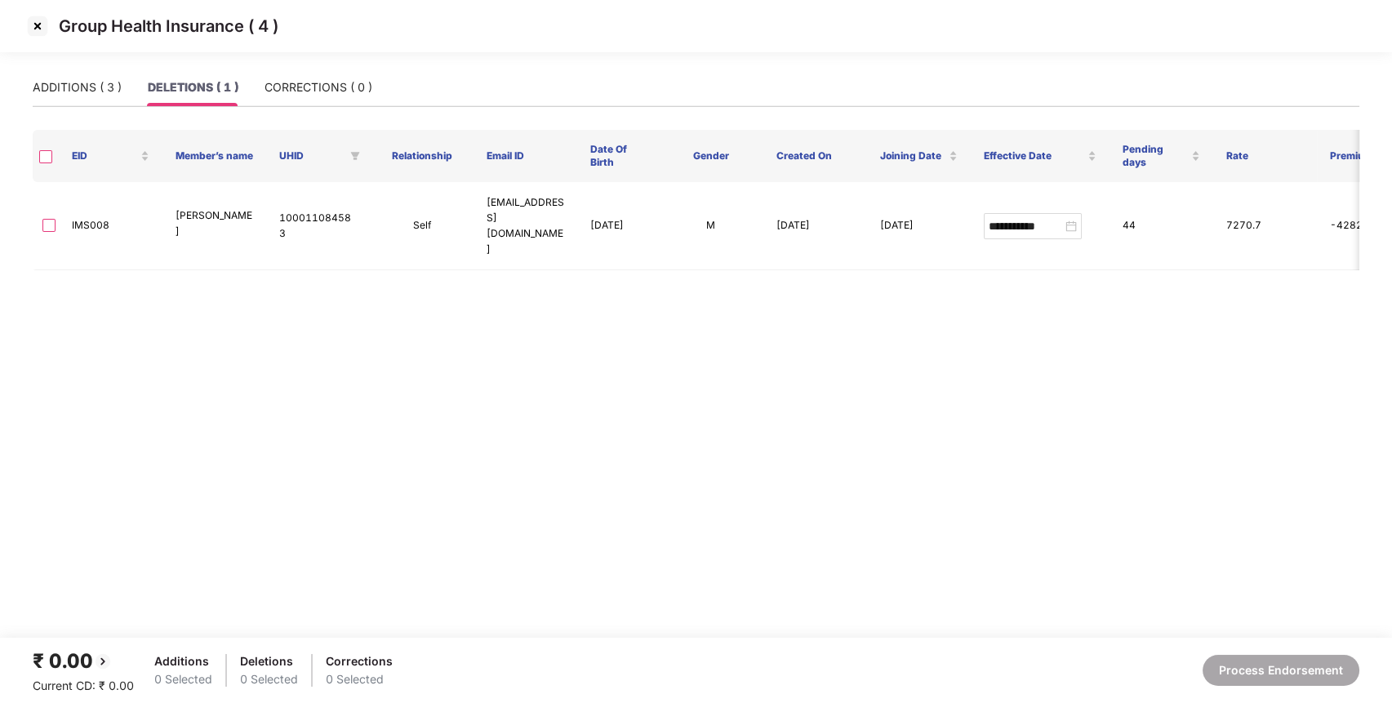
click at [34, 16] on img at bounding box center [37, 26] width 26 height 26
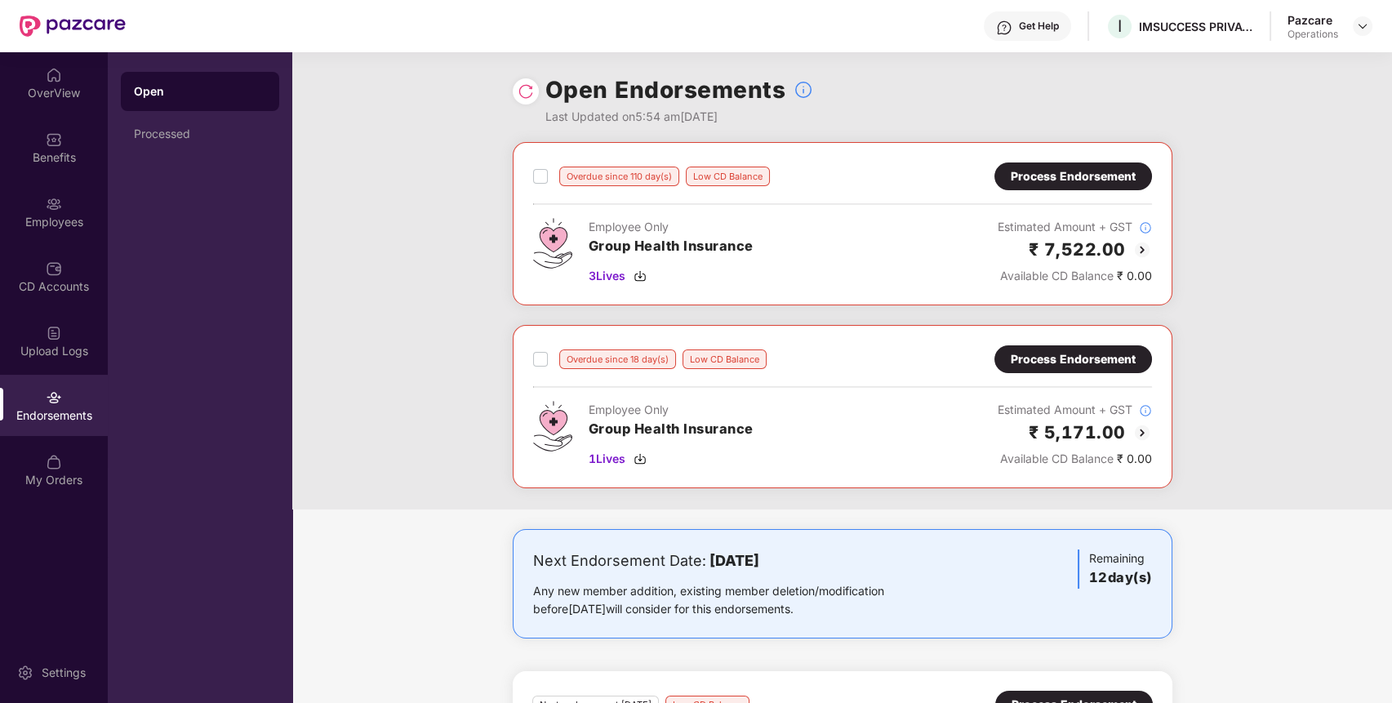
click at [1091, 176] on div "Process Endorsement" at bounding box center [1073, 176] width 125 height 18
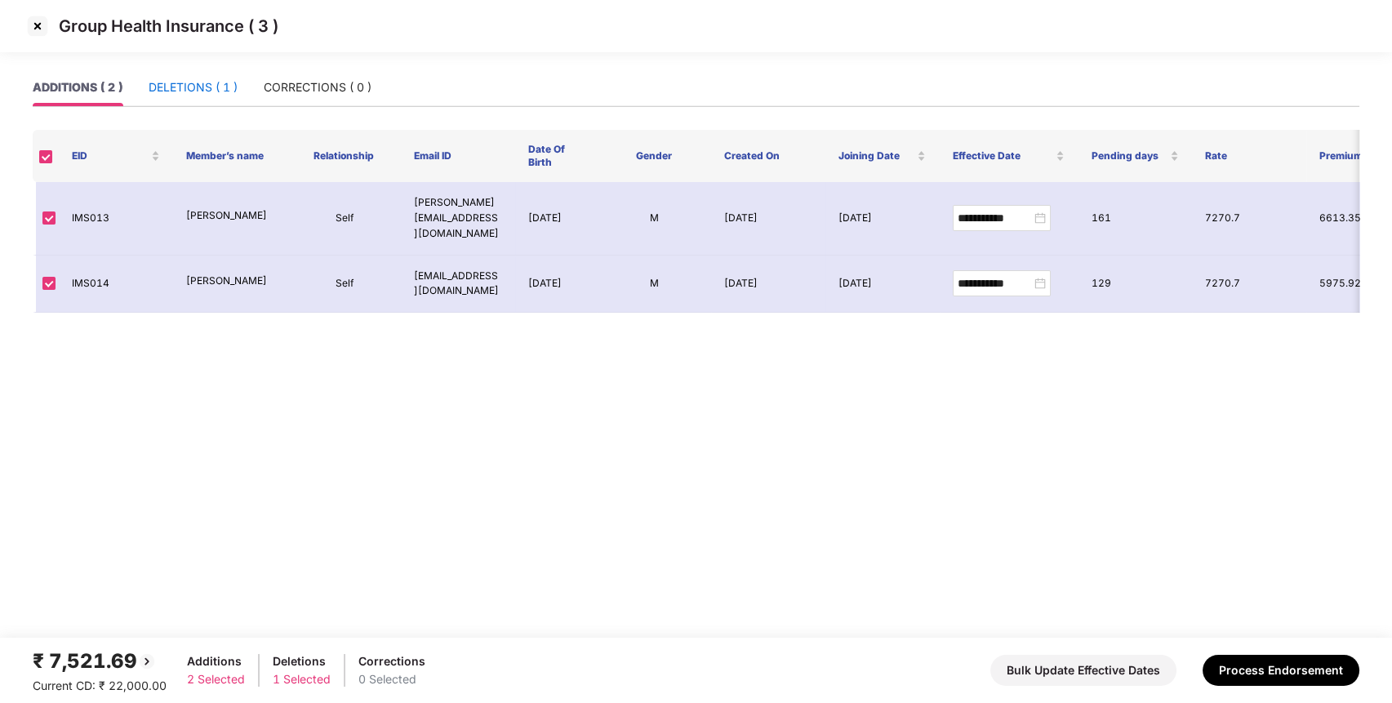
click at [209, 91] on div "DELETIONS ( 1 )" at bounding box center [193, 87] width 89 height 18
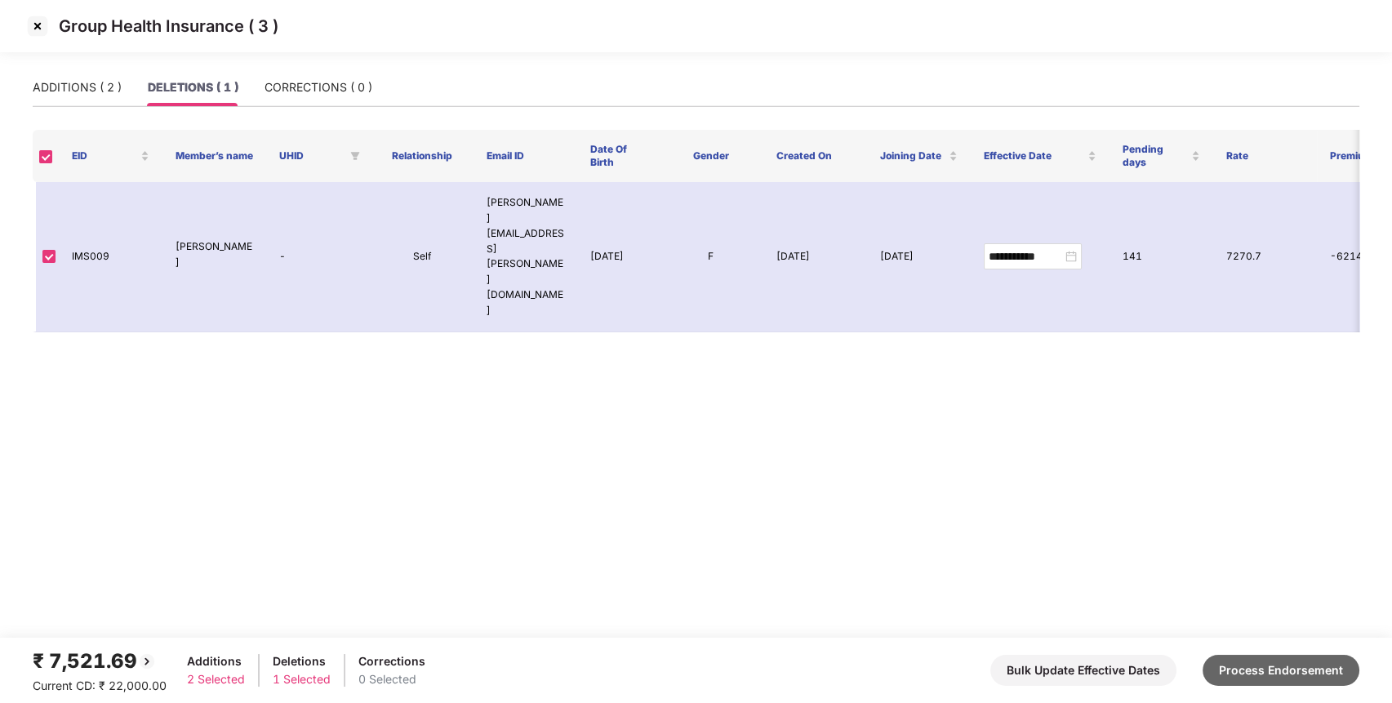
click at [1301, 662] on button "Process Endorsement" at bounding box center [1281, 670] width 157 height 31
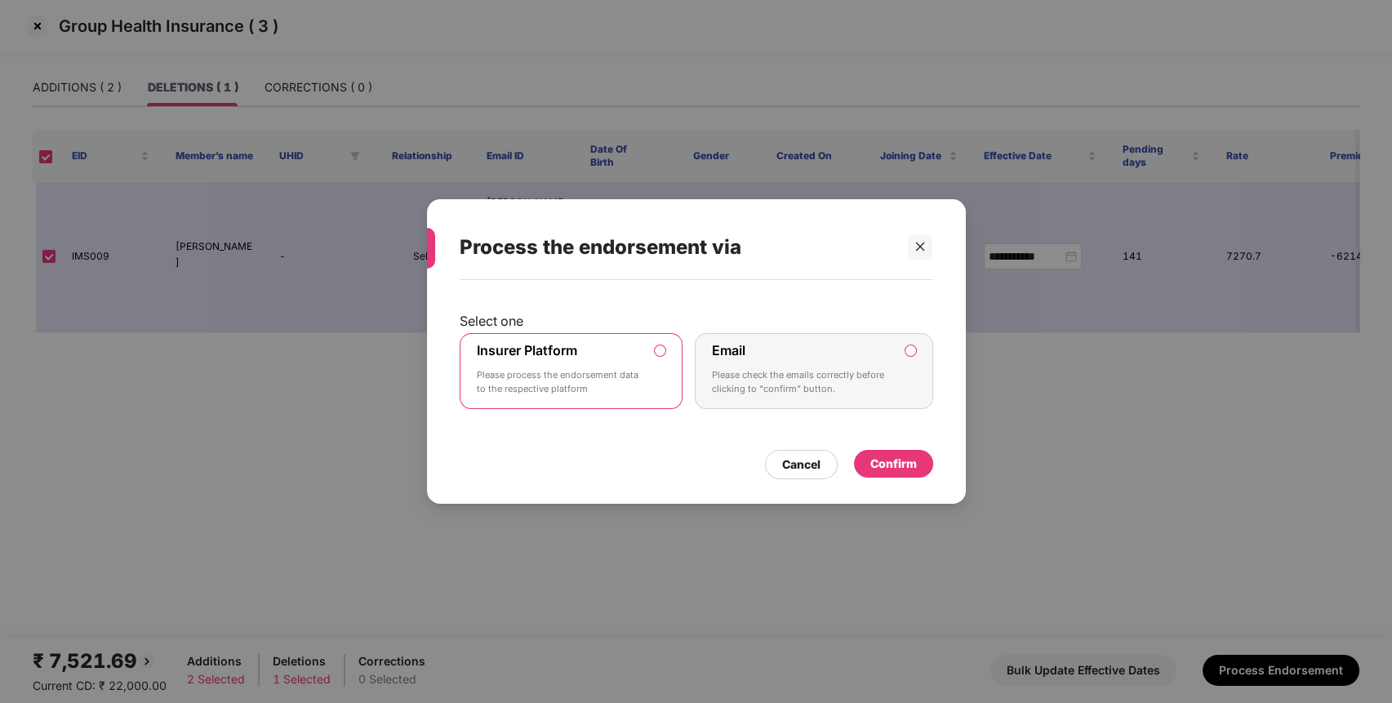
click at [897, 466] on div "Confirm" at bounding box center [894, 464] width 47 height 18
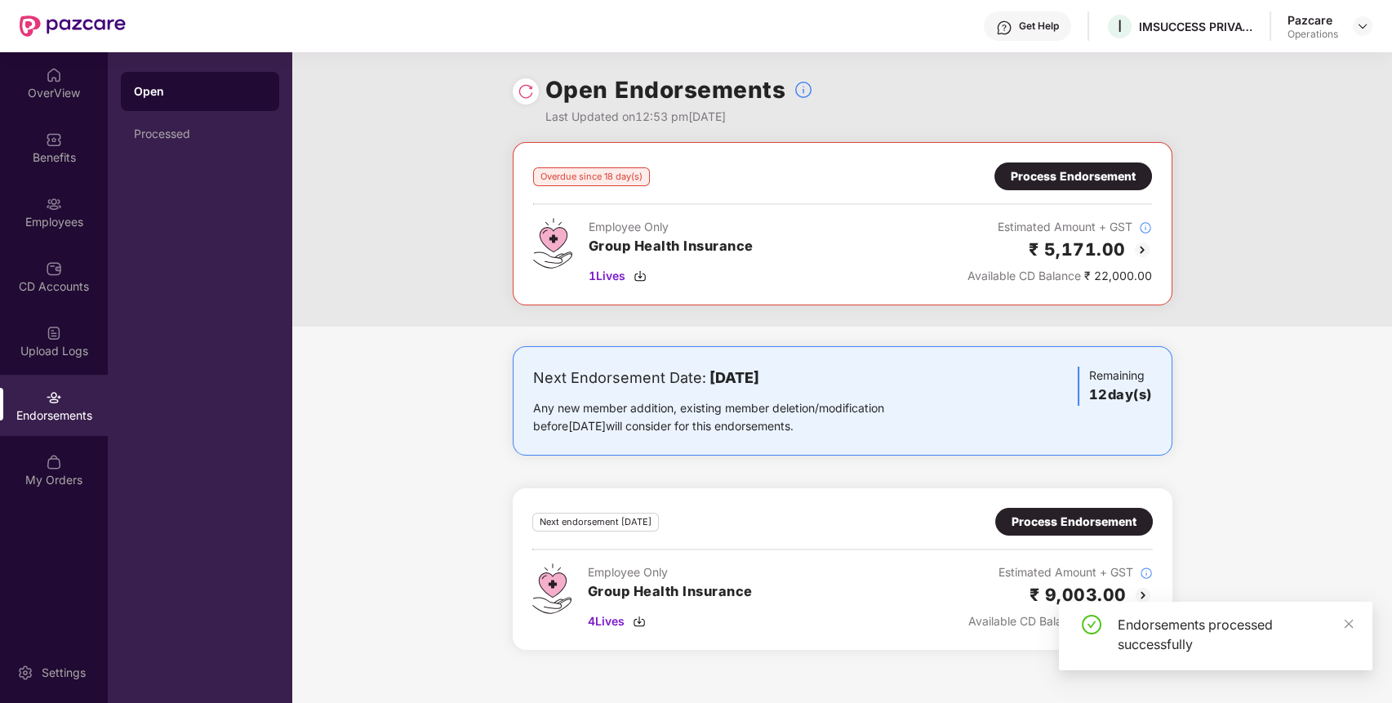
click at [1071, 178] on div "Process Endorsement" at bounding box center [1073, 176] width 125 height 18
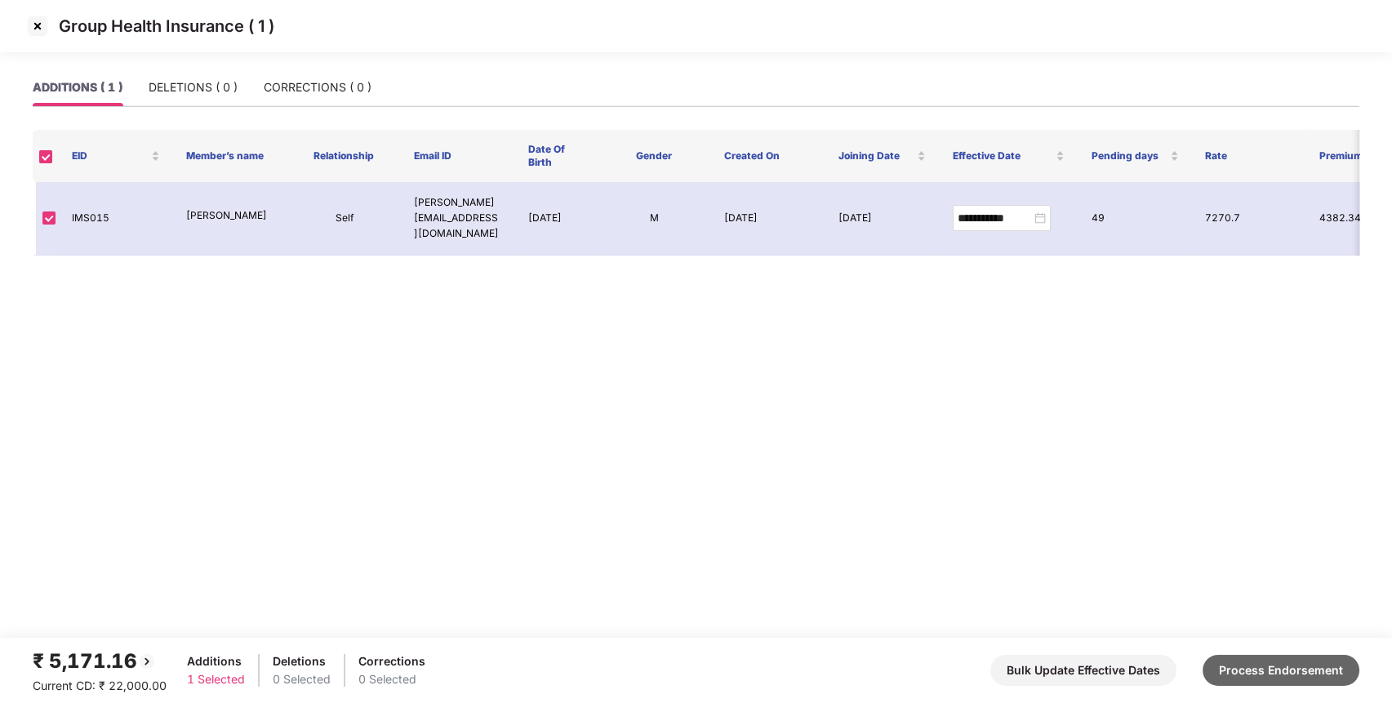
click at [1248, 661] on button "Process Endorsement" at bounding box center [1281, 670] width 157 height 31
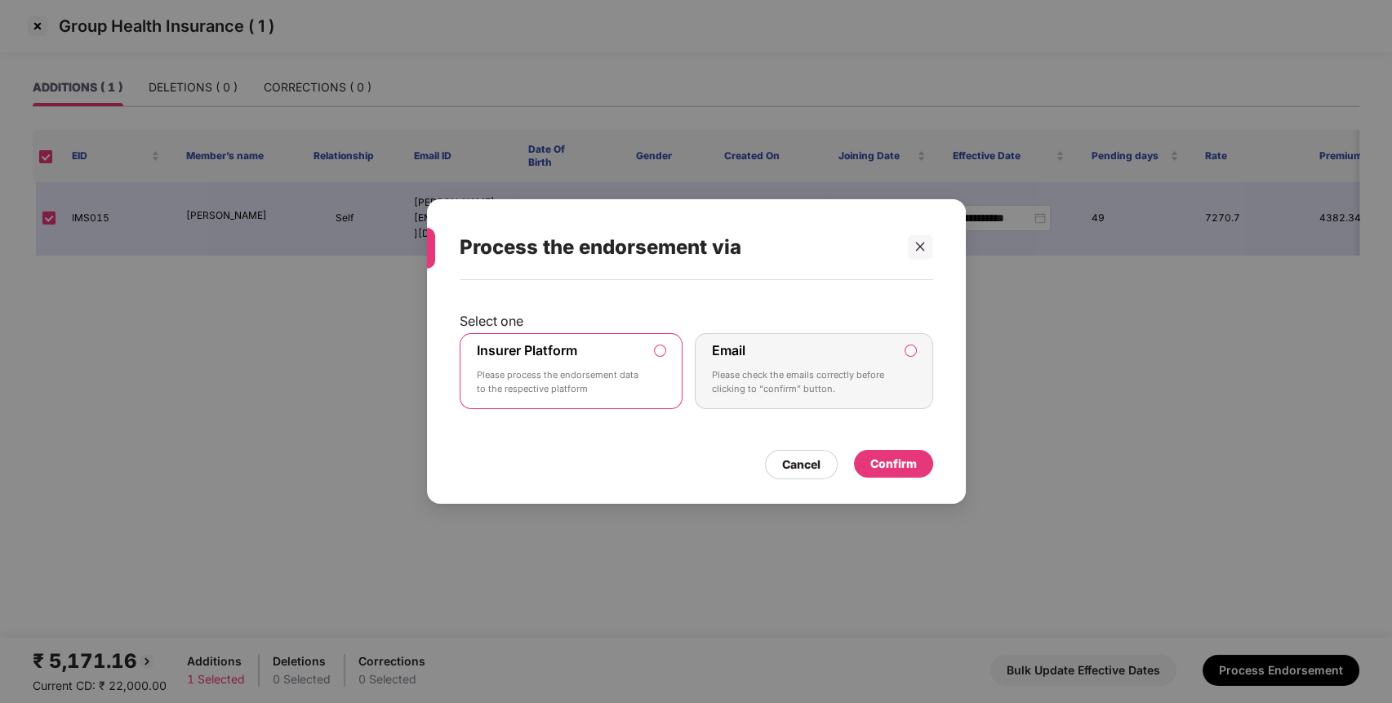
click at [904, 464] on div "Confirm" at bounding box center [894, 464] width 47 height 18
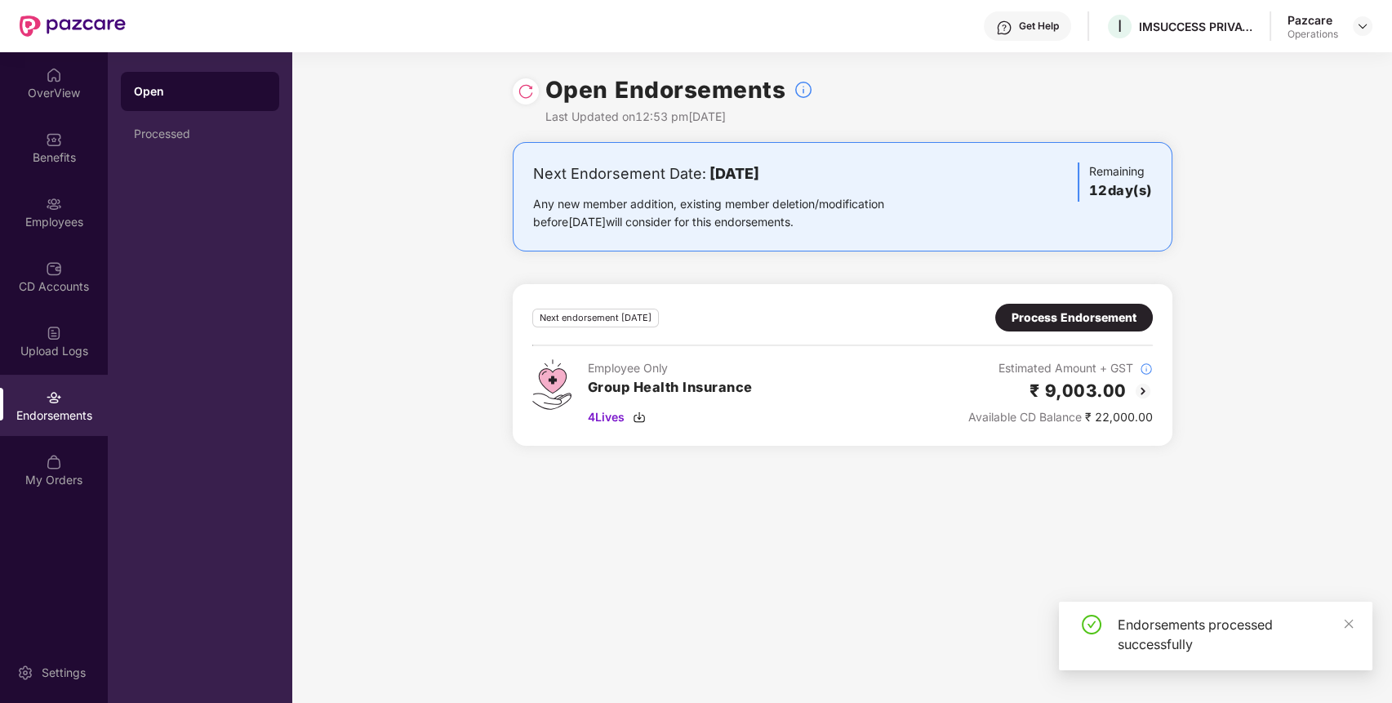
click at [1044, 314] on div "Process Endorsement" at bounding box center [1074, 318] width 125 height 18
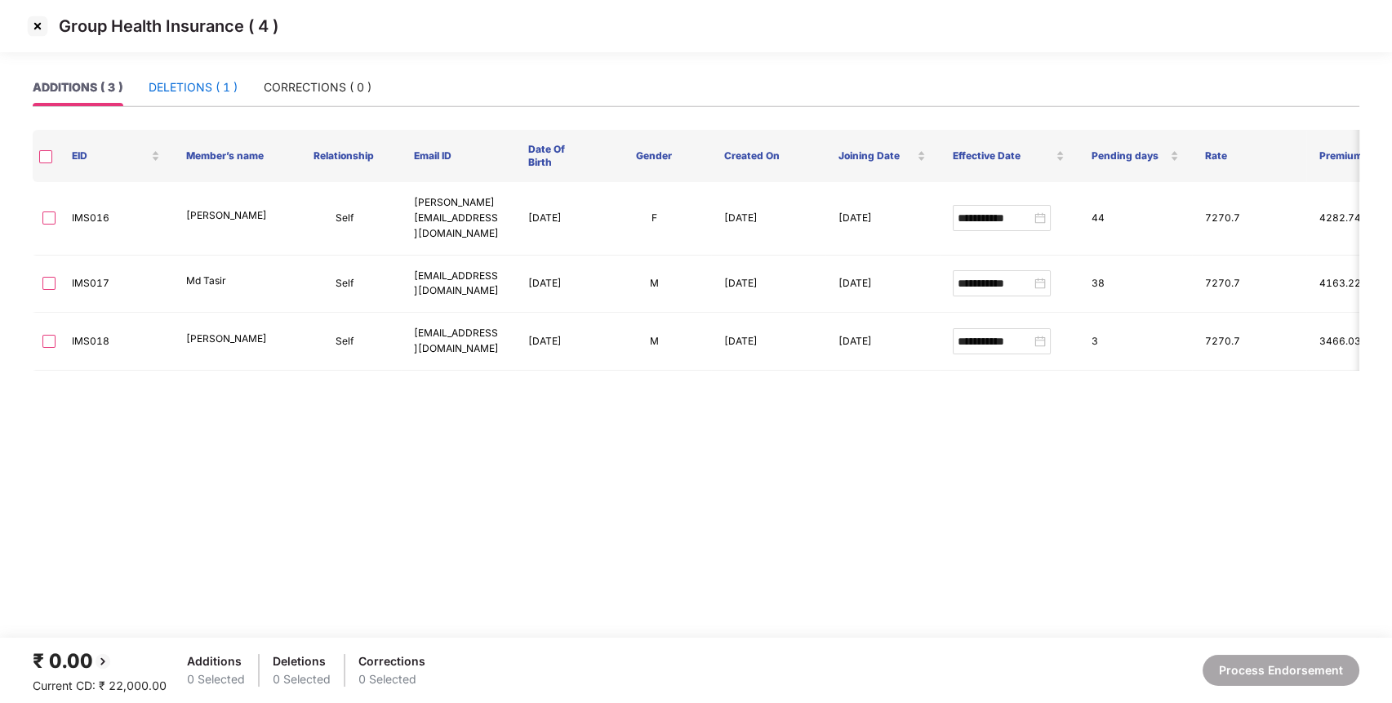
click at [203, 93] on div "DELETIONS ( 1 )" at bounding box center [193, 87] width 89 height 18
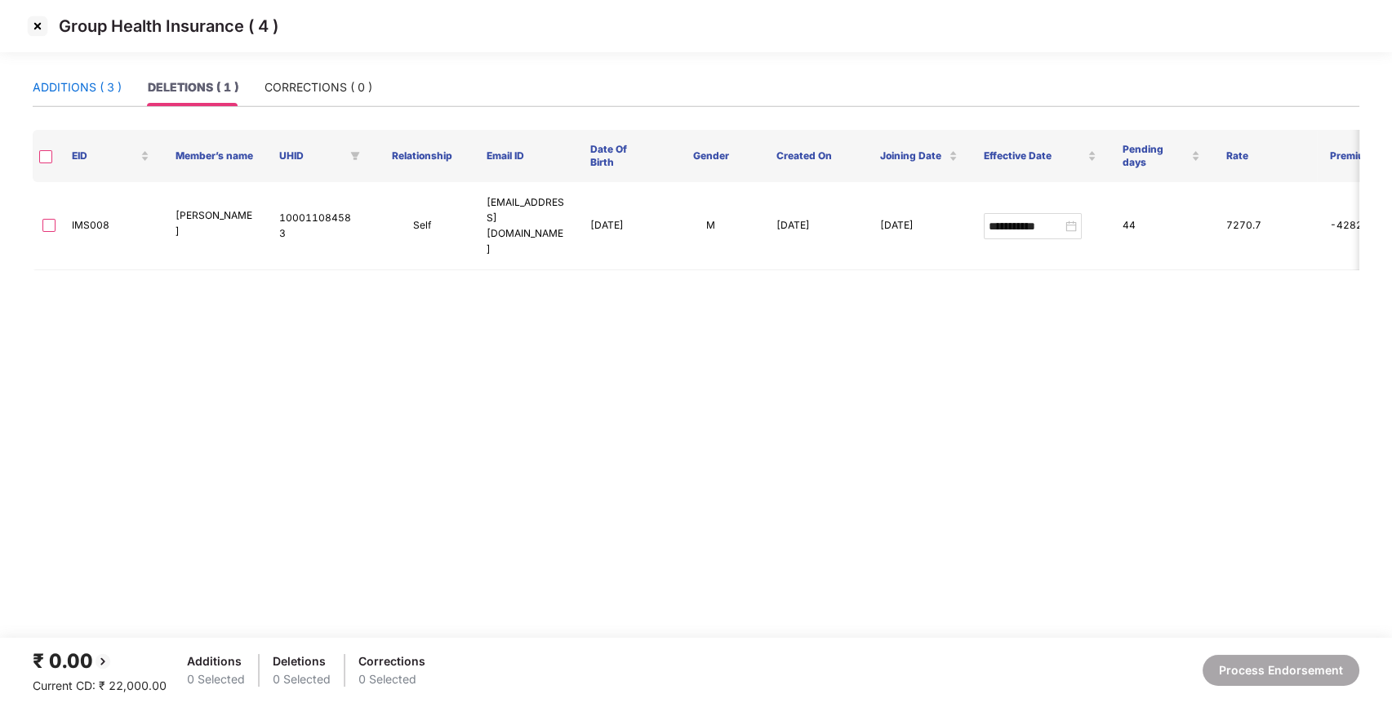
click at [60, 78] on div "ADDITIONS ( 3 )" at bounding box center [77, 87] width 89 height 18
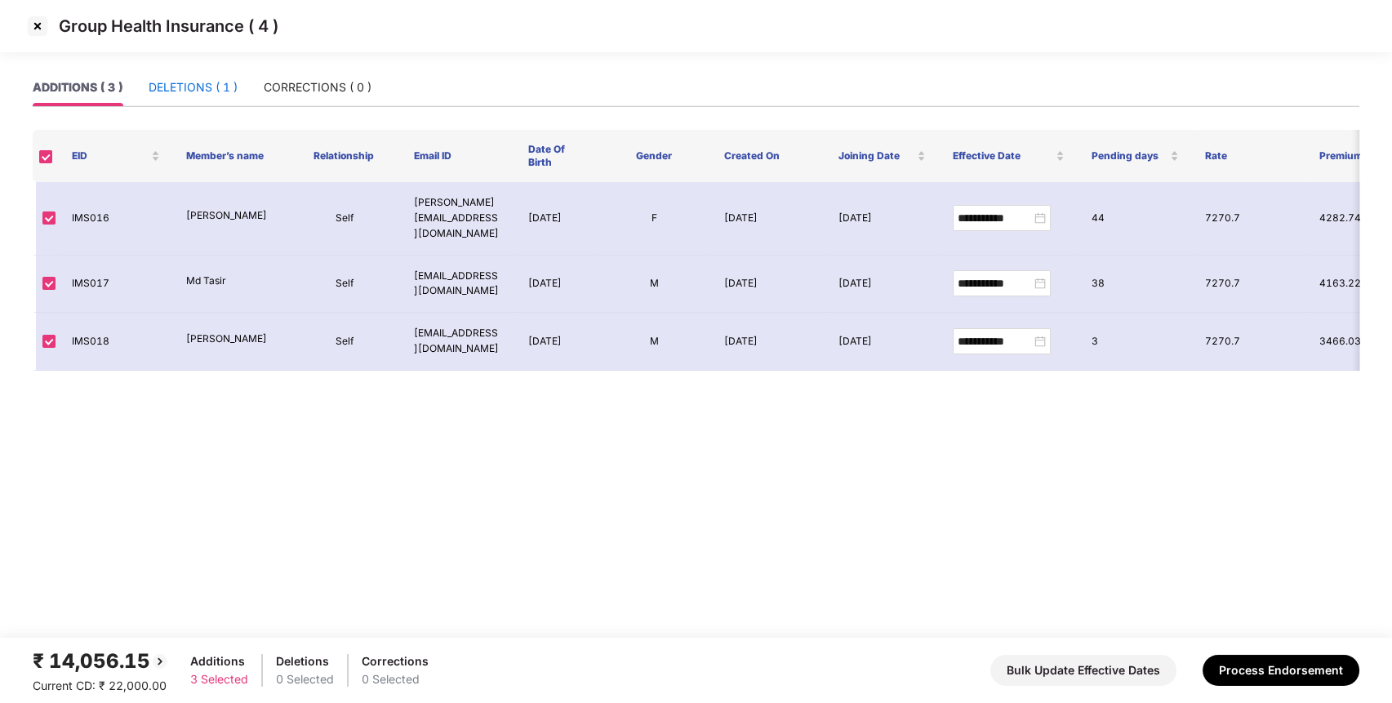
click at [196, 90] on div "DELETIONS ( 1 )" at bounding box center [193, 87] width 89 height 18
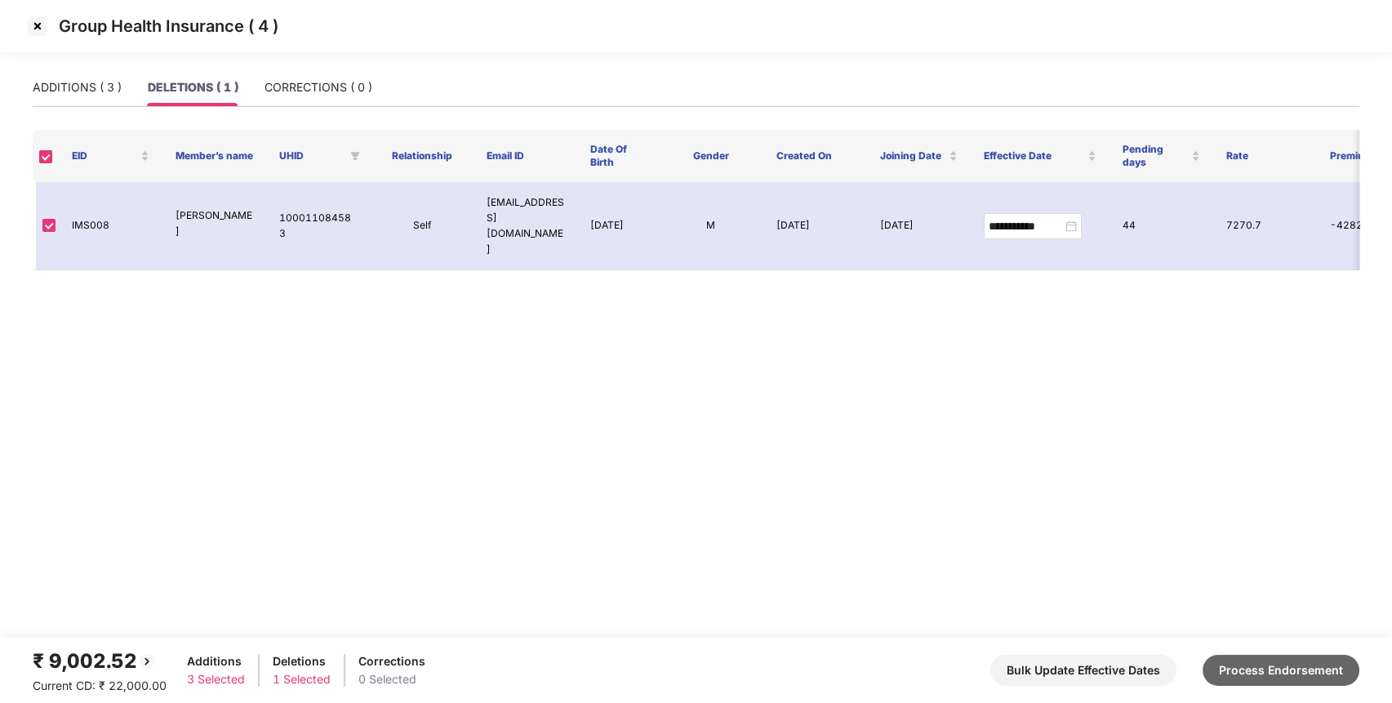
click at [1280, 657] on button "Process Endorsement" at bounding box center [1281, 670] width 157 height 31
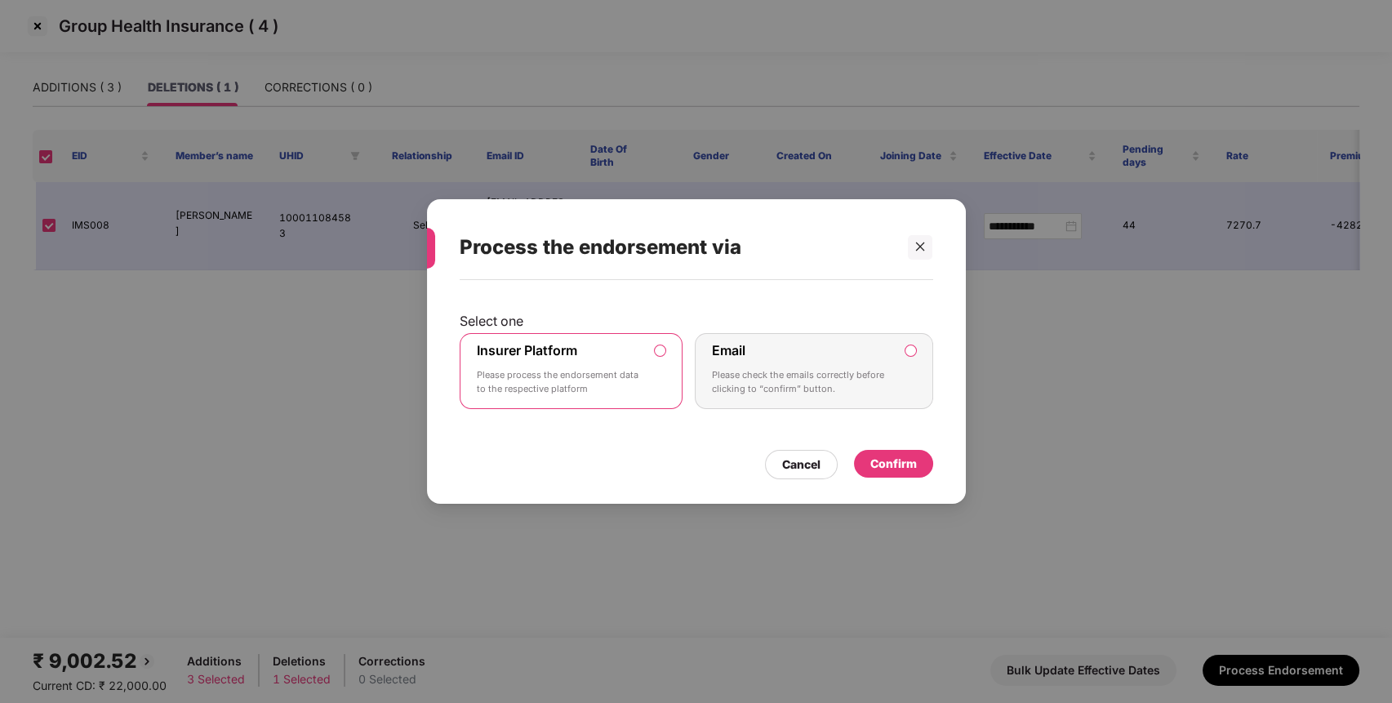
click at [875, 450] on div "Confirm" at bounding box center [893, 464] width 79 height 28
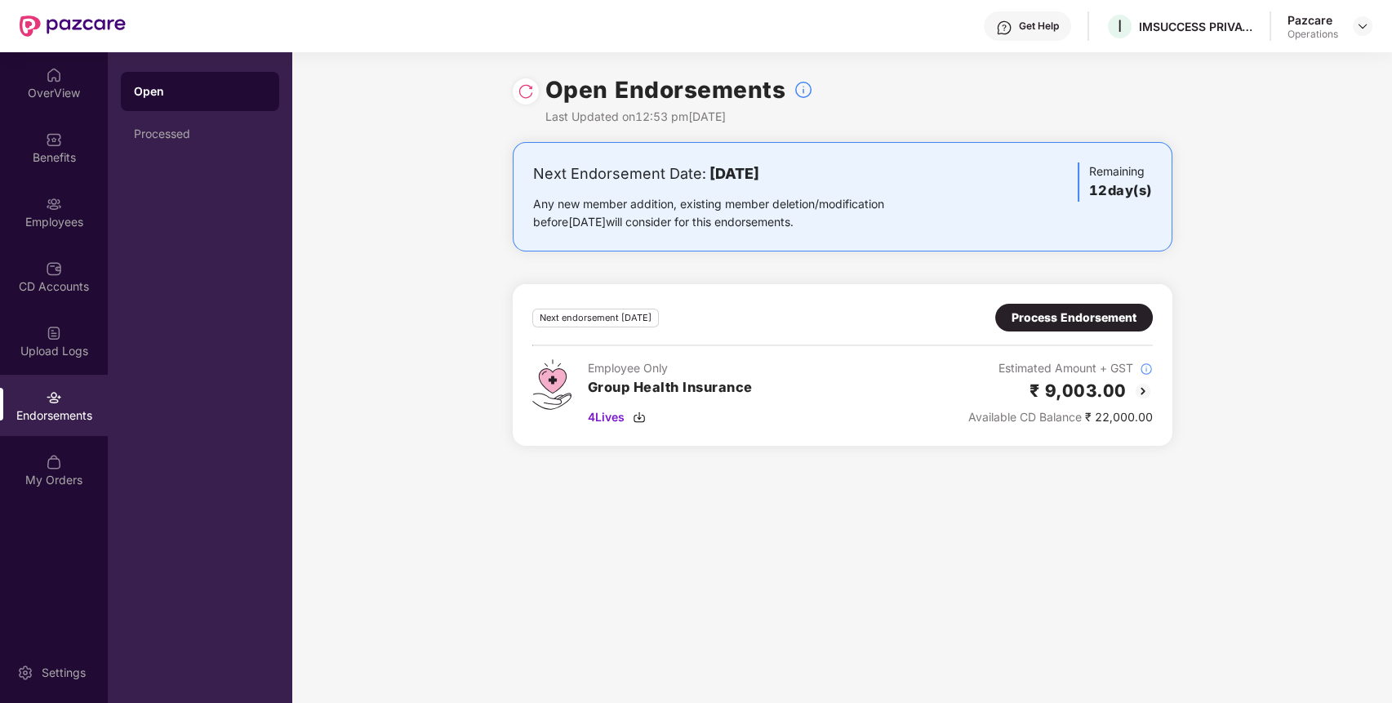
click at [526, 89] on img at bounding box center [526, 91] width 16 height 16
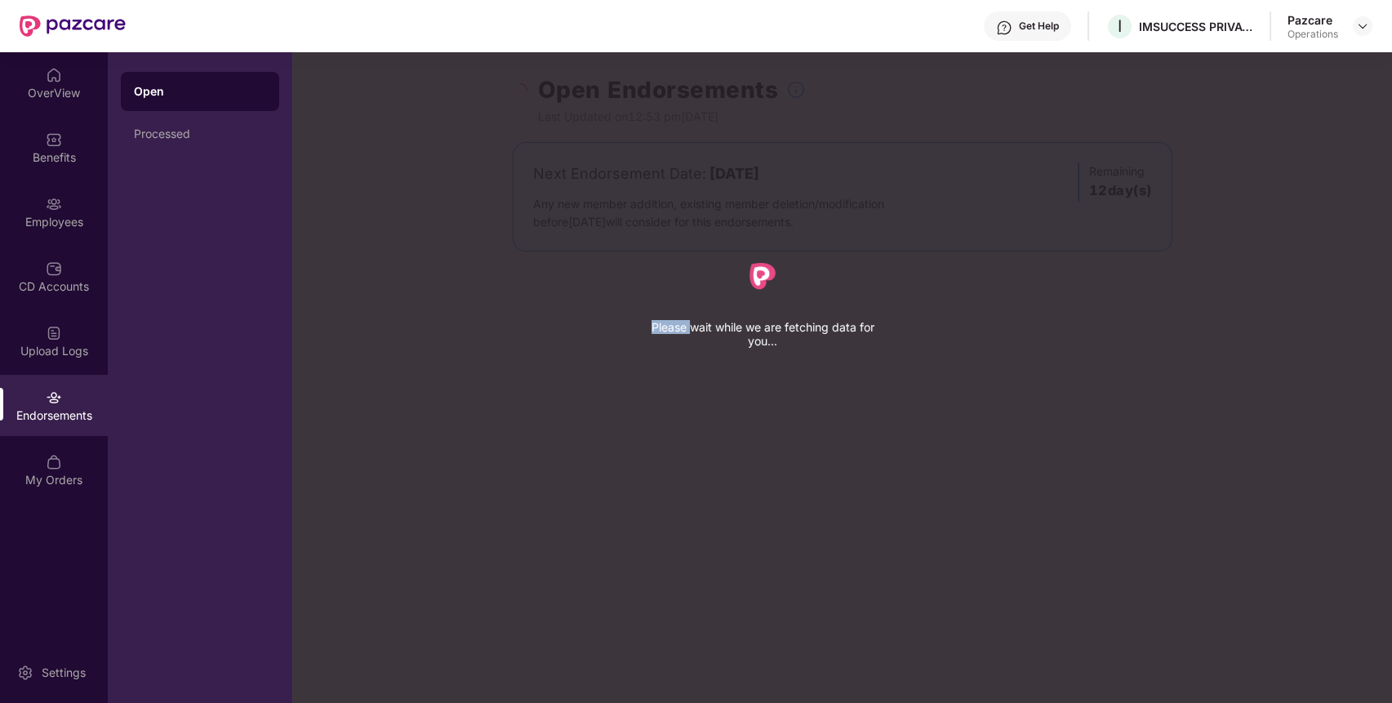
click at [526, 89] on div "Please wait while we are fetching data for you..." at bounding box center [988, 351] width 1392 height 703
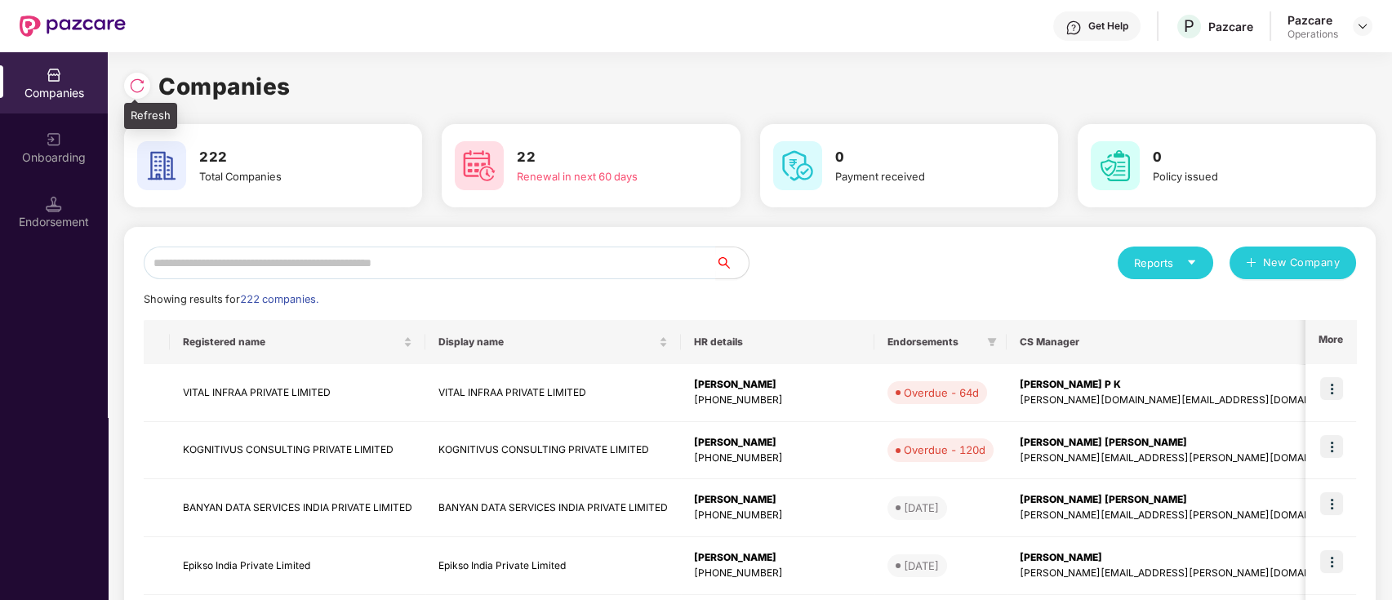
click at [136, 82] on img at bounding box center [137, 86] width 16 height 16
click at [239, 269] on input "text" at bounding box center [430, 263] width 572 height 33
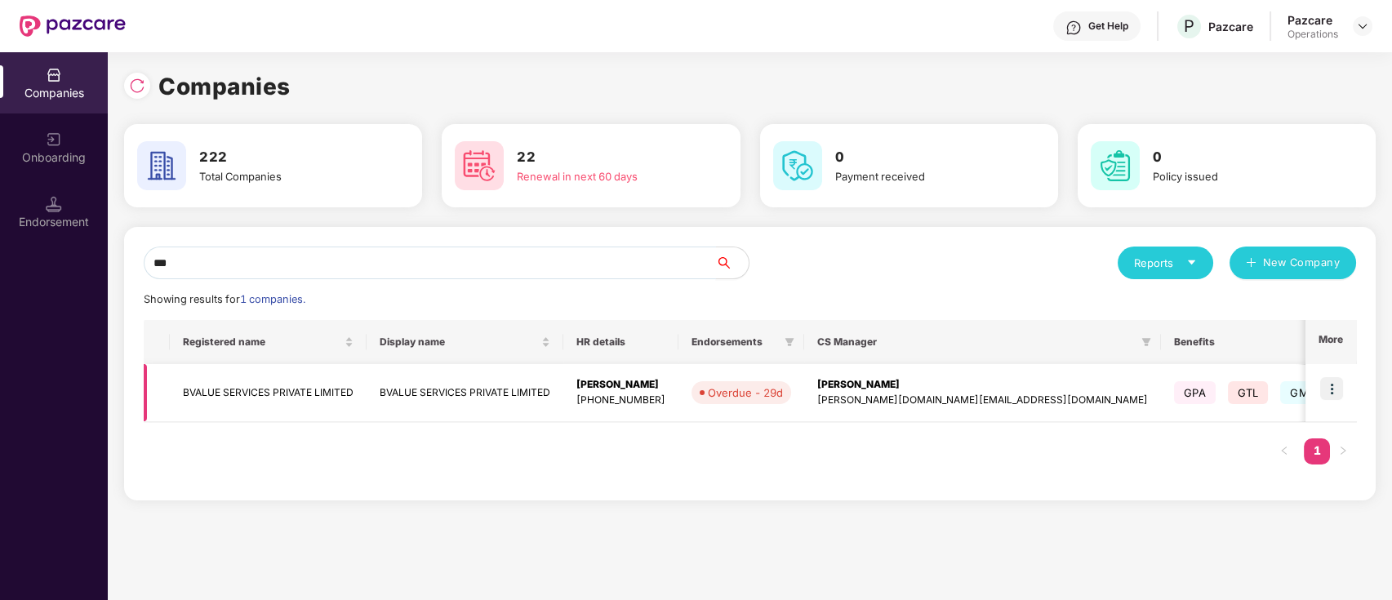
type input "***"
click at [300, 389] on td "BVALUE SERVICES PRIVATE LIMITED" at bounding box center [268, 393] width 197 height 58
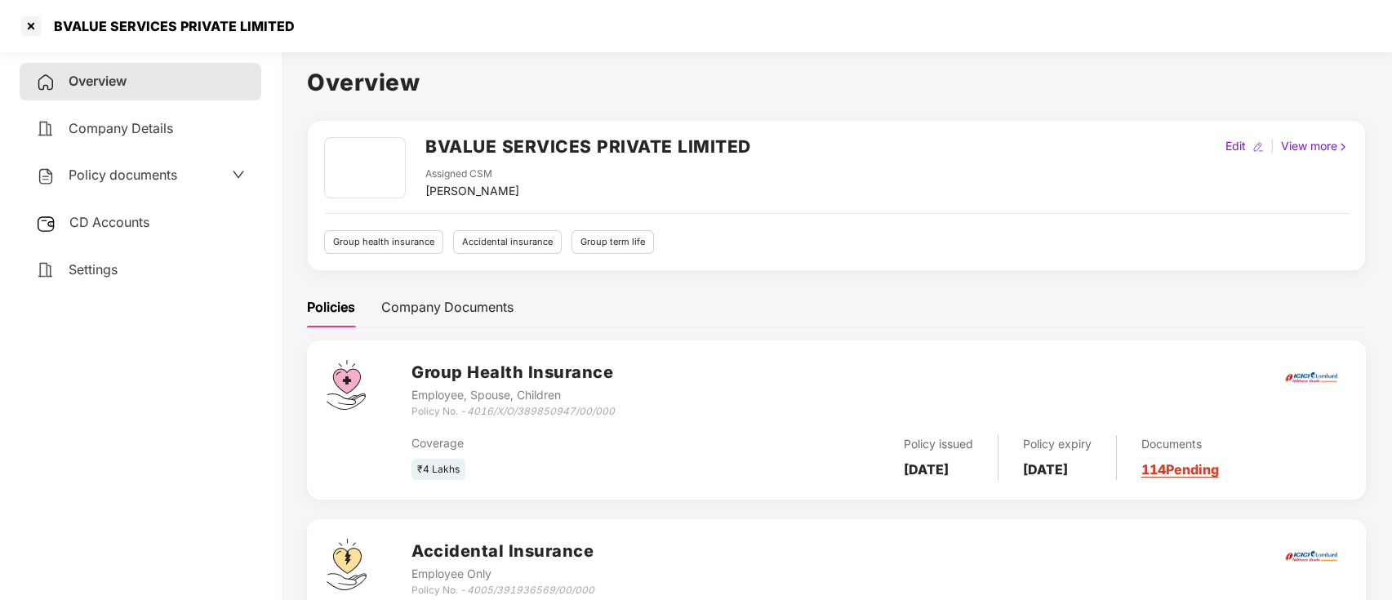
click at [141, 214] on span "CD Accounts" at bounding box center [109, 222] width 80 height 16
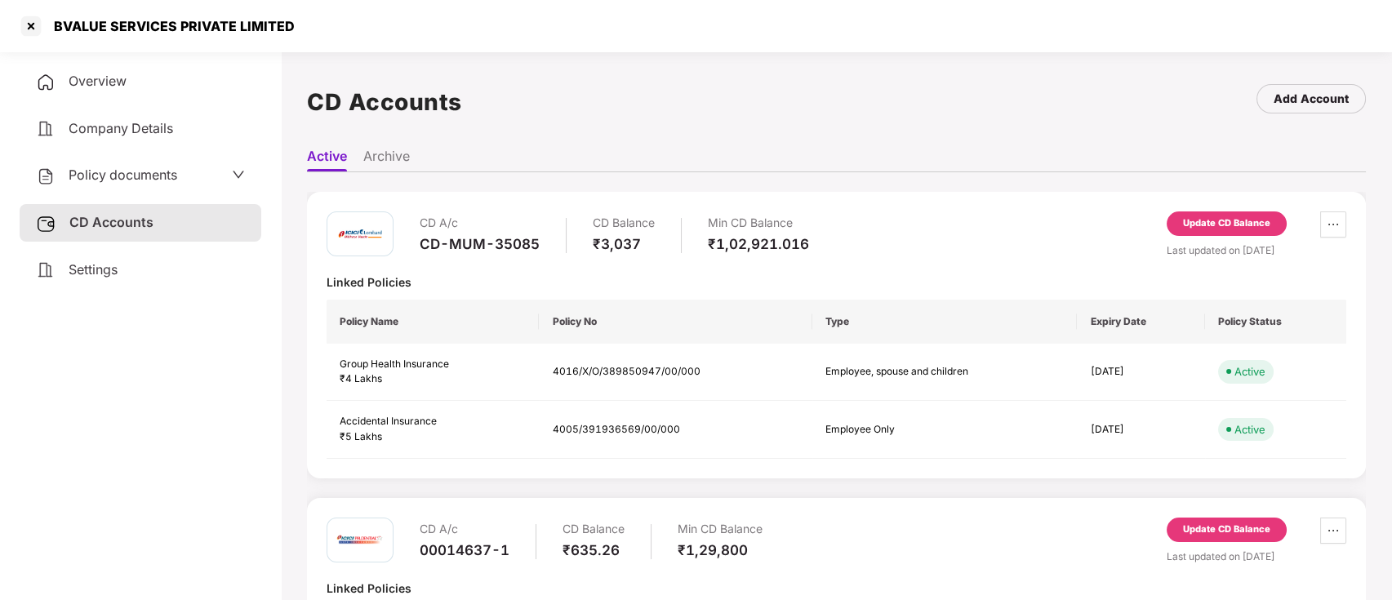
click at [1189, 225] on div "Update CD Balance" at bounding box center [1226, 223] width 87 height 15
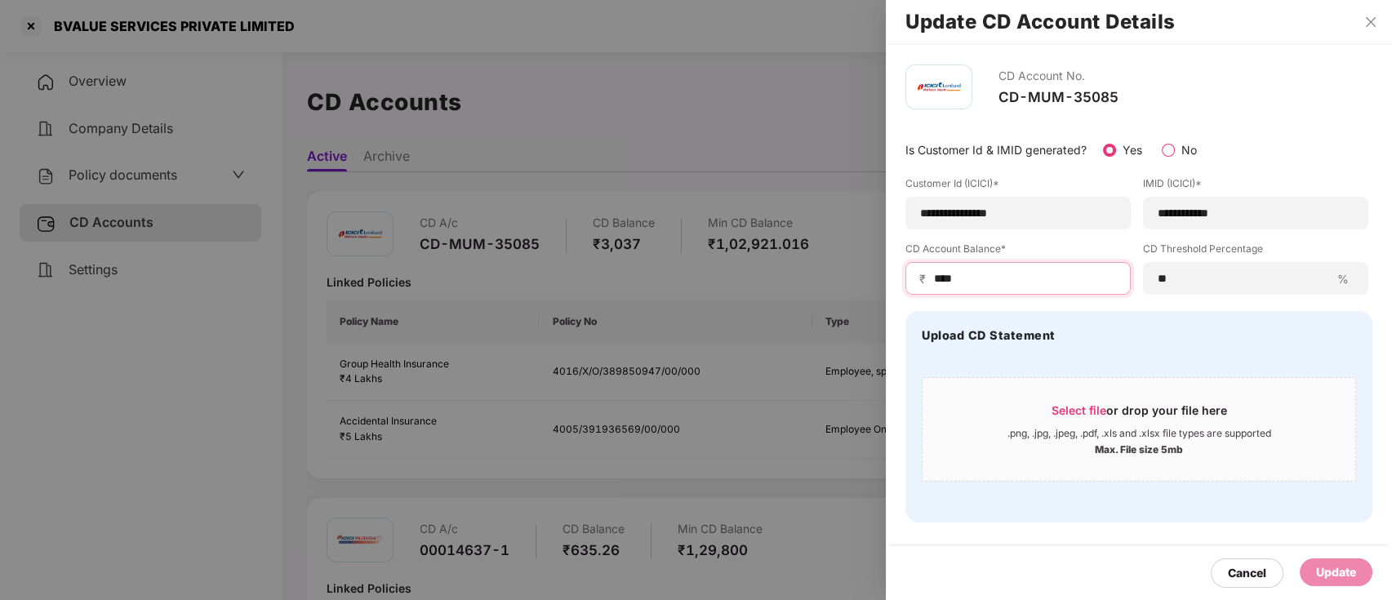
click at [937, 281] on input "****" at bounding box center [1025, 278] width 185 height 17
type input "******"
click at [1365, 16] on icon "close" at bounding box center [1371, 22] width 13 height 13
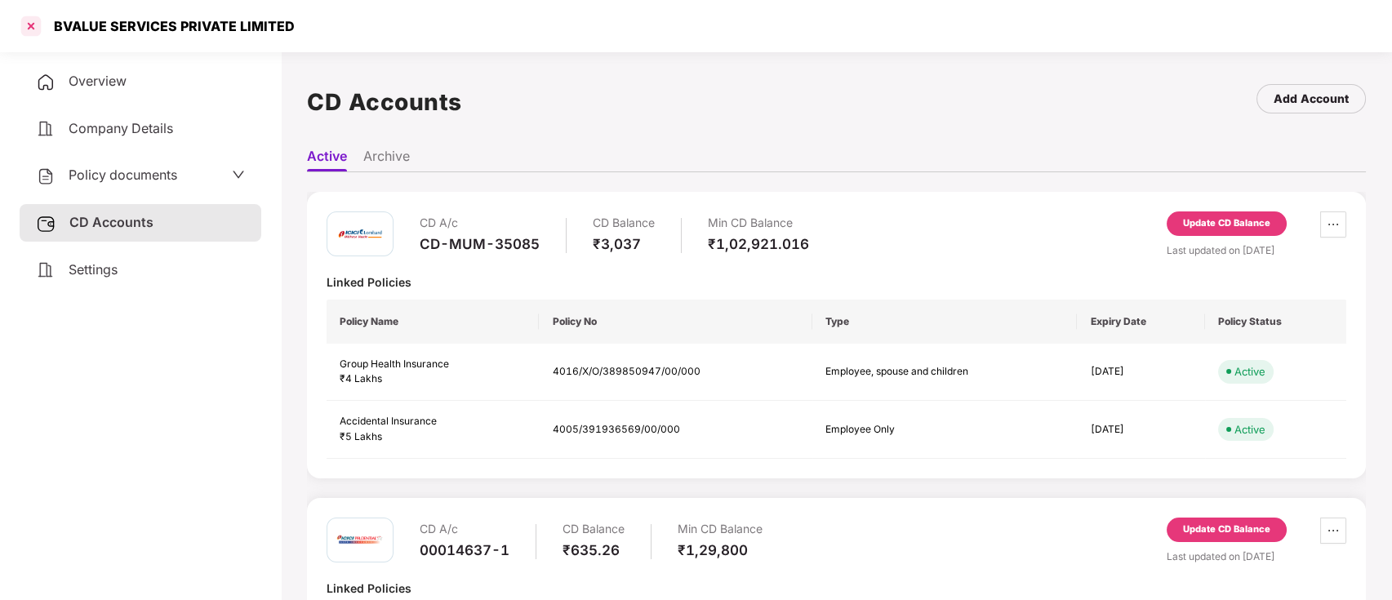
click at [30, 16] on div at bounding box center [31, 26] width 26 height 26
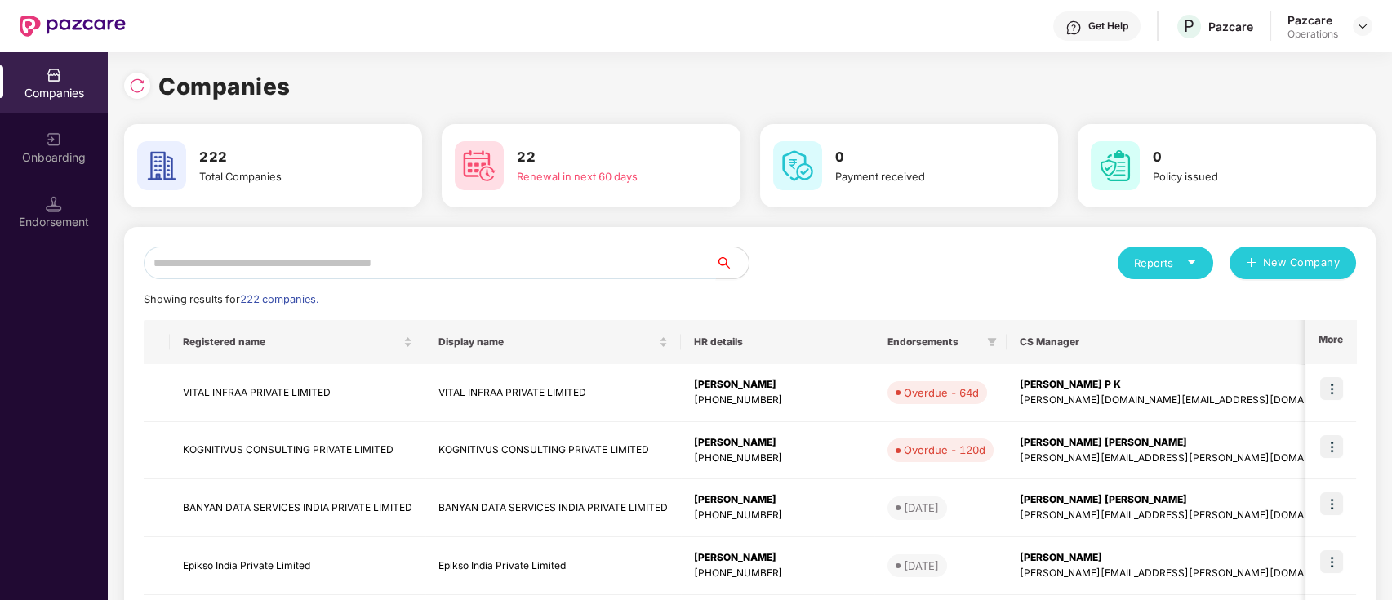
click at [301, 258] on input "text" at bounding box center [430, 263] width 572 height 33
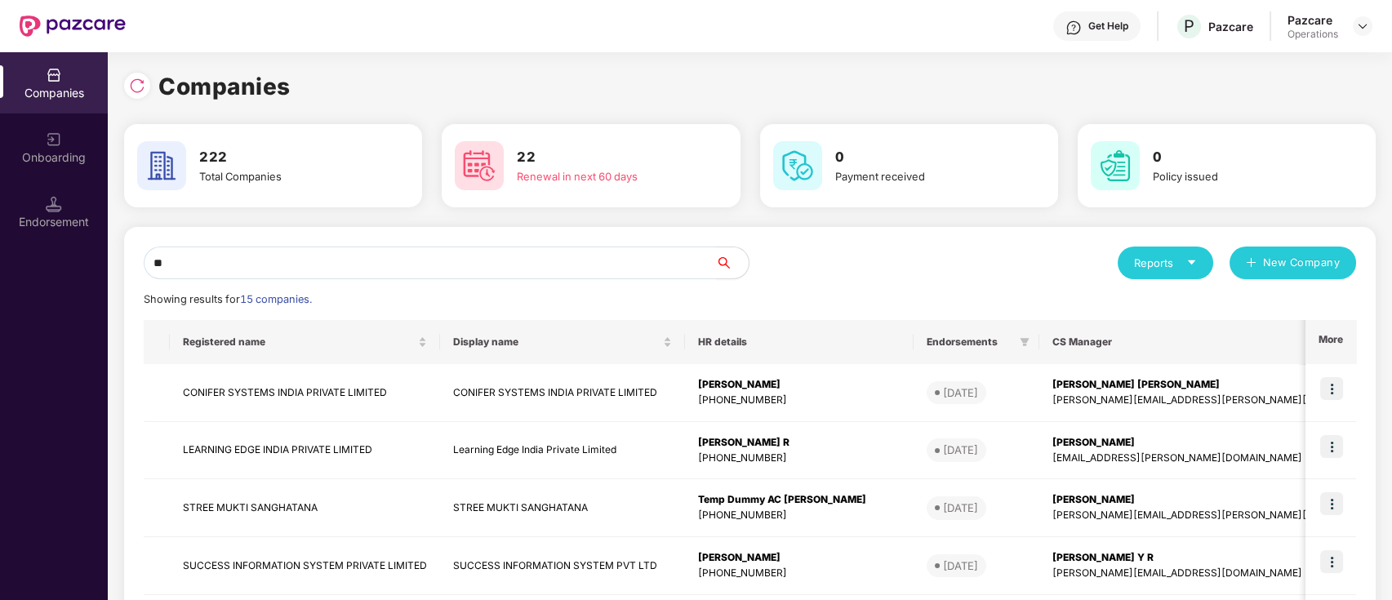
type input "*"
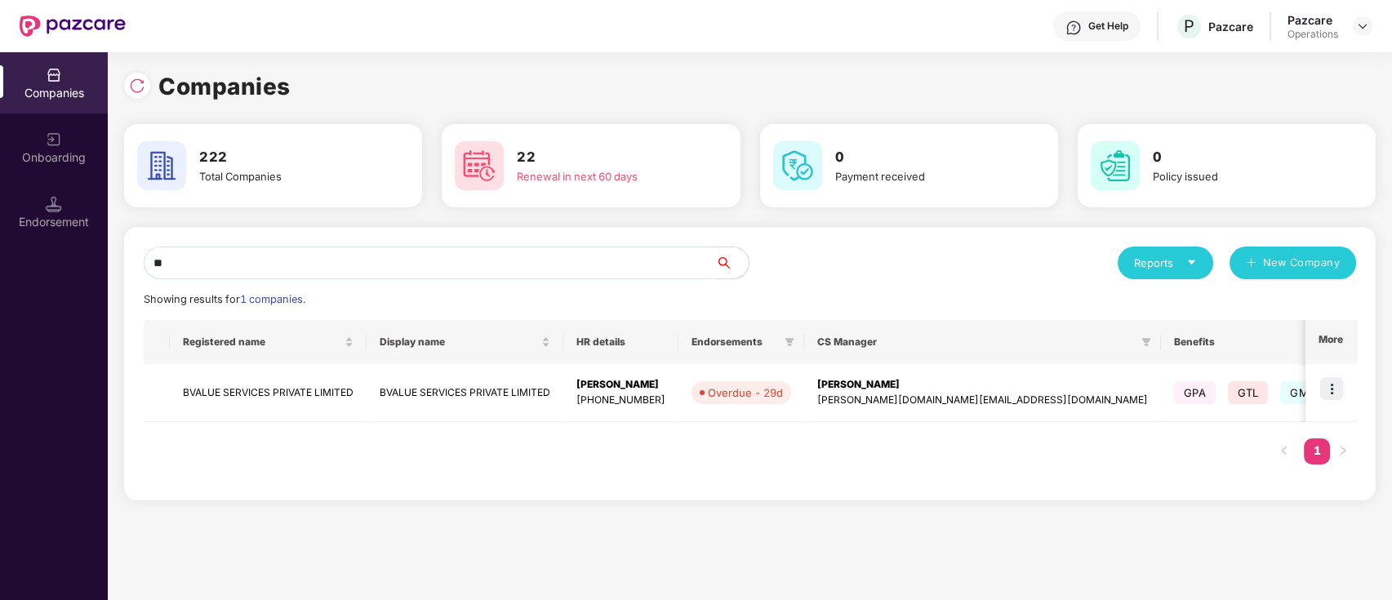
type input "*"
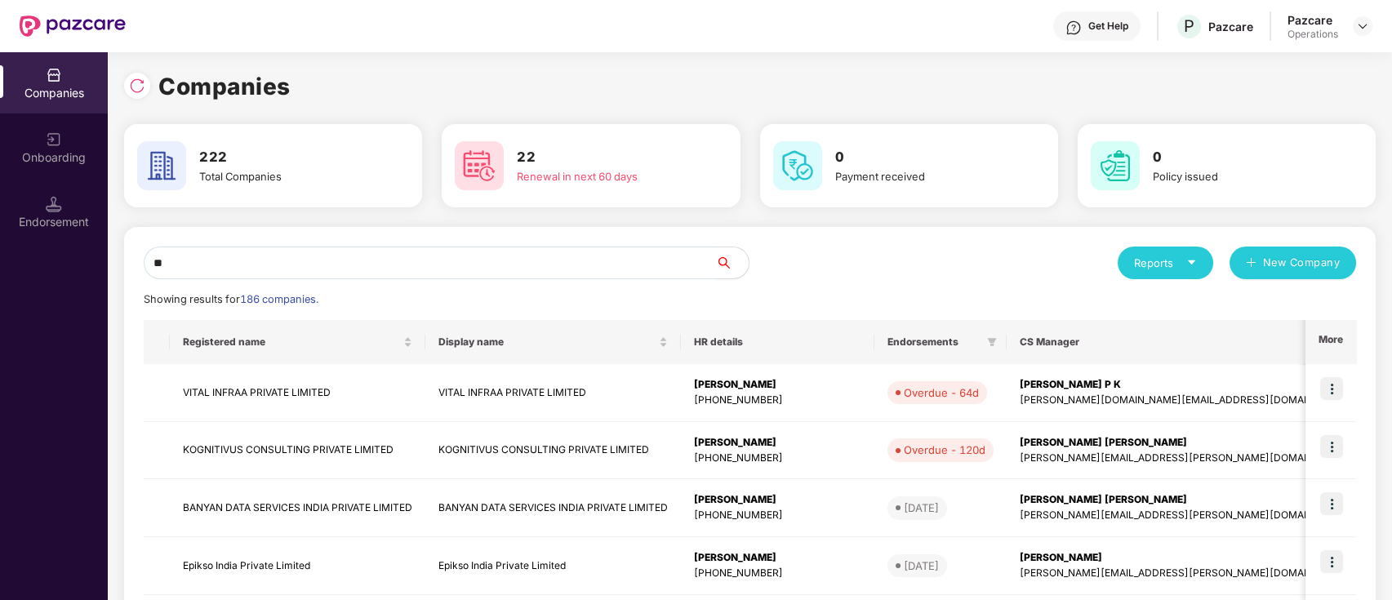
type input "*"
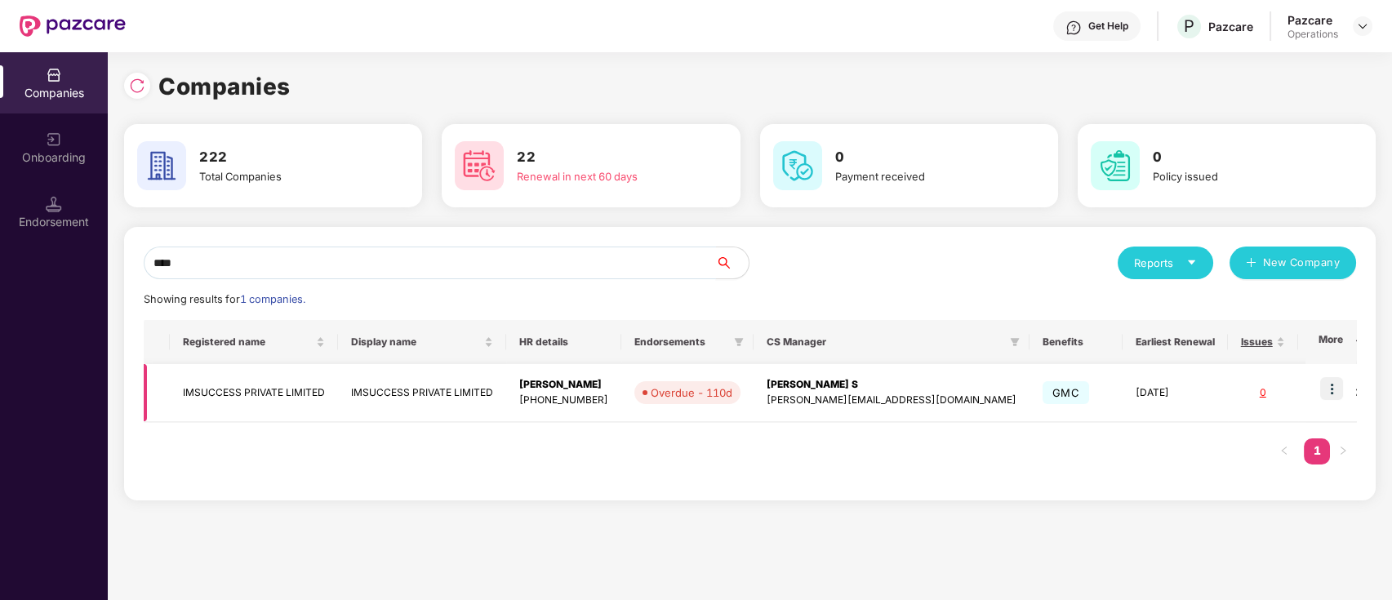
type input "****"
click at [275, 390] on td "IMSUCCESS PRIVATE LIMITED" at bounding box center [254, 393] width 168 height 58
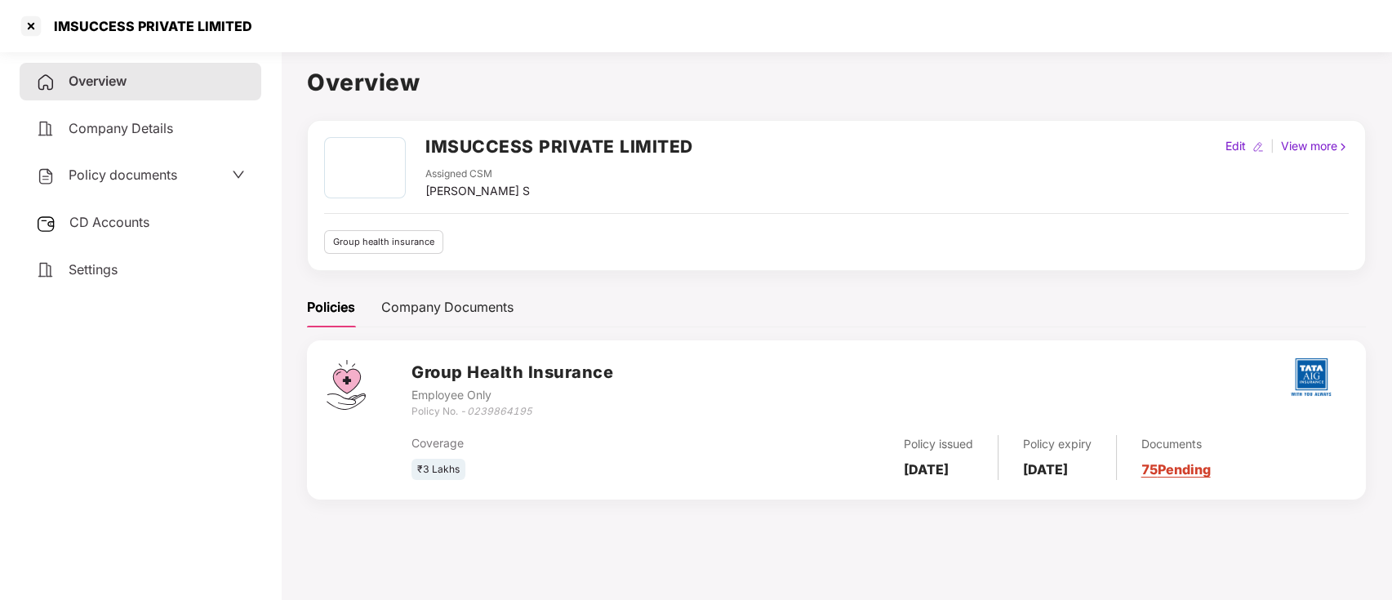
click at [96, 210] on div "CD Accounts" at bounding box center [141, 223] width 242 height 38
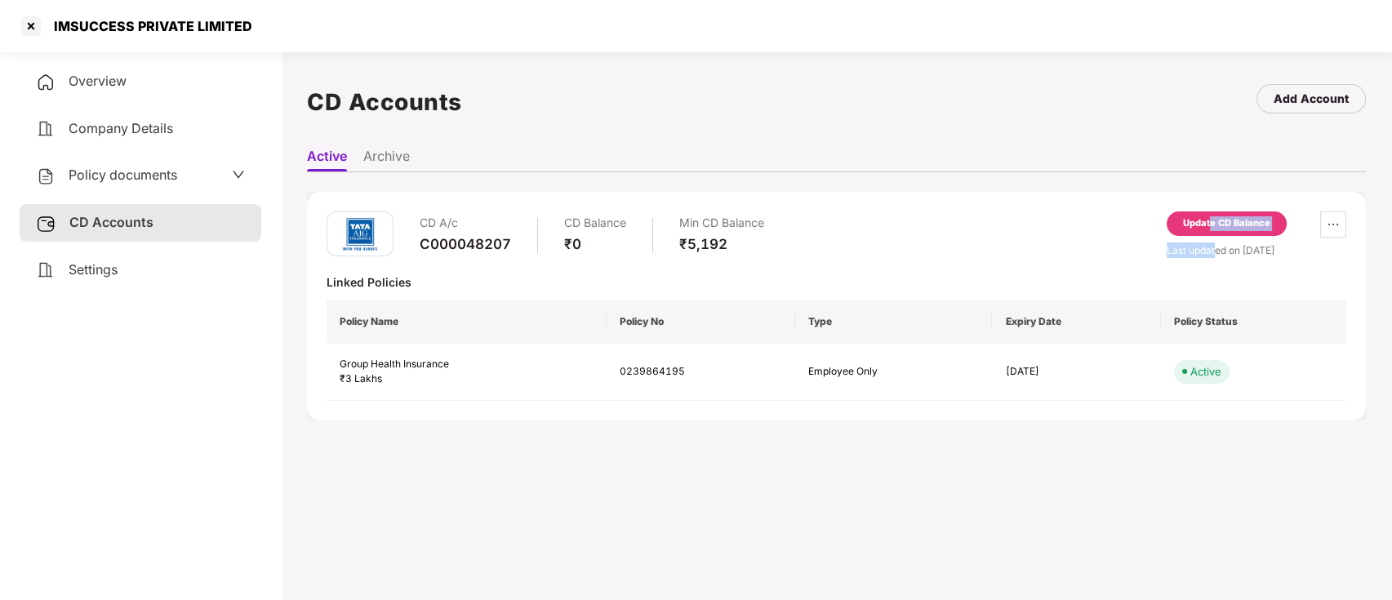
drag, startPoint x: 1214, startPoint y: 249, endPoint x: 1209, endPoint y: 229, distance: 21.2
click at [1209, 229] on div "Update CD Balance Last updated on 03 Jul 2025" at bounding box center [1257, 235] width 180 height 47
click at [1209, 229] on div "Update CD Balance" at bounding box center [1226, 223] width 87 height 15
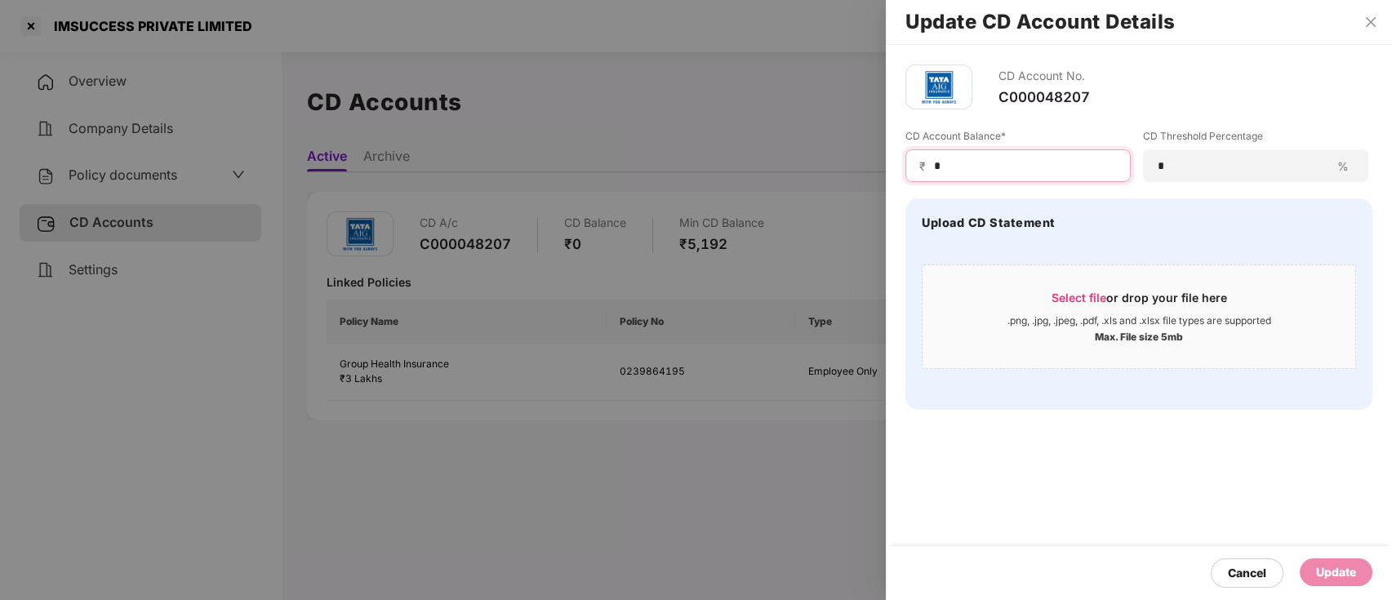
click at [999, 161] on input "*" at bounding box center [1025, 166] width 185 height 17
type input "*****"
click at [1326, 572] on div "Update" at bounding box center [1336, 572] width 40 height 18
